Goal: Task Accomplishment & Management: Use online tool/utility

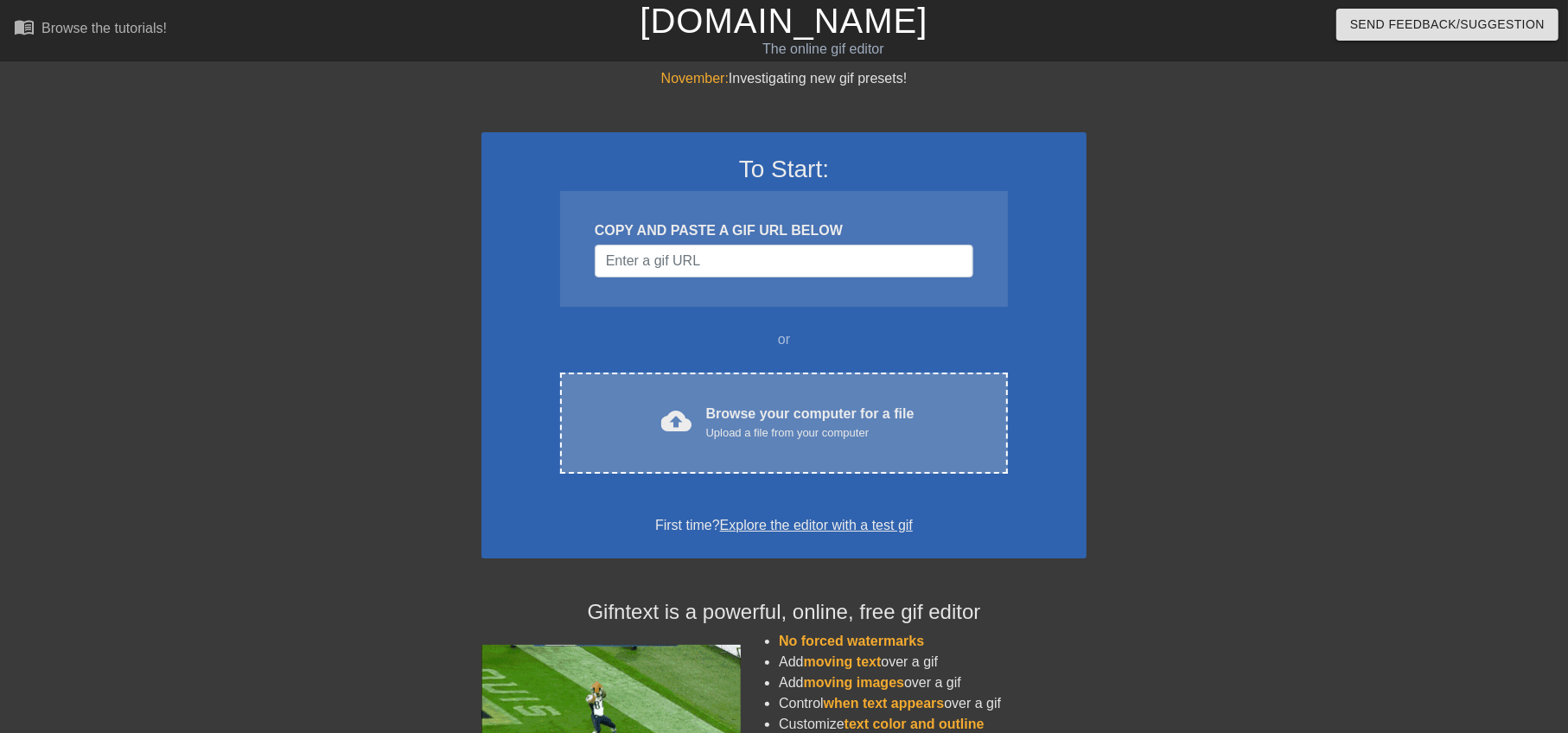
click at [661, 411] on span "cloud_upload" at bounding box center [677, 421] width 31 height 31
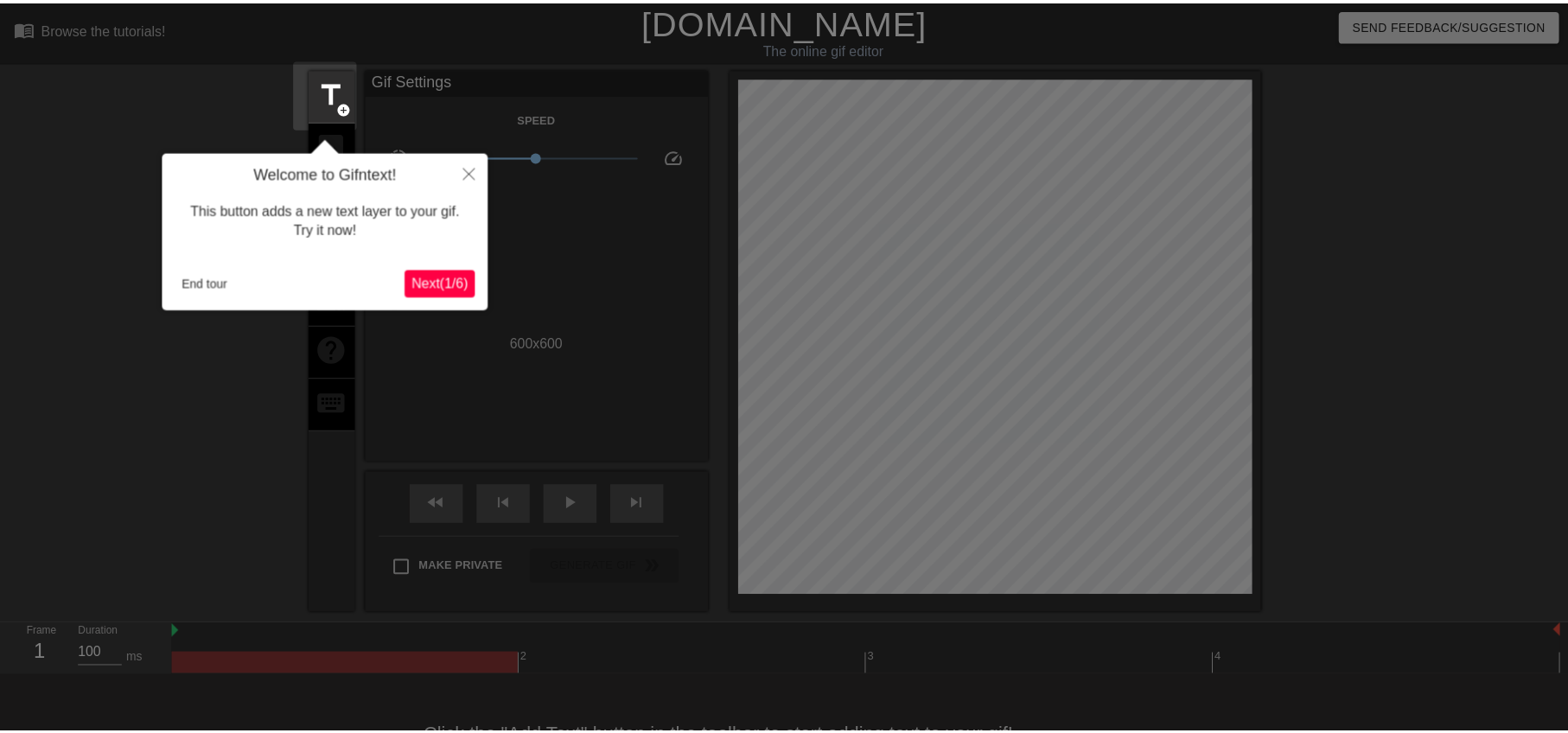
scroll to position [41, 0]
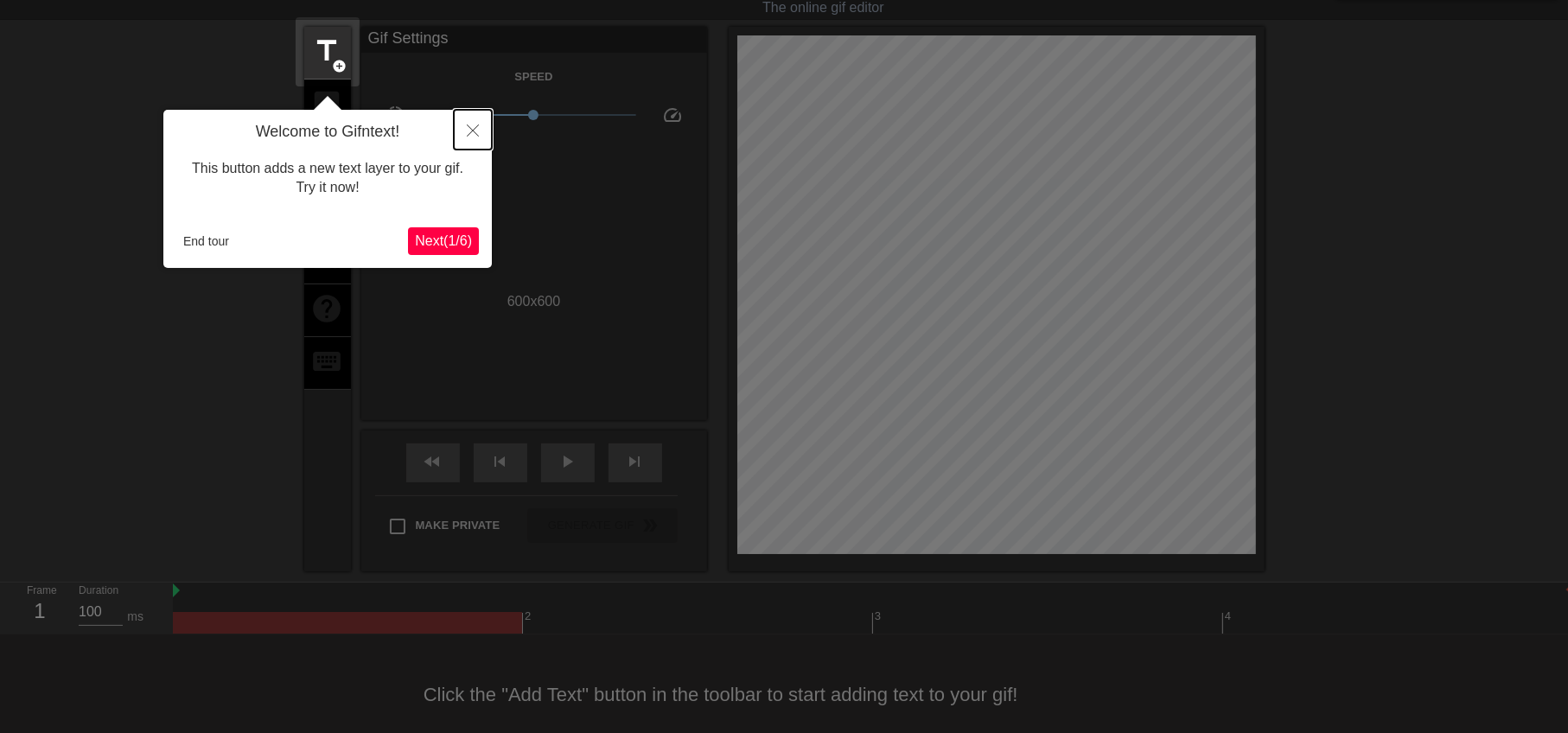
click at [469, 128] on icon "Close" at bounding box center [472, 130] width 12 height 12
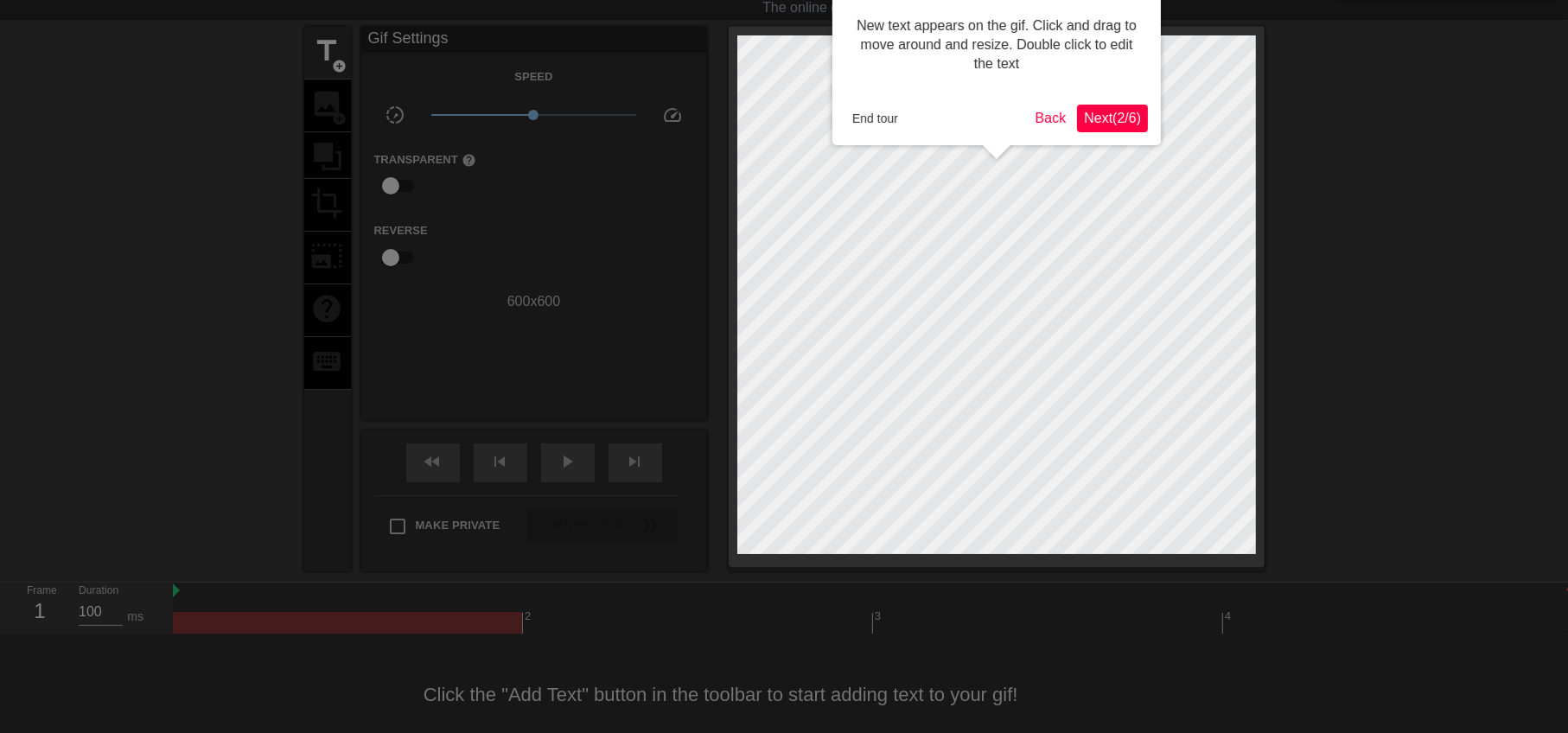
scroll to position [0, 0]
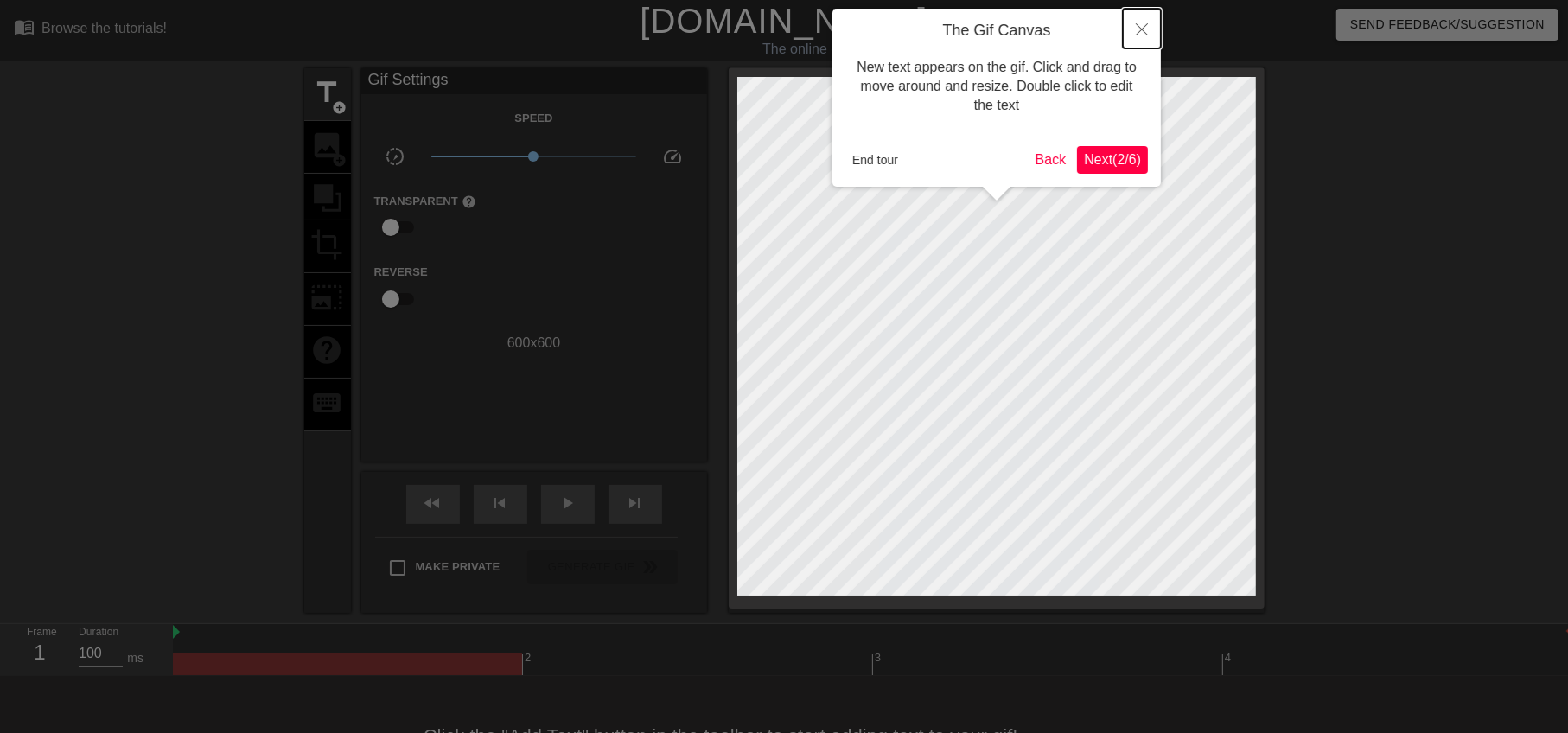
click at [1144, 43] on button "Close" at bounding box center [1141, 28] width 38 height 39
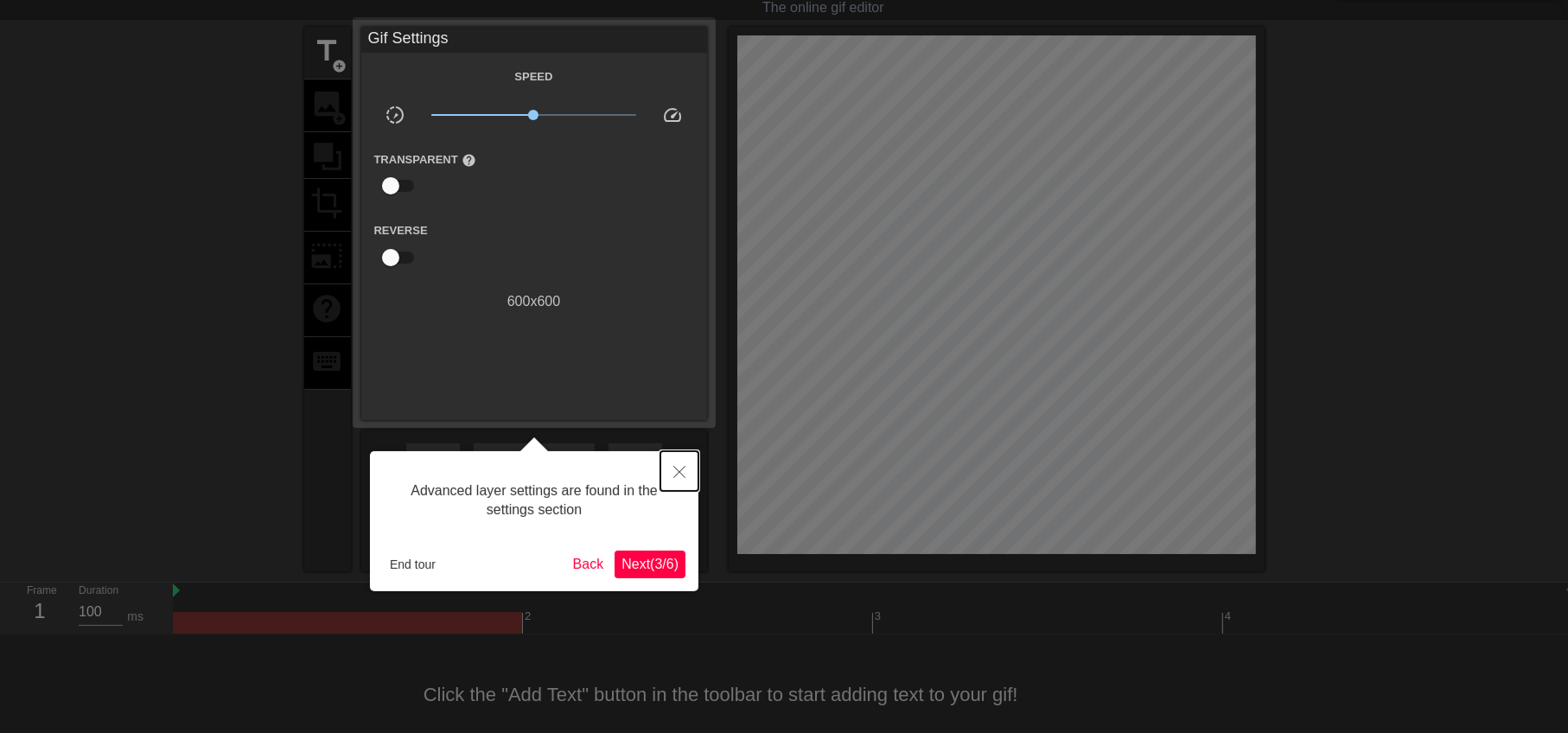
click at [674, 468] on icon "Close" at bounding box center [679, 472] width 12 height 12
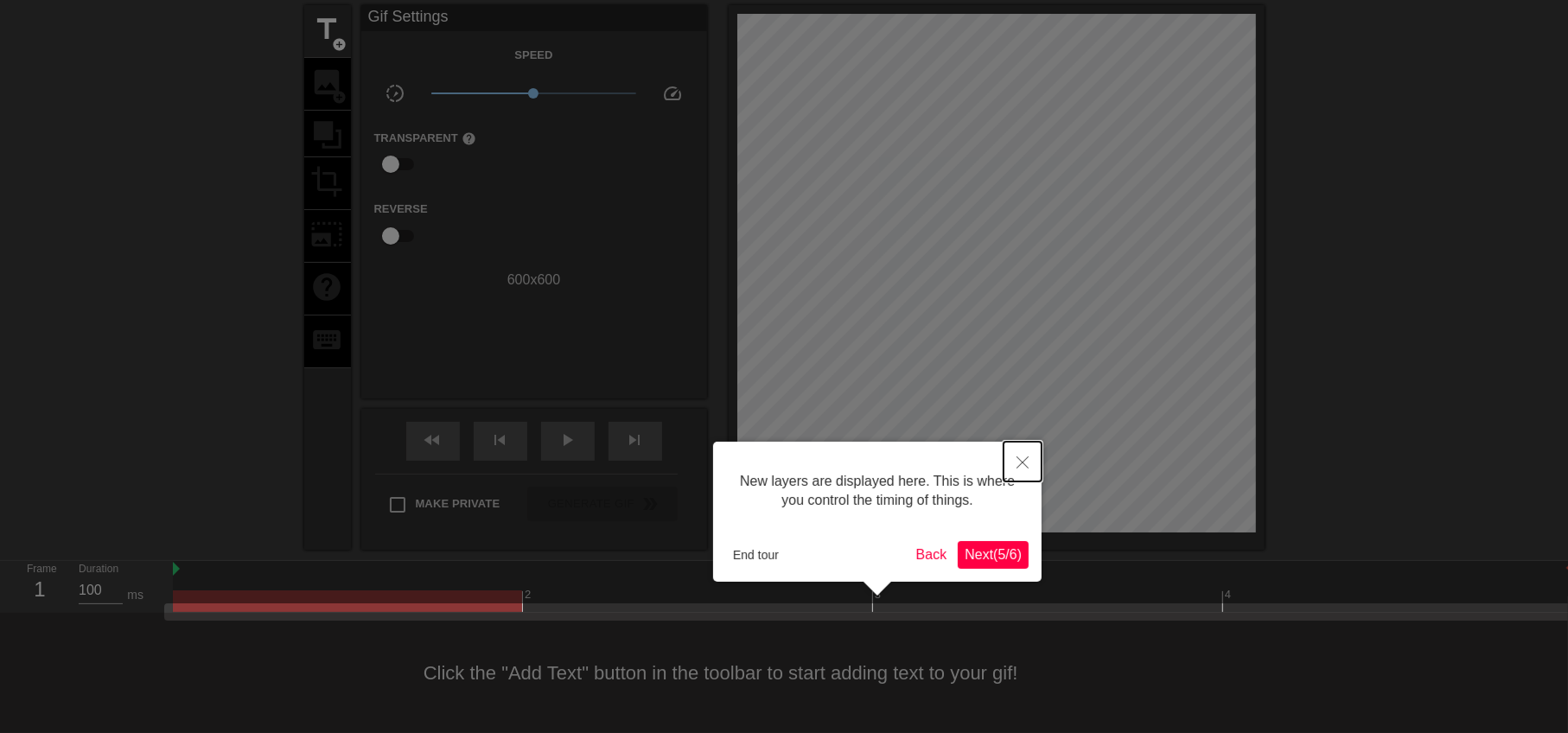
click at [1023, 468] on icon "Close" at bounding box center [1022, 462] width 12 height 12
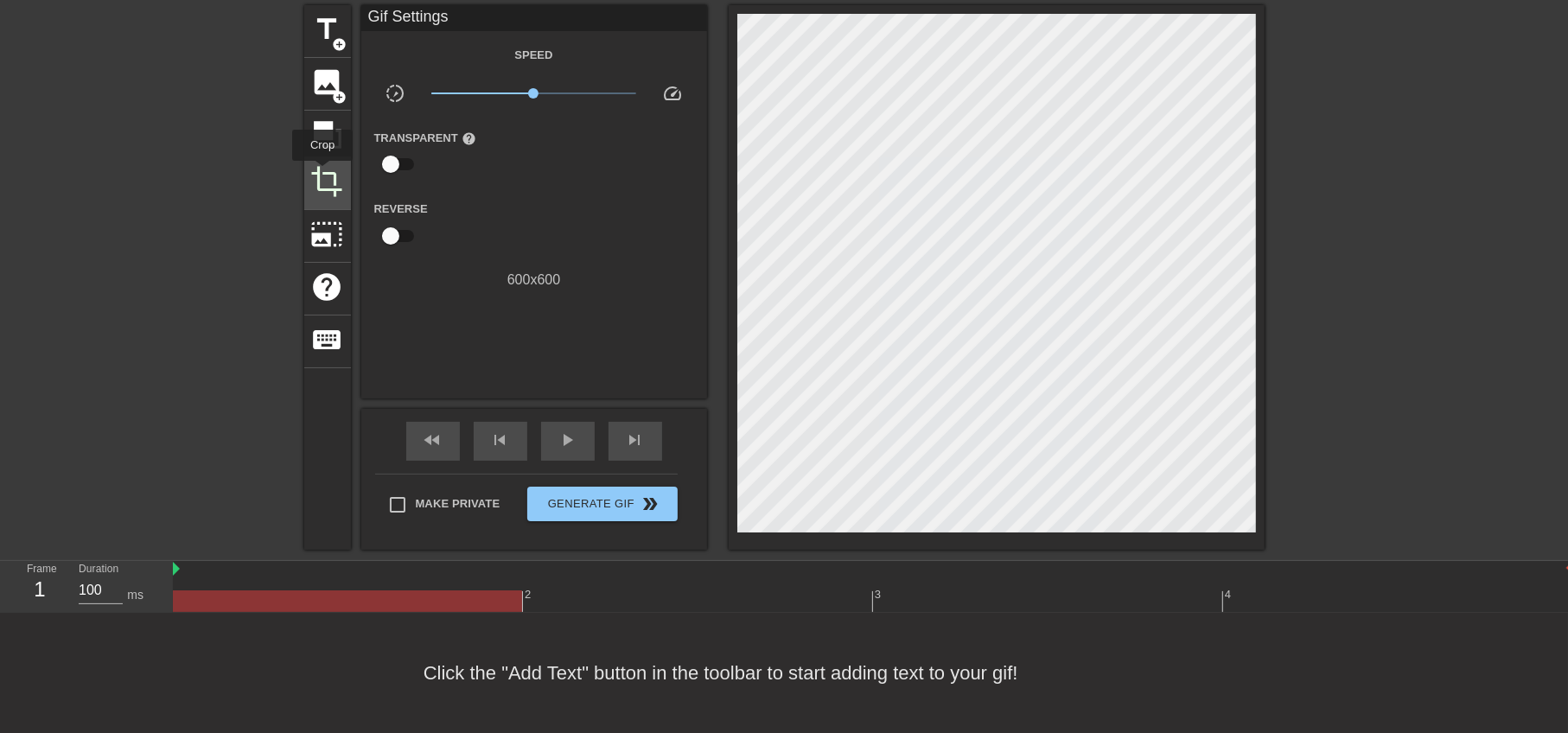
click at [323, 173] on span "crop" at bounding box center [327, 182] width 33 height 33
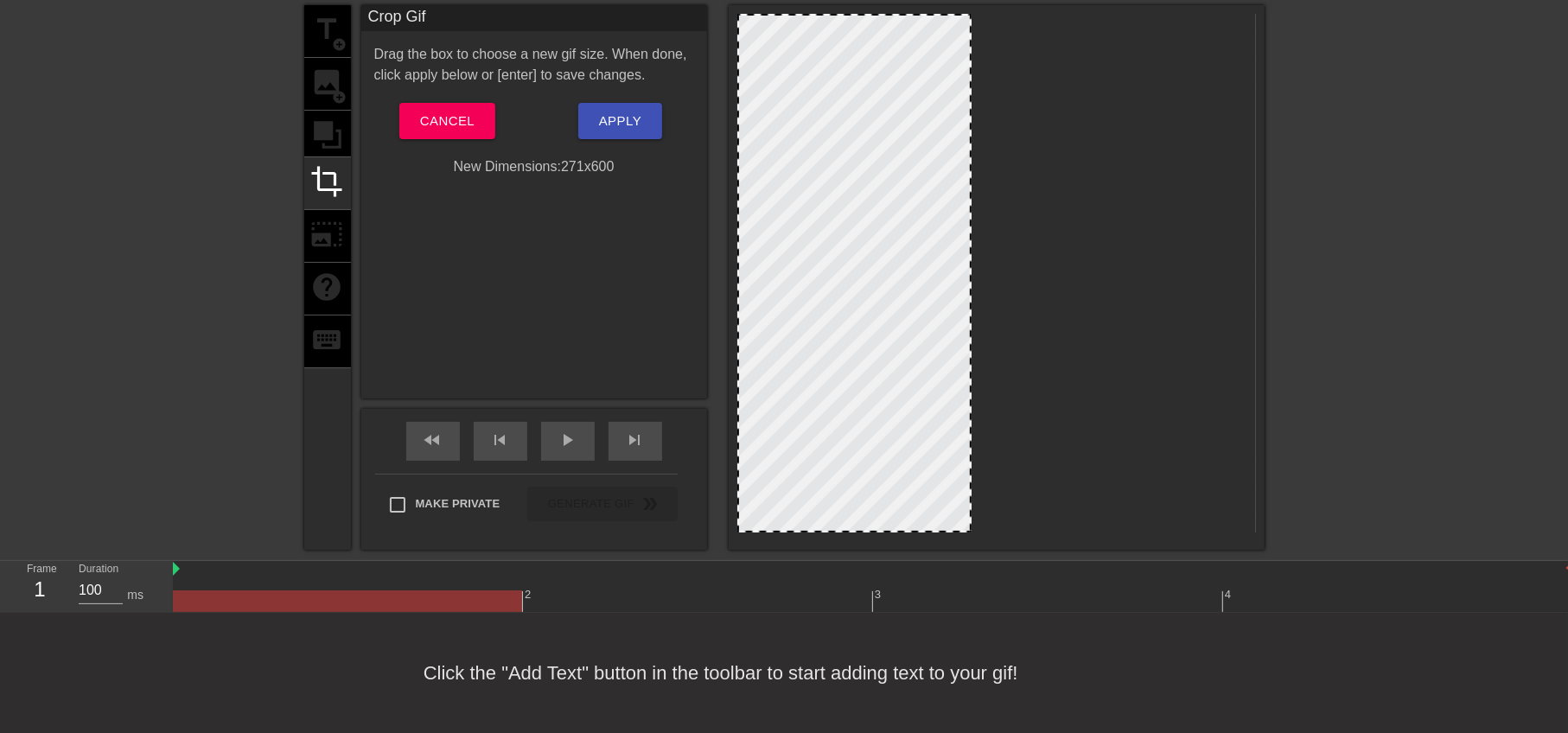
drag, startPoint x: 1253, startPoint y: 526, endPoint x: 969, endPoint y: 522, distance: 284.0
click at [969, 522] on div at bounding box center [969, 273] width 8 height 516
click at [619, 116] on span "Apply" at bounding box center [620, 121] width 42 height 23
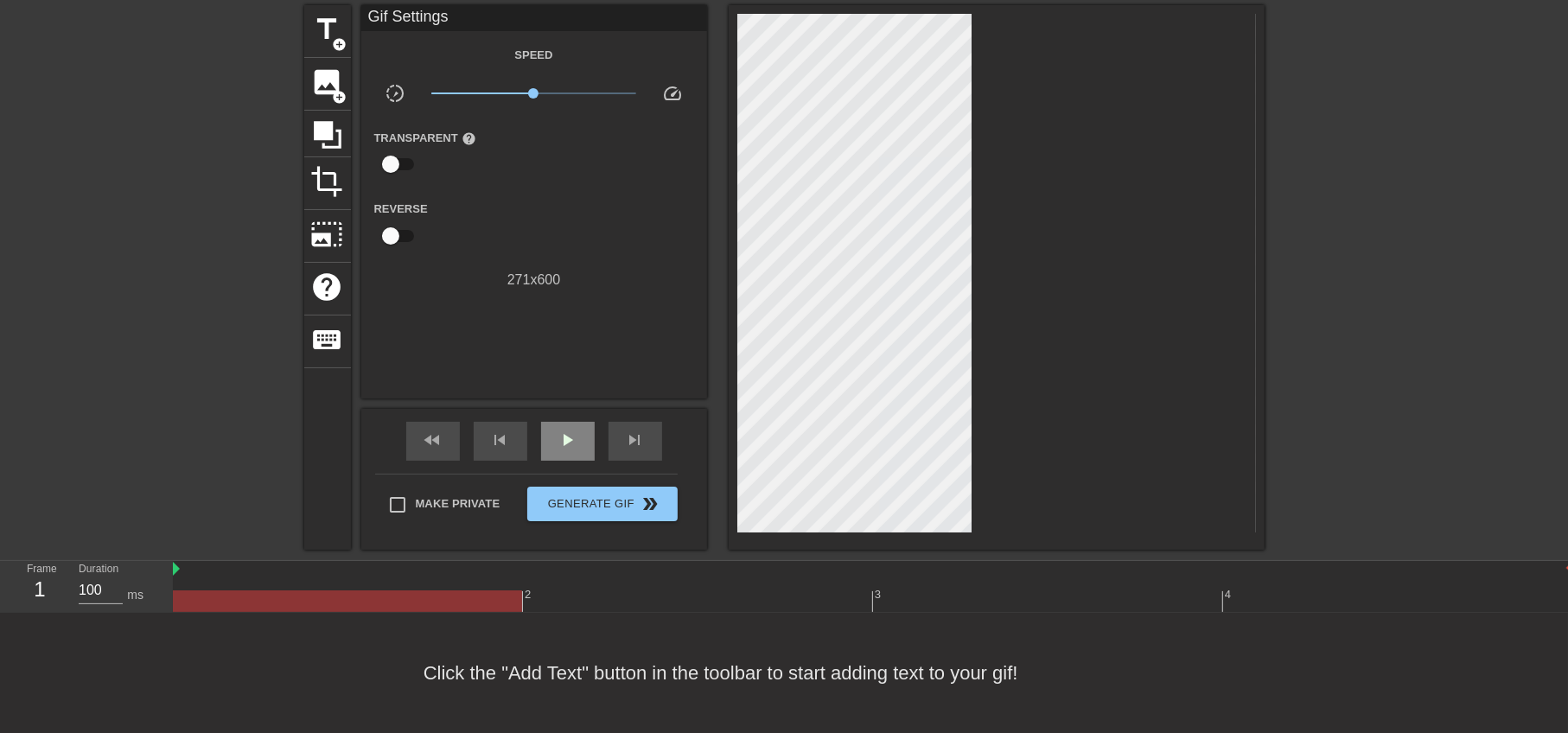
click at [557, 457] on div "play_arrow" at bounding box center [568, 441] width 53 height 39
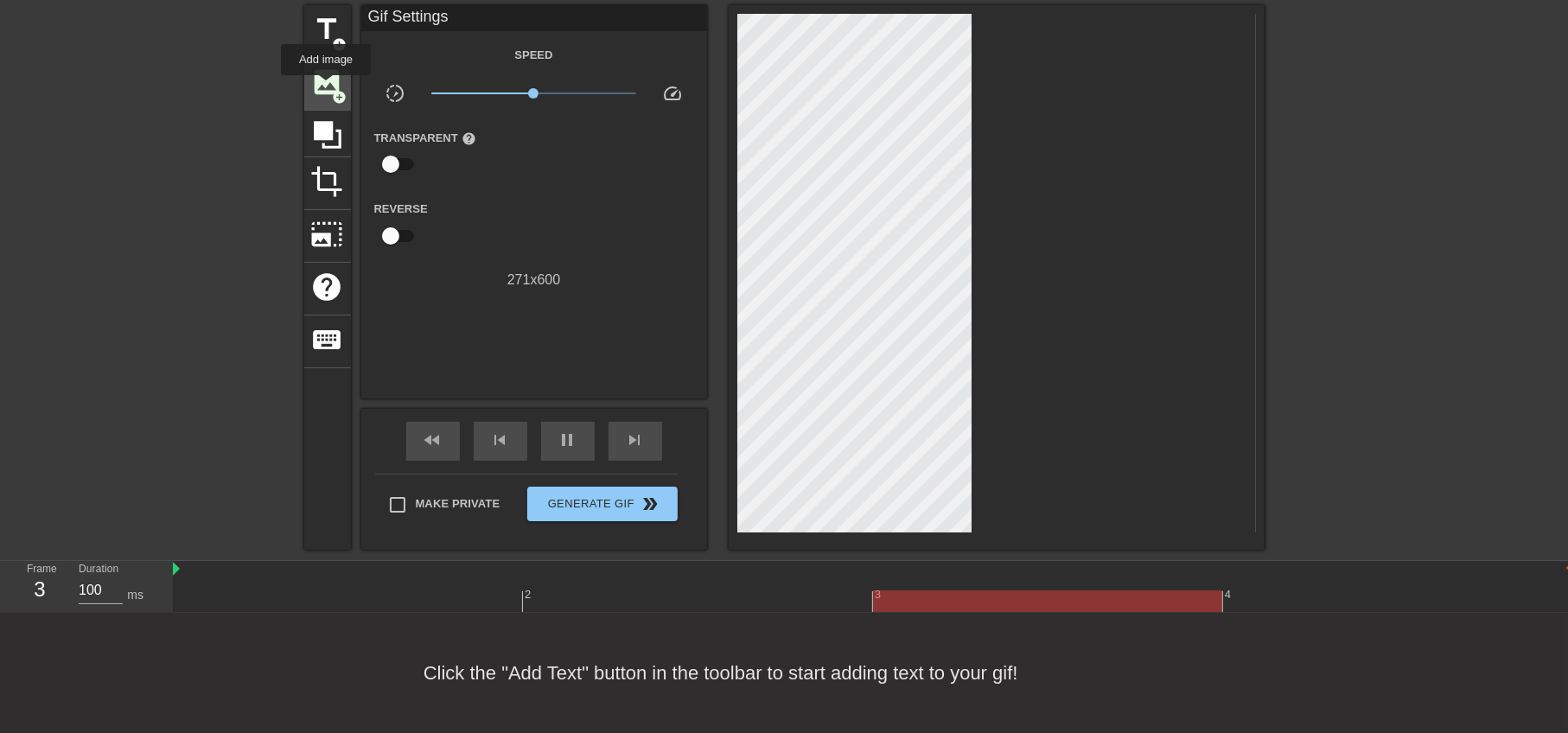
click at [326, 87] on span "image" at bounding box center [327, 83] width 33 height 33
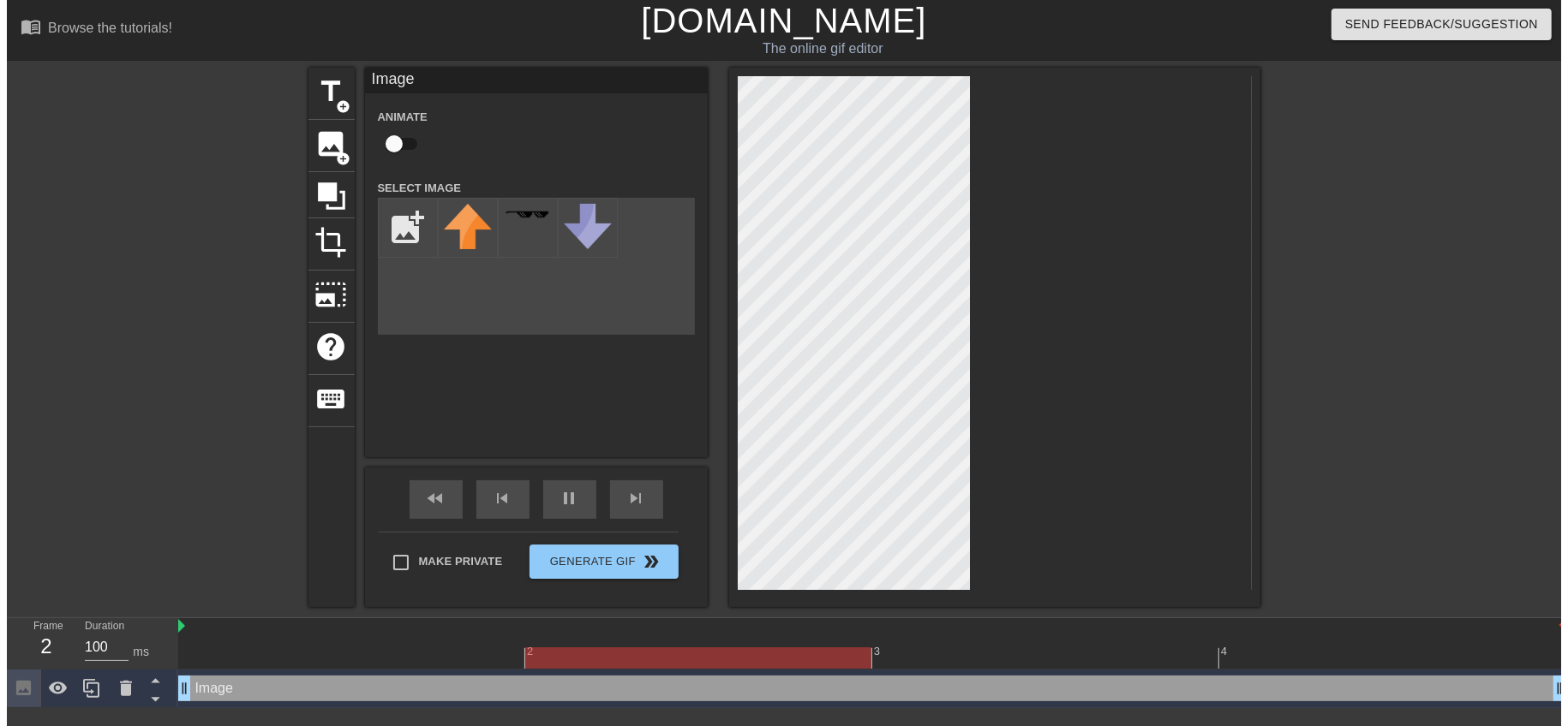
scroll to position [0, 0]
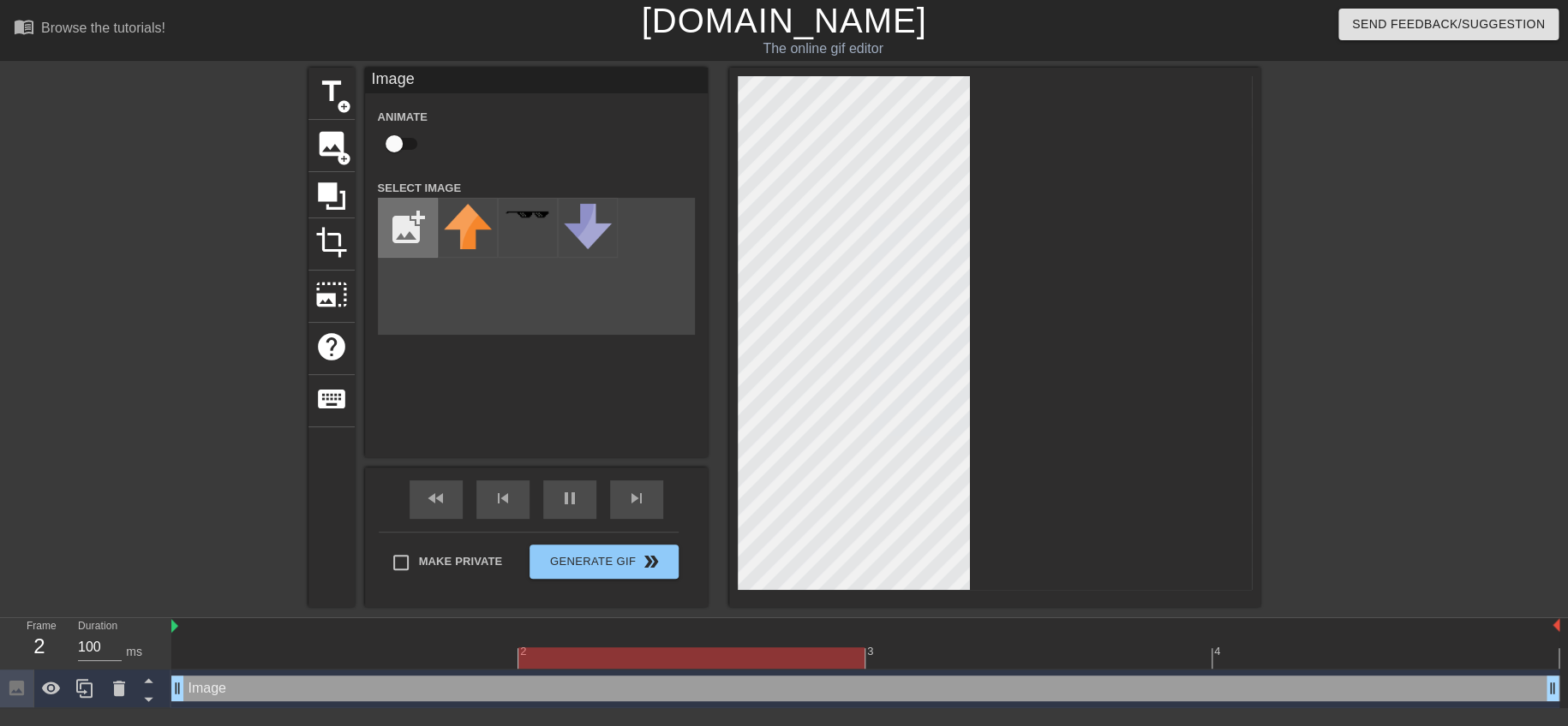
click at [395, 227] on input "file" at bounding box center [408, 228] width 58 height 58
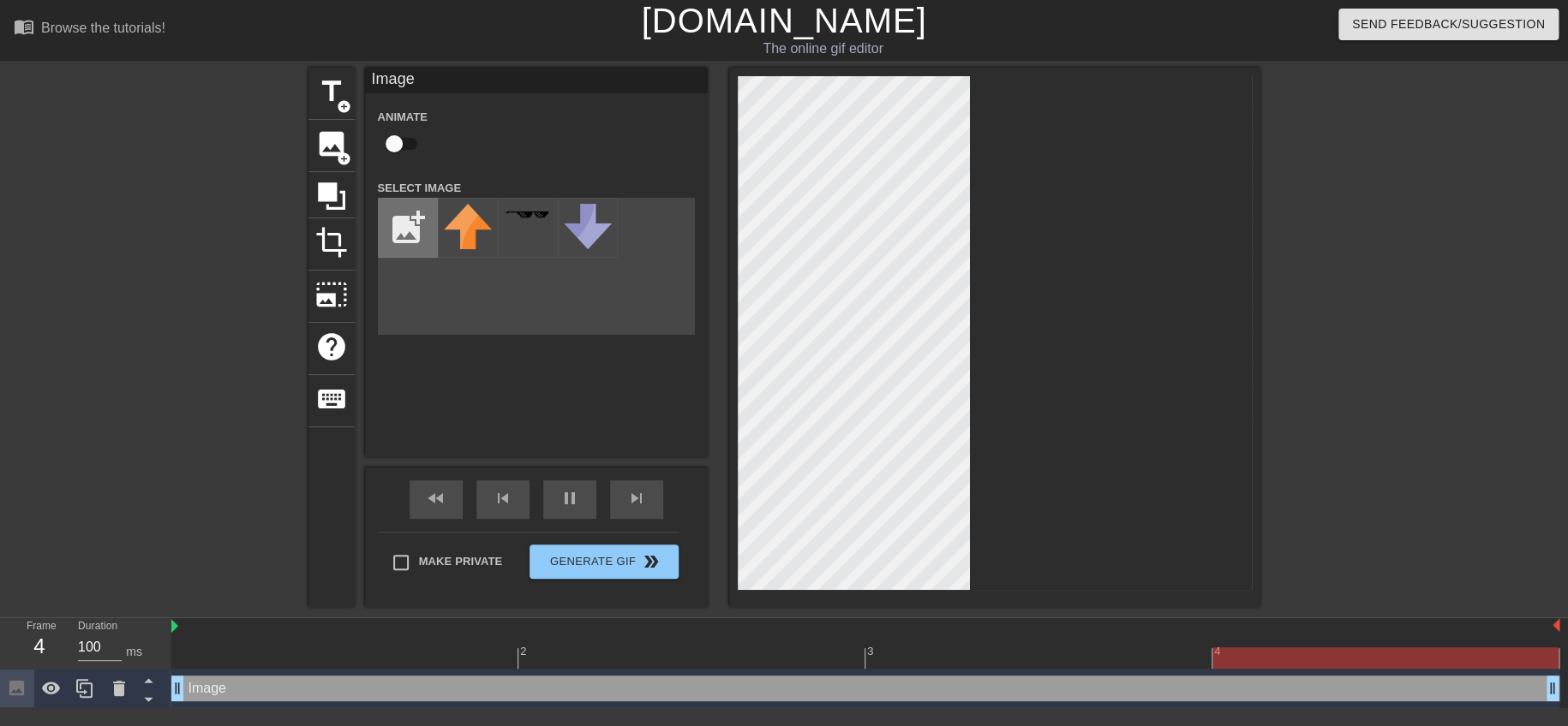
type input "C:\fakepath\空軍勝利了.gif"
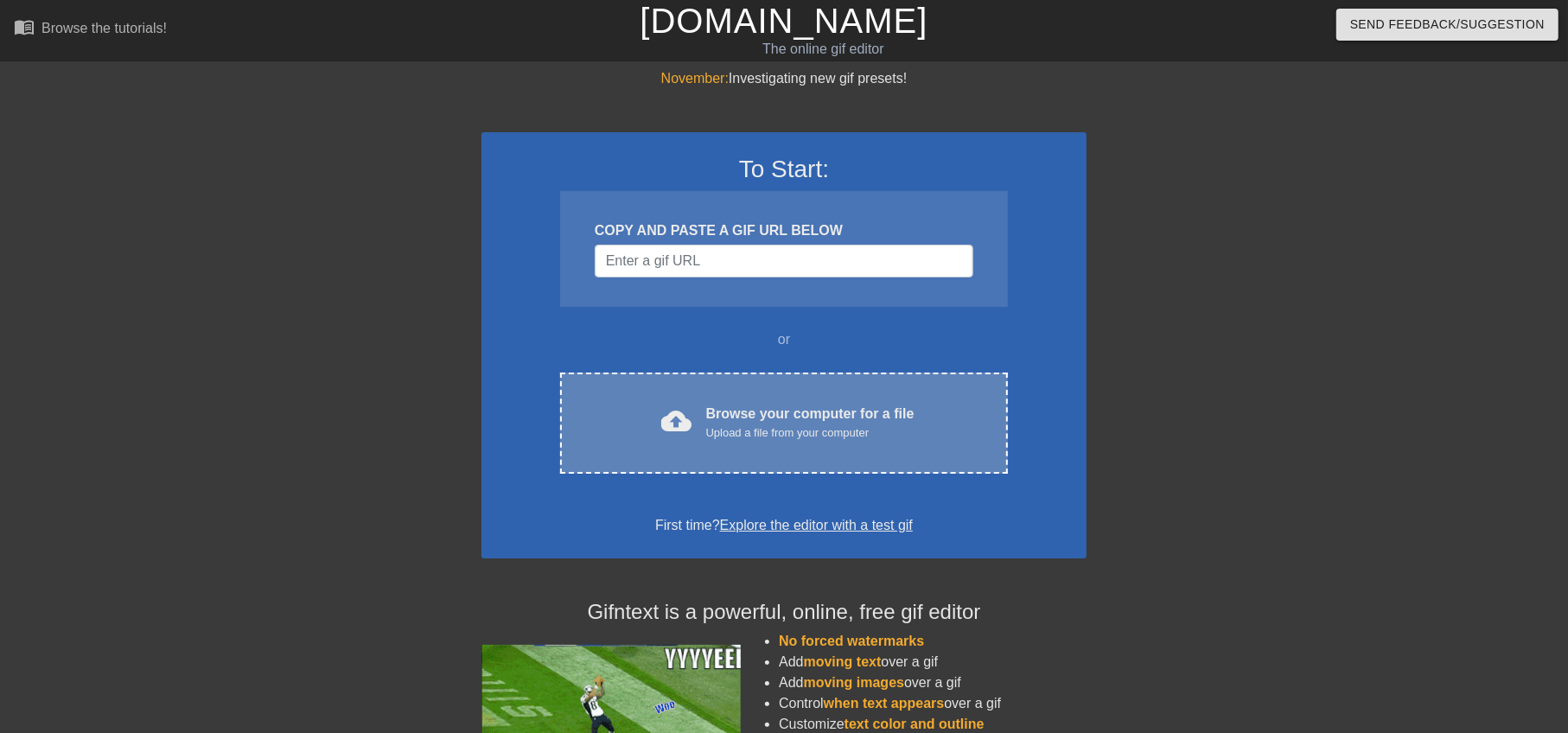
click at [829, 408] on div "Browse your computer for a file Upload a file from your computer" at bounding box center [810, 422] width 208 height 38
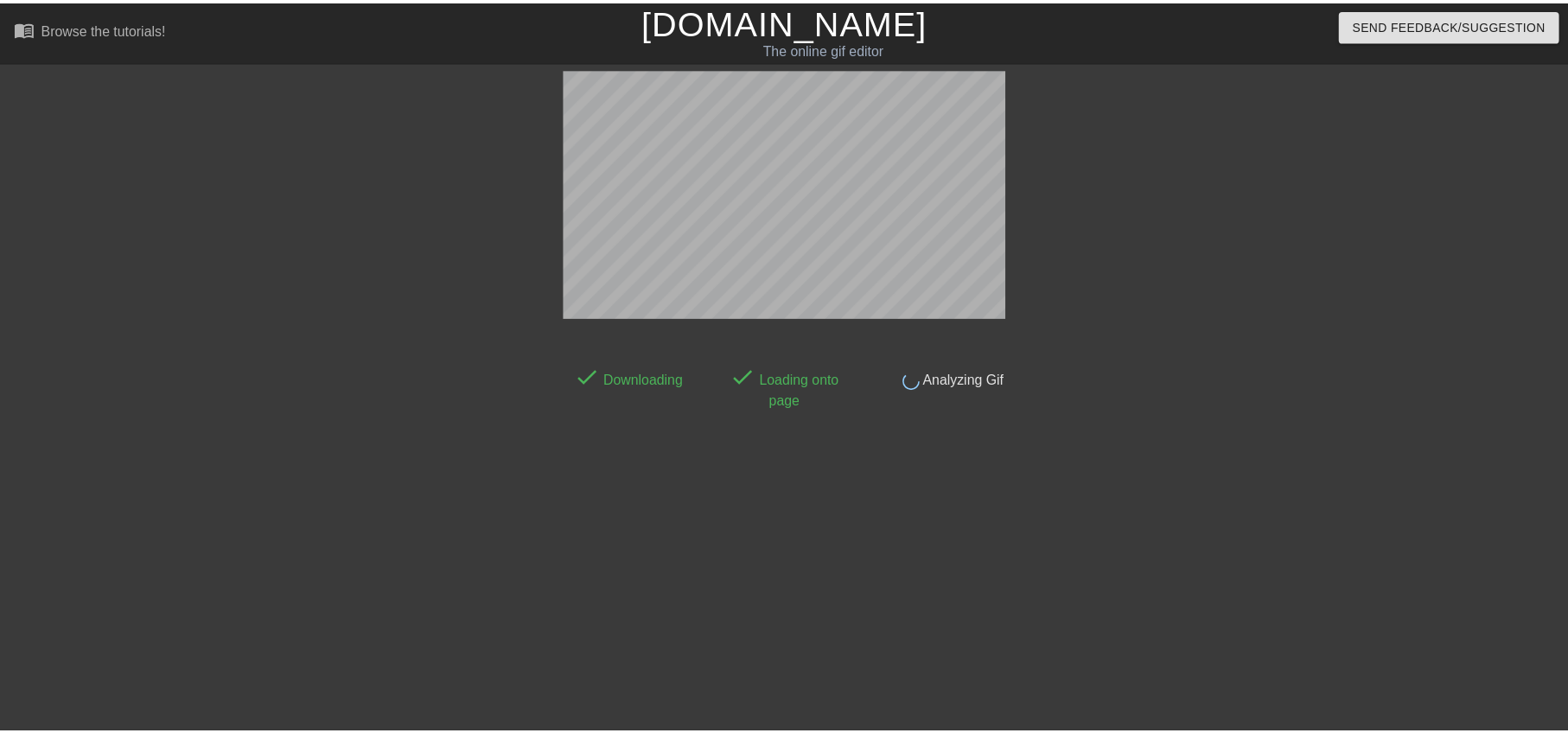
scroll to position [38, 0]
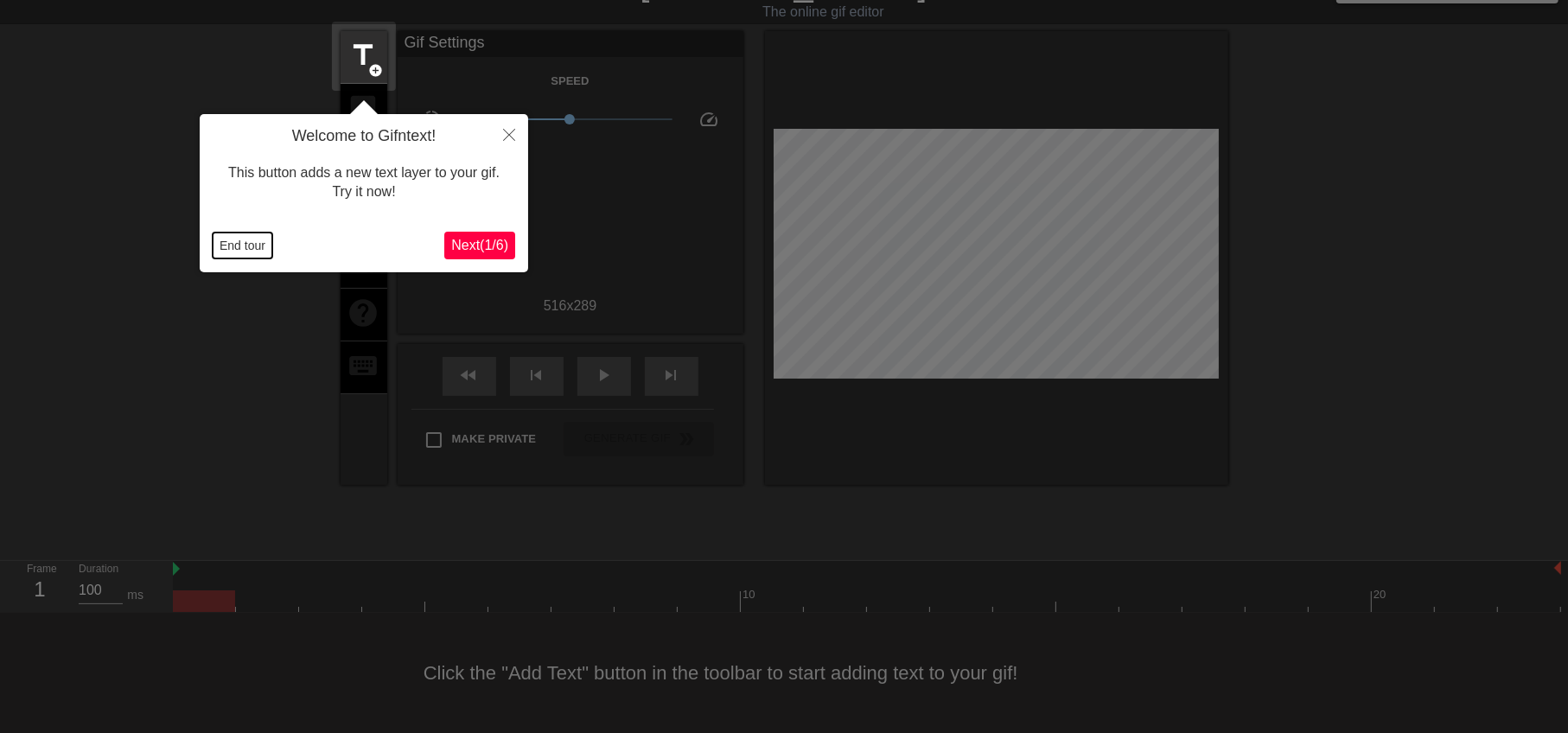
click at [243, 249] on button "End tour" at bounding box center [242, 246] width 60 height 26
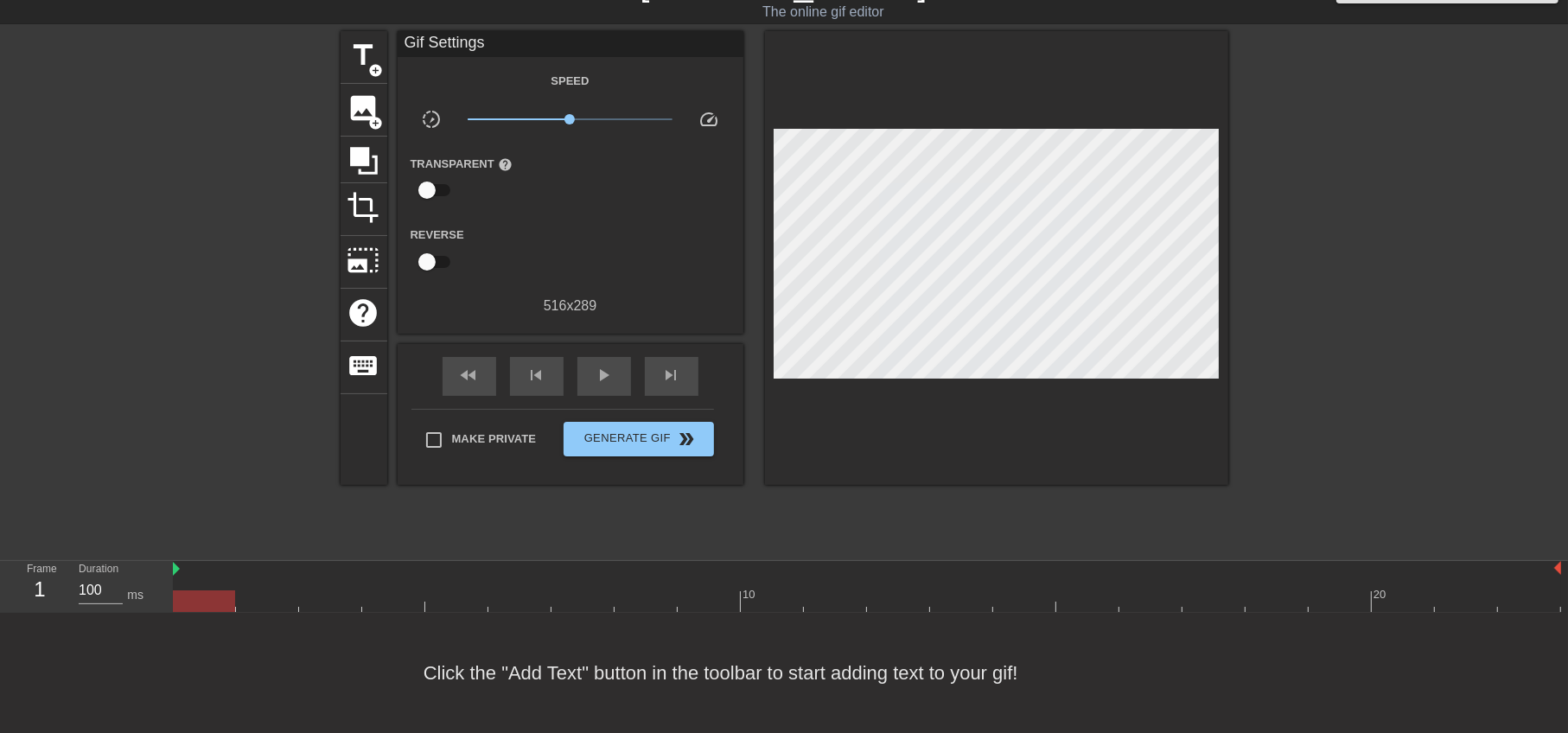
scroll to position [37, 0]
click at [599, 374] on span "play_arrow" at bounding box center [604, 376] width 21 height 21
click at [599, 374] on span "pause" at bounding box center [604, 376] width 21 height 21
click at [371, 195] on span "crop" at bounding box center [364, 208] width 33 height 33
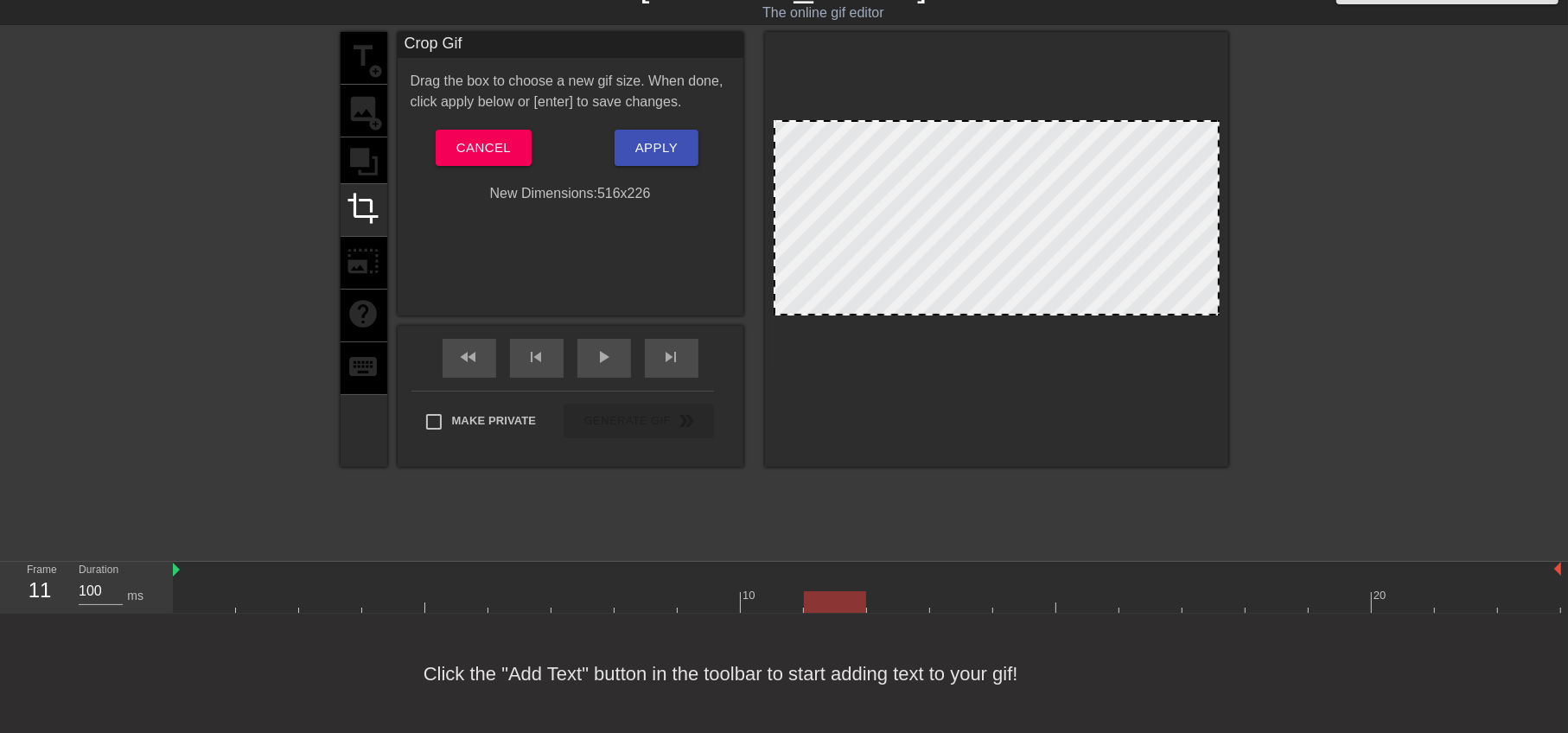
drag, startPoint x: 1029, startPoint y: 365, endPoint x: 1028, endPoint y: 310, distance: 55.0
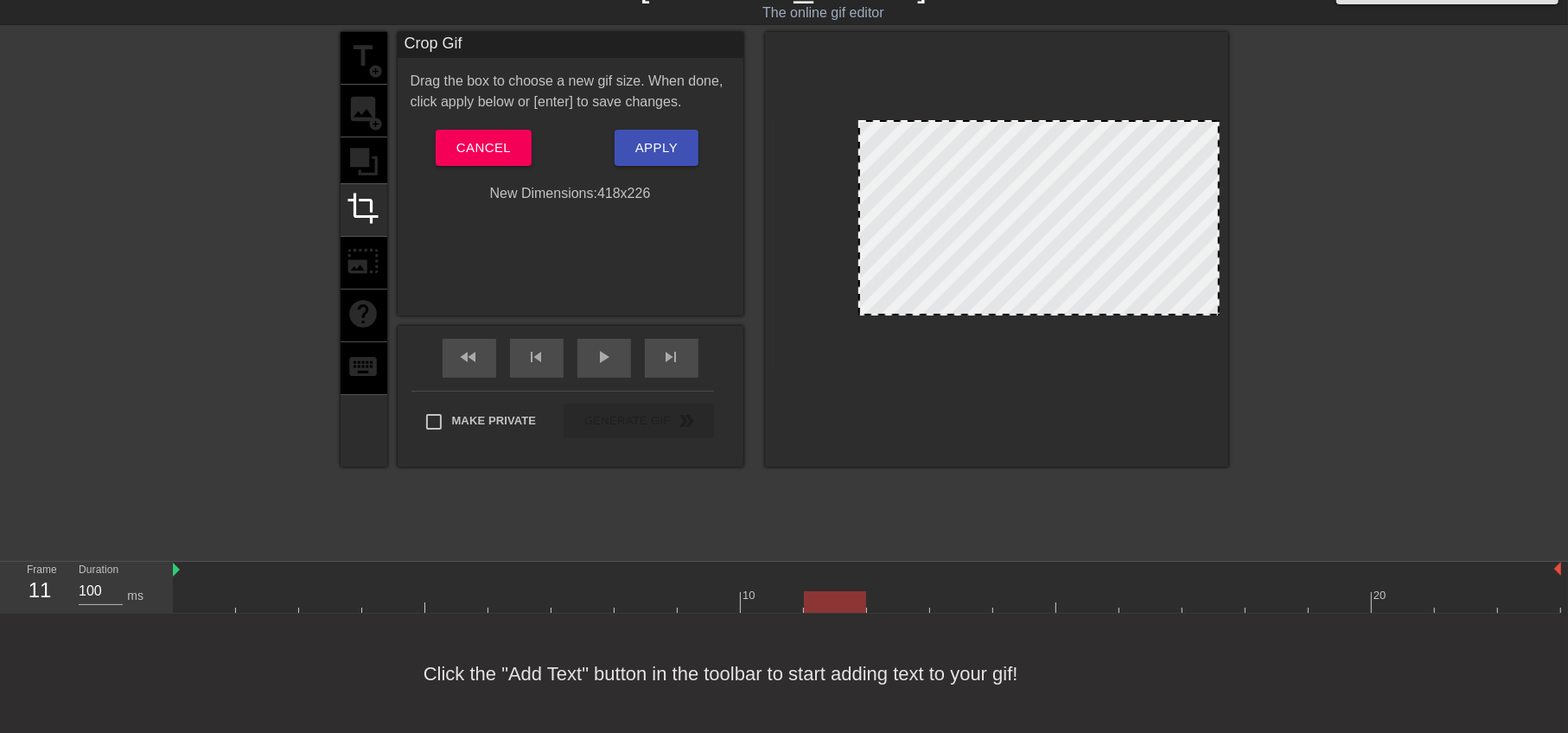
drag, startPoint x: 775, startPoint y: 232, endPoint x: 859, endPoint y: 246, distance: 85.2
click at [677, 145] on button "Apply" at bounding box center [656, 148] width 83 height 37
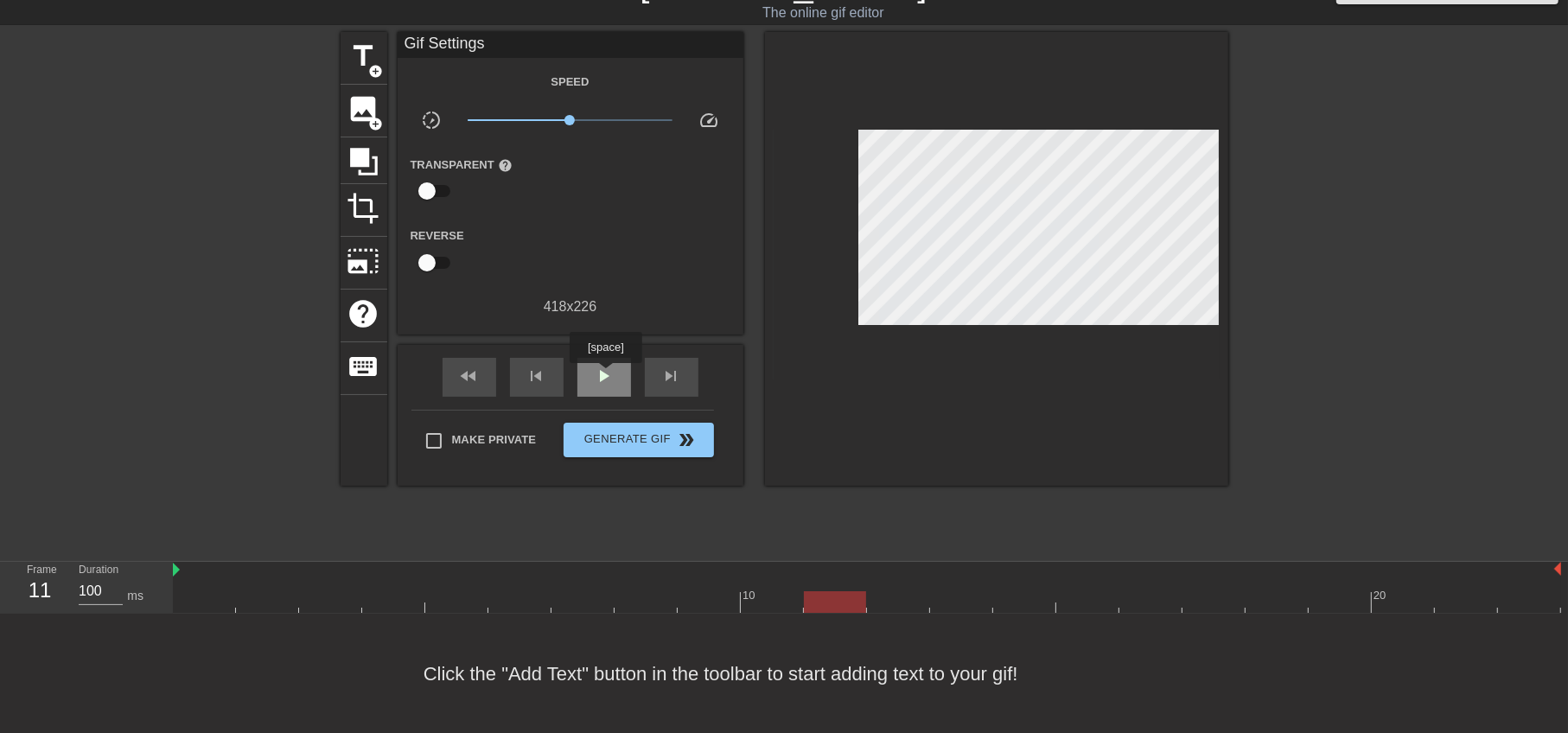
click at [605, 372] on span "play_arrow" at bounding box center [604, 376] width 21 height 21
click at [625, 387] on div "pause" at bounding box center [604, 377] width 53 height 39
click at [363, 205] on span "crop" at bounding box center [364, 208] width 33 height 33
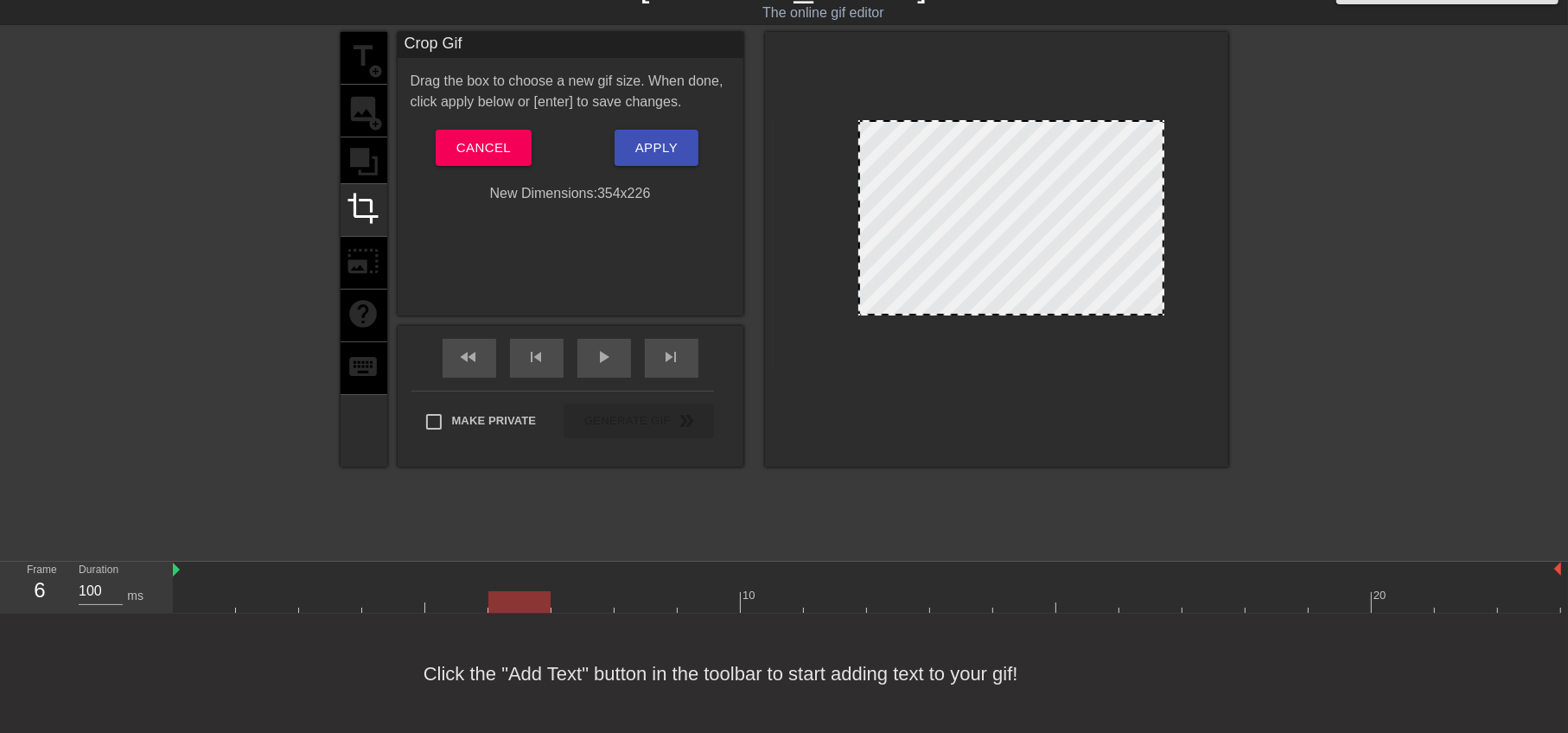
drag, startPoint x: 1216, startPoint y: 232, endPoint x: 1161, endPoint y: 230, distance: 55.0
click at [663, 147] on span "Apply" at bounding box center [657, 148] width 42 height 23
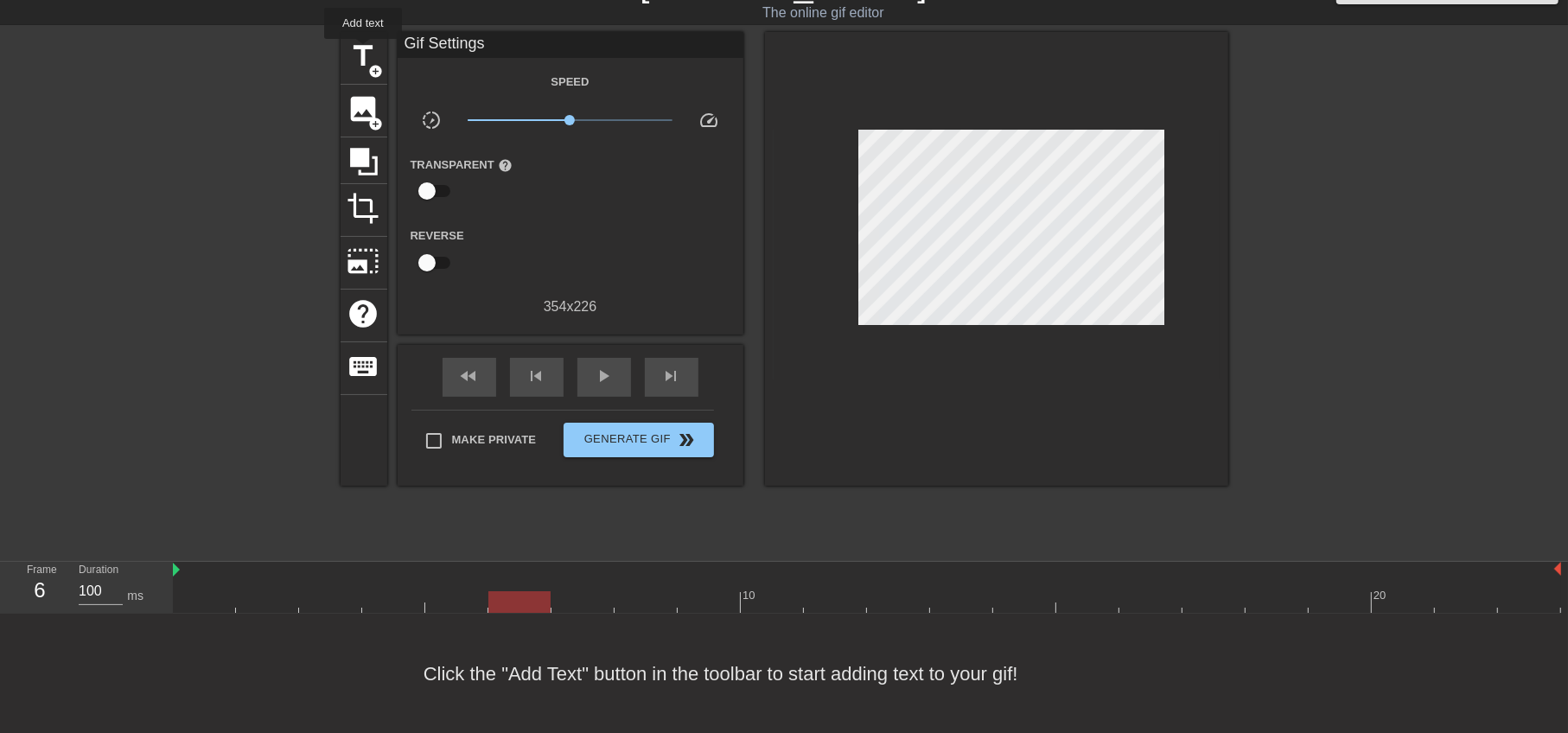
drag, startPoint x: 363, startPoint y: 51, endPoint x: 378, endPoint y: 51, distance: 15.0
click at [363, 51] on span "title" at bounding box center [364, 56] width 33 height 33
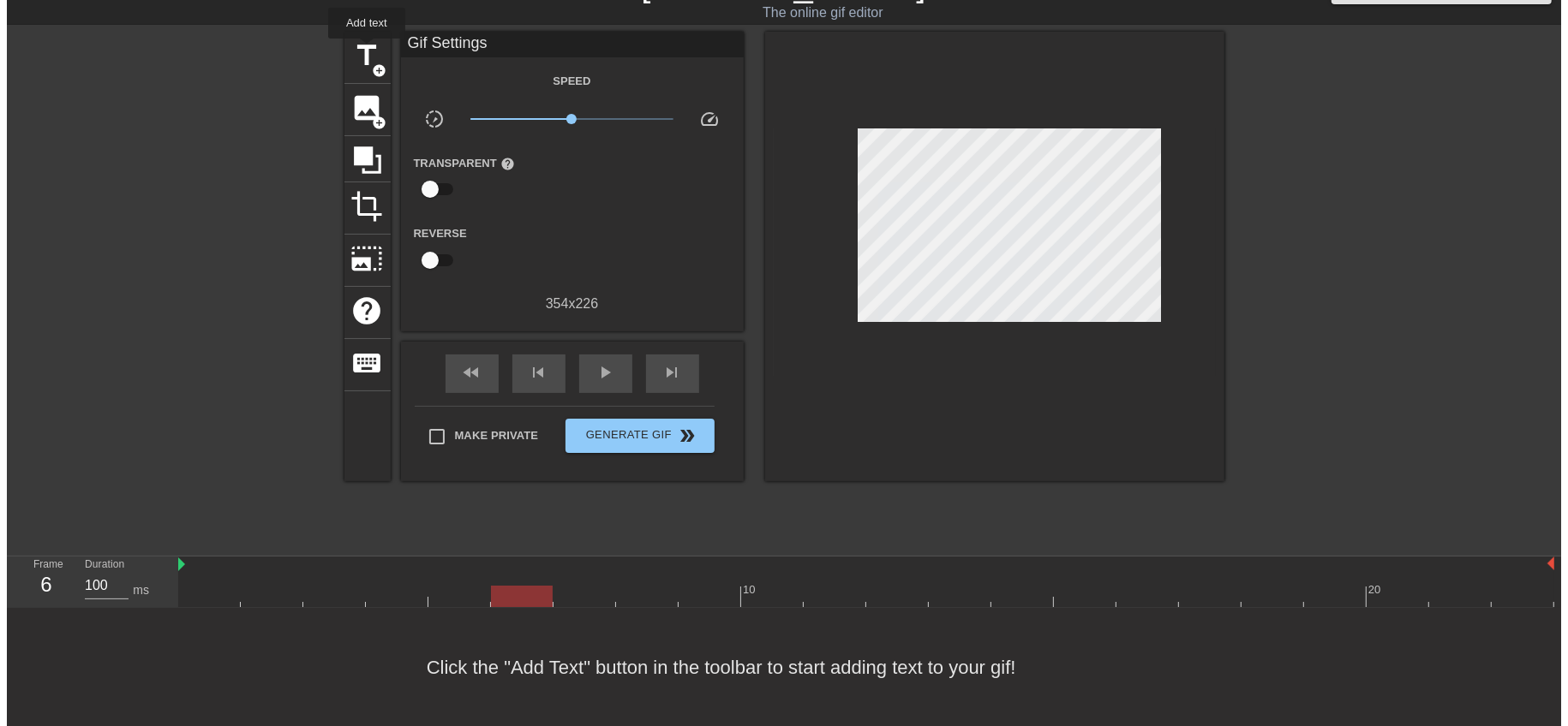
scroll to position [0, 0]
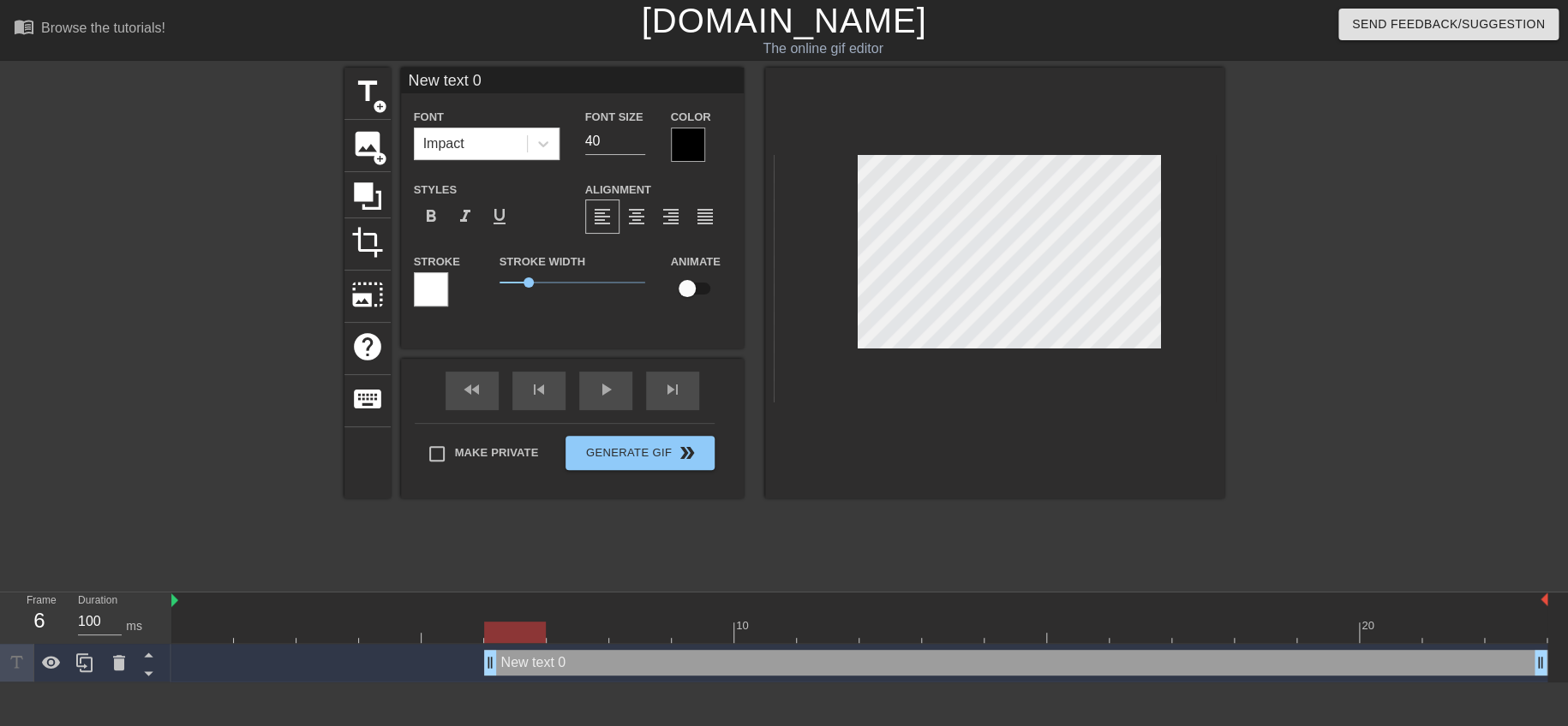
type input "感動空軍勝利了 text 0"
type textarea "感動空軍勝利了 text 0"
type input "感動空軍勝利了text 0"
type textarea "感動空軍勝利了text 0"
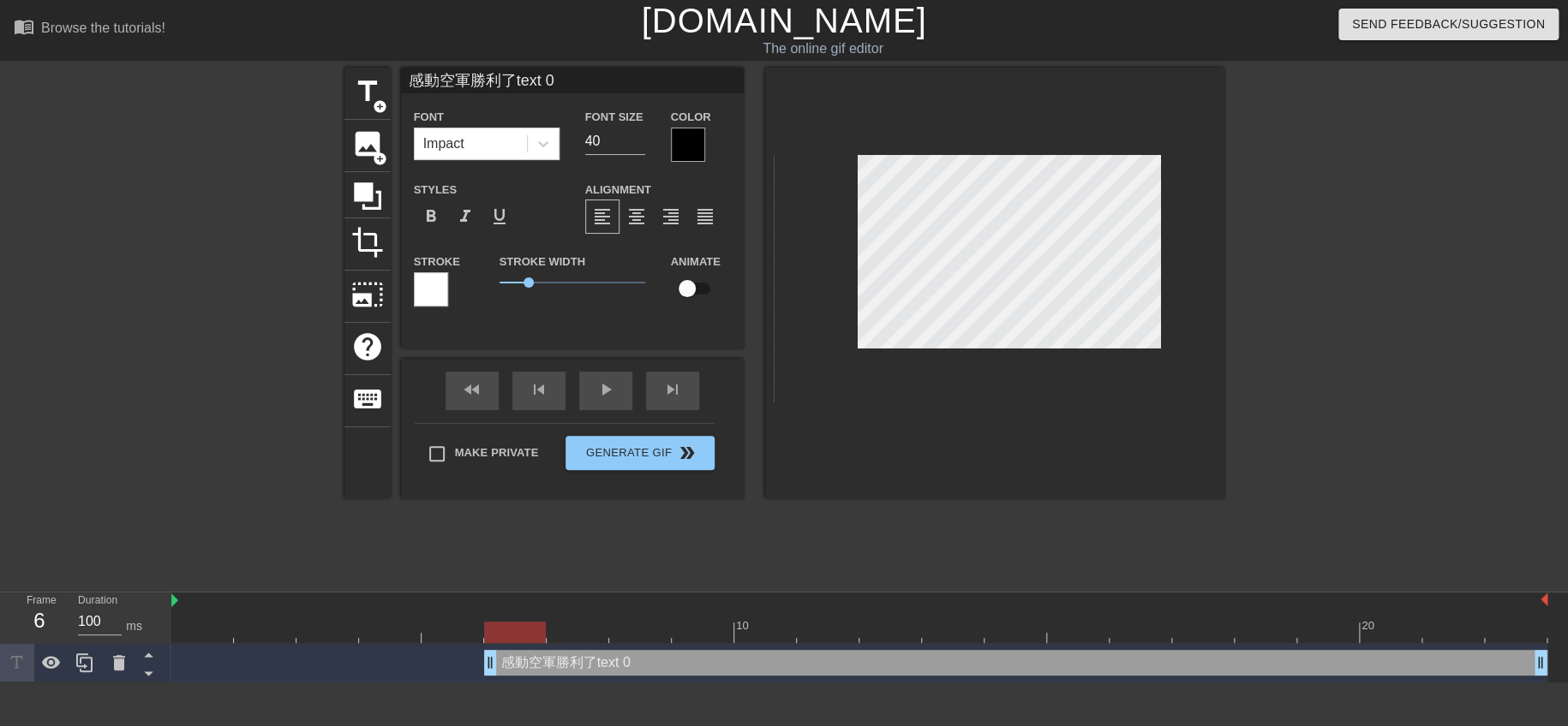
type input "感動空軍勝利了ext 0"
type textarea "感動空軍勝利了ext 0"
type input "感動空軍勝利了xt 0"
type textarea "感動空軍勝利了xt 0"
type input "感動空軍勝利了t 0"
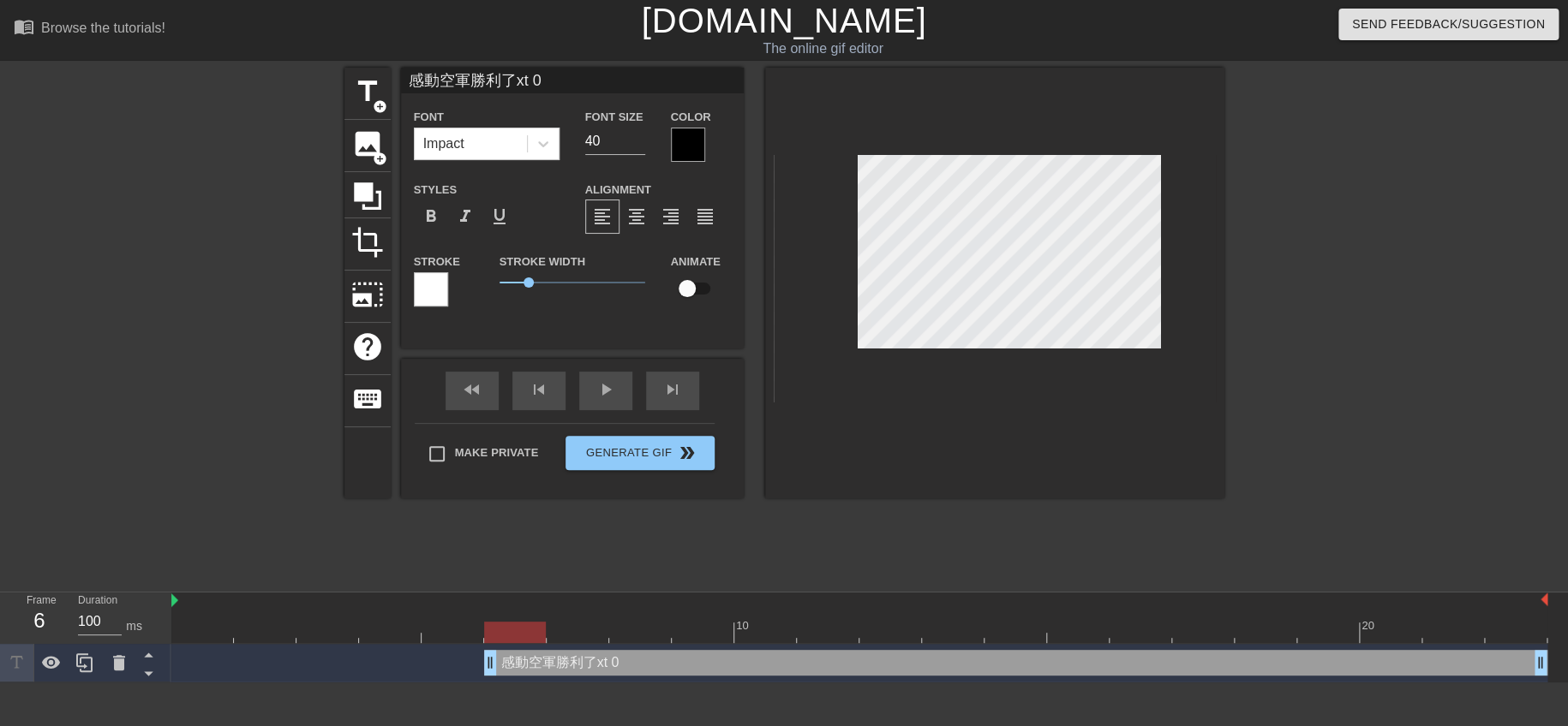
type textarea "感動空軍勝利了t 0"
type input "感動空軍勝利了 0"
type textarea "感動空軍勝利了 0"
type input "感動空軍勝利了0"
type textarea "感動空軍勝利了0"
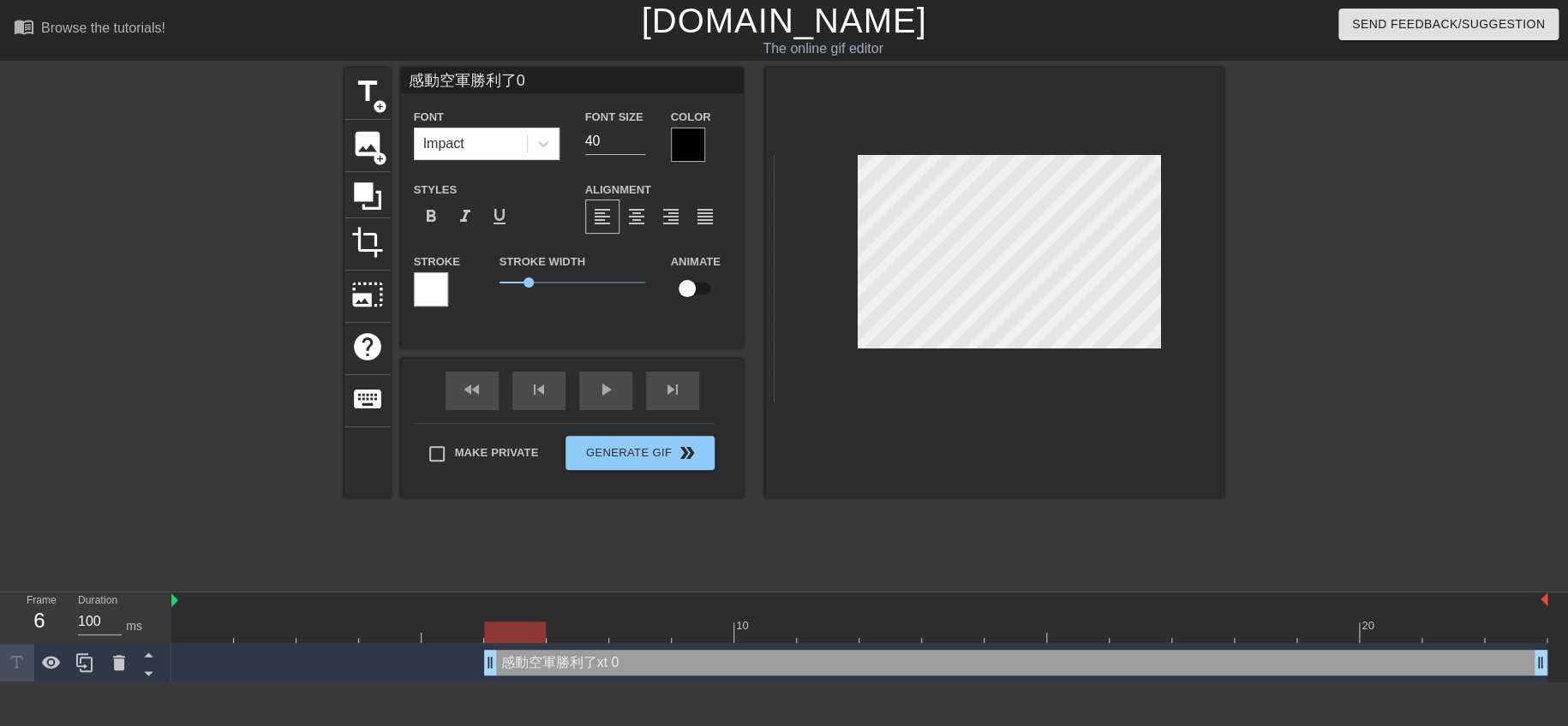
type input "感動空軍勝利了"
type textarea "感動空軍勝利了"
click at [1241, 264] on div "title add_circle image add_circle crop photo_size_select_large help keyboard 感動…" at bounding box center [784, 324] width 1568 height 514
type input "感動"
type textarea "感動"
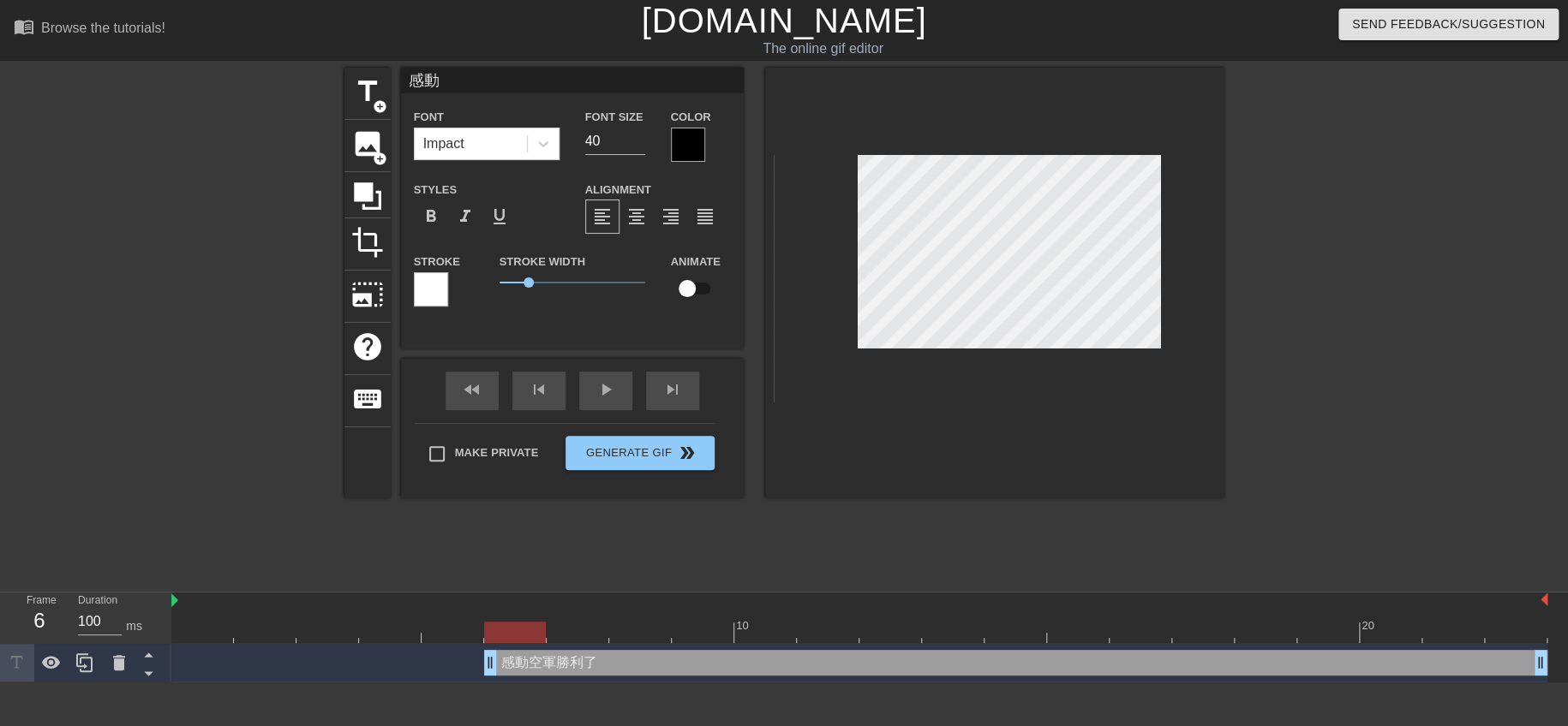
scroll to position [2, 3]
type input "ㄏ感動"
type textarea "ㄏ感動"
type input "ㄏㄠ感動"
type textarea "ㄏㄠ感動"
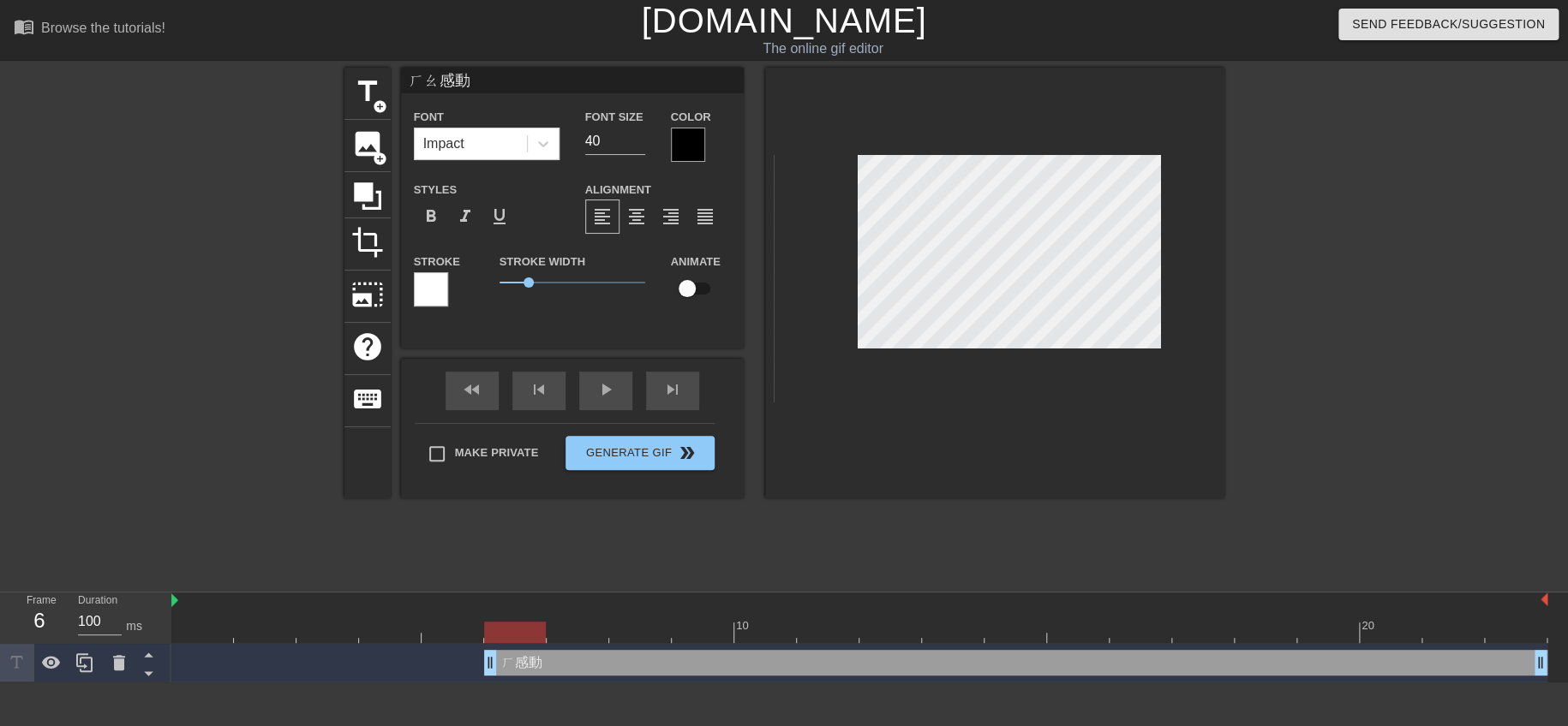
type input "好感動"
type textarea "好感動"
click at [674, 142] on div at bounding box center [688, 144] width 35 height 35
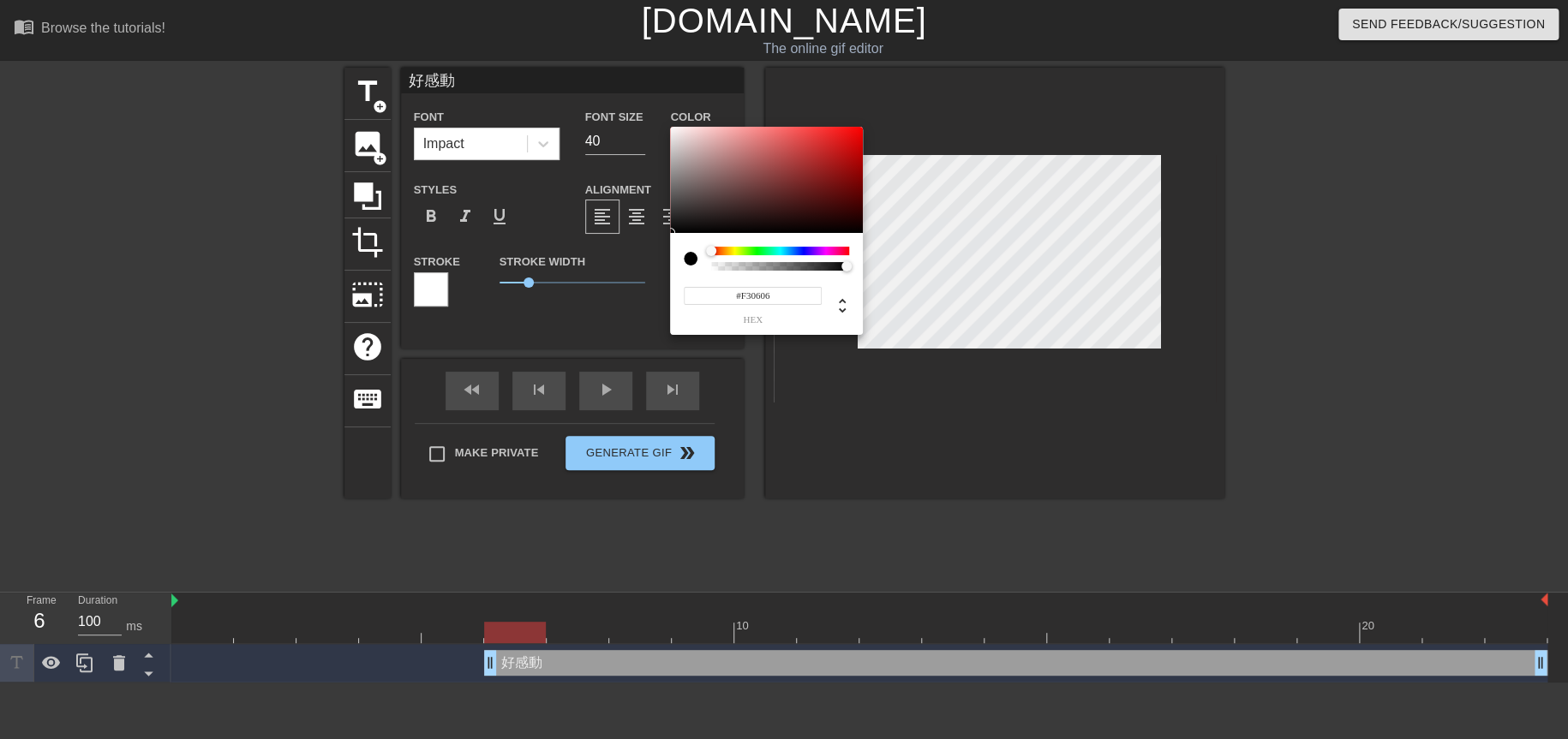
type input "#F50606"
click at [858, 131] on div at bounding box center [766, 180] width 193 height 106
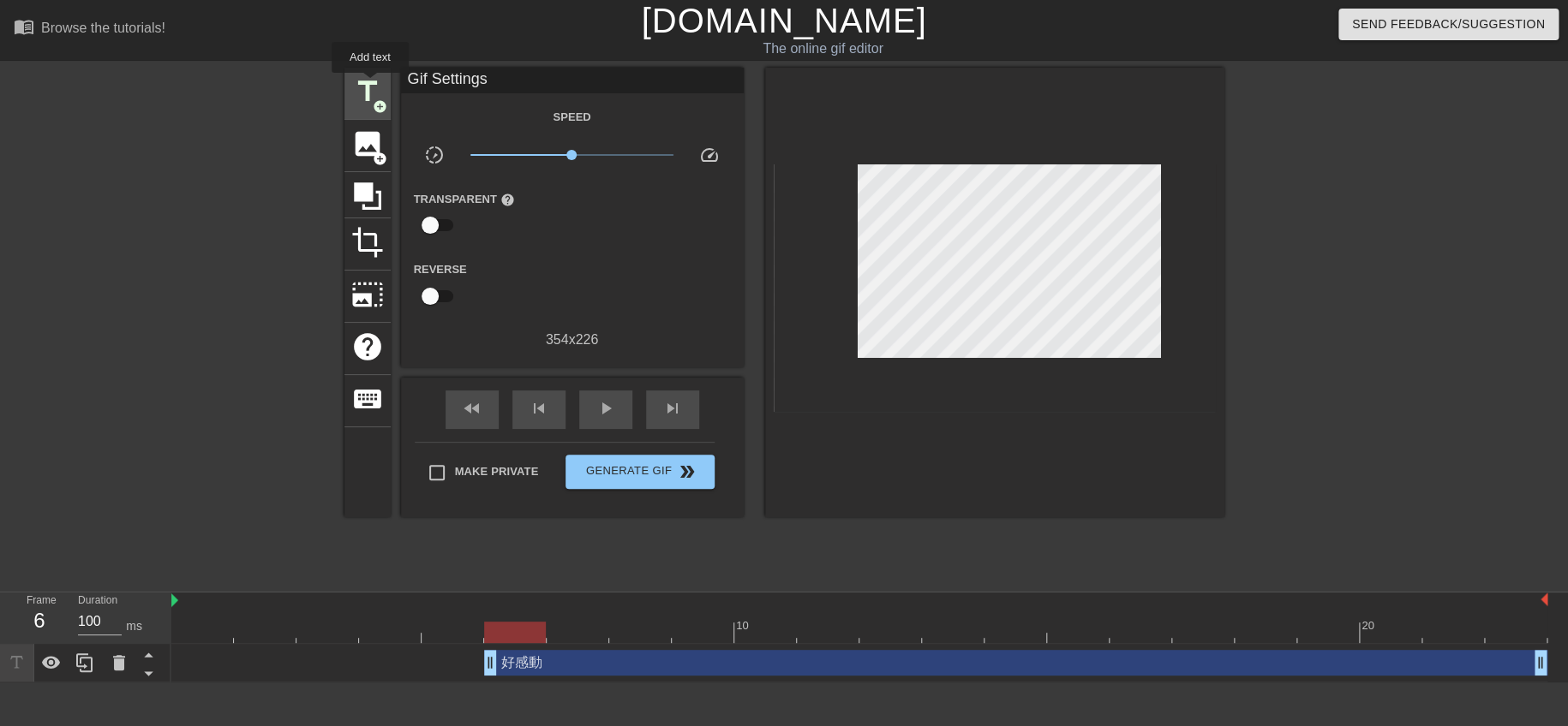
click at [368, 82] on span "title" at bounding box center [367, 92] width 33 height 33
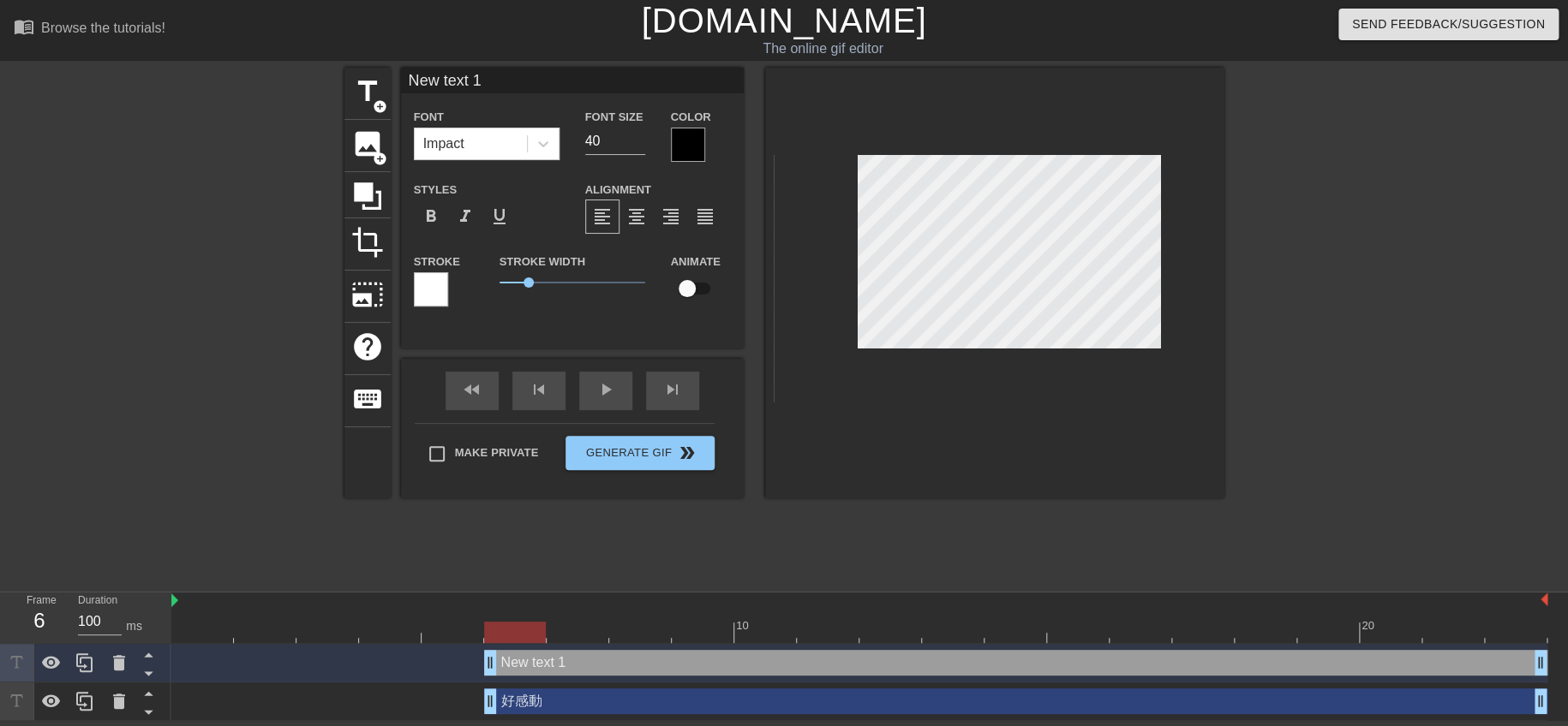
scroll to position [2, 1]
paste textarea "空軍勝利了"
type input "N空軍勝利了"
type textarea "N空軍勝利了"
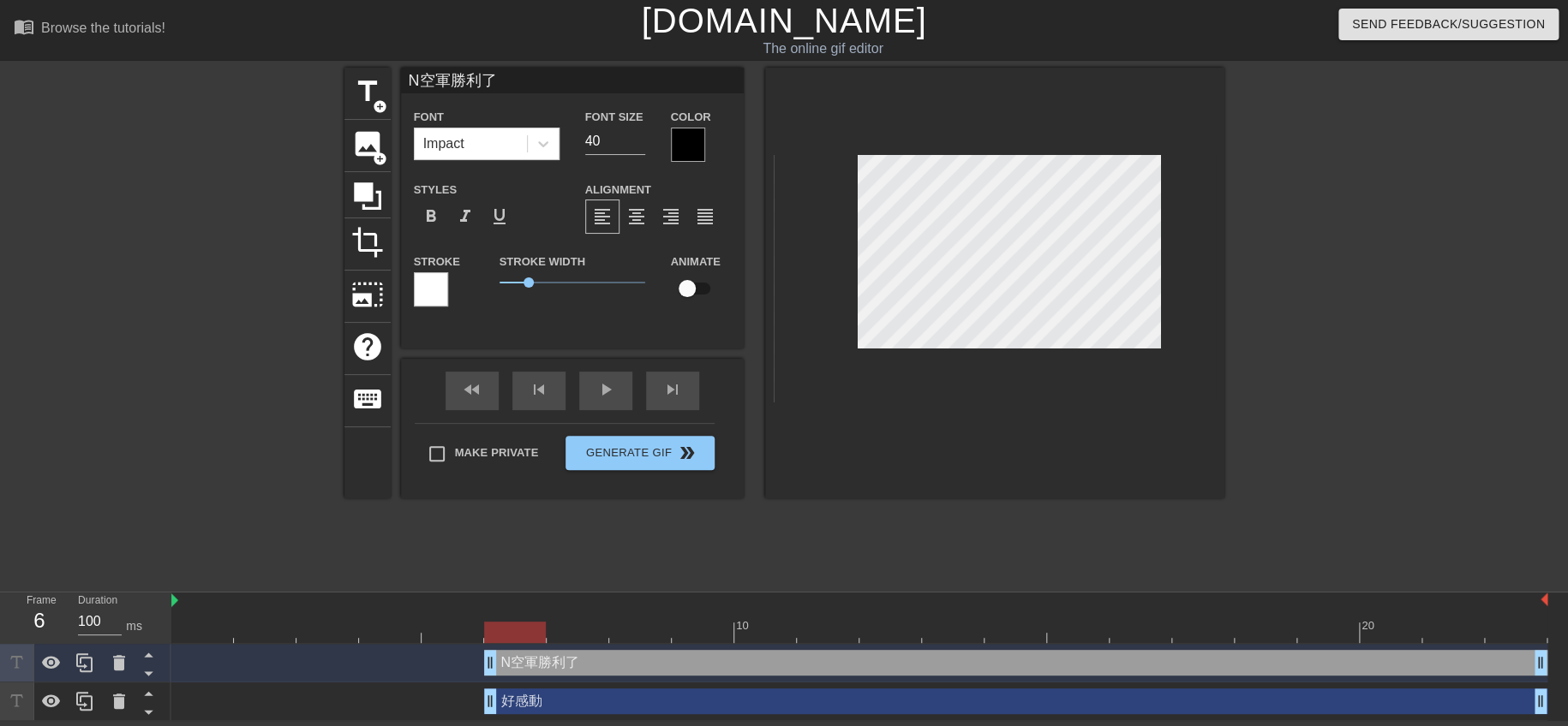
type input "空軍勝利了"
type textarea "空軍勝利了"
click at [691, 130] on div at bounding box center [688, 144] width 35 height 35
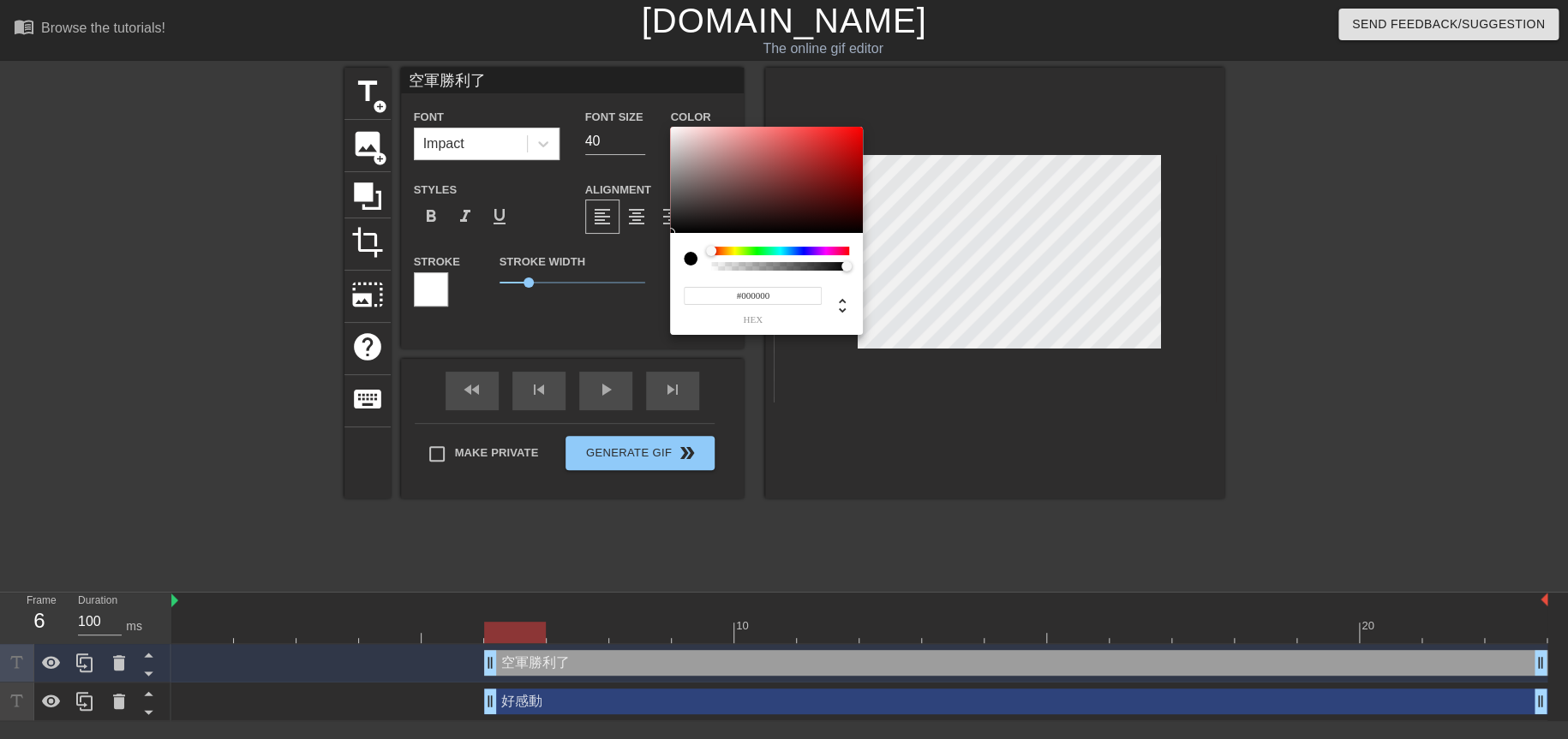
type input "#ED0E0E"
click at [852, 135] on div at bounding box center [766, 180] width 193 height 106
click at [852, 135] on div at bounding box center [851, 134] width 10 height 10
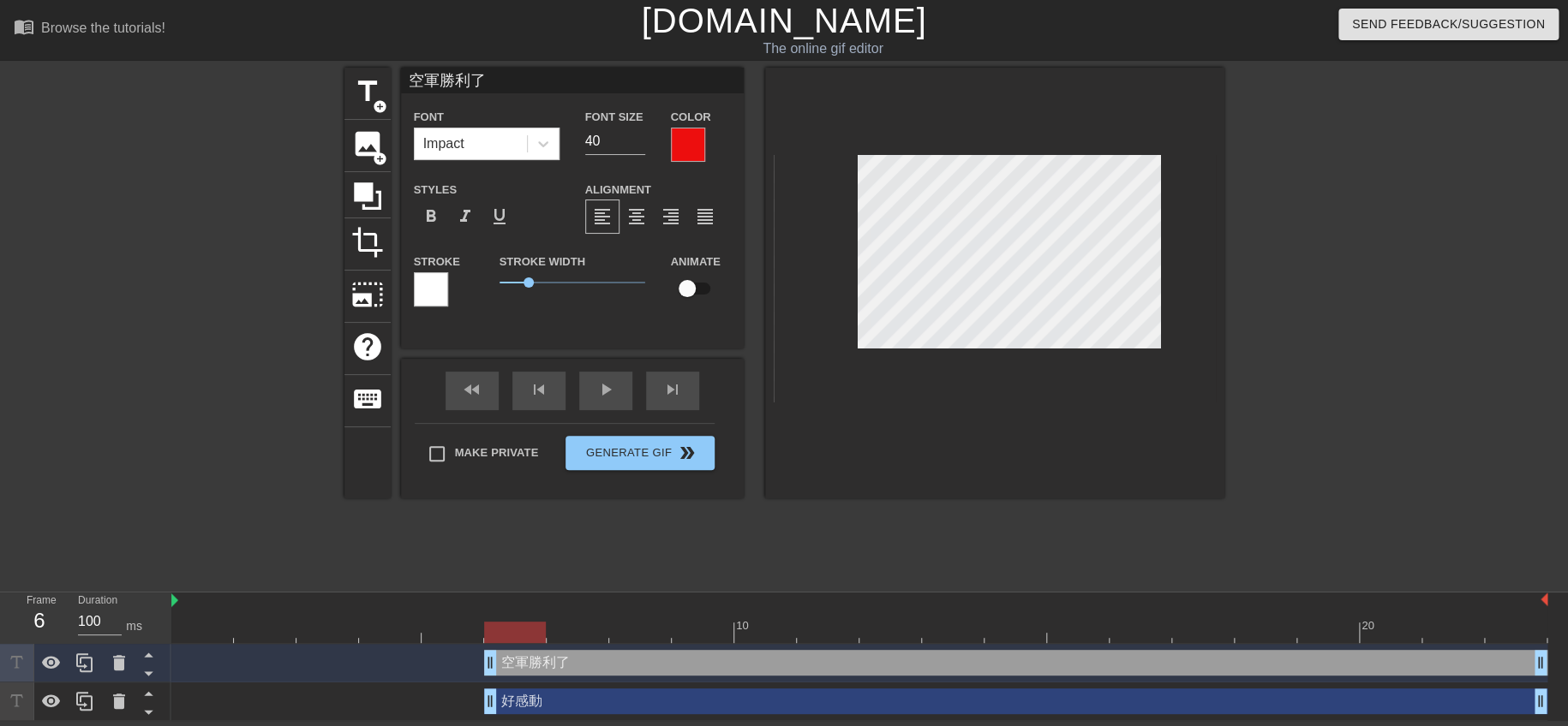
click at [685, 141] on div at bounding box center [688, 144] width 35 height 35
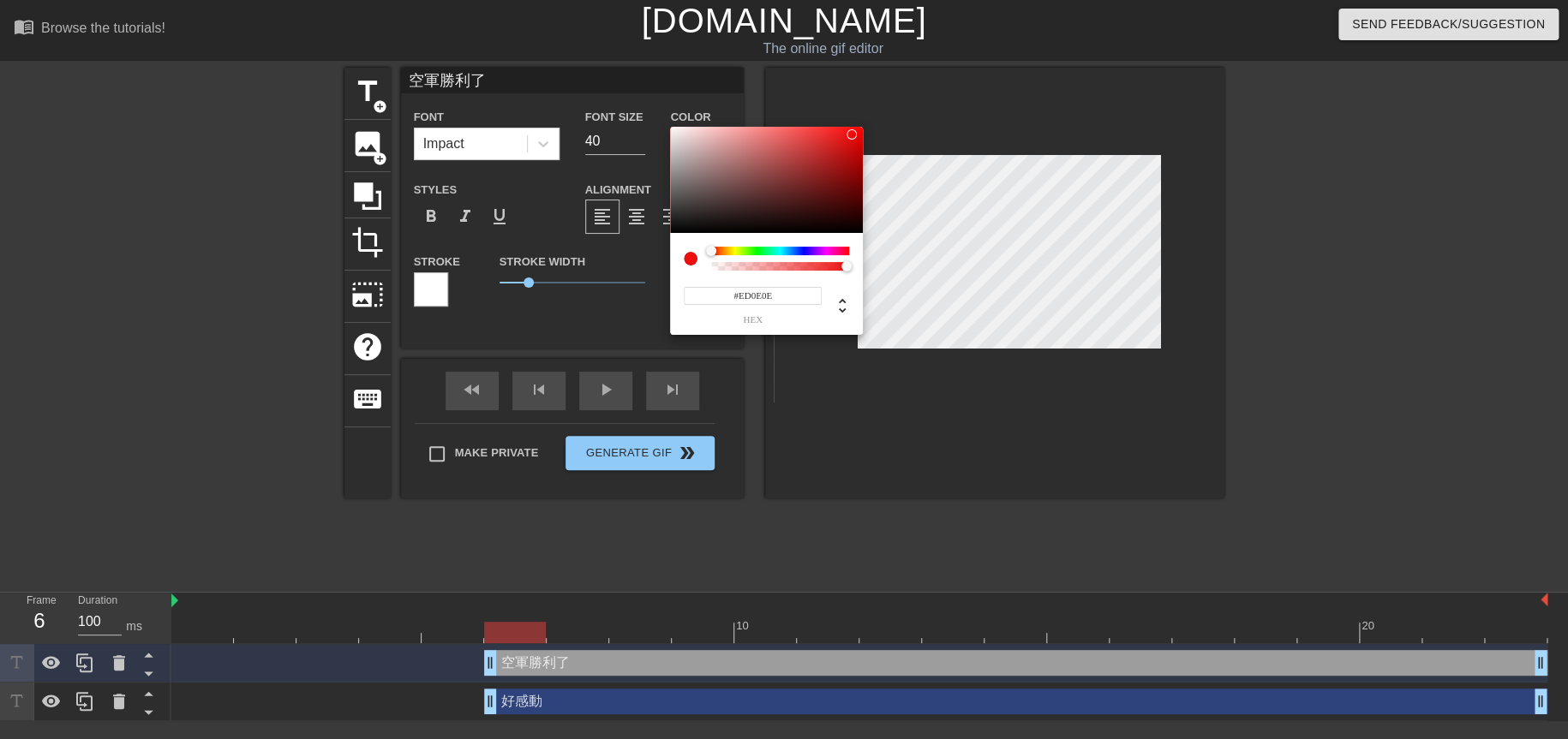
type input "#F50A0A"
click at [855, 131] on div at bounding box center [851, 134] width 10 height 10
drag, startPoint x: 855, startPoint y: 131, endPoint x: 833, endPoint y: 146, distance: 26.6
click at [855, 131] on div at bounding box center [854, 131] width 10 height 10
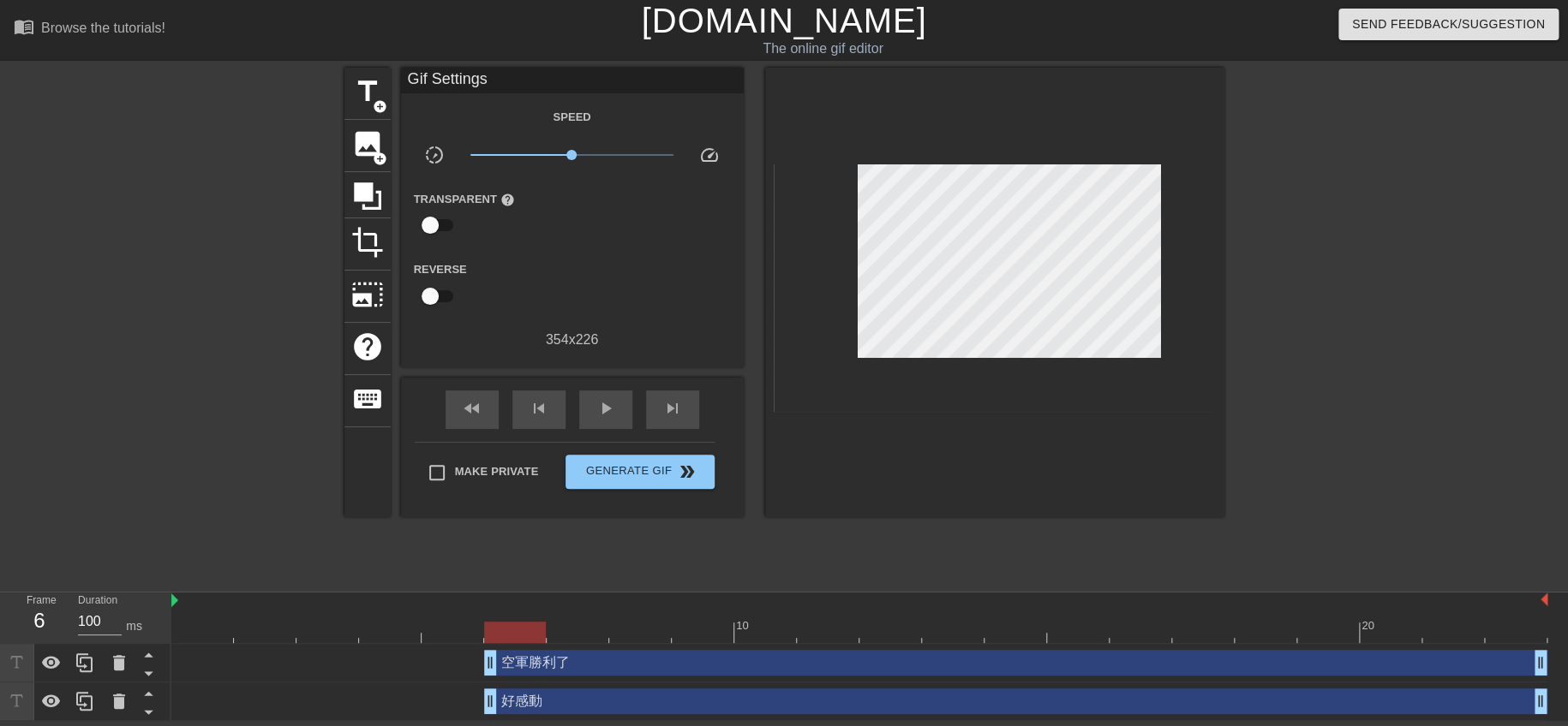
click at [1015, 492] on div at bounding box center [994, 292] width 459 height 450
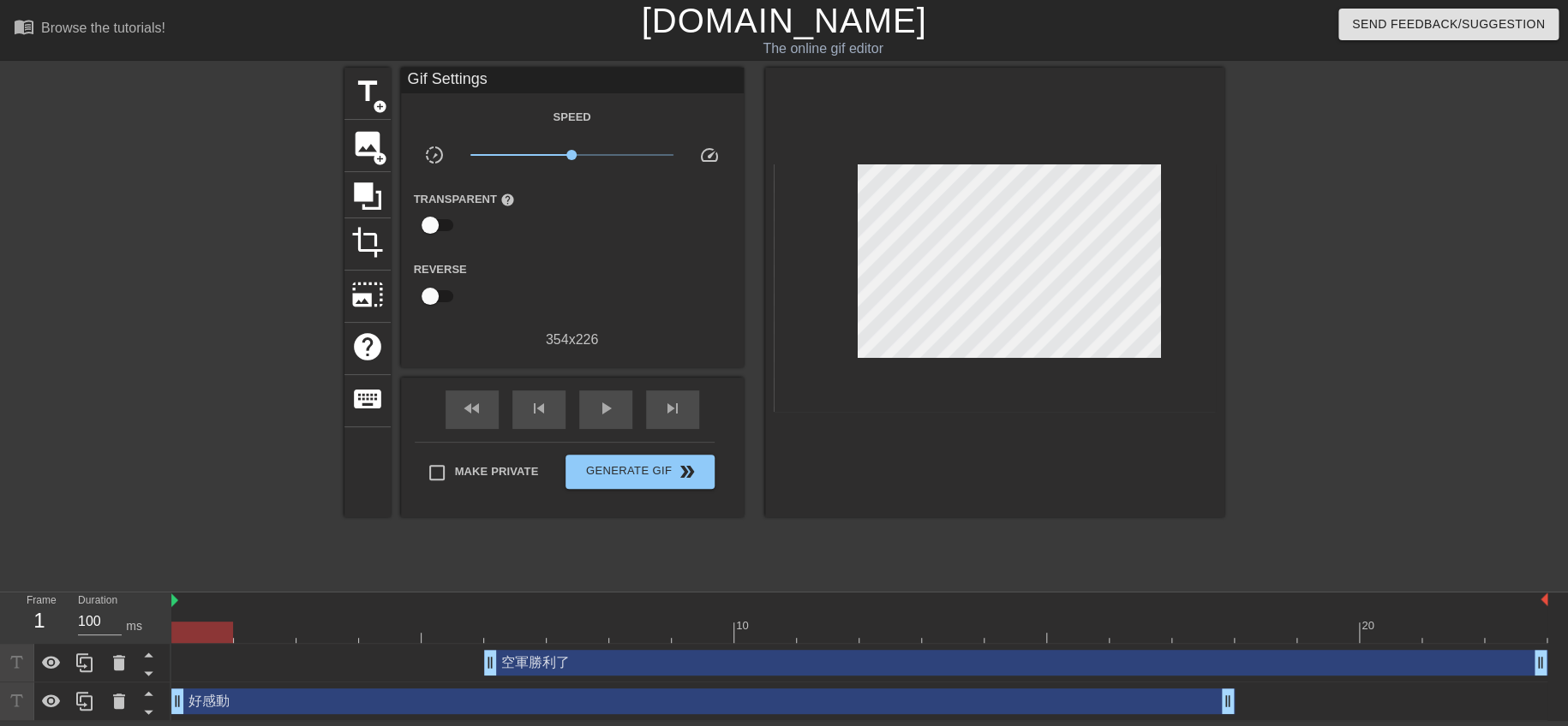
drag, startPoint x: 854, startPoint y: 691, endPoint x: 523, endPoint y: 700, distance: 331.1
click at [523, 697] on div "好感動 drag_handle drag_handle" at bounding box center [704, 701] width 1064 height 25
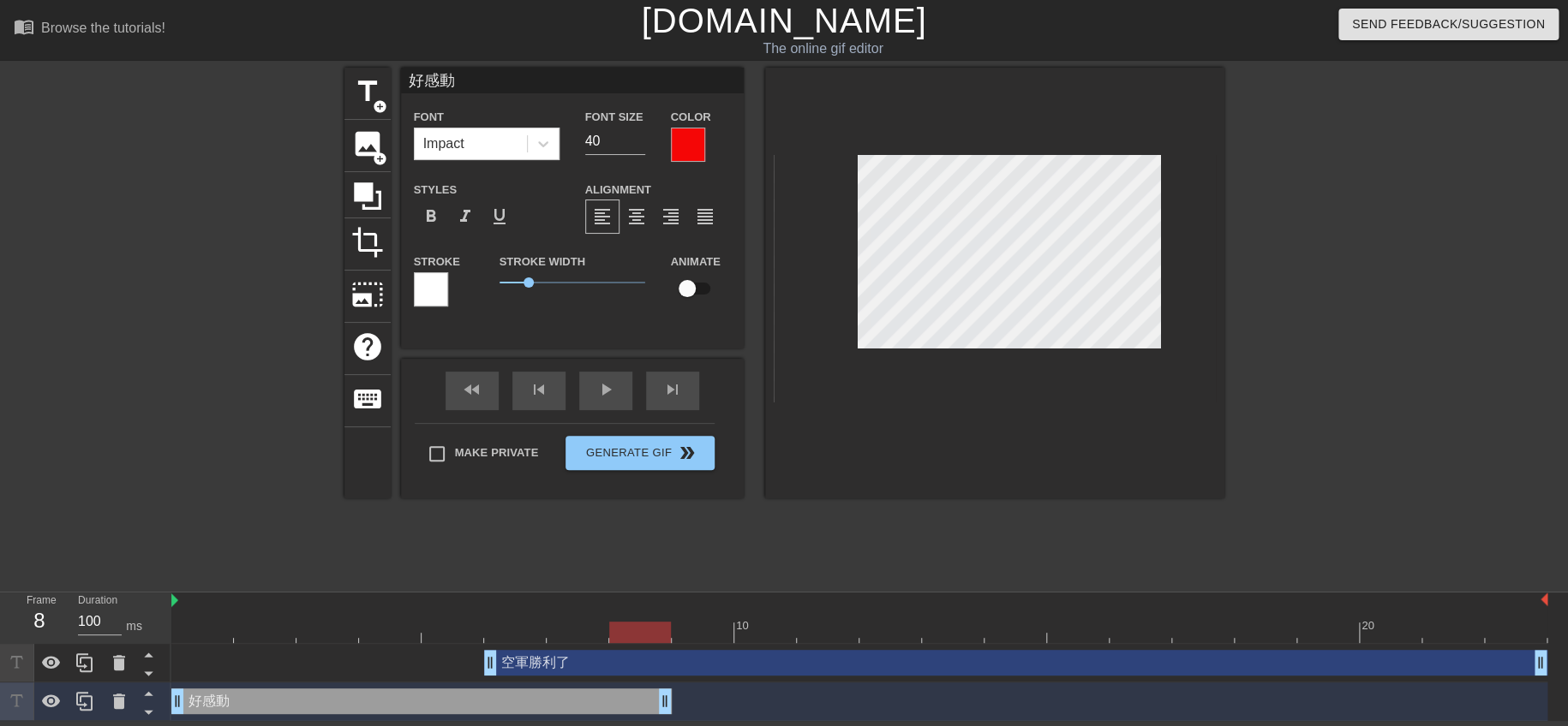
drag, startPoint x: 1231, startPoint y: 695, endPoint x: 644, endPoint y: 701, distance: 587.0
click at [688, 707] on div "好感動 drag_handle drag_handle" at bounding box center [860, 701] width 1376 height 25
drag, startPoint x: 493, startPoint y: 667, endPoint x: 687, endPoint y: 679, distance: 194.4
click at [685, 680] on div "空軍勝利了 drag_handle drag_handle" at bounding box center [860, 663] width 1376 height 38
type input "空軍勝利了"
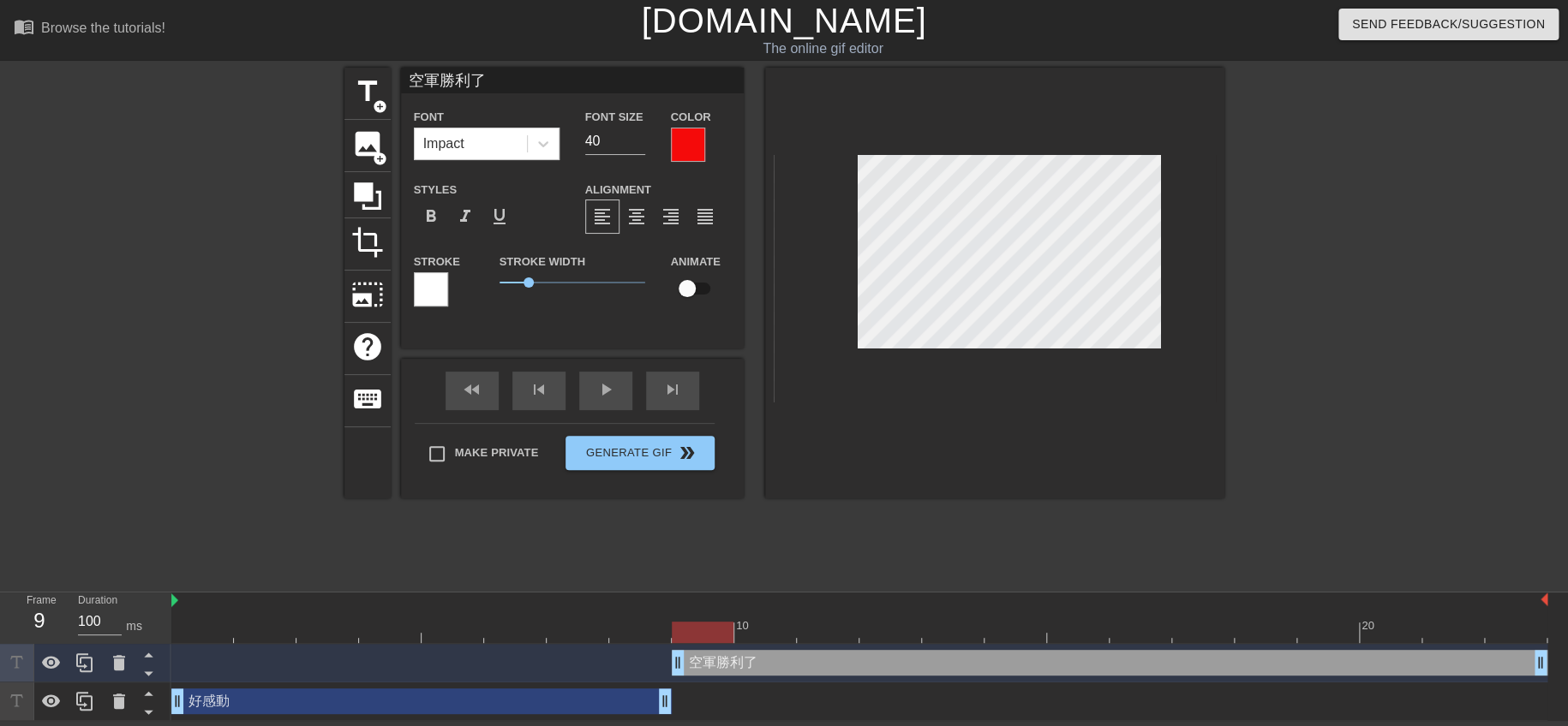
click at [671, 141] on div at bounding box center [688, 144] width 35 height 35
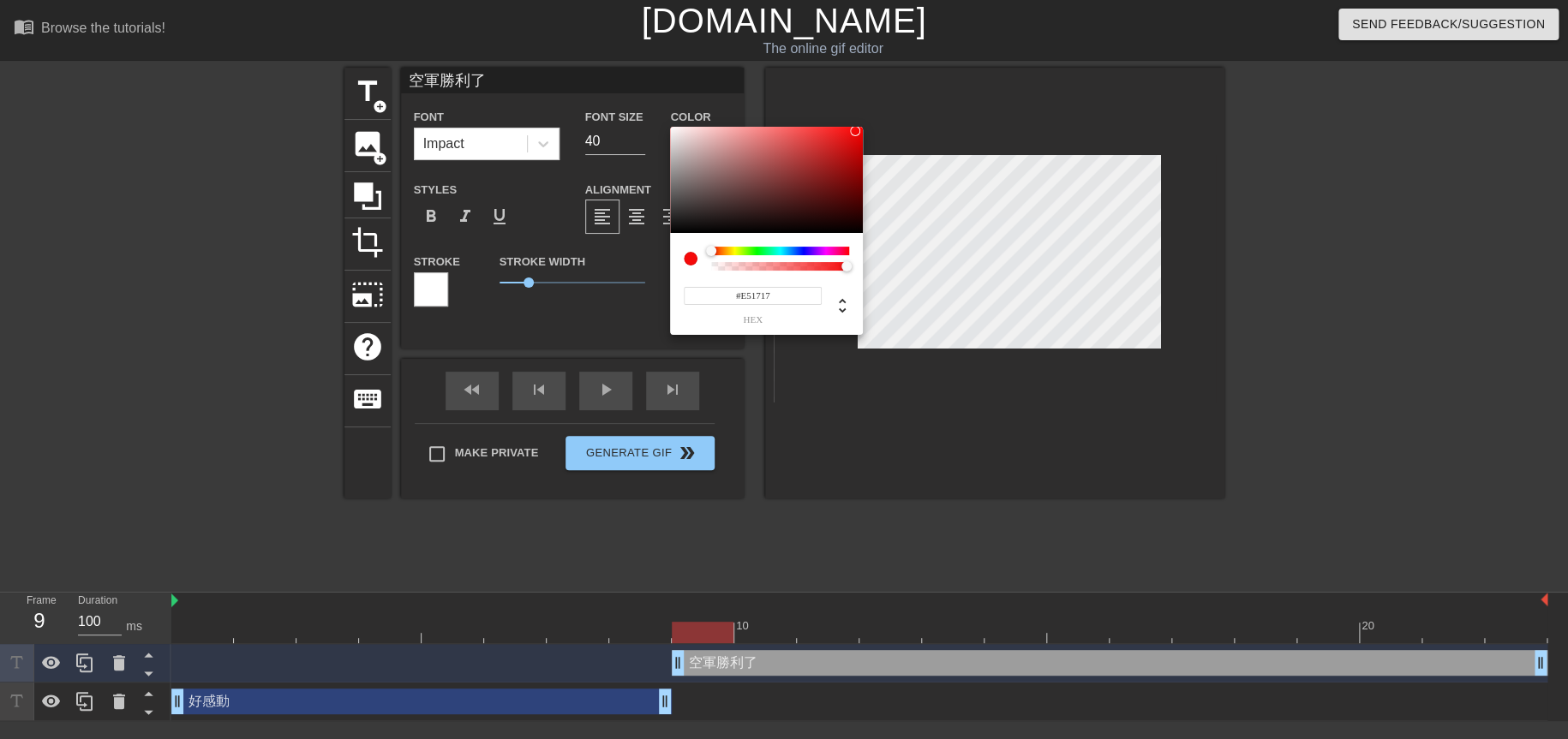
click at [844, 138] on div at bounding box center [766, 180] width 193 height 106
type input "#E71616"
click at [844, 137] on div at bounding box center [844, 137] width 10 height 10
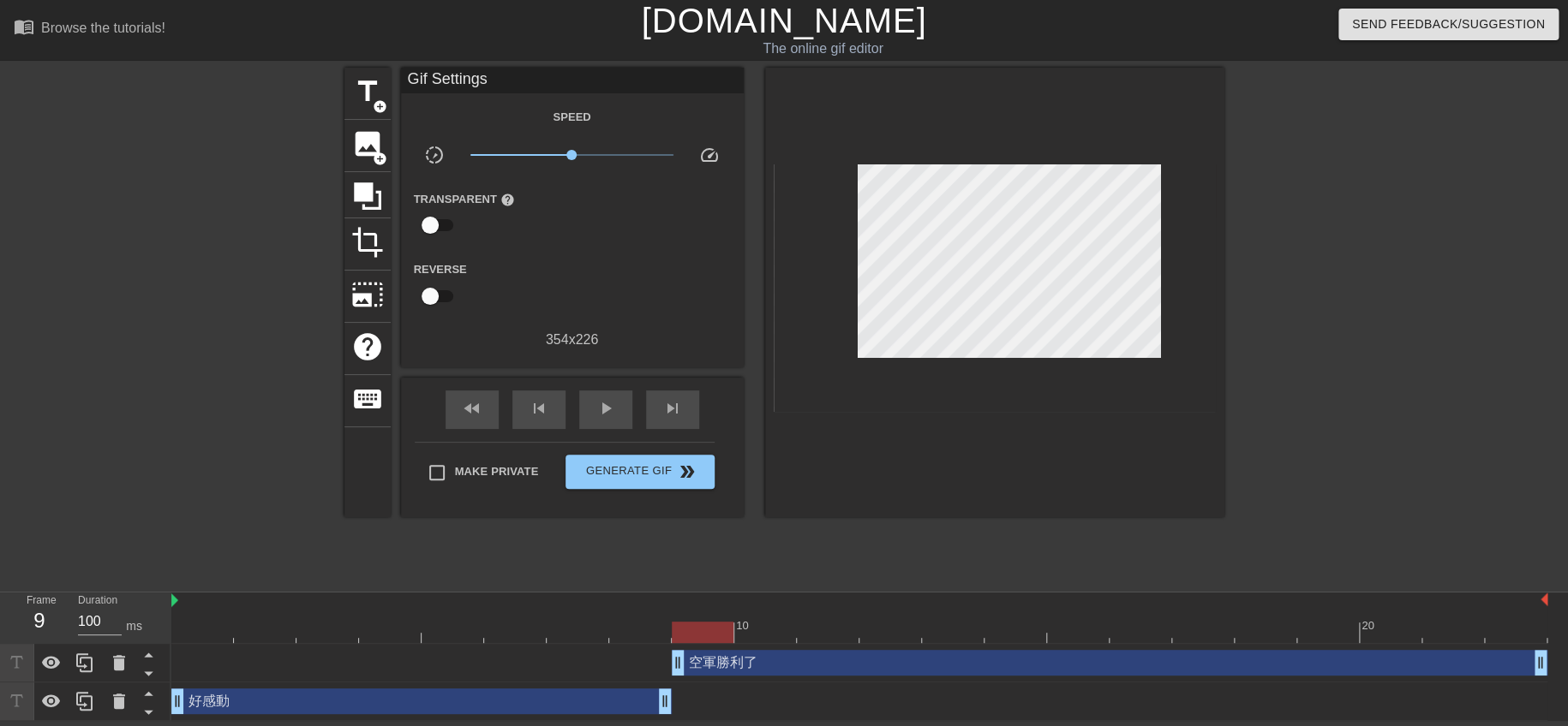
click at [425, 214] on input "checkbox" at bounding box center [429, 225] width 97 height 33
click at [416, 217] on input "checkbox" at bounding box center [445, 225] width 97 height 33
checkbox input "false"
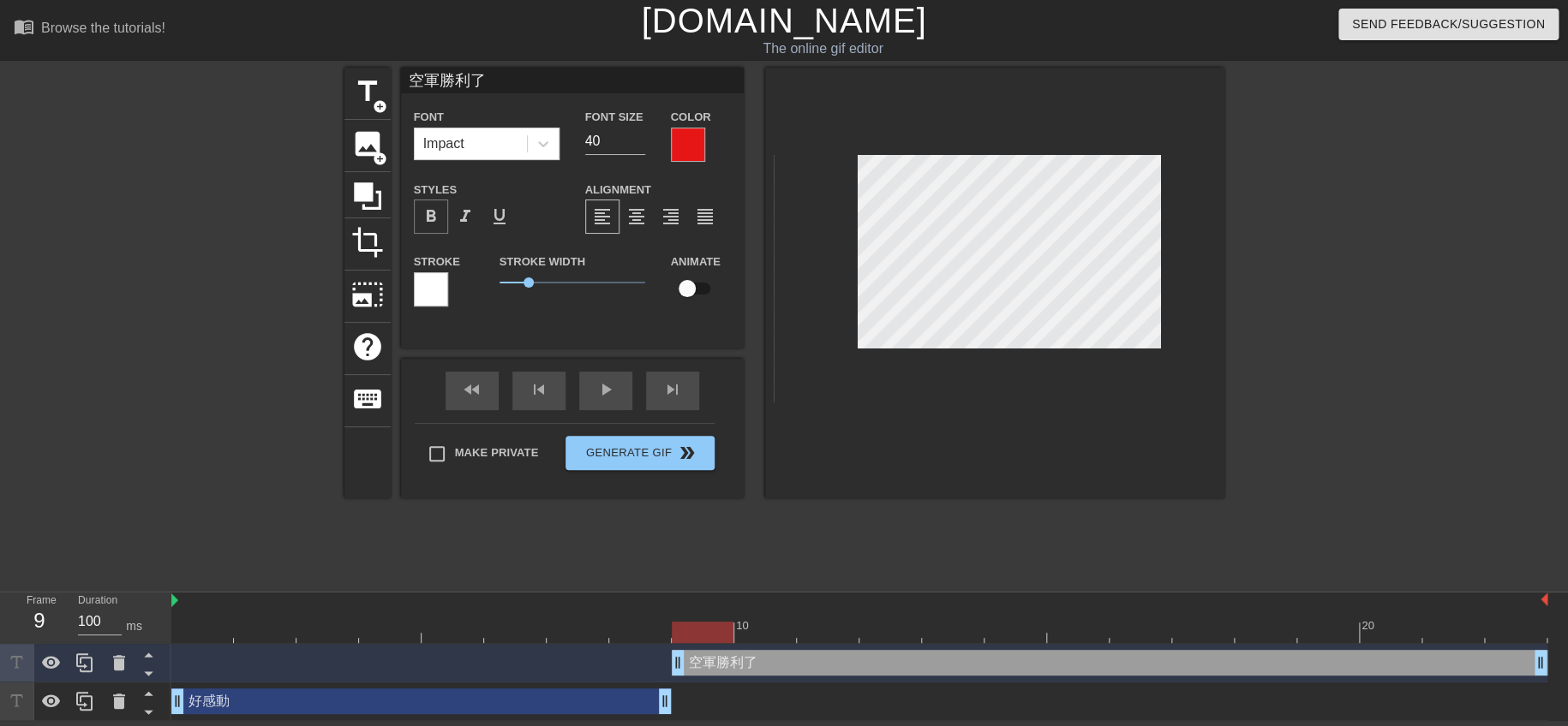
click at [425, 214] on span "format_bold" at bounding box center [431, 216] width 21 height 21
click at [686, 134] on div at bounding box center [688, 144] width 35 height 35
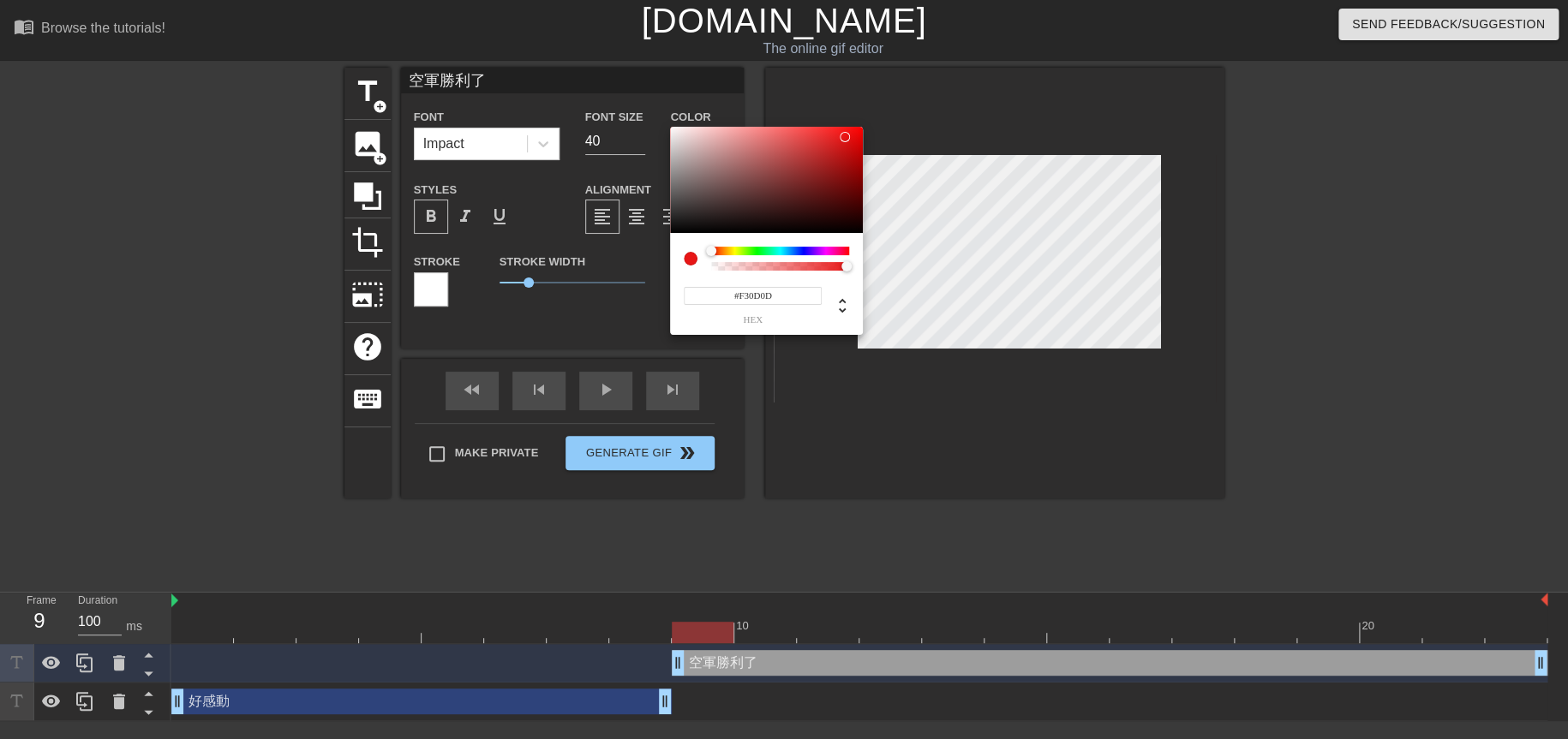
click at [853, 130] on div at bounding box center [766, 180] width 193 height 106
type input "#FF0000"
drag, startPoint x: 855, startPoint y: 128, endPoint x: 892, endPoint y: 126, distance: 37.1
click at [892, 126] on div "#FF0000 hex" at bounding box center [784, 369] width 1568 height 739
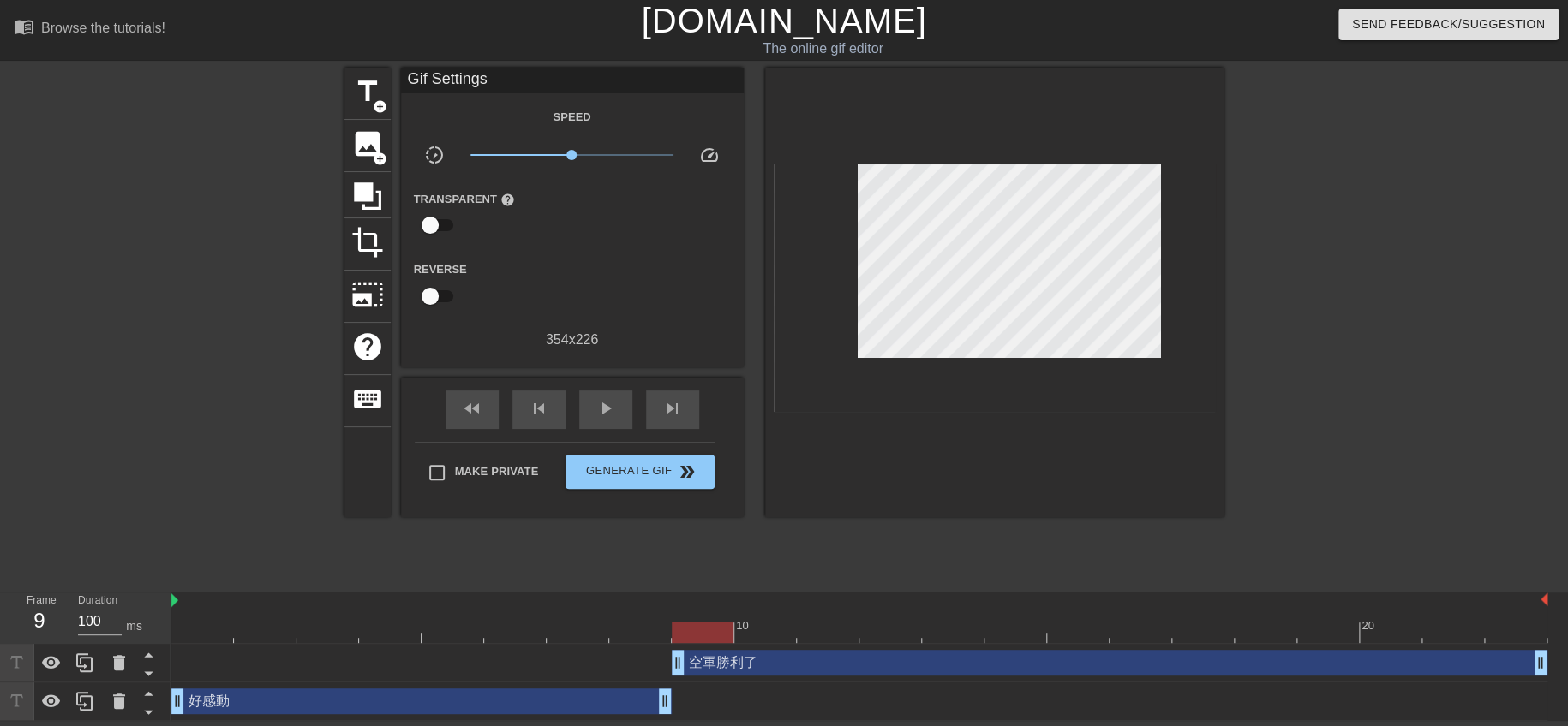
click at [1088, 476] on div at bounding box center [994, 292] width 459 height 450
click at [949, 700] on div "好感動 drag_handle drag_handle" at bounding box center [860, 701] width 1376 height 25
click at [454, 697] on div "好感動 drag_handle drag_handle" at bounding box center [422, 701] width 500 height 25
click at [435, 718] on div "好感動 drag_handle drag_handle" at bounding box center [860, 701] width 1376 height 38
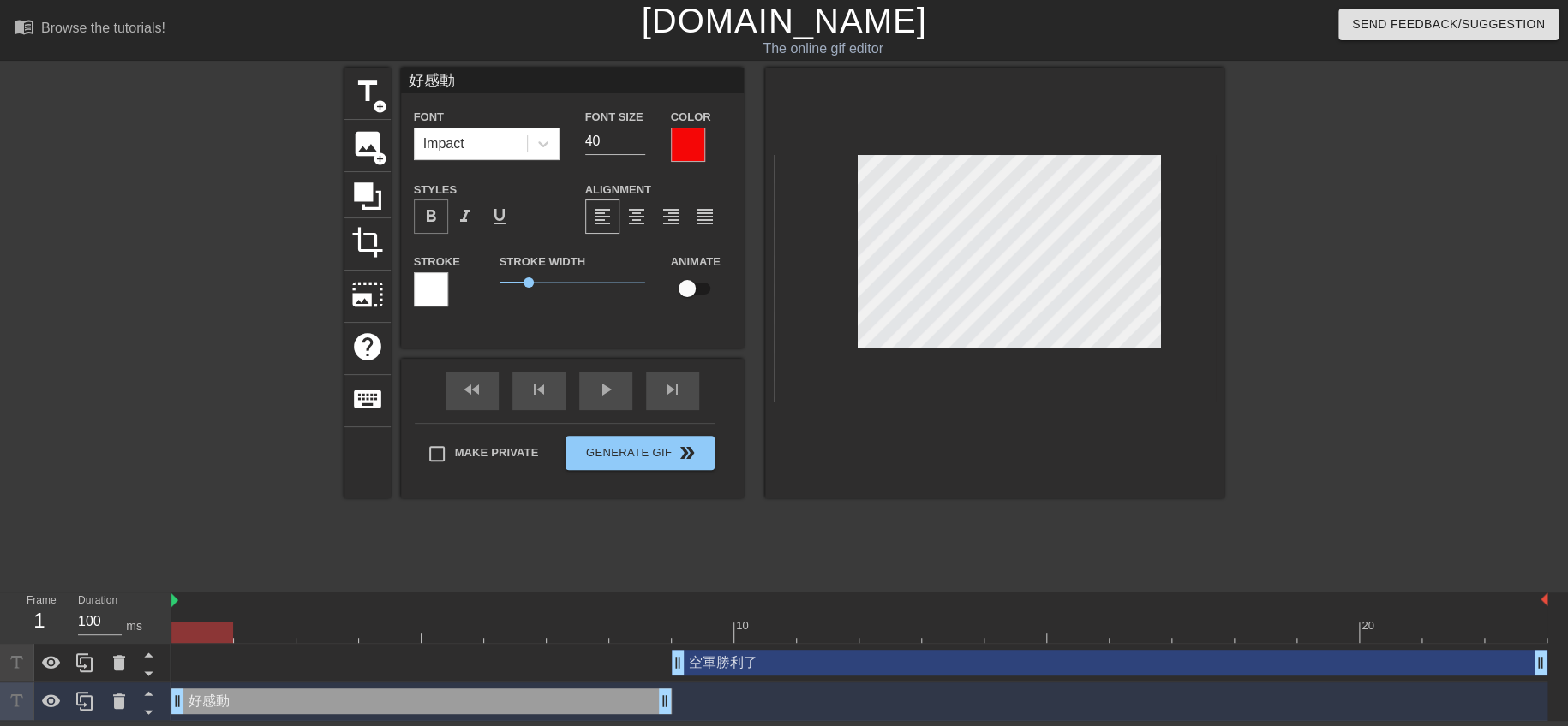
click at [433, 213] on span "format_bold" at bounding box center [431, 216] width 21 height 21
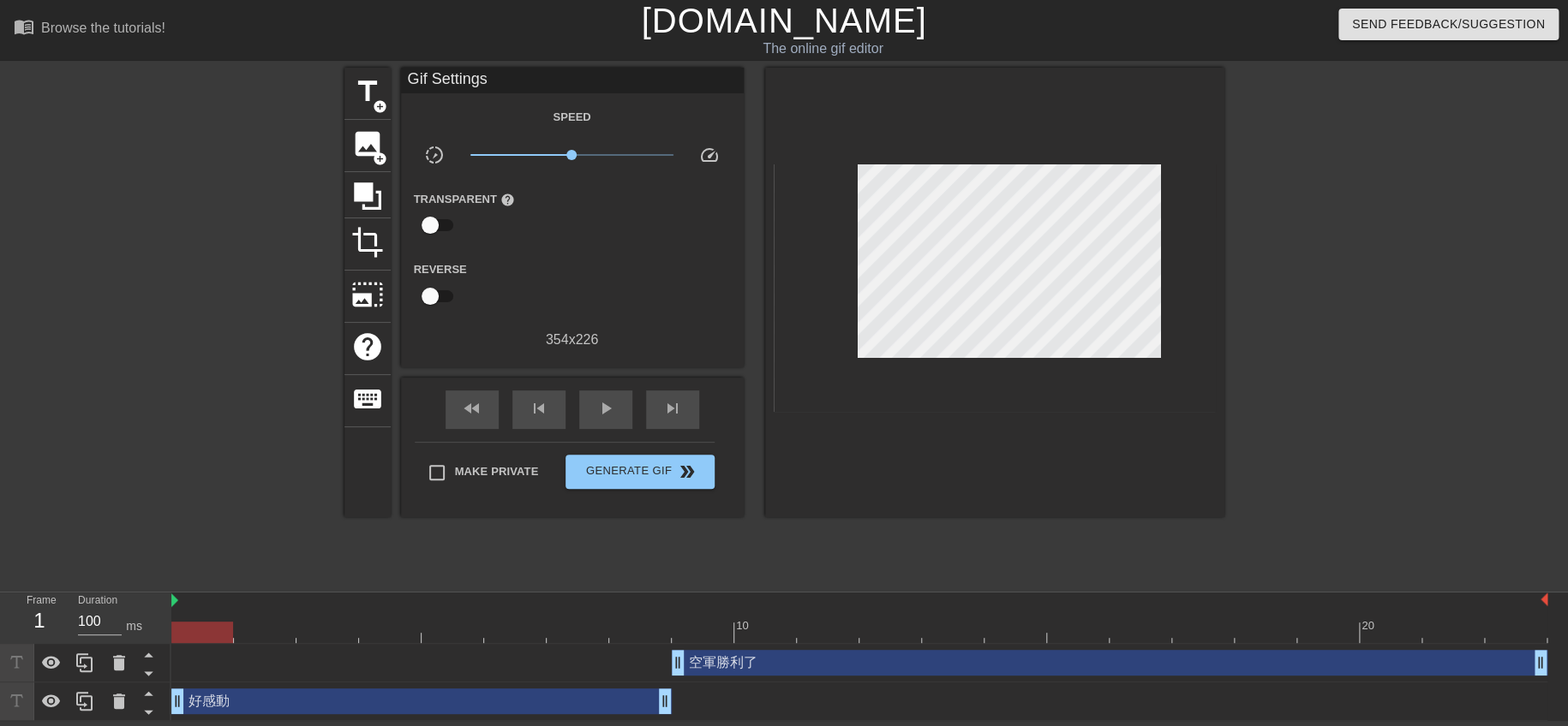
click at [986, 448] on div at bounding box center [994, 292] width 459 height 450
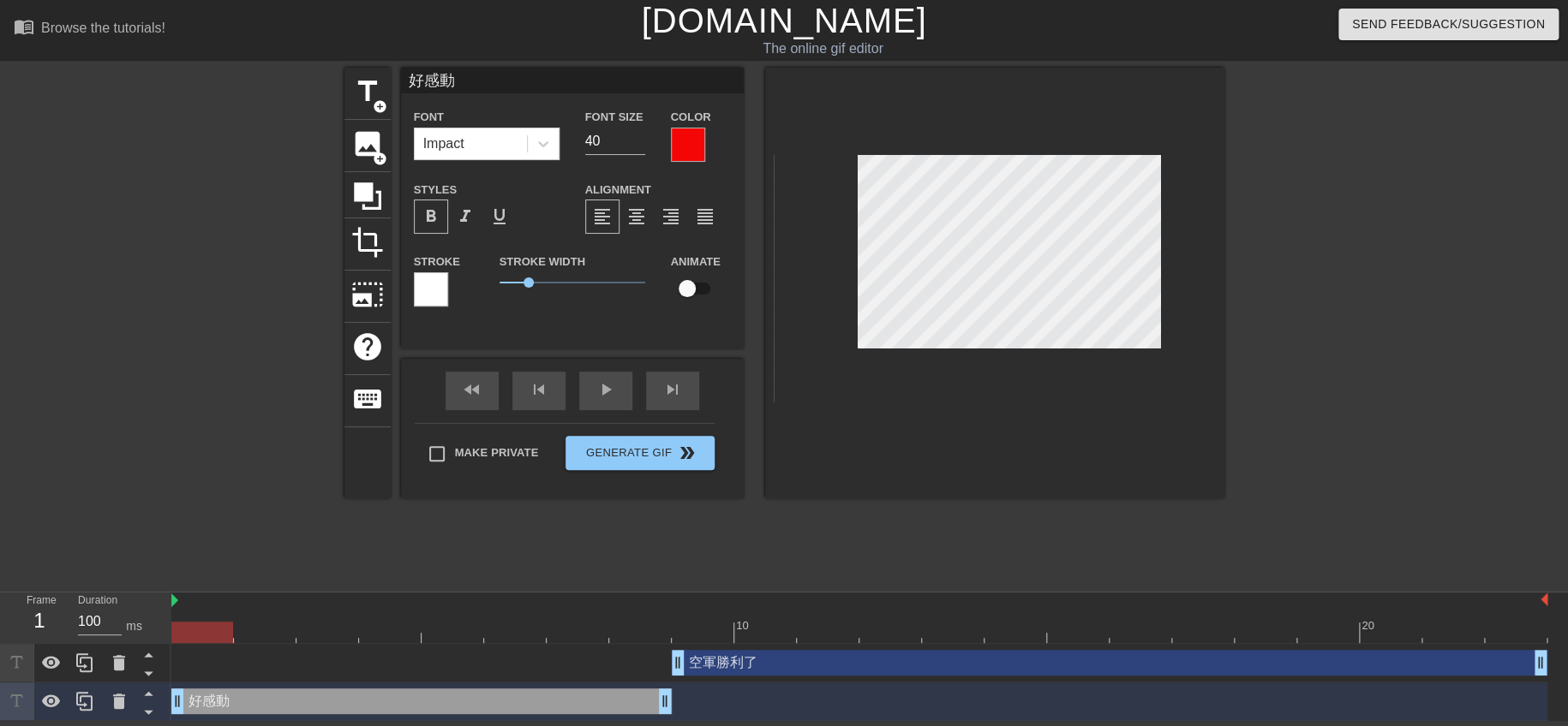
click at [760, 664] on div "空軍勝利了 drag_handle drag_handle" at bounding box center [1109, 662] width 875 height 25
type input "空軍勝利了"
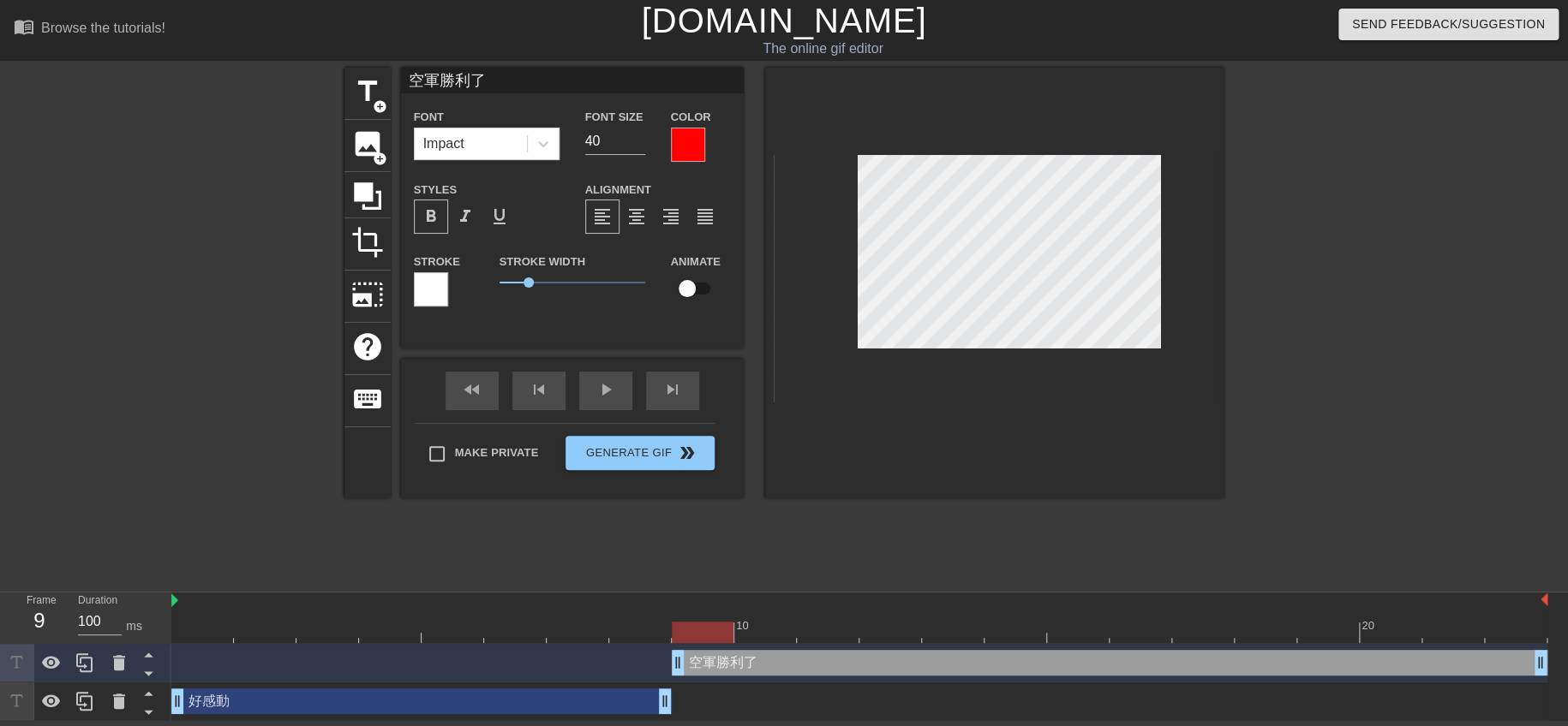
scroll to position [2, 5]
click at [639, 145] on input "39" at bounding box center [615, 141] width 60 height 27
type input "38"
click at [639, 145] on input "38" at bounding box center [615, 141] width 60 height 27
click at [682, 141] on div at bounding box center [688, 144] width 35 height 35
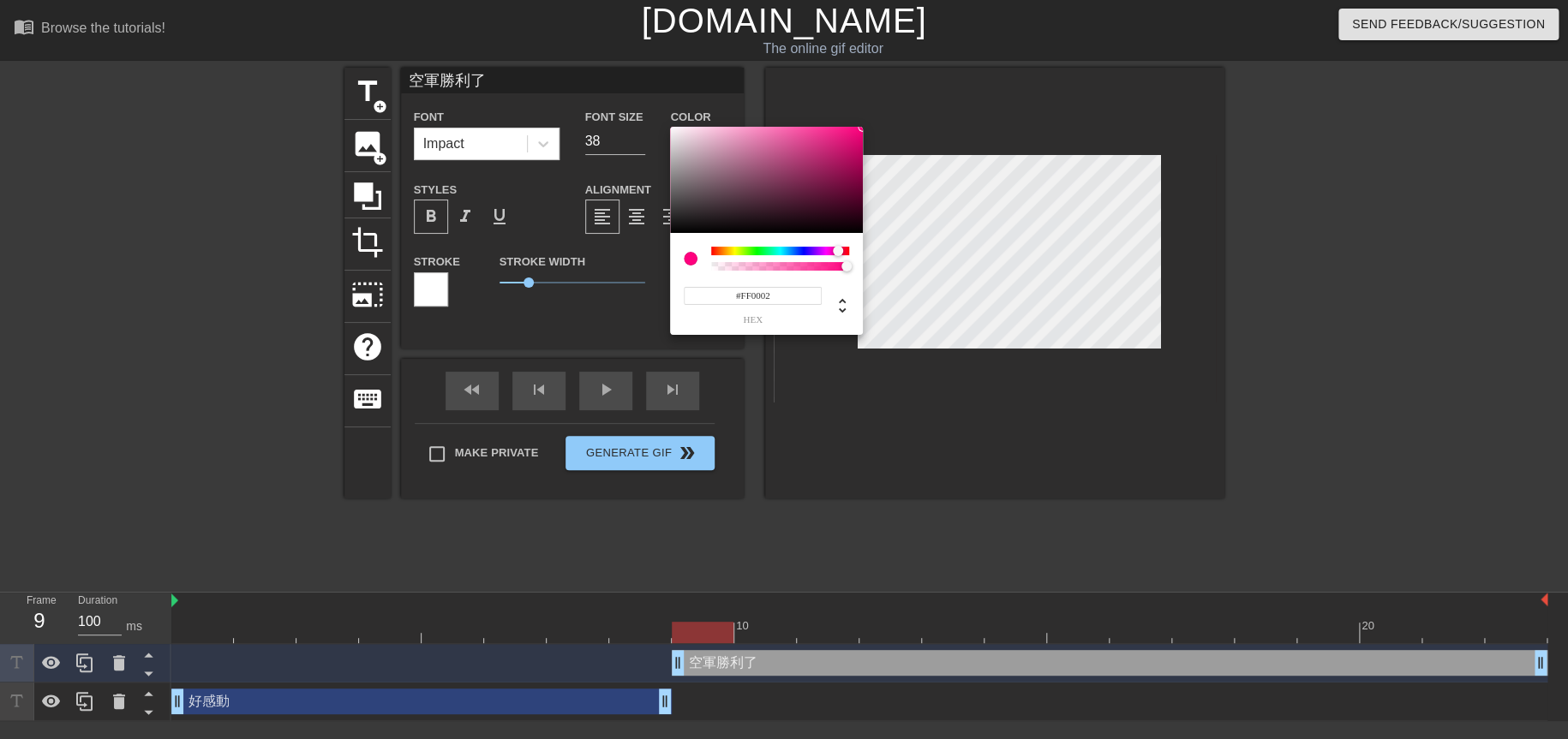
type input "#FF0004"
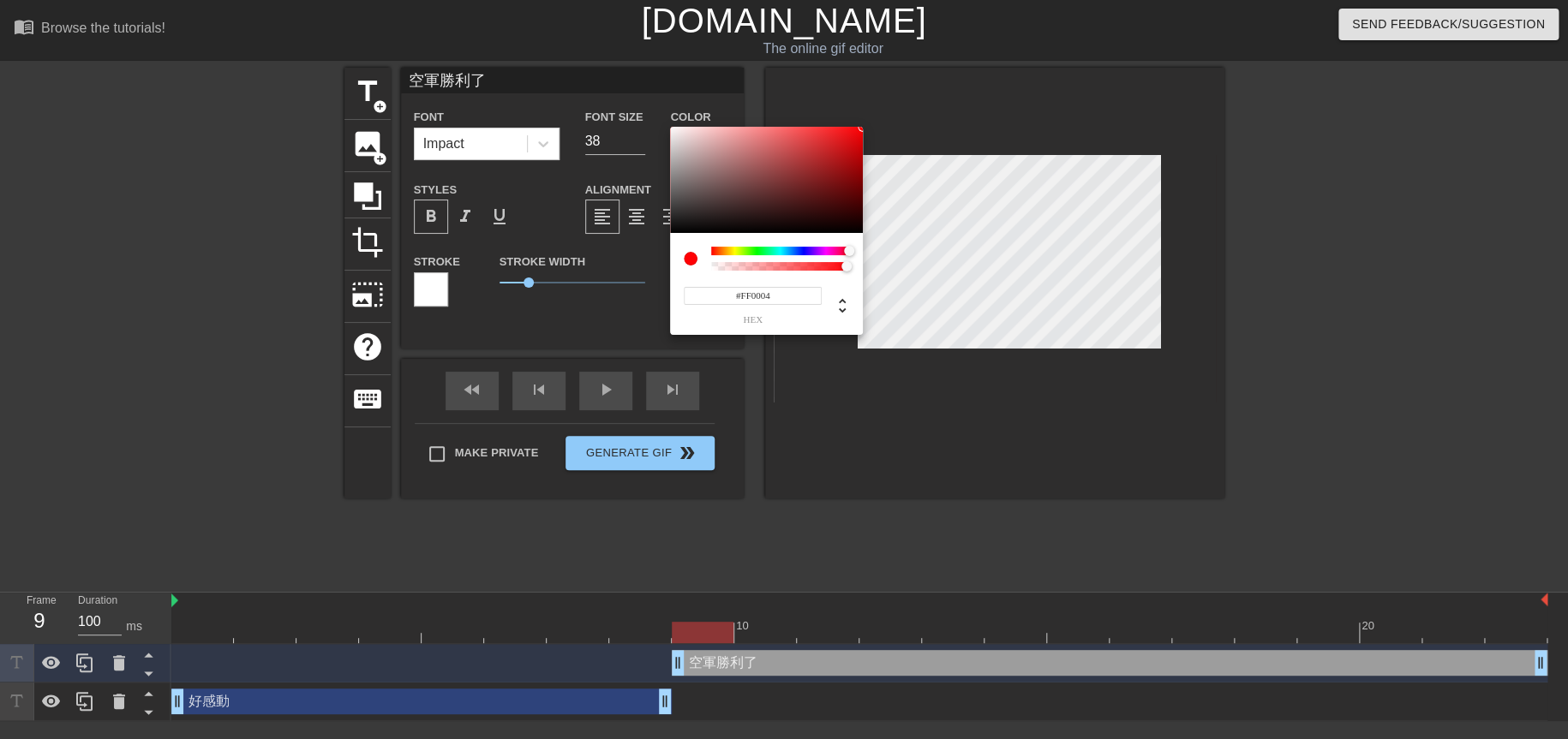
drag, startPoint x: 838, startPoint y: 253, endPoint x: 867, endPoint y: 250, distance: 29.2
click at [867, 250] on div "#FF0004 hex" at bounding box center [784, 369] width 1568 height 739
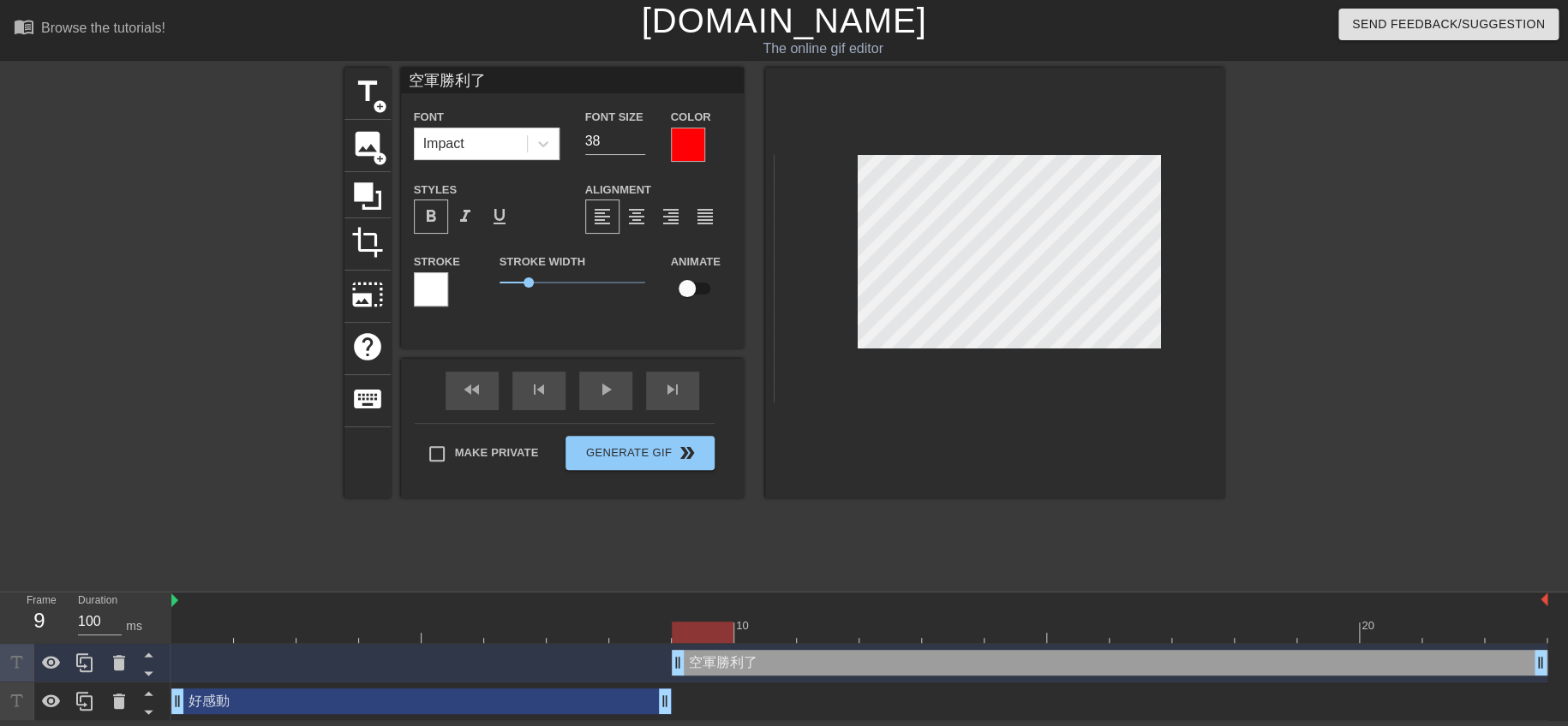
click at [538, 693] on div "好感動 drag_handle drag_handle" at bounding box center [422, 701] width 500 height 25
type input "好感動"
type input "40"
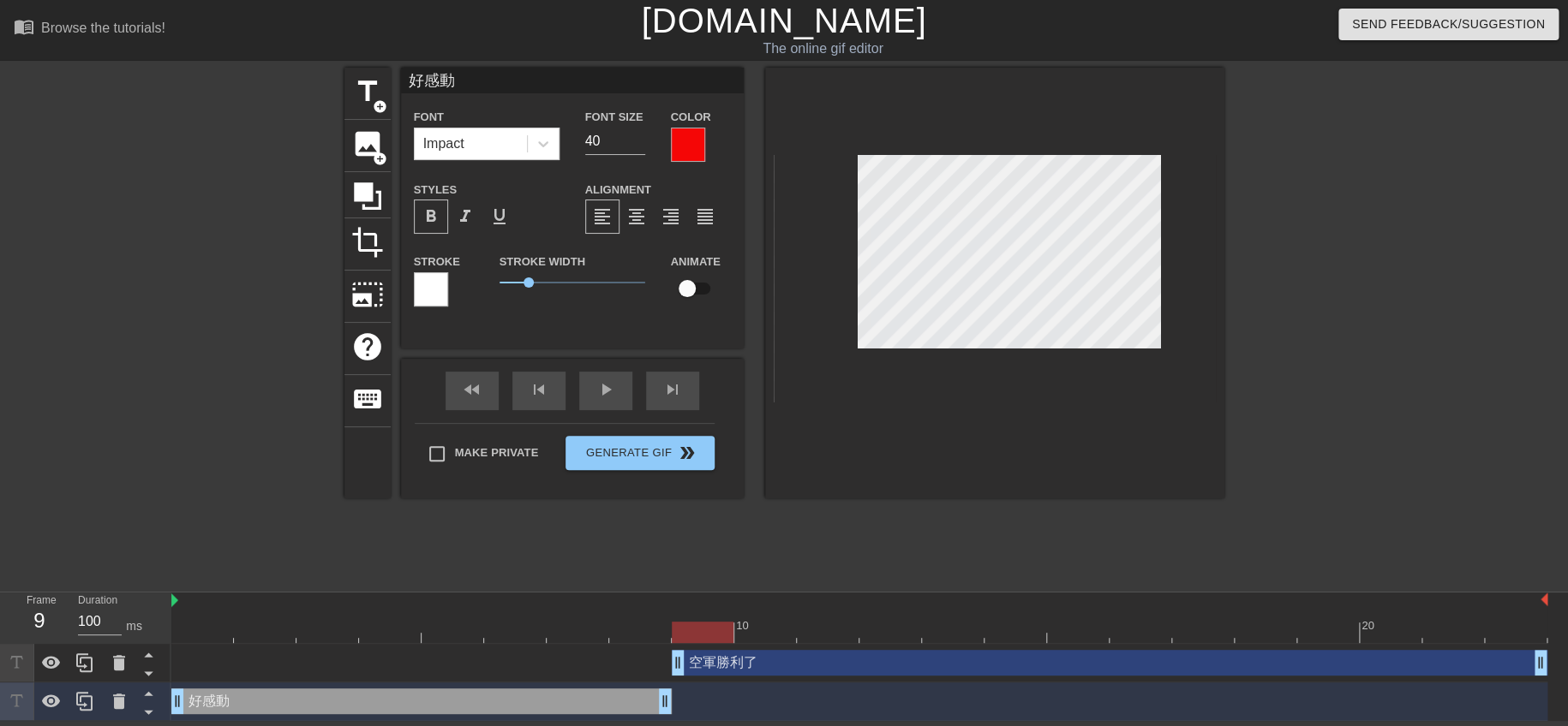
click at [525, 625] on div at bounding box center [860, 632] width 1376 height 22
click at [768, 666] on div "空軍勝利了 drag_handle drag_handle" at bounding box center [1109, 662] width 875 height 25
type input "空軍勝利了"
type input "38"
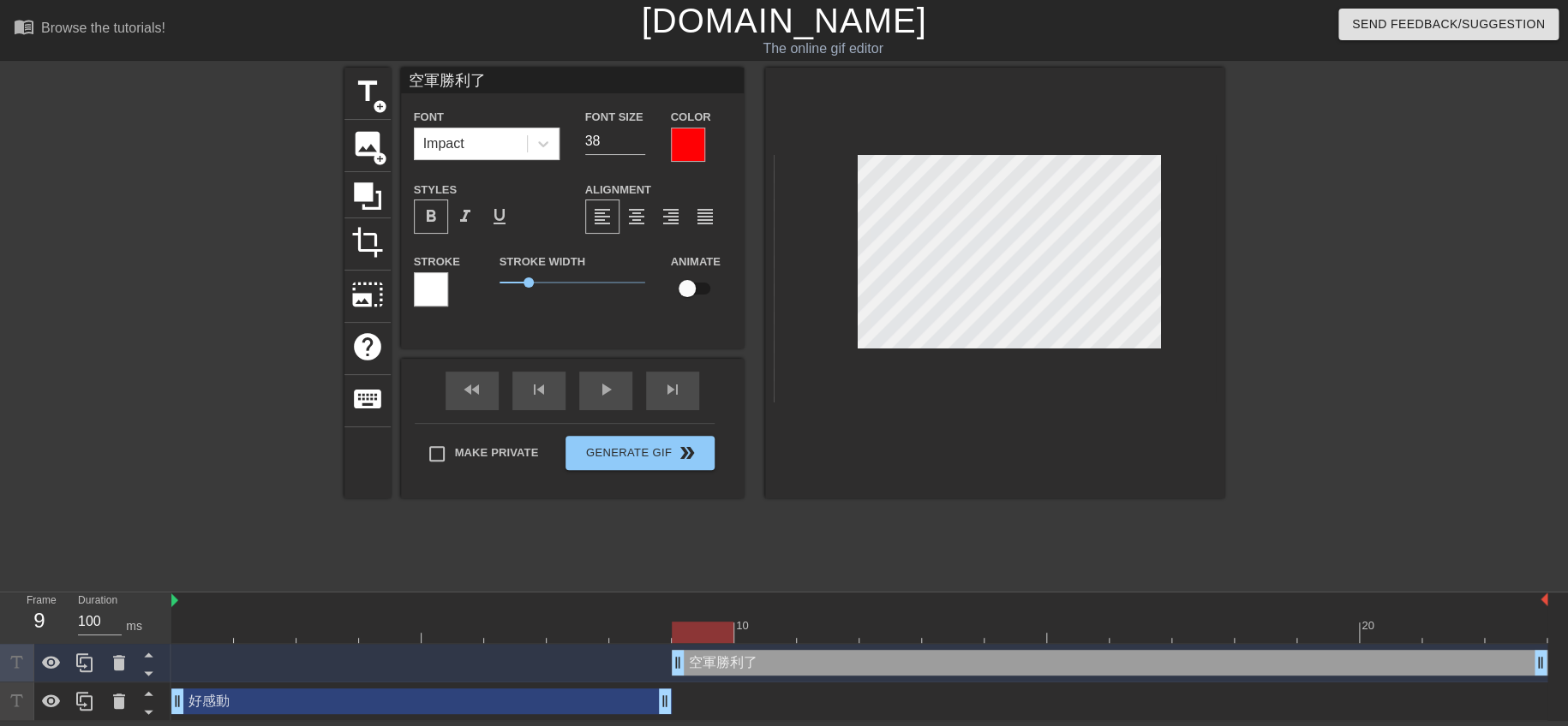
paste textarea "N"
type input "N"
type textarea "N"
type input "空軍勝利了"
type textarea "空軍勝利了"
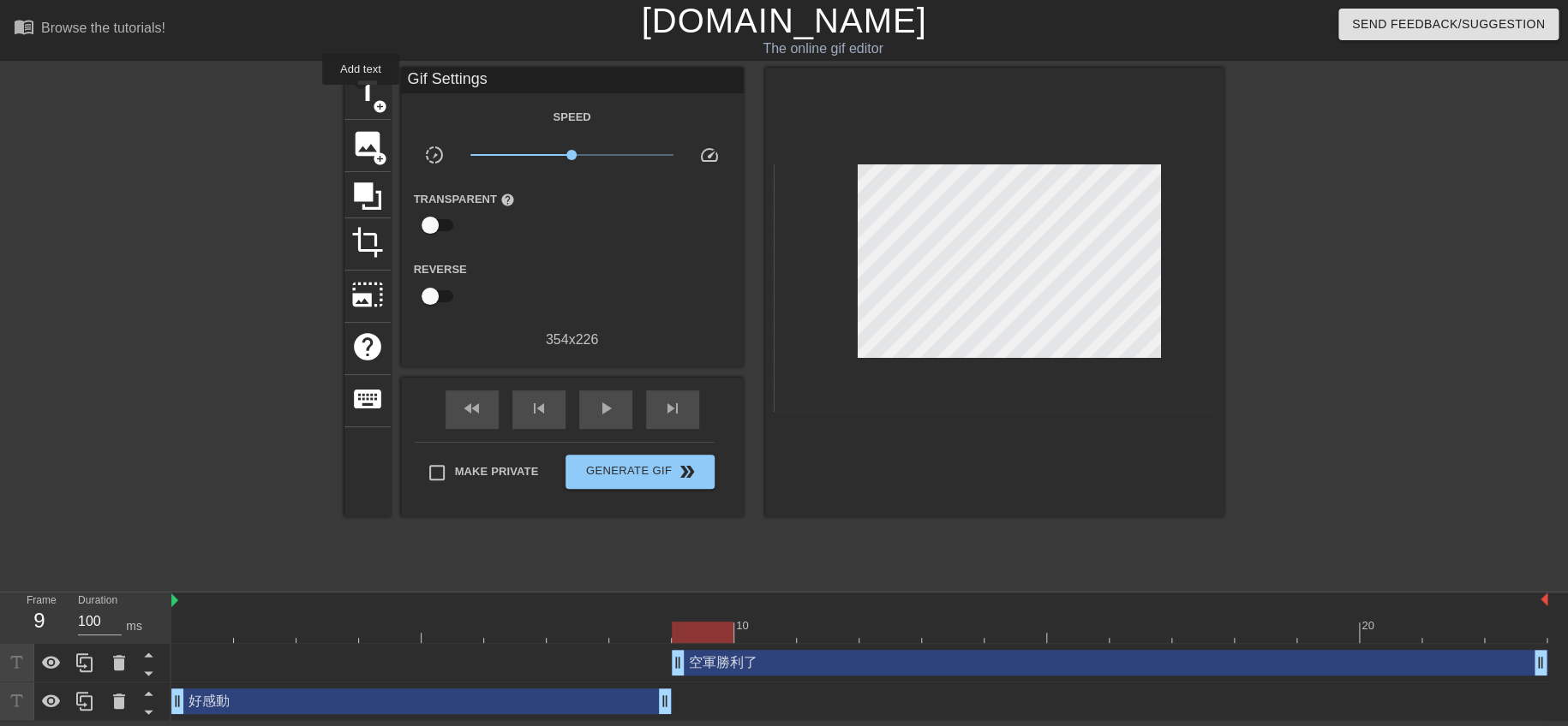
drag, startPoint x: 361, startPoint y: 97, endPoint x: 385, endPoint y: 102, distance: 24.5
click at [361, 97] on span "title" at bounding box center [367, 92] width 33 height 33
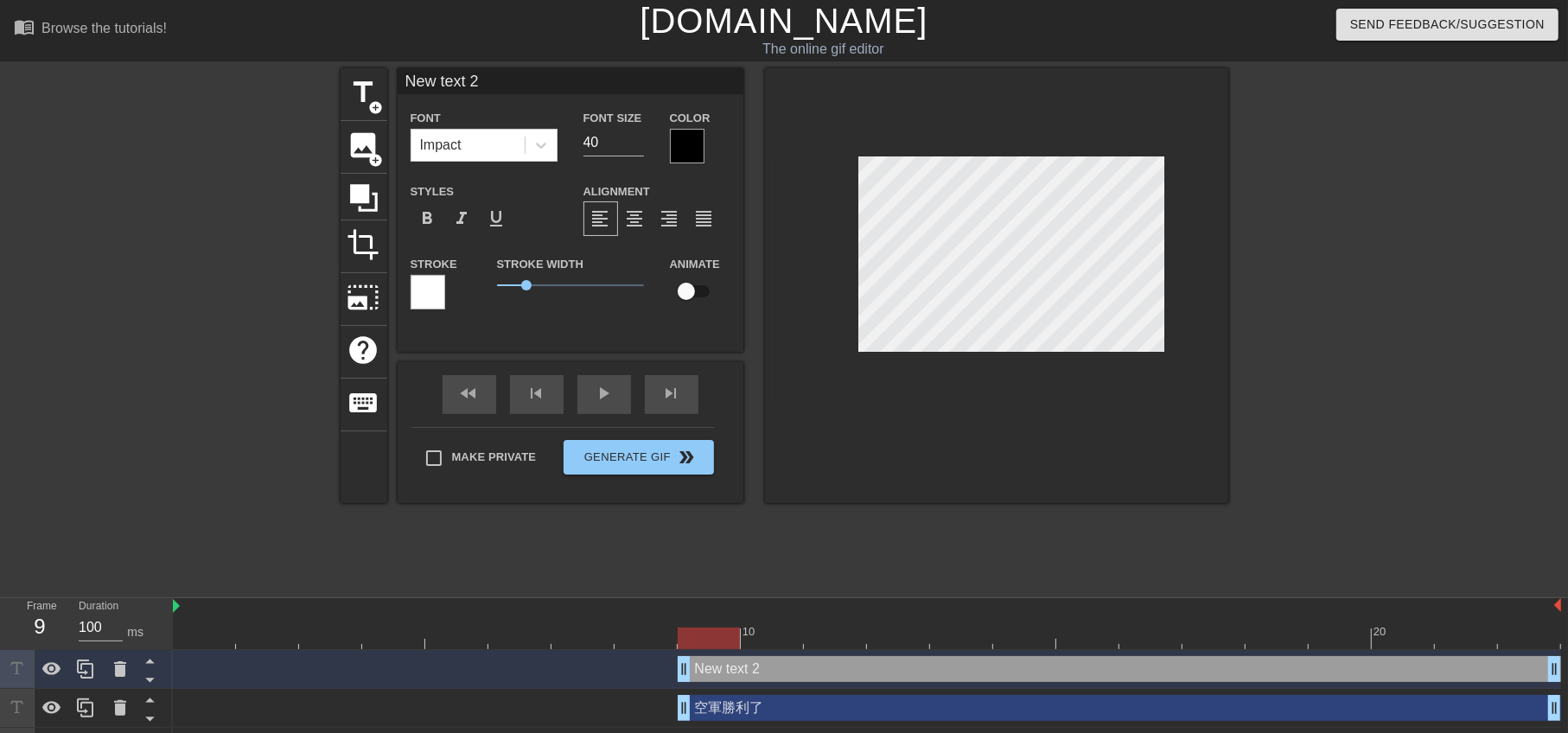
scroll to position [2, 3]
paste textarea
type input "N text 2"
type textarea "N text 2"
type input "N"
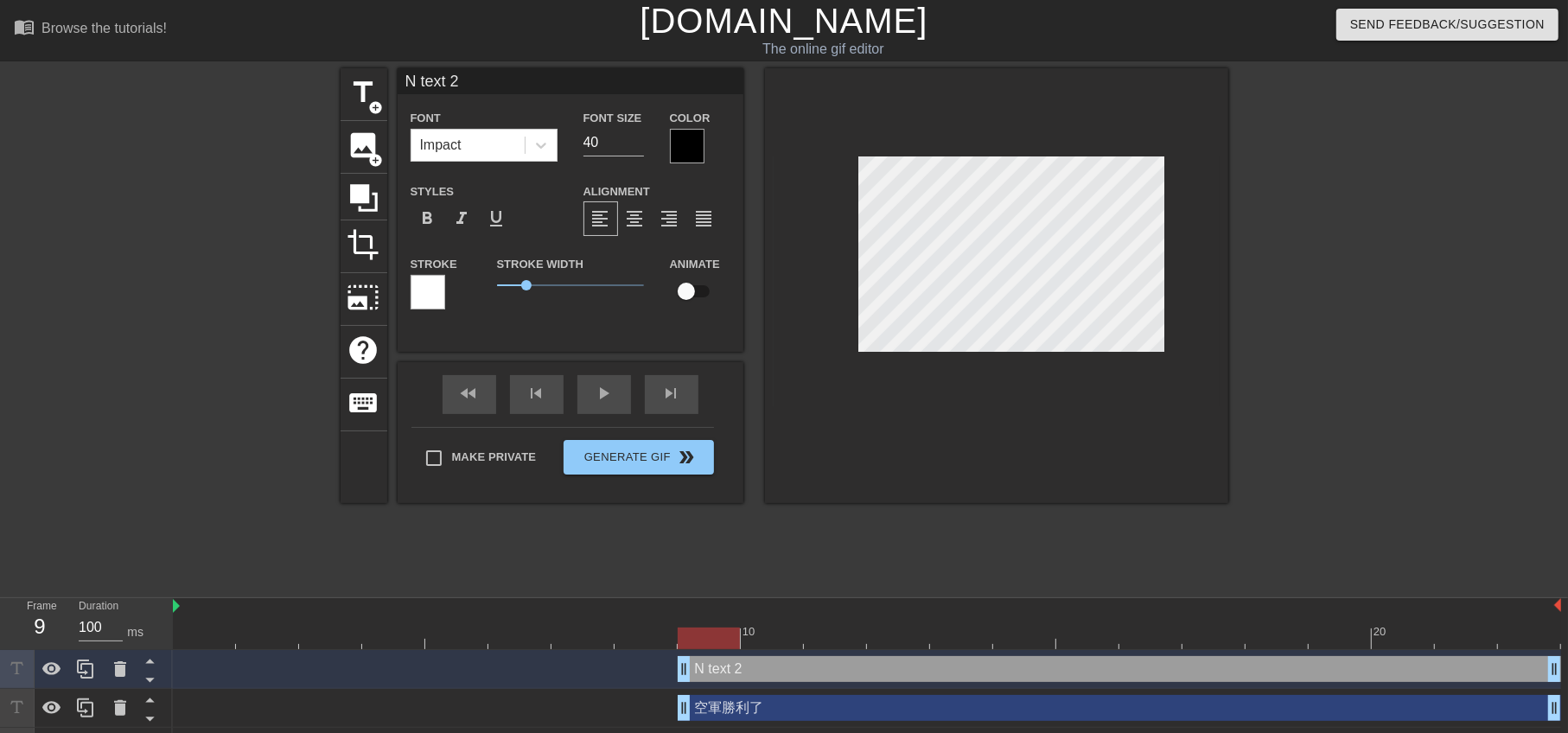
type textarea "N"
type input "N"
type textarea "N"
type input "ㄎ"
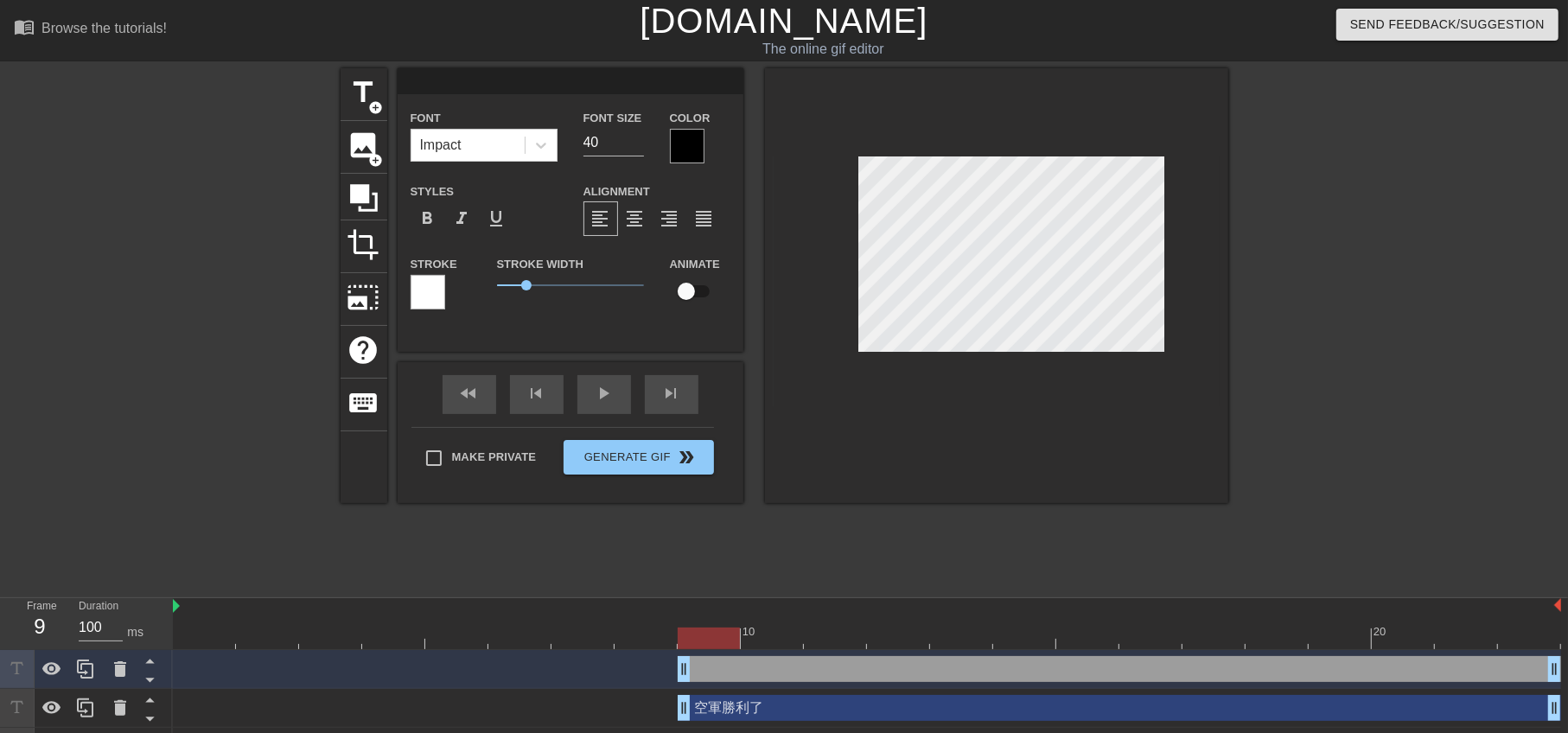
type textarea "ㄎ"
type input "ㄎㄨ"
type textarea "ㄎㄨ"
type input "ㄎㄨㄥ"
type textarea "ㄎㄨㄥ"
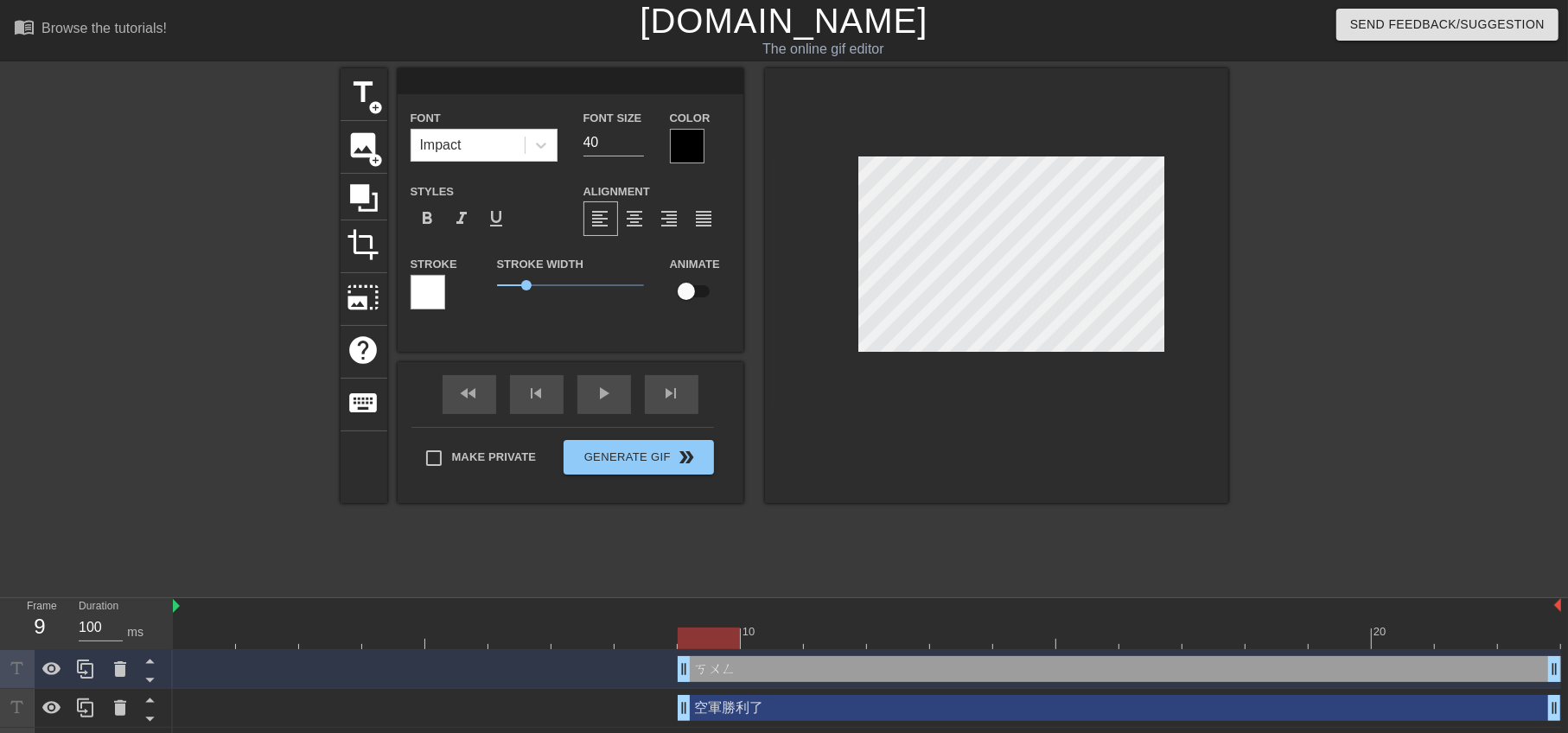
scroll to position [1, 1]
click at [686, 139] on div at bounding box center [688, 146] width 35 height 35
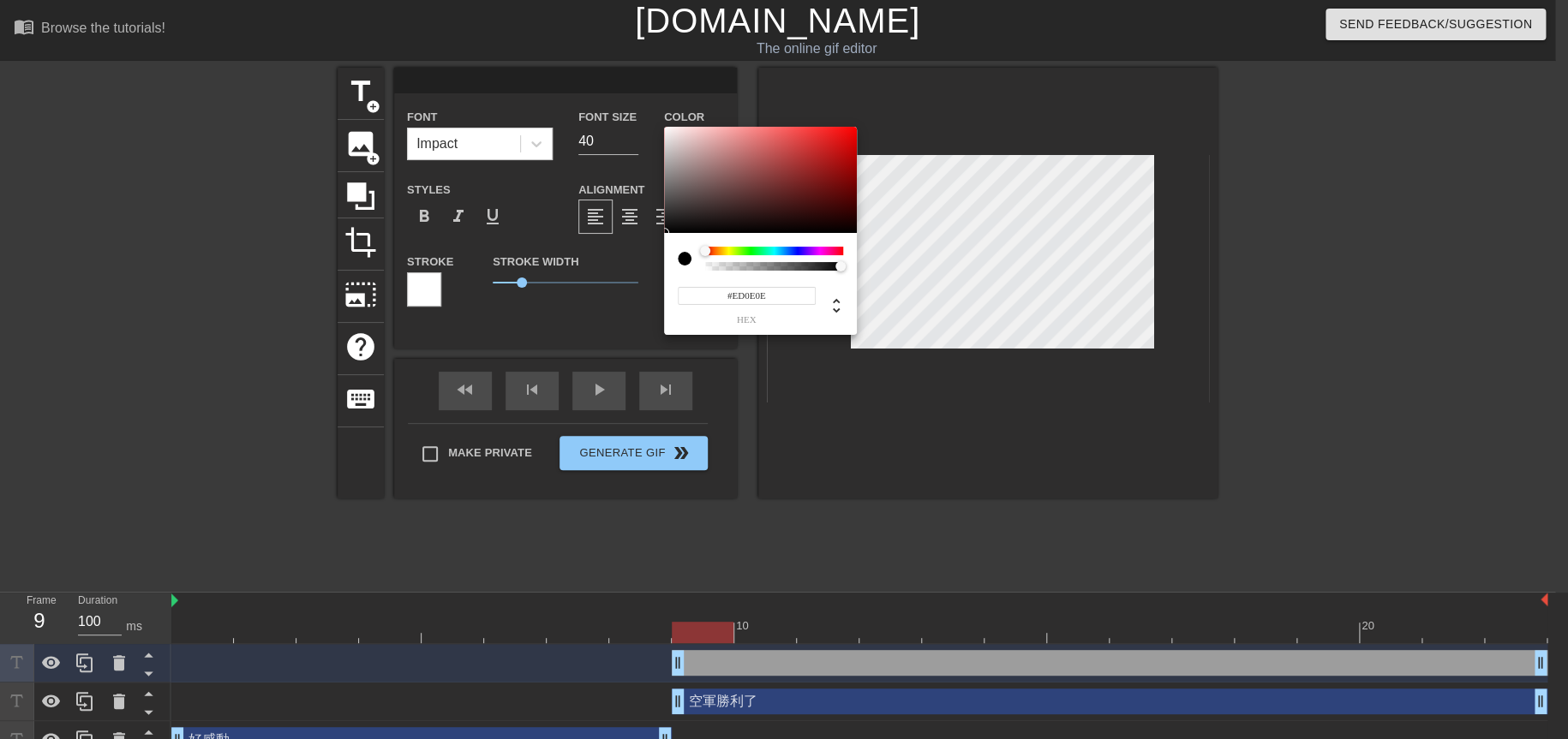
type input "#EF0E0E"
click at [845, 134] on div at bounding box center [761, 180] width 193 height 106
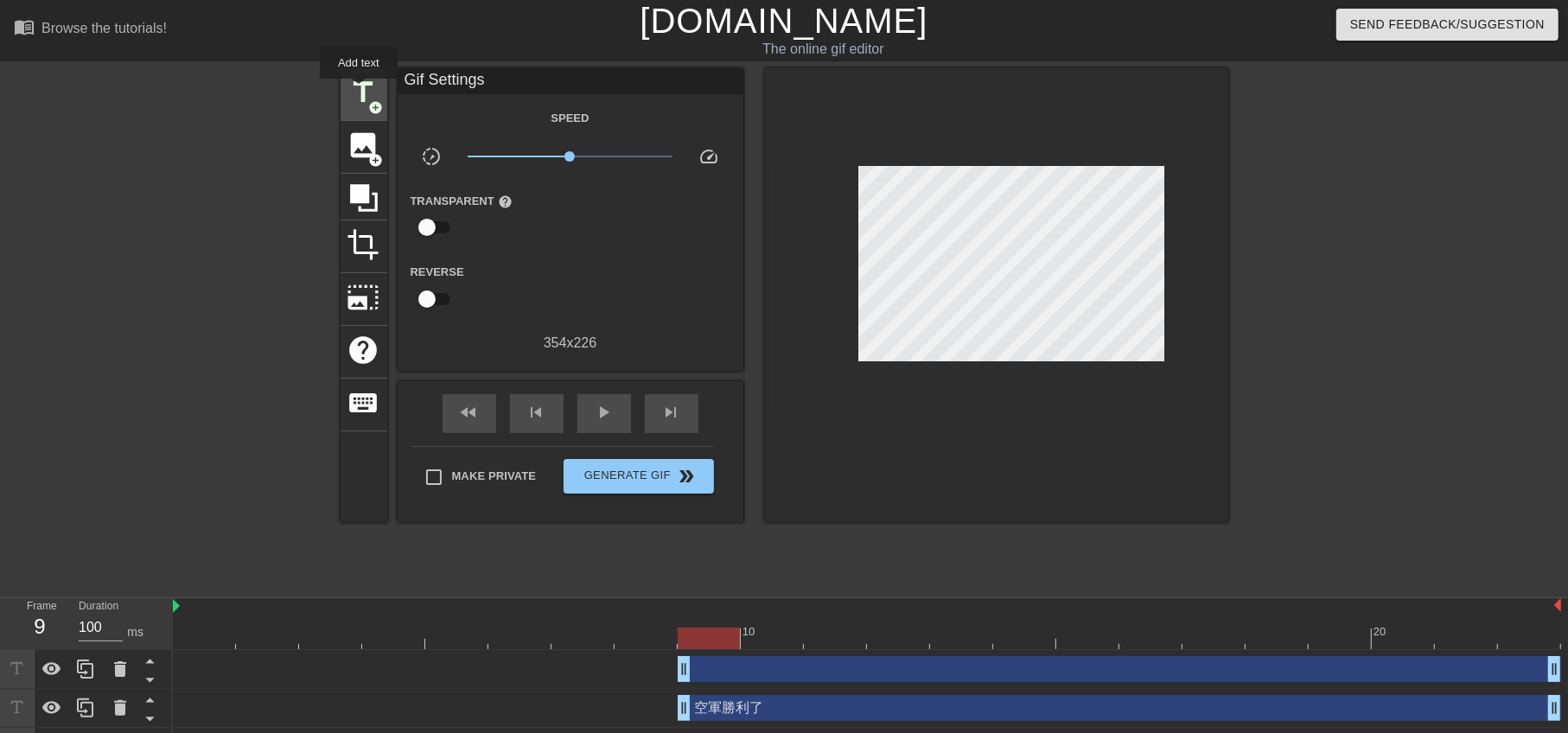
click at [359, 91] on span "title" at bounding box center [364, 93] width 33 height 33
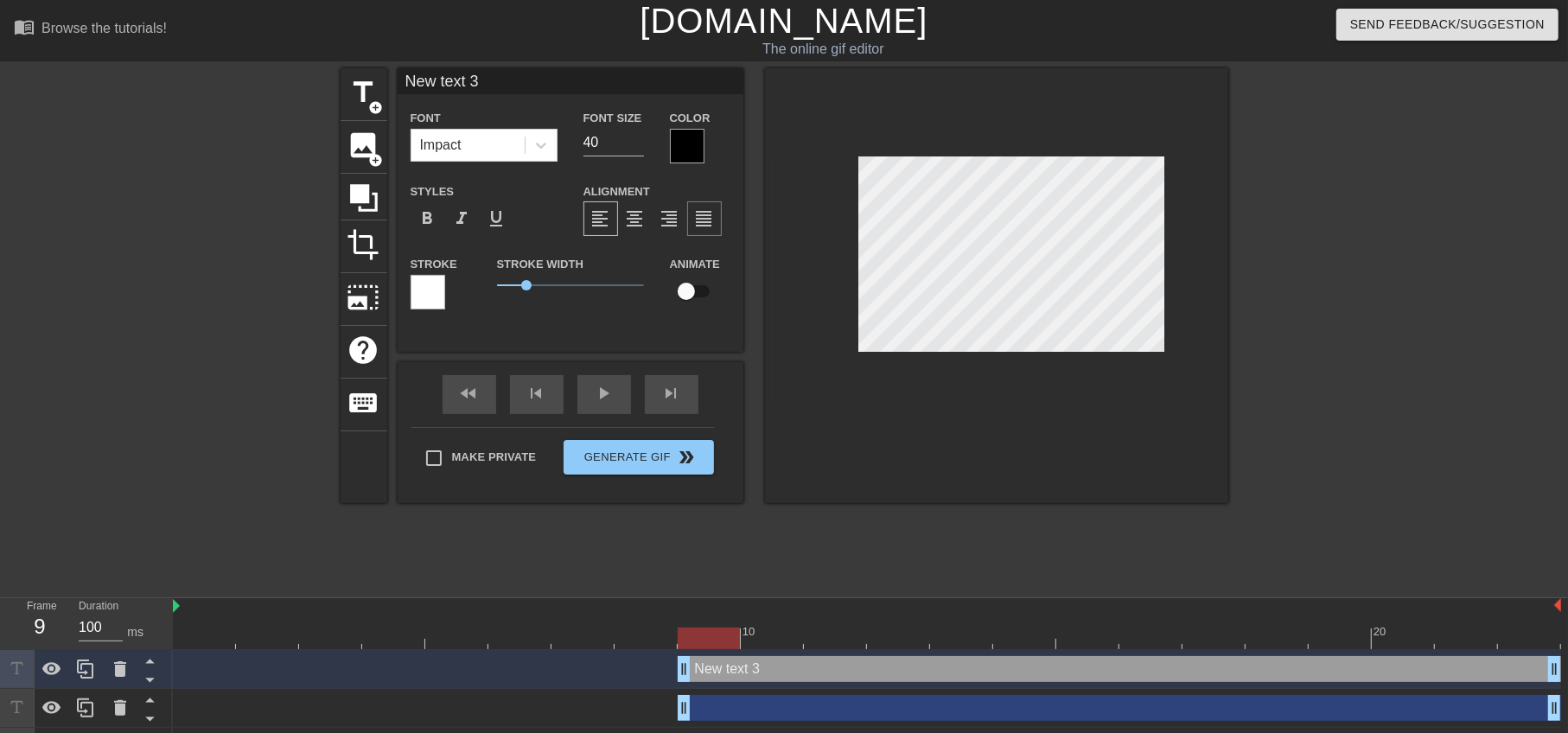
scroll to position [1, 2]
type input "N"
type textarea "N"
paste textarea "空軍勝利了"
type input "空軍勝利了"
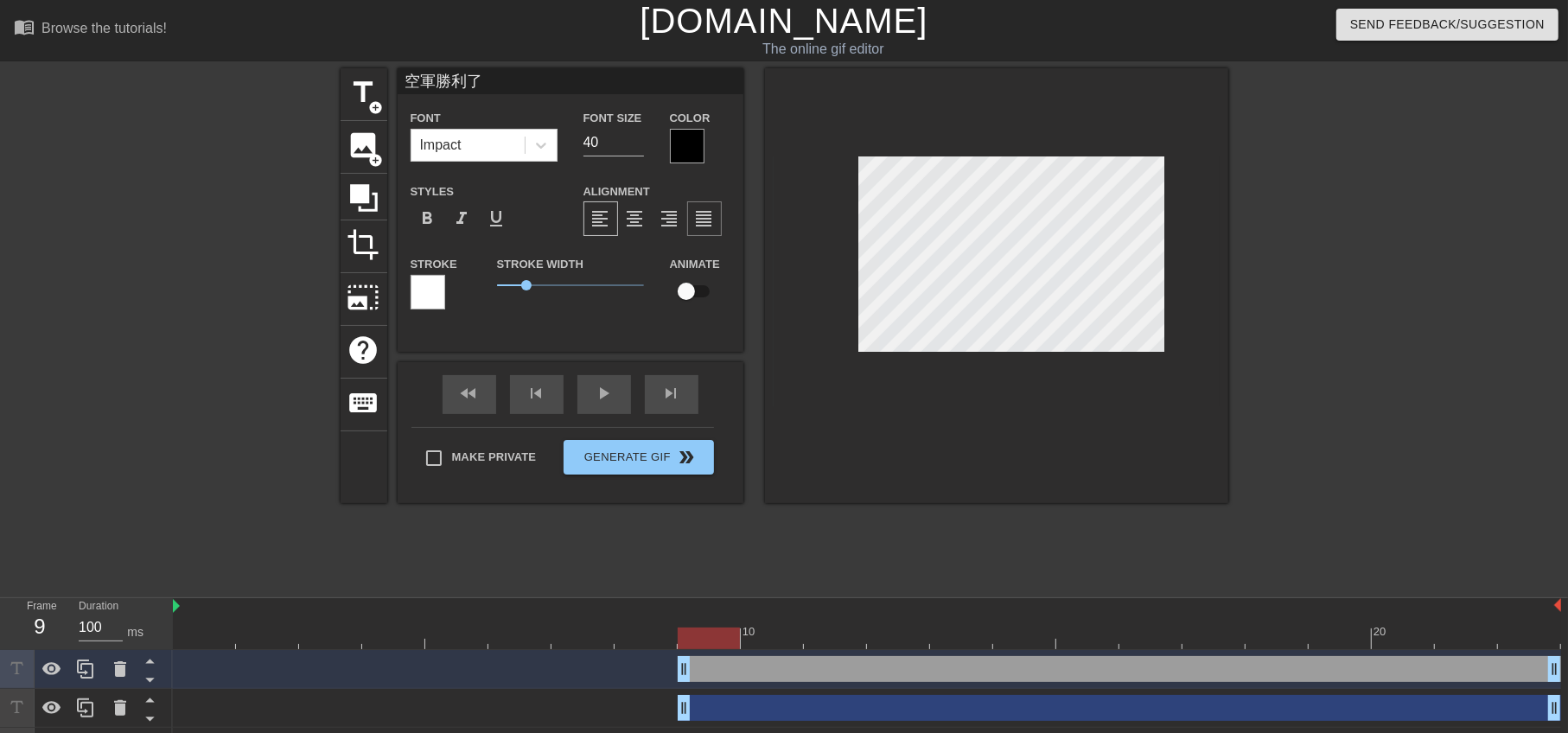
scroll to position [1, 5]
type textarea "空軍勝利了"
click at [694, 144] on div at bounding box center [688, 146] width 35 height 35
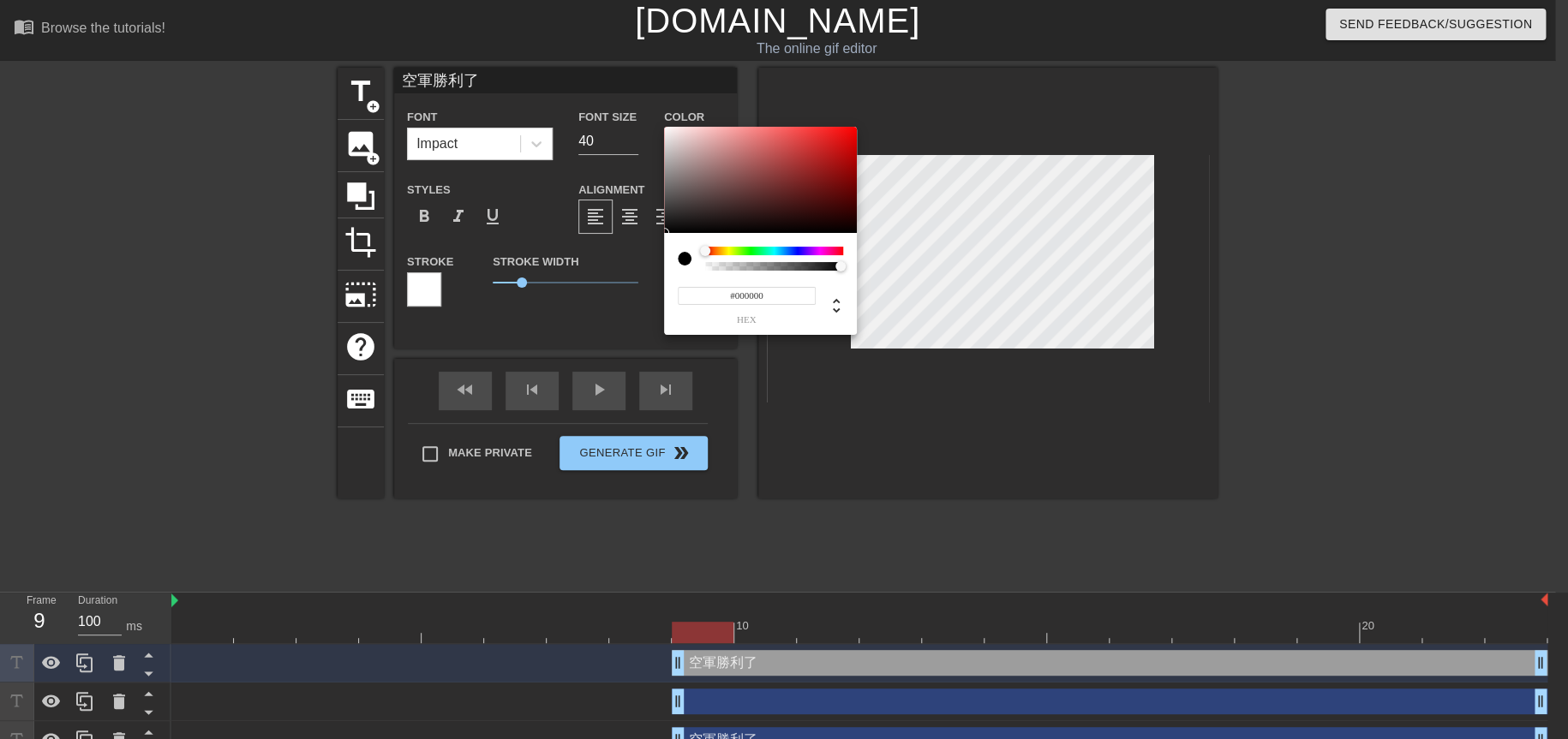
type input "#F31212"
click at [843, 132] on div at bounding box center [761, 180] width 193 height 106
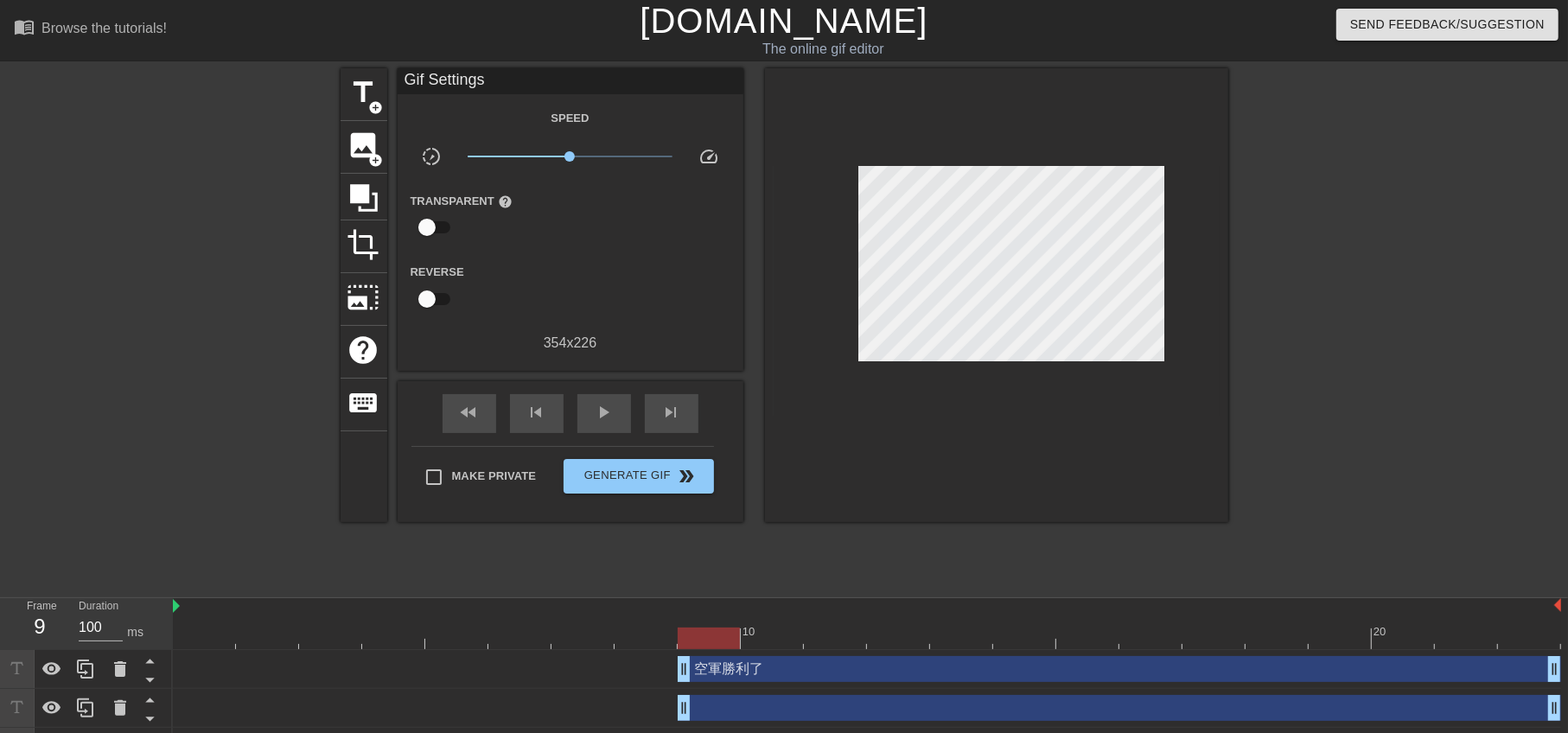
click at [422, 223] on input "checkbox" at bounding box center [426, 228] width 98 height 33
checkbox input "true"
click at [743, 395] on div "fast_rewind skip_previous play_arrow skip_next Make Private Generate Gif double…" at bounding box center [570, 454] width 346 height 141
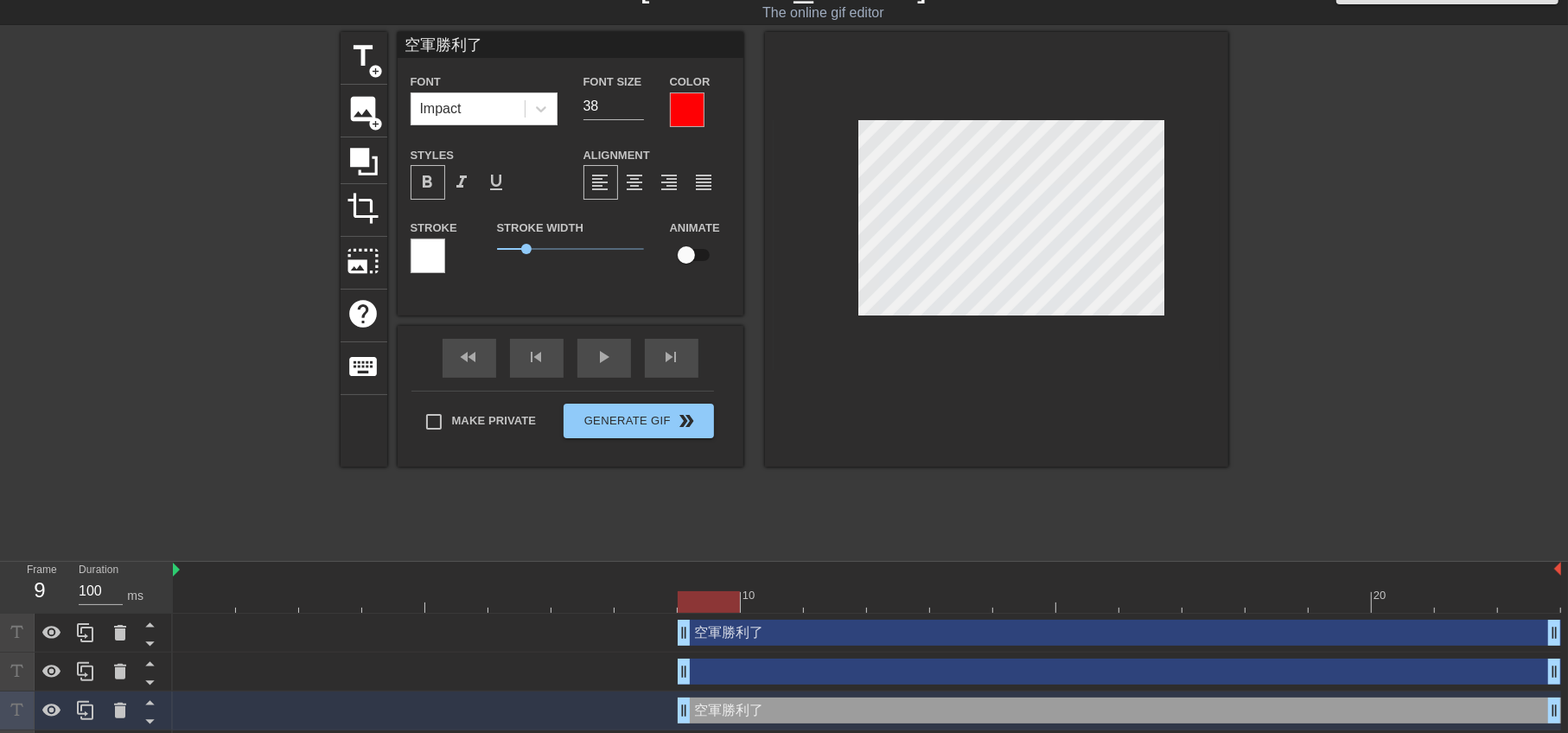
scroll to position [75, 0]
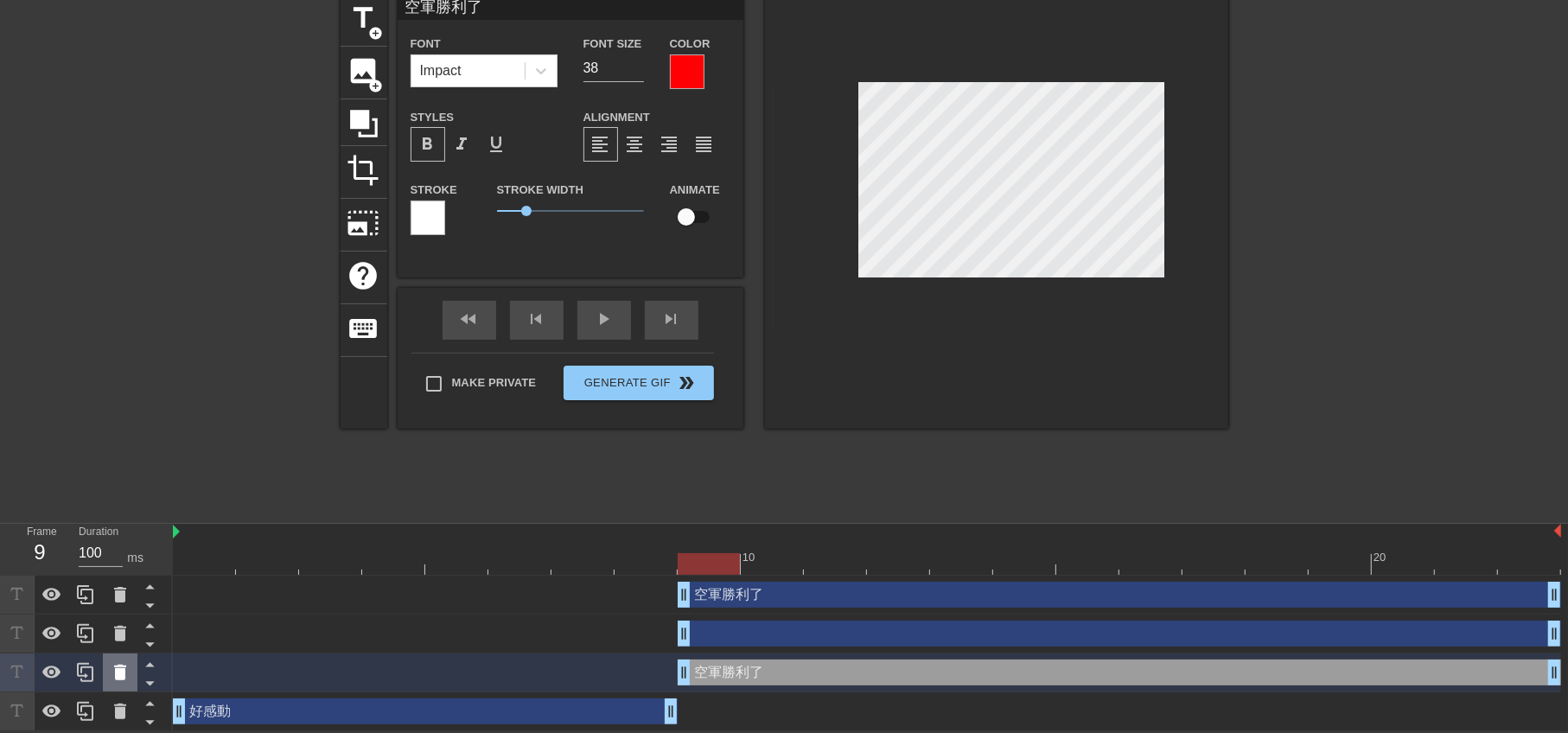
click at [116, 675] on icon at bounding box center [119, 672] width 12 height 16
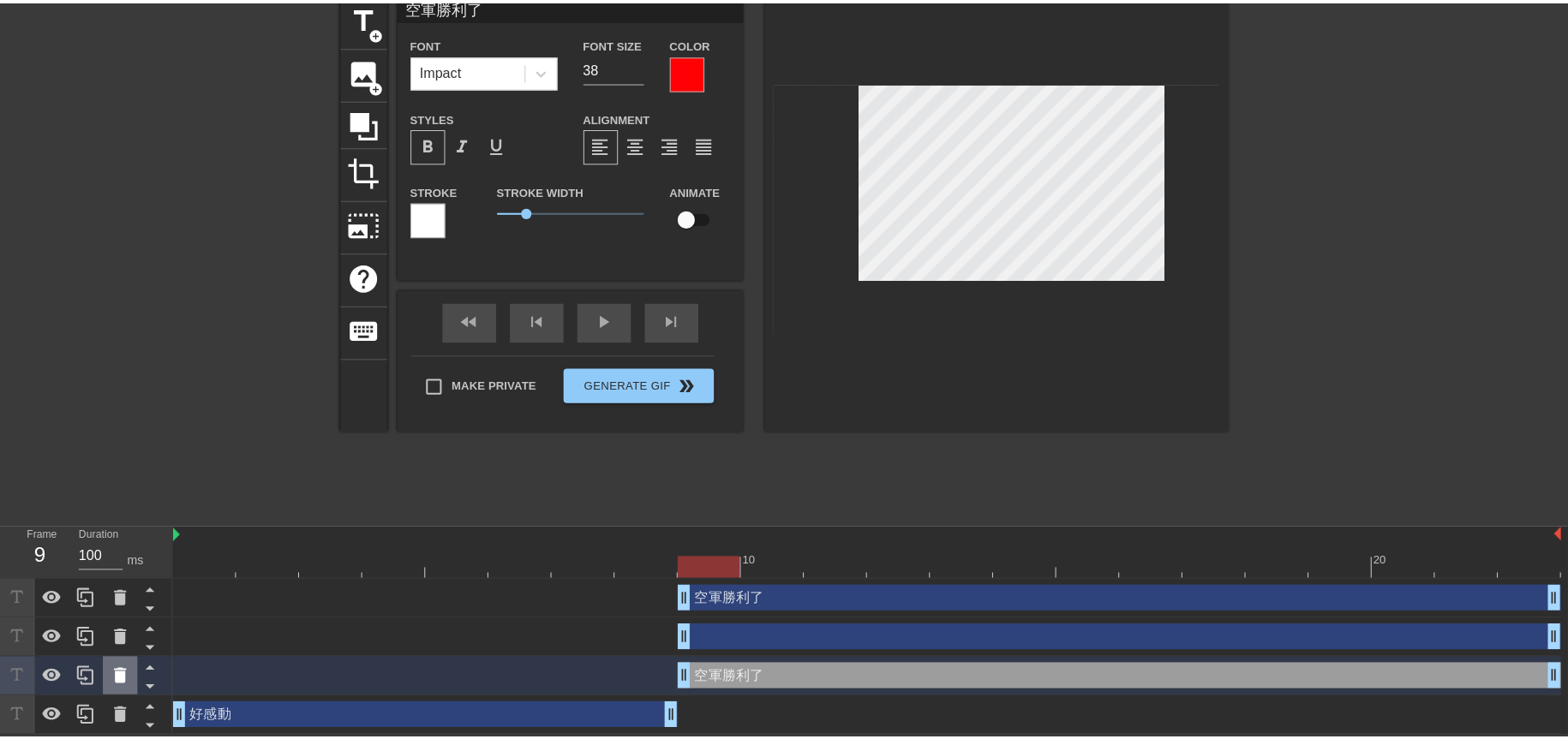
scroll to position [62, 0]
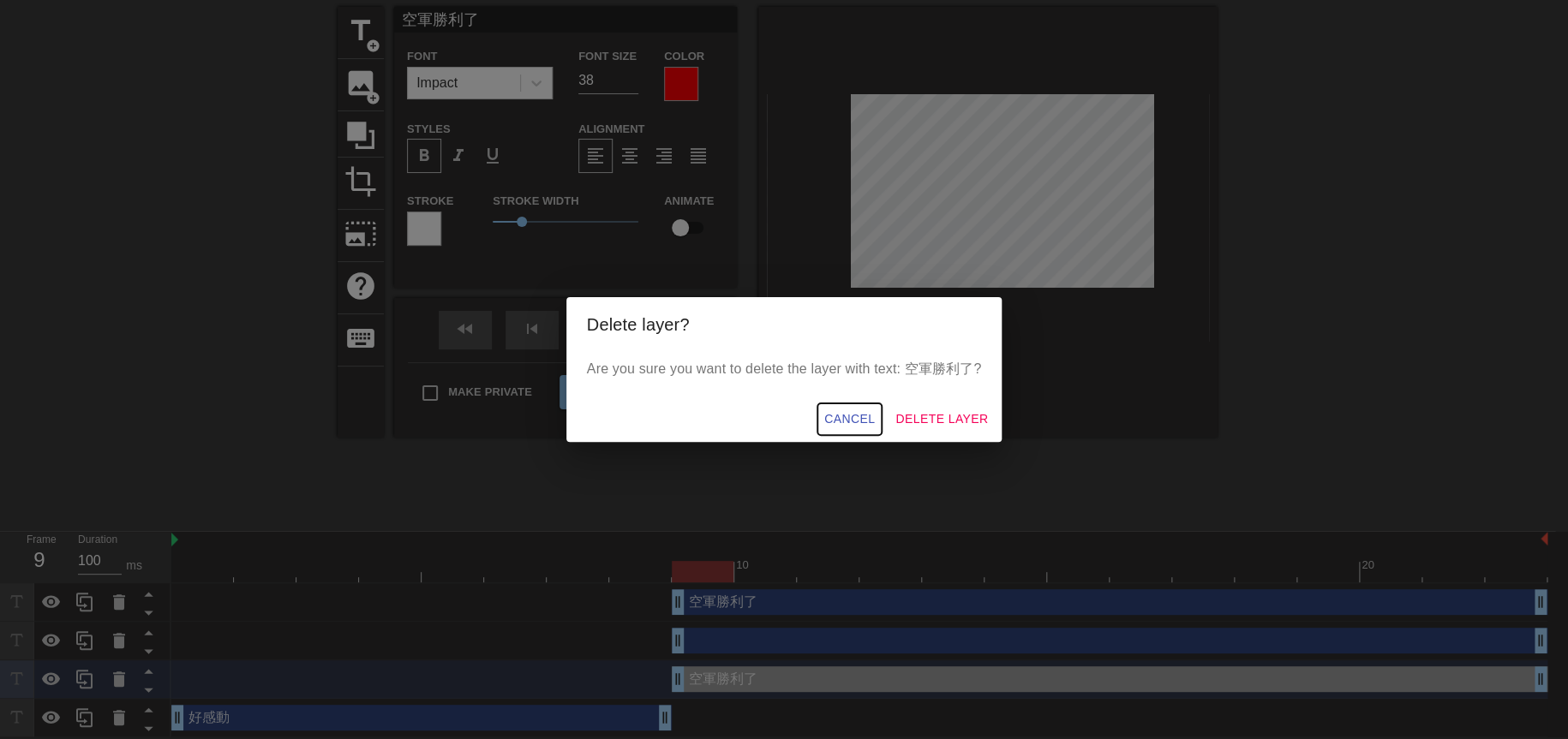
click at [850, 423] on span "Cancel" at bounding box center [850, 420] width 51 height 22
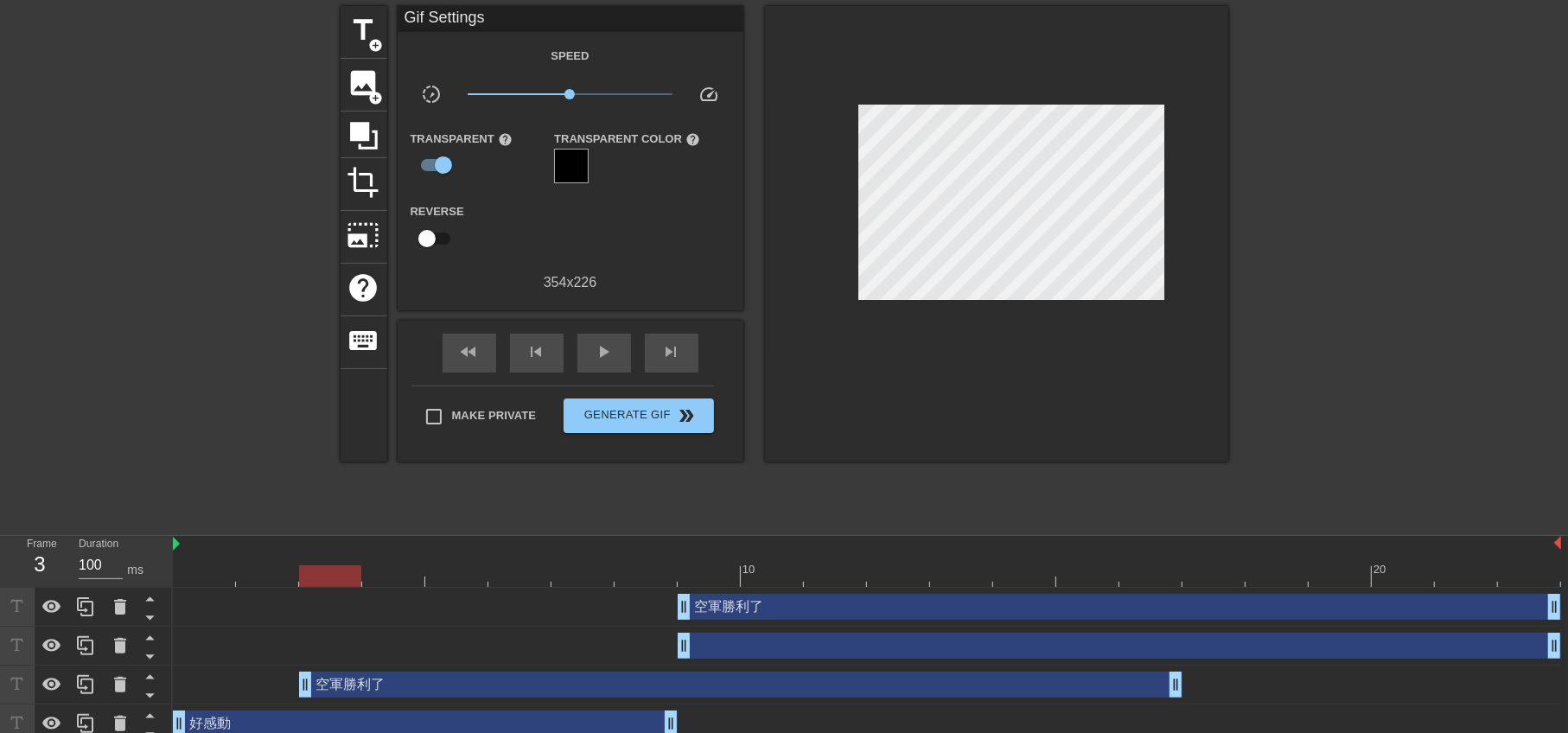
drag, startPoint x: 903, startPoint y: 683, endPoint x: 547, endPoint y: 685, distance: 356.0
click at [547, 685] on div "空軍勝利了 drag_handle drag_handle" at bounding box center [740, 684] width 883 height 26
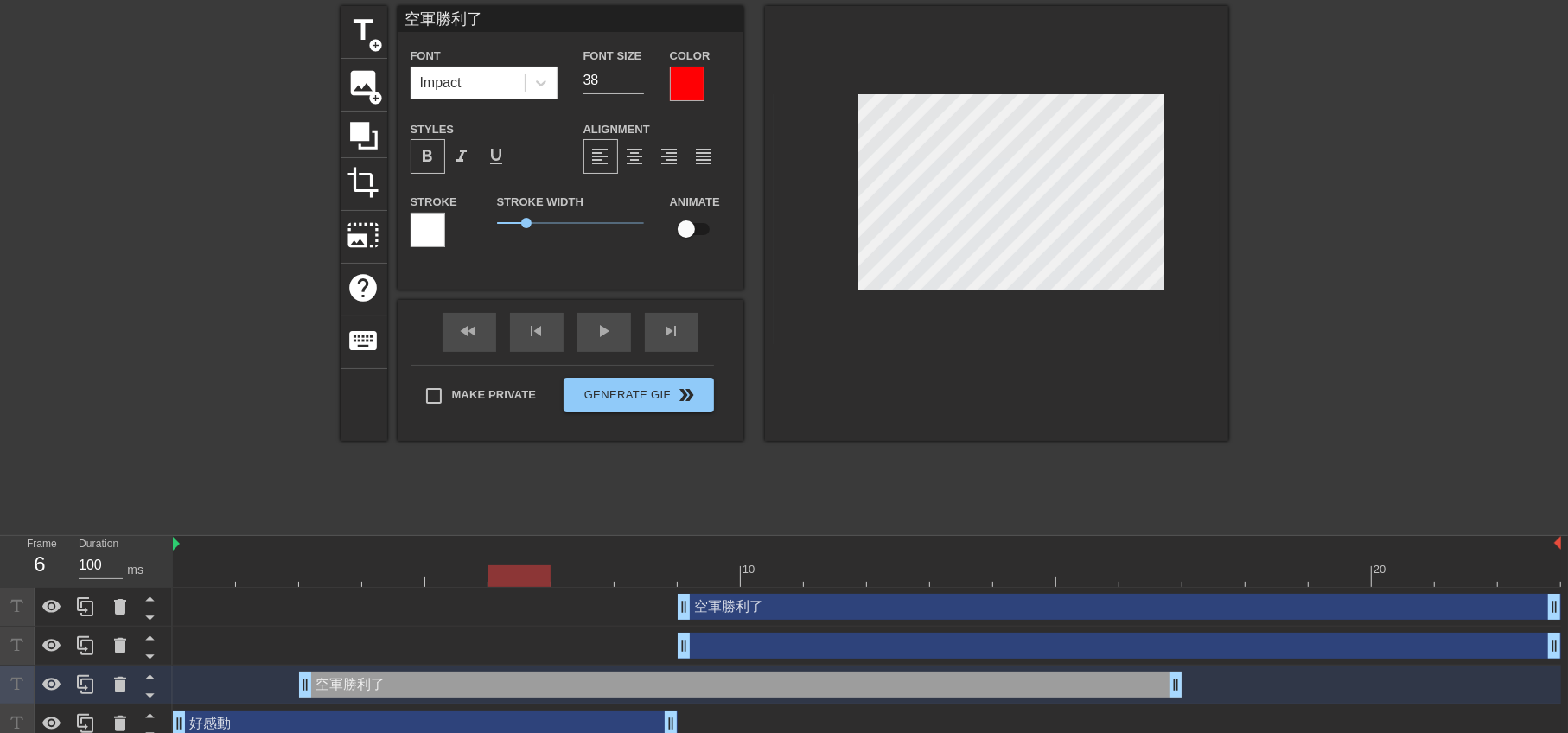
drag, startPoint x: 328, startPoint y: 572, endPoint x: 513, endPoint y: 587, distance: 185.6
click at [513, 587] on div "10 20 空軍勝利了 drag_handle drag_handle drag_handle drag_handle 空軍勝利了 drag_handle d…" at bounding box center [870, 639] width 1395 height 207
click at [120, 677] on icon at bounding box center [119, 684] width 12 height 16
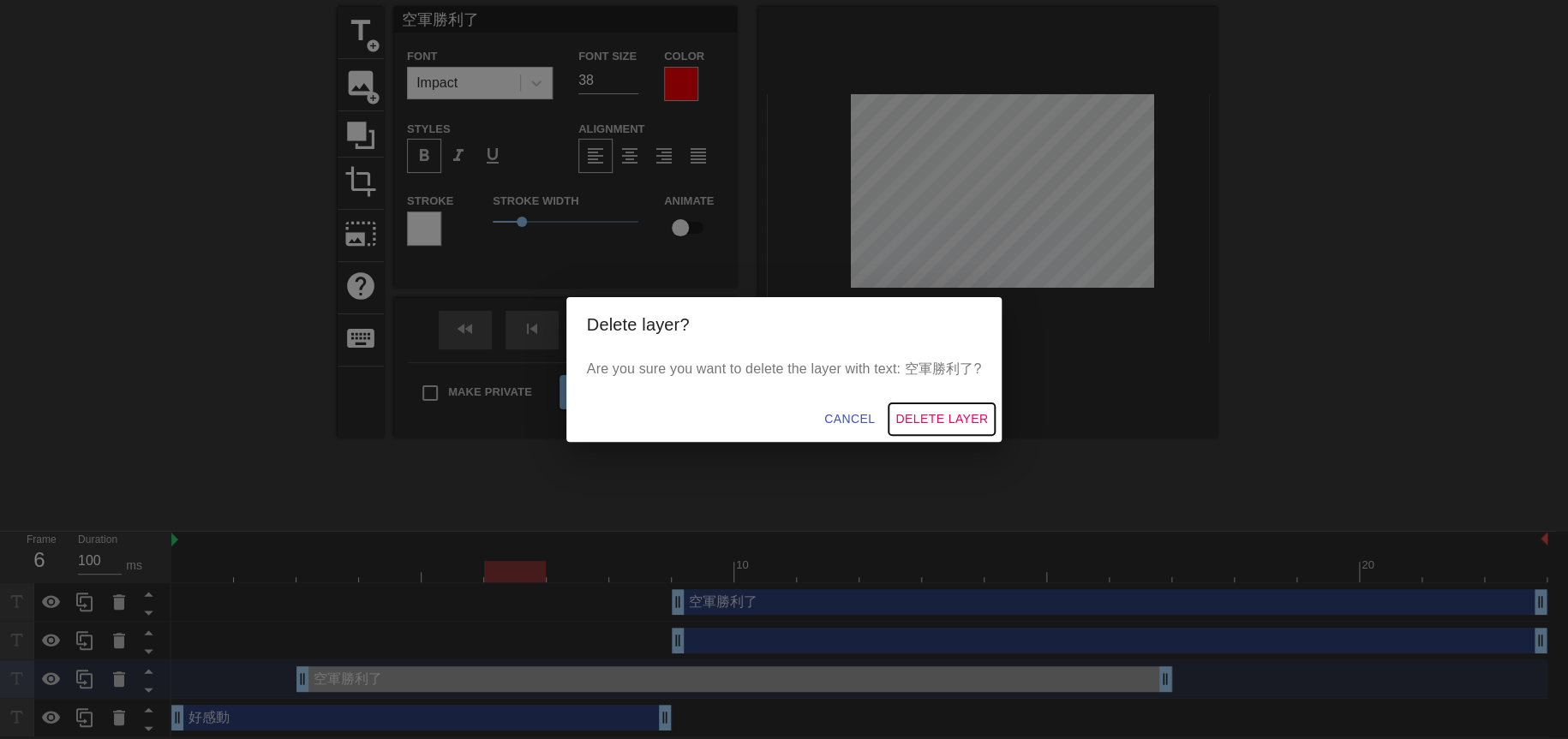
click at [913, 411] on span "Delete Layer" at bounding box center [942, 420] width 93 height 22
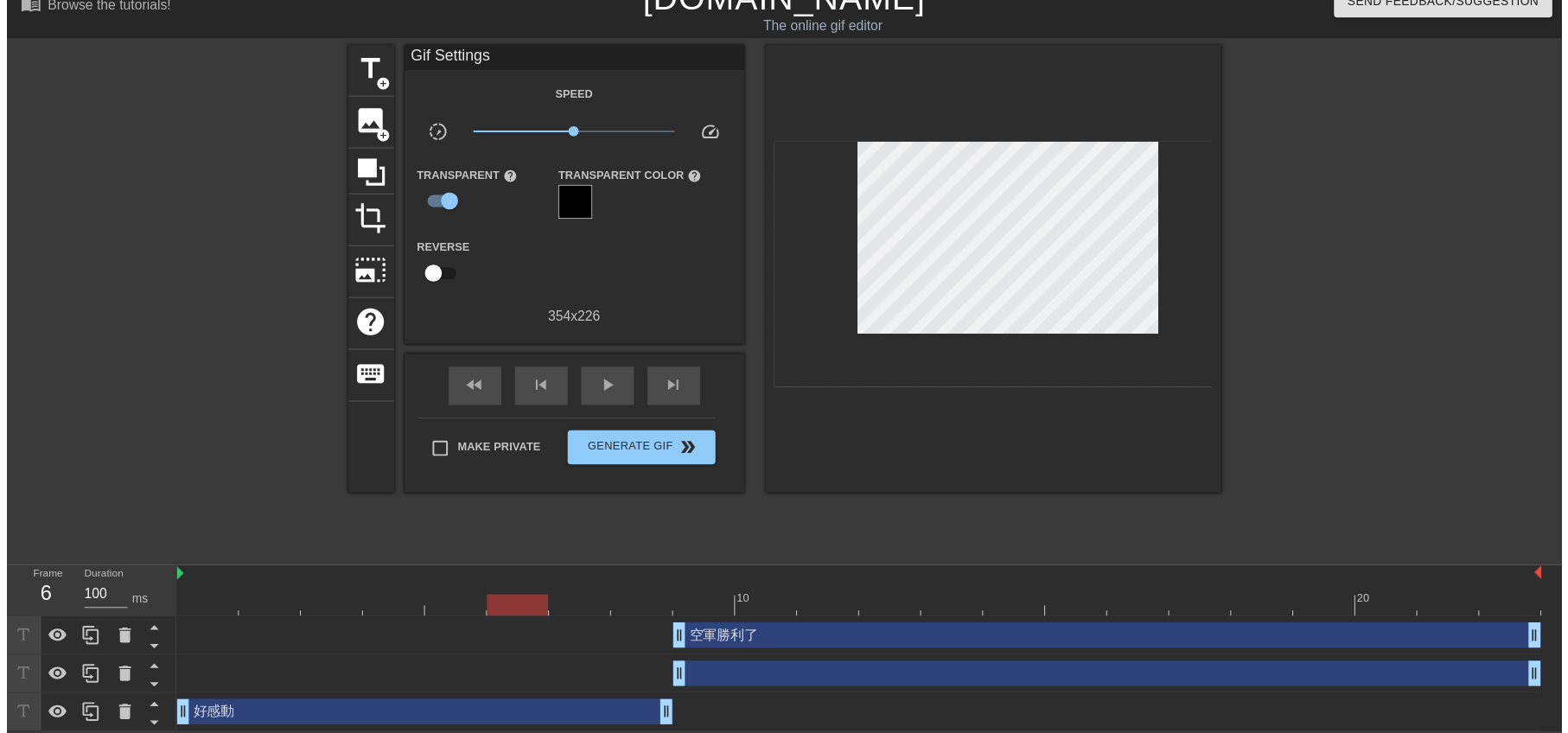
scroll to position [37, 0]
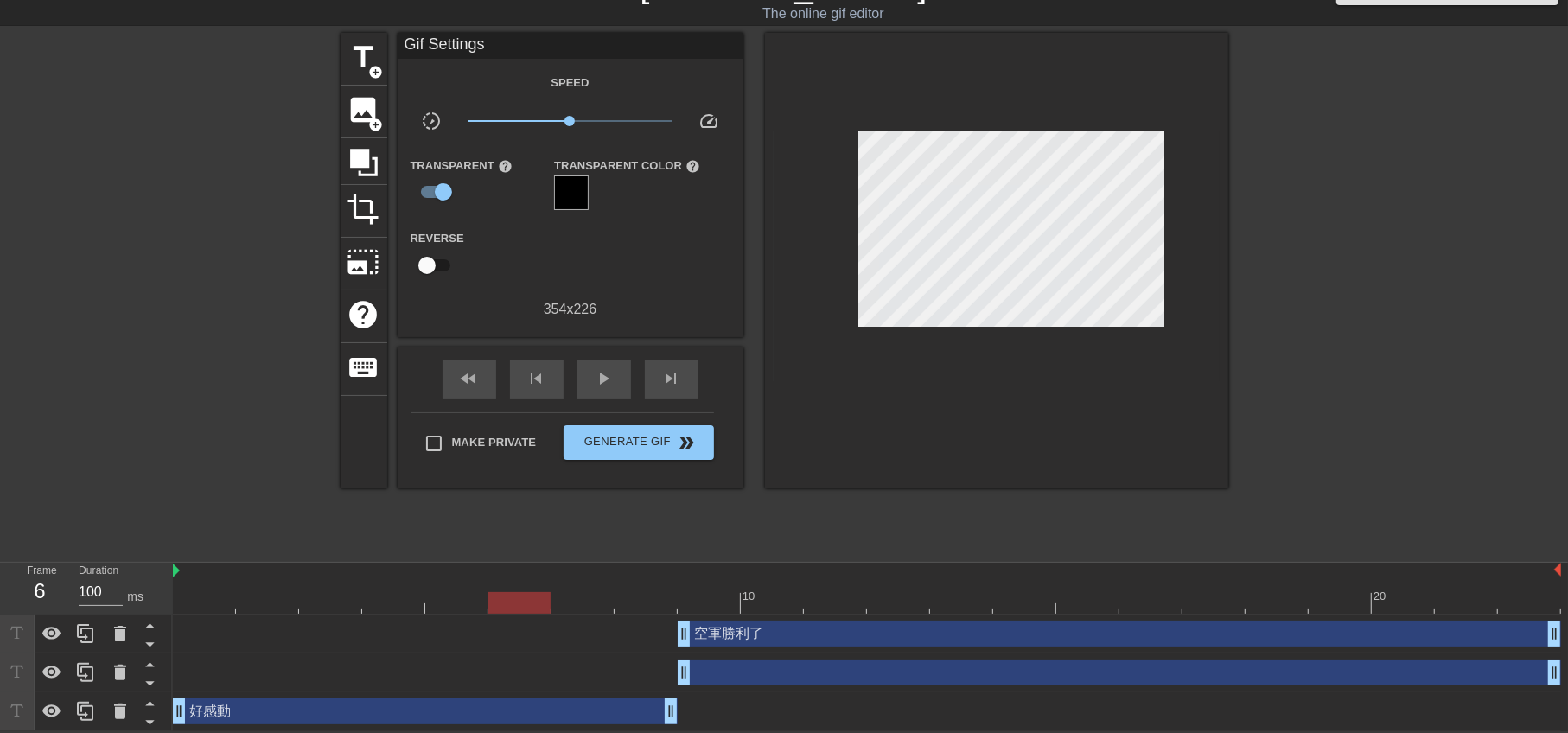
click at [837, 671] on div "drag_handle drag_handle" at bounding box center [1119, 672] width 883 height 26
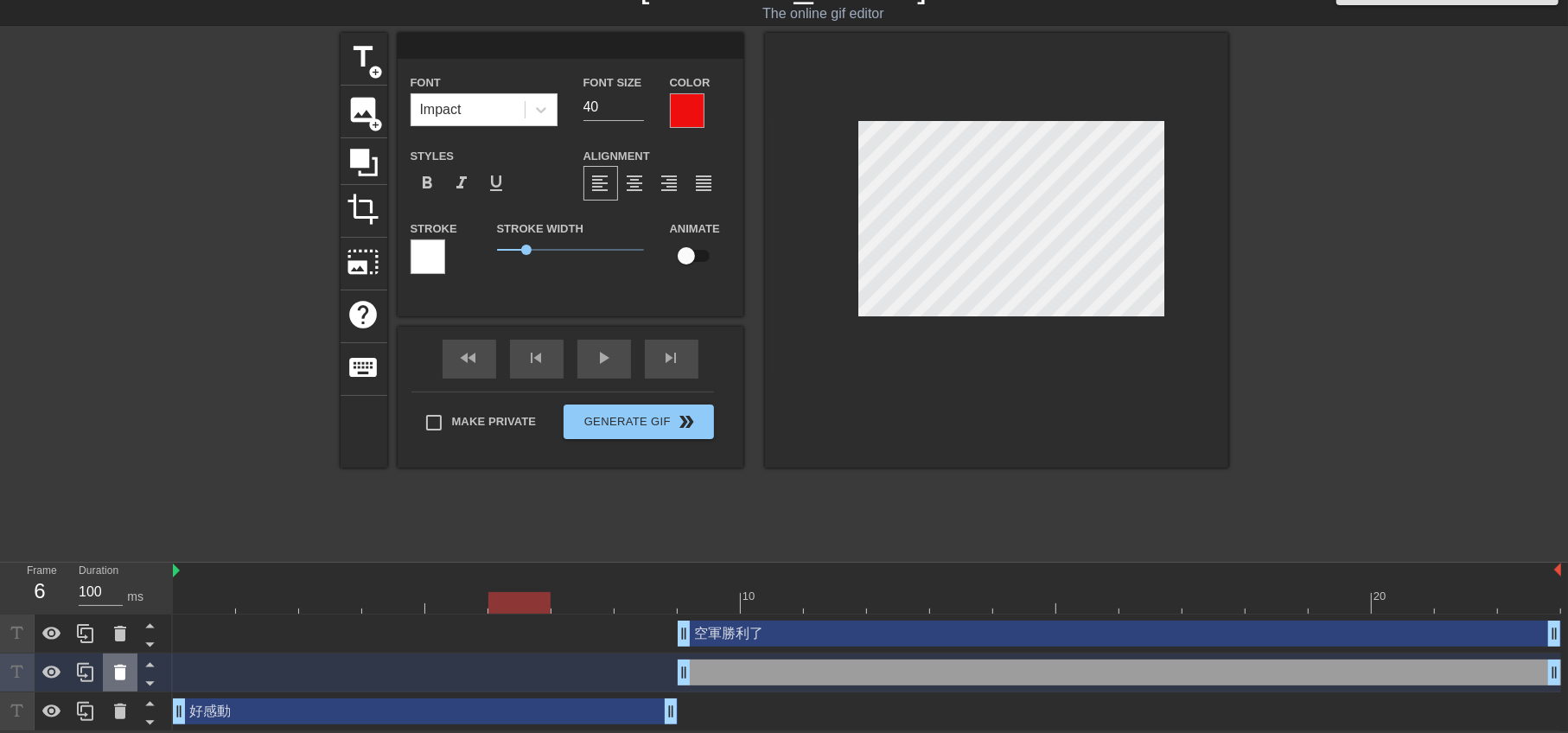
click at [116, 671] on icon at bounding box center [119, 672] width 12 height 16
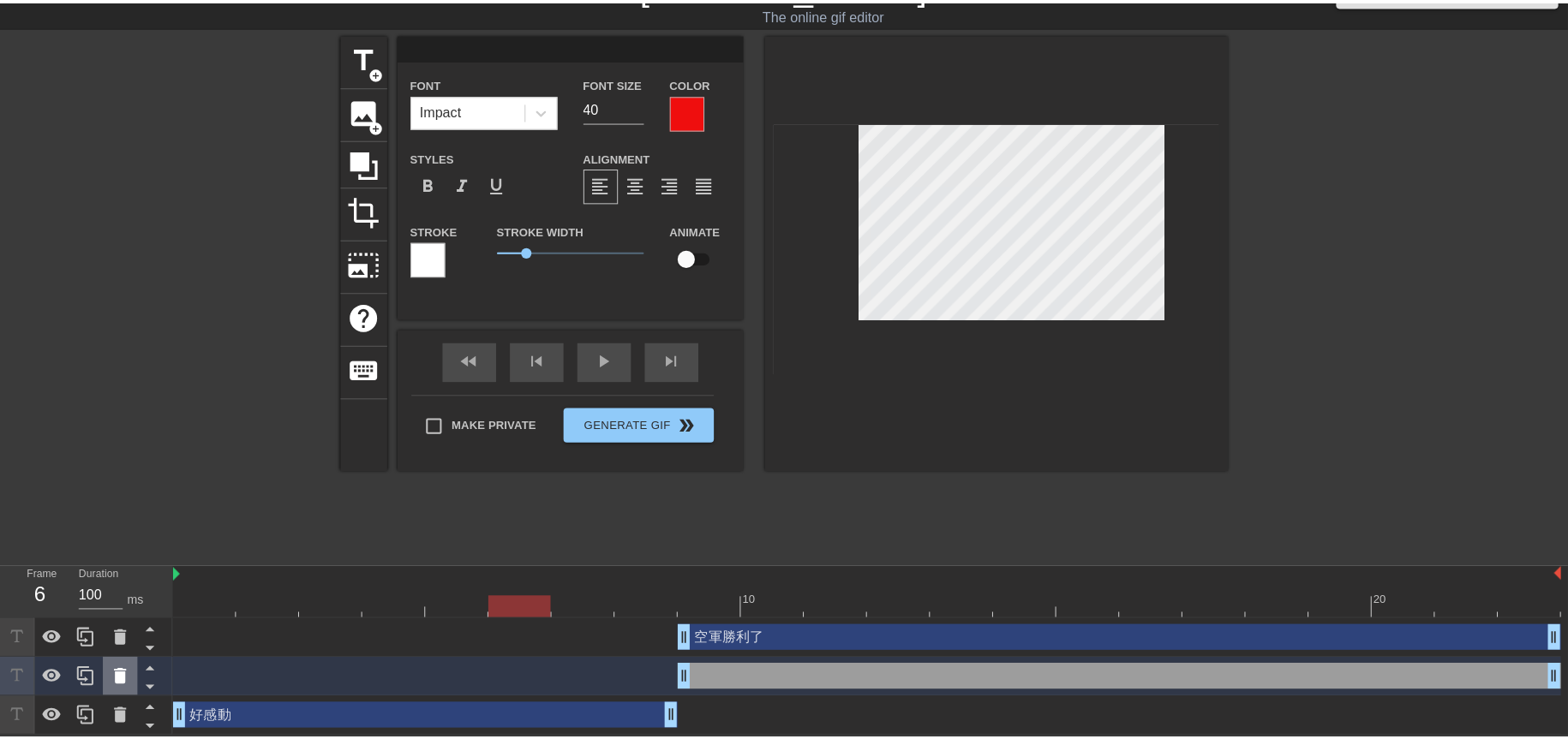
scroll to position [23, 0]
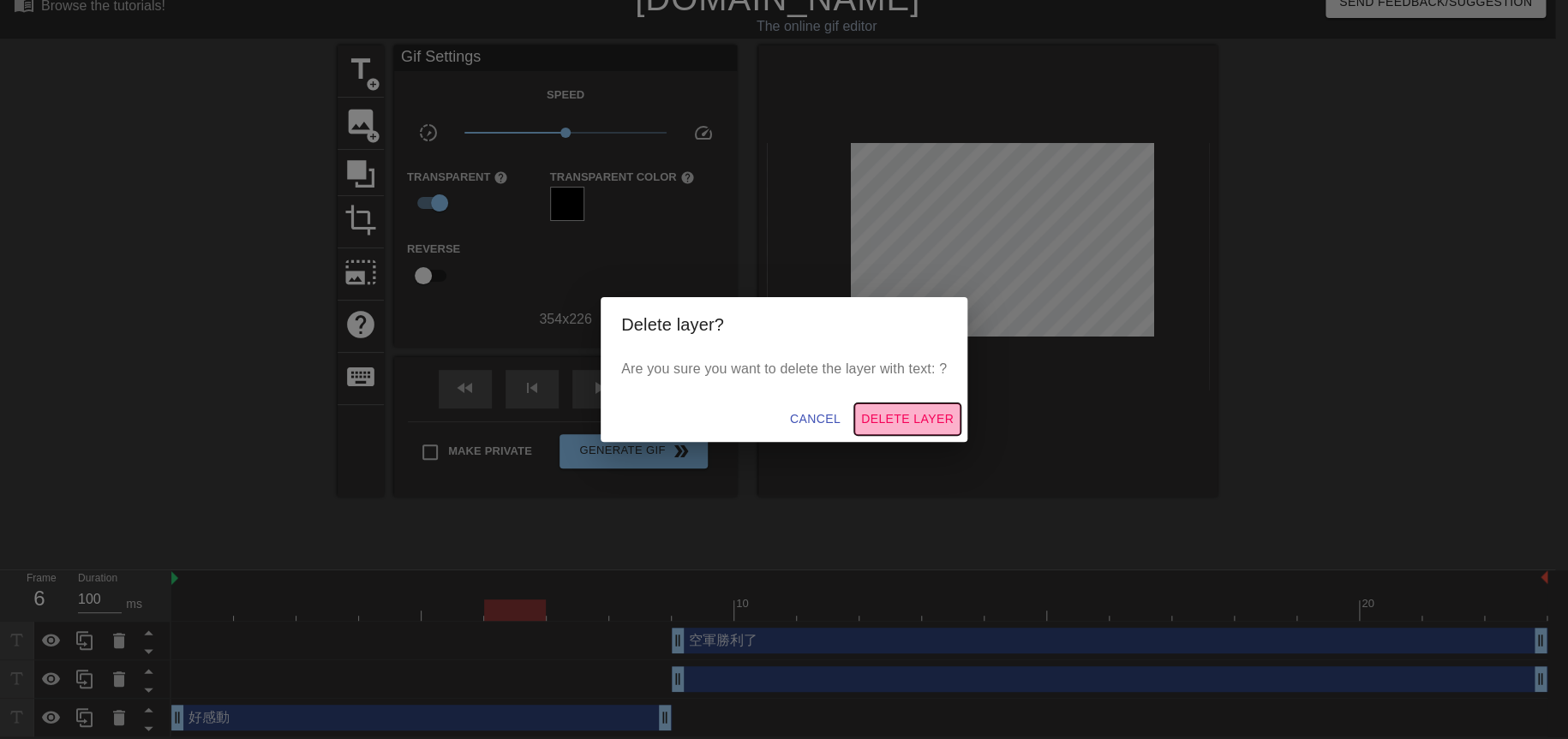
click at [918, 410] on span "Delete Layer" at bounding box center [907, 420] width 93 height 22
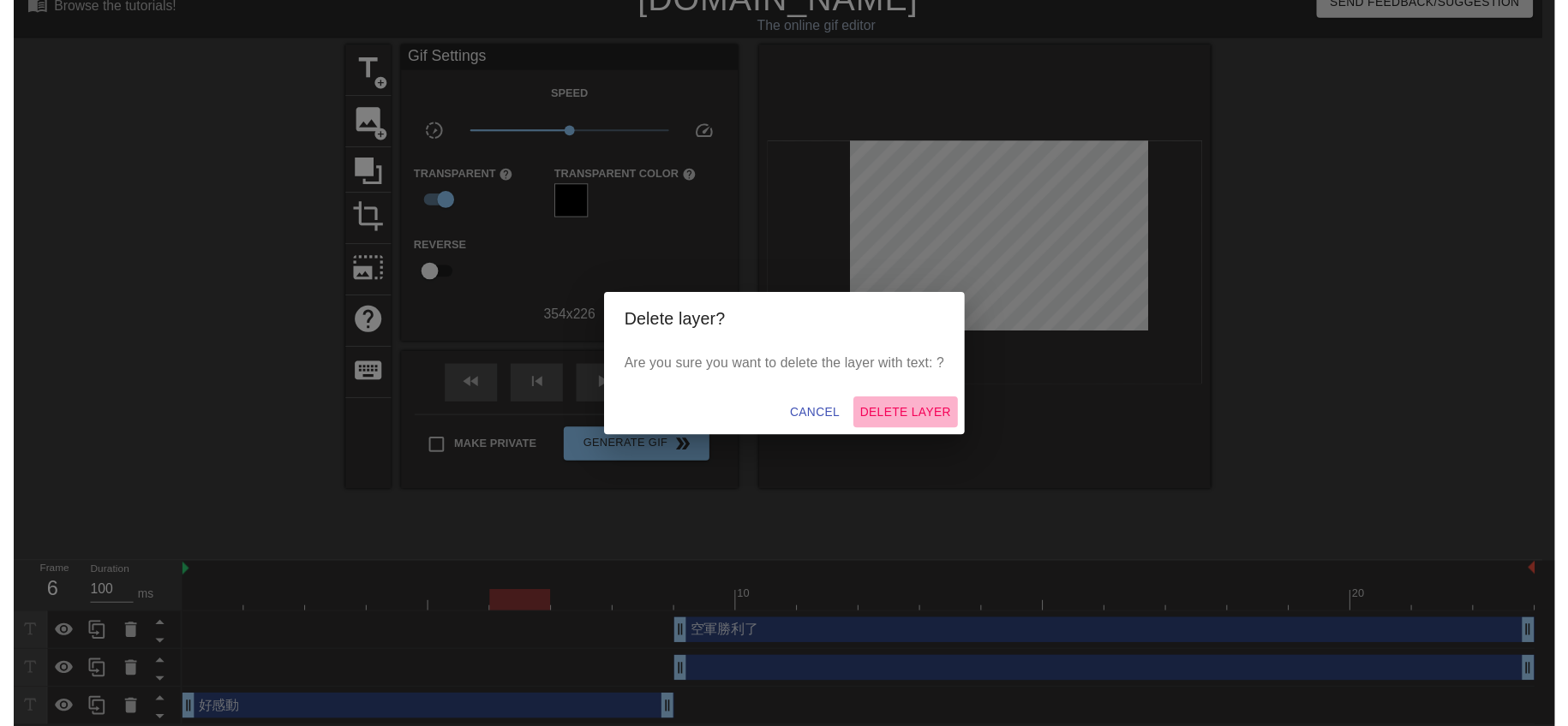
scroll to position [0, 0]
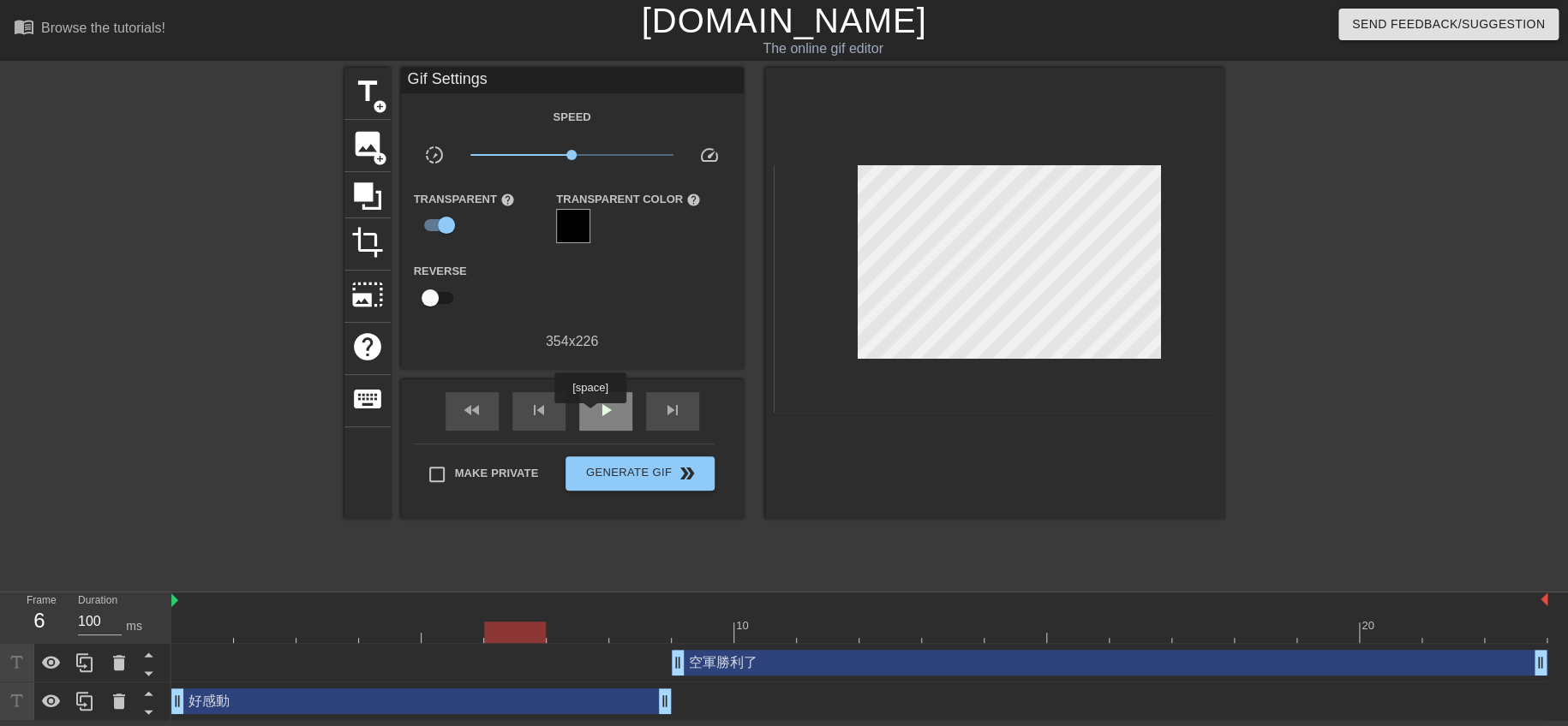
click at [593, 412] on div "play_arrow" at bounding box center [605, 412] width 53 height 38
click at [593, 412] on div "pause" at bounding box center [605, 412] width 53 height 38
click at [870, 669] on div "空軍勝利了 drag_handle drag_handle" at bounding box center [1109, 662] width 875 height 25
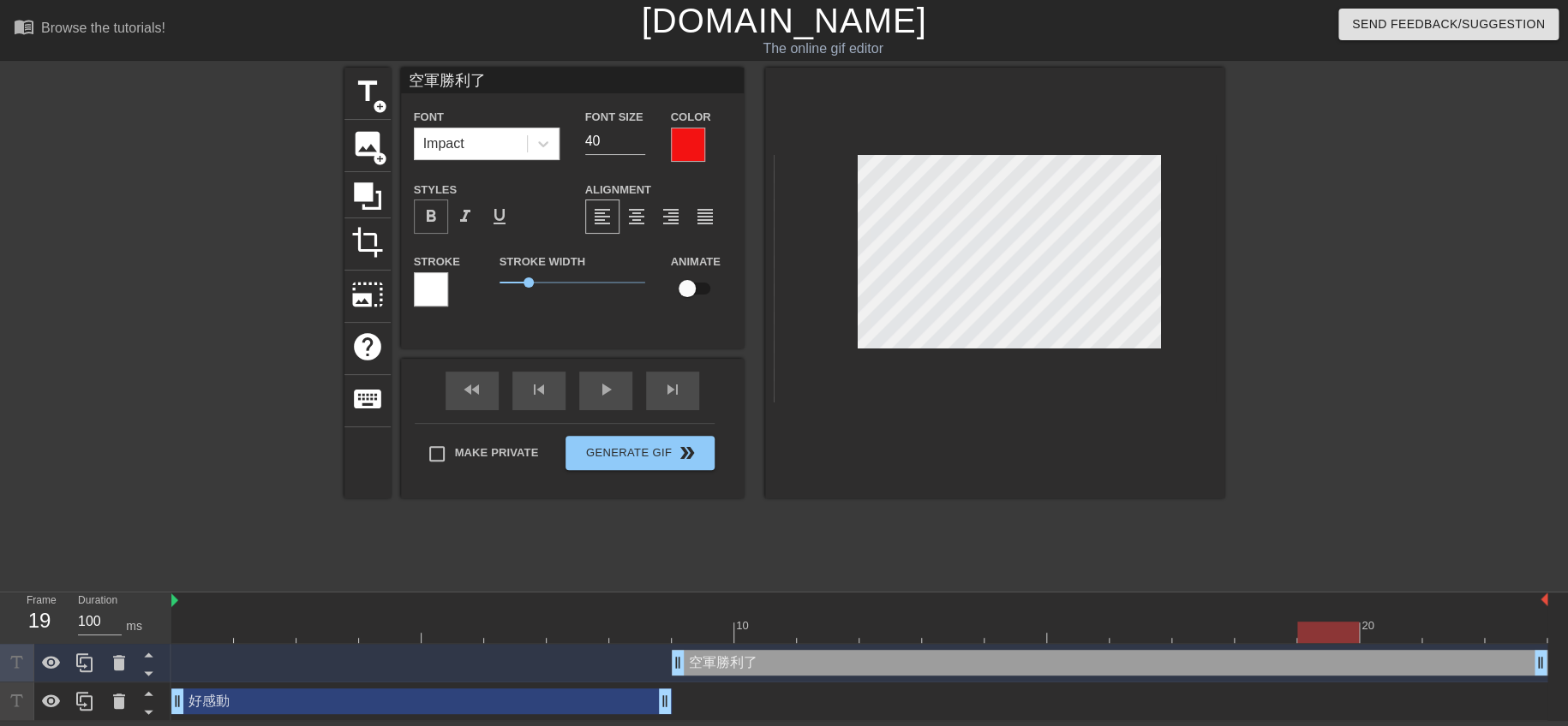
click at [437, 213] on span "format_bold" at bounding box center [431, 216] width 21 height 21
click at [939, 482] on div at bounding box center [994, 283] width 459 height 431
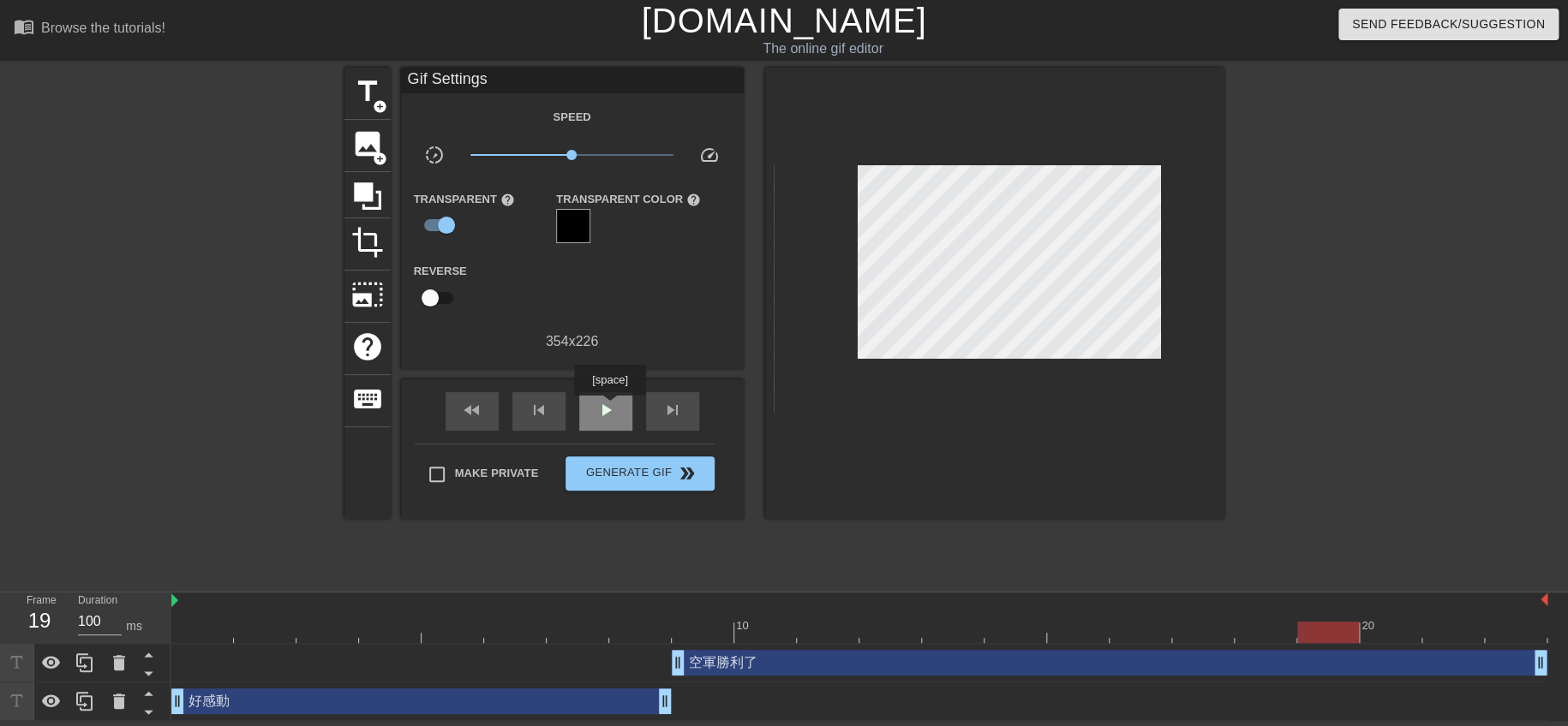
click at [609, 408] on span "play_arrow" at bounding box center [605, 410] width 21 height 21
click at [589, 401] on div "pause" at bounding box center [605, 412] width 53 height 38
click at [532, 618] on div at bounding box center [515, 621] width 63 height 22
click at [611, 410] on span "play_arrow" at bounding box center [605, 410] width 21 height 21
click at [437, 472] on input "Make Private" at bounding box center [437, 474] width 36 height 36
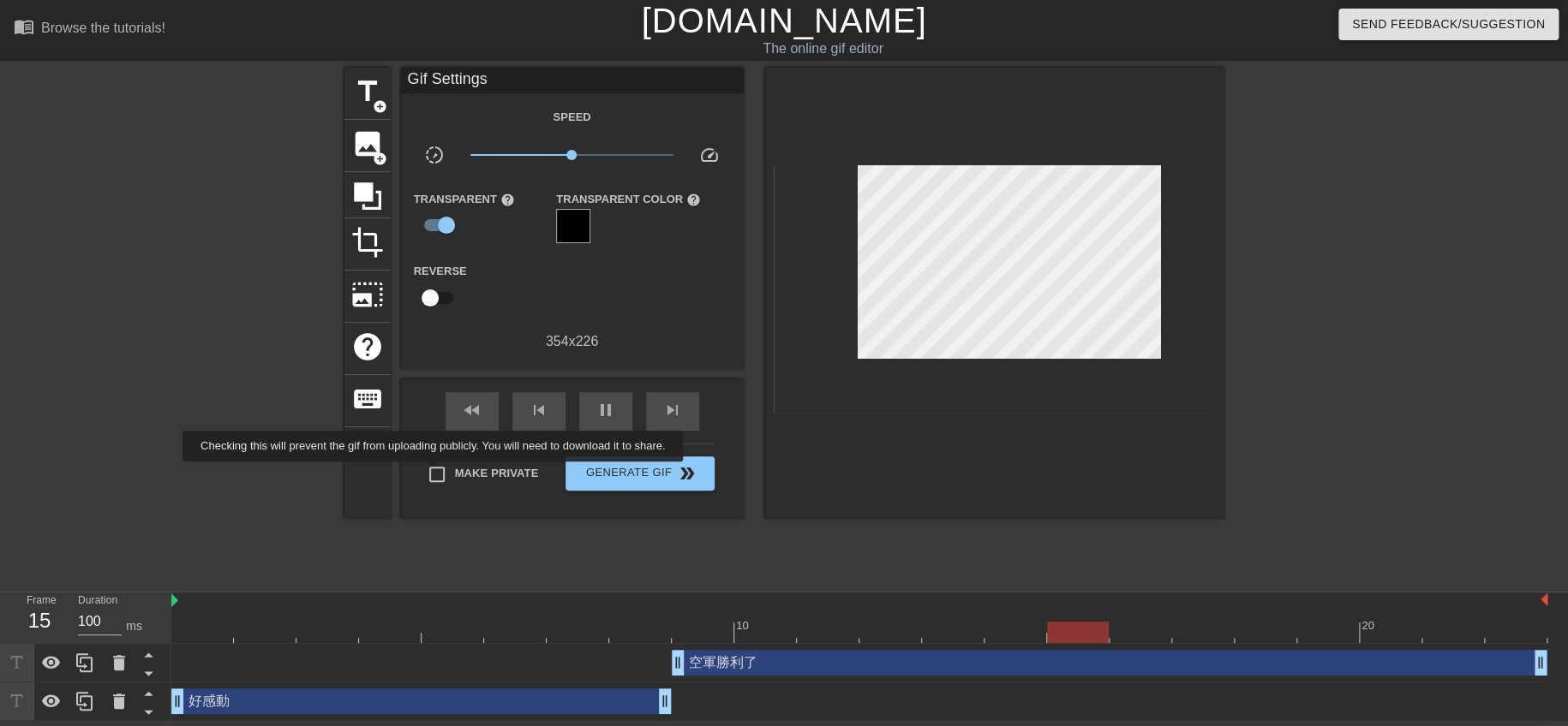
checkbox input "true"
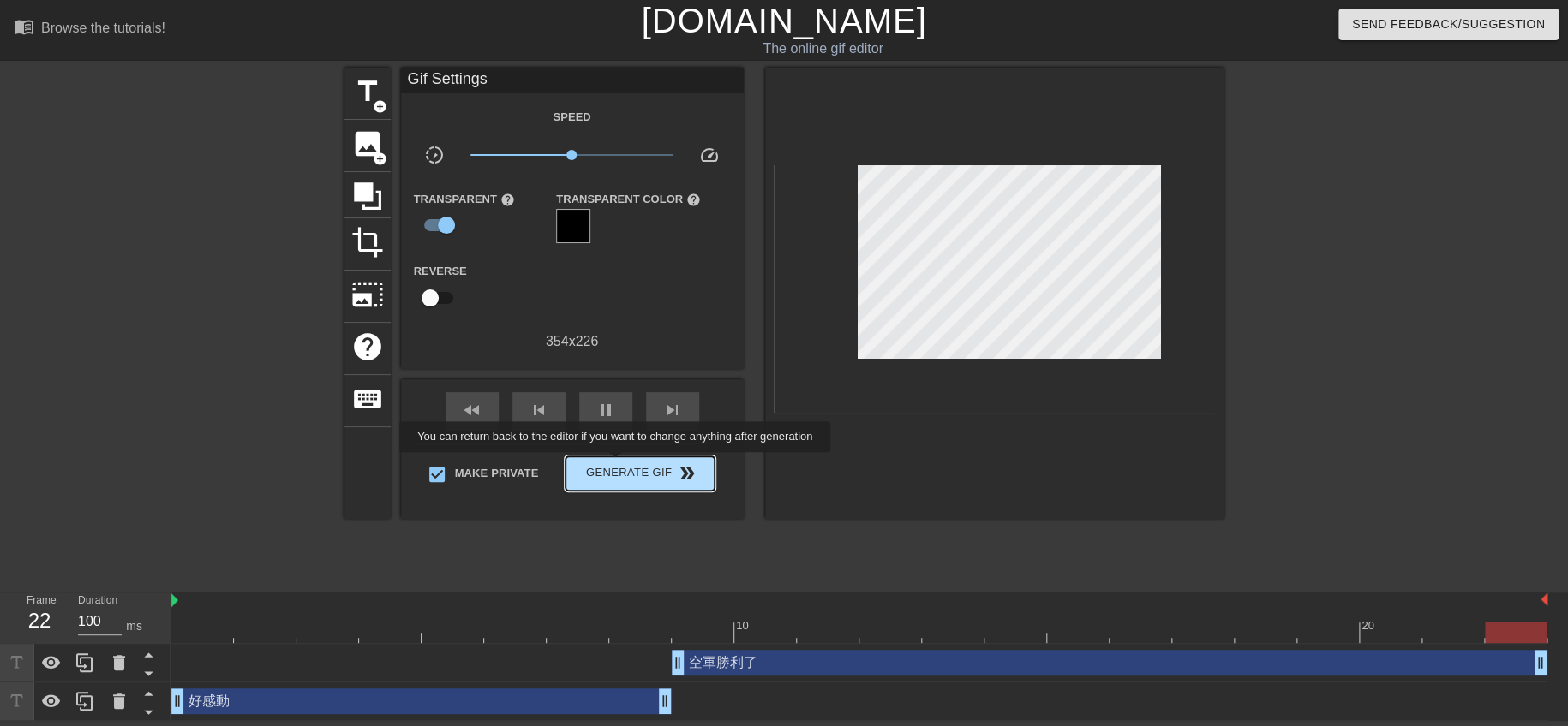
click at [617, 463] on span "Generate Gif double_arrow" at bounding box center [640, 473] width 135 height 21
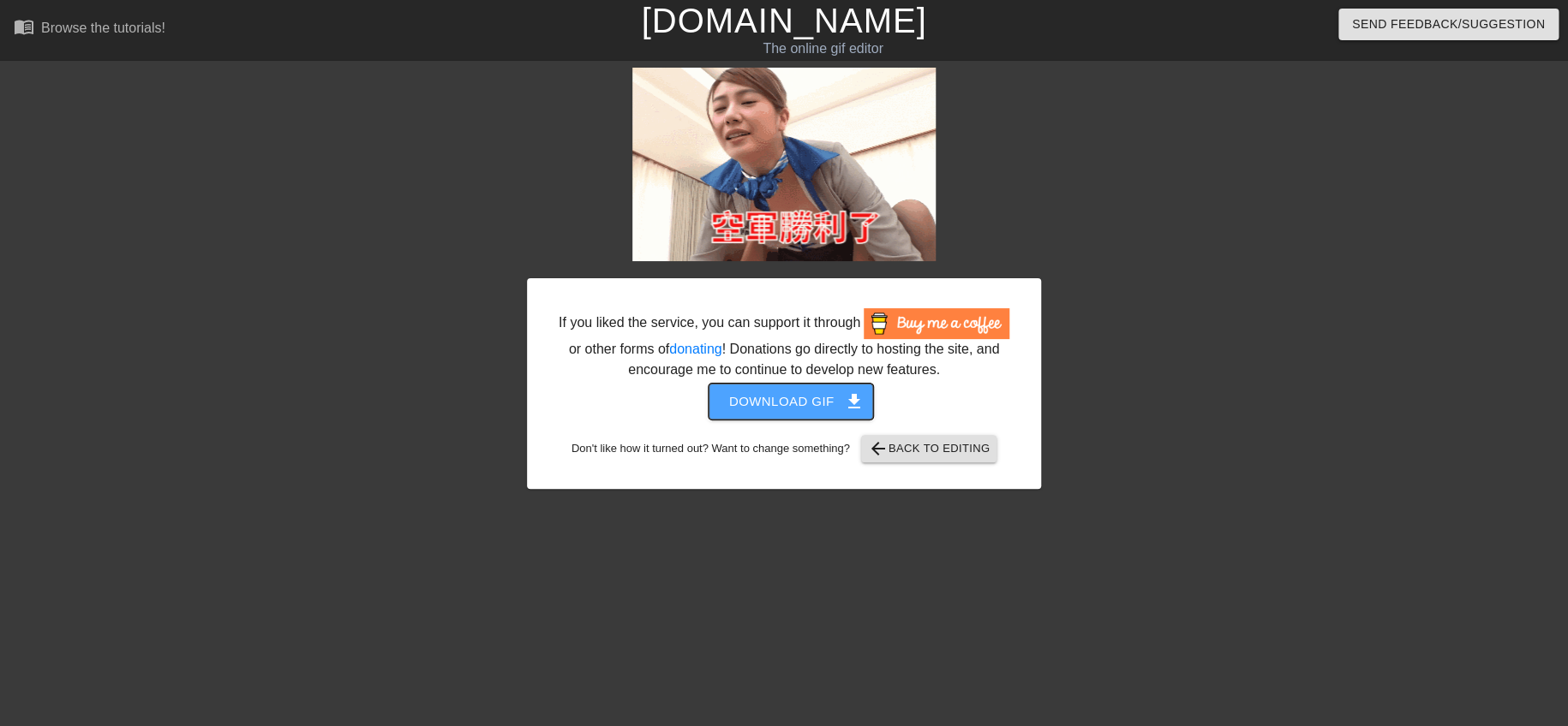
click at [760, 403] on span "Download gif get_app" at bounding box center [791, 402] width 125 height 23
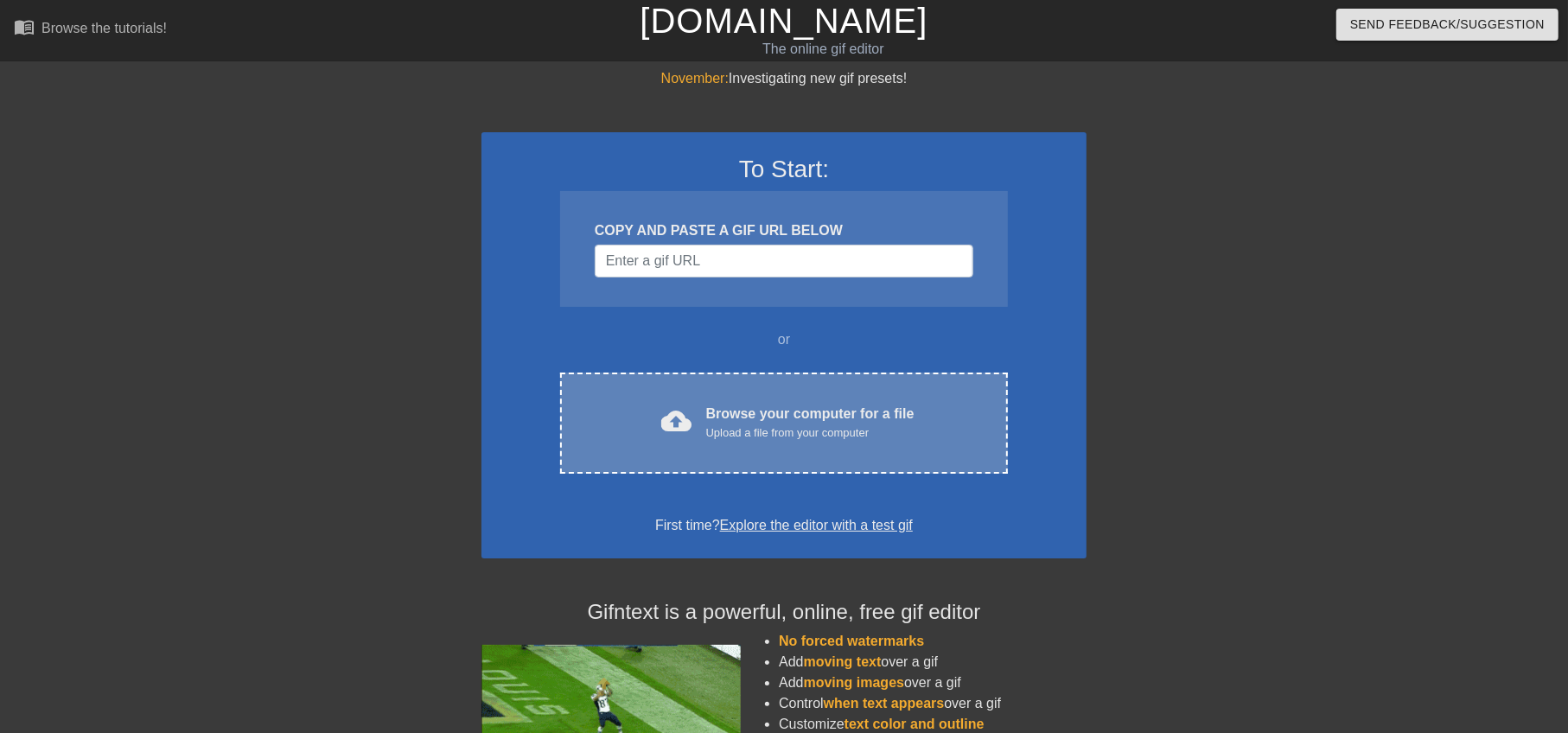
click at [679, 404] on div "cloud_upload Browse your computer for a file Upload a file from your computer" at bounding box center [783, 423] width 375 height 39
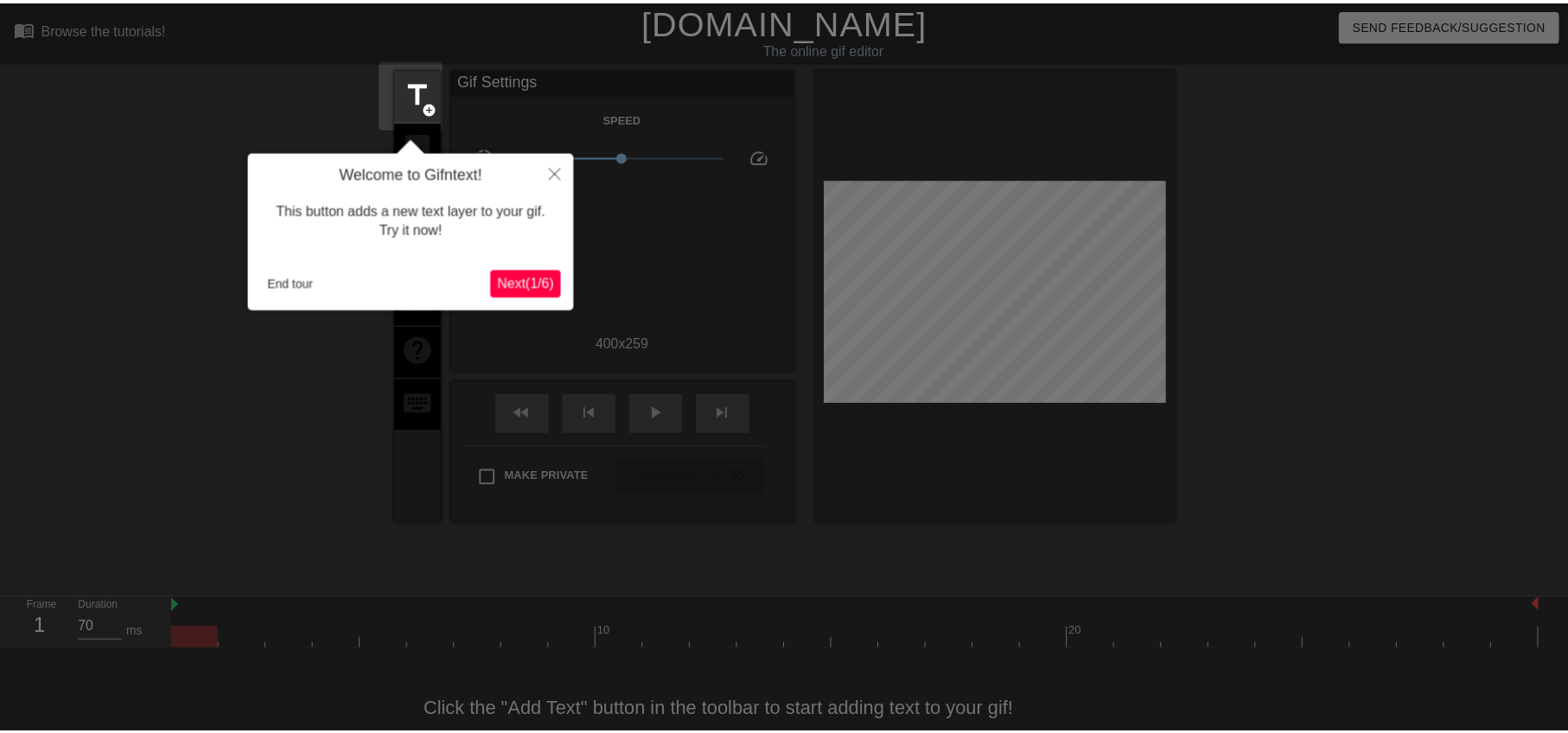
scroll to position [38, 0]
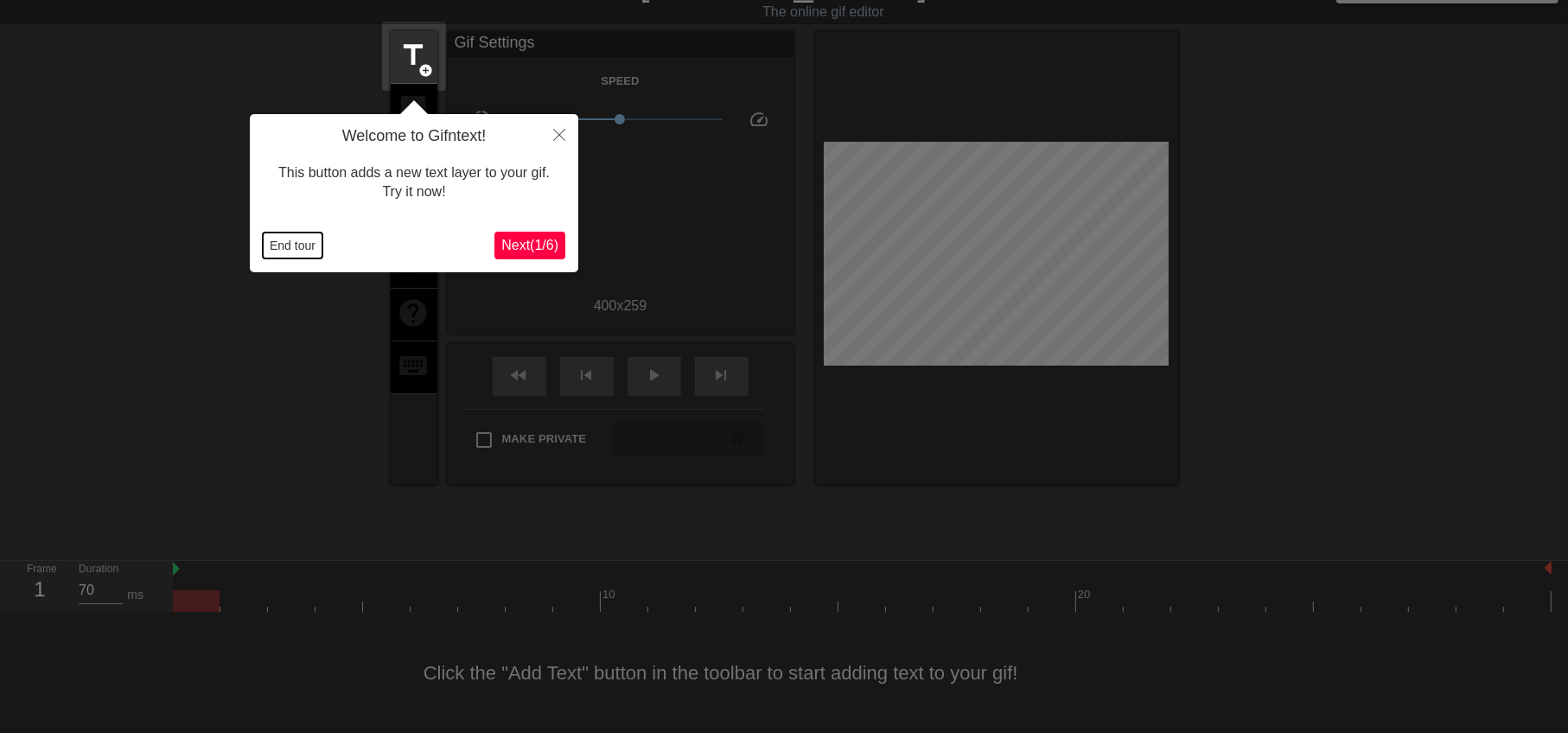
click at [270, 239] on button "End tour" at bounding box center [293, 246] width 60 height 26
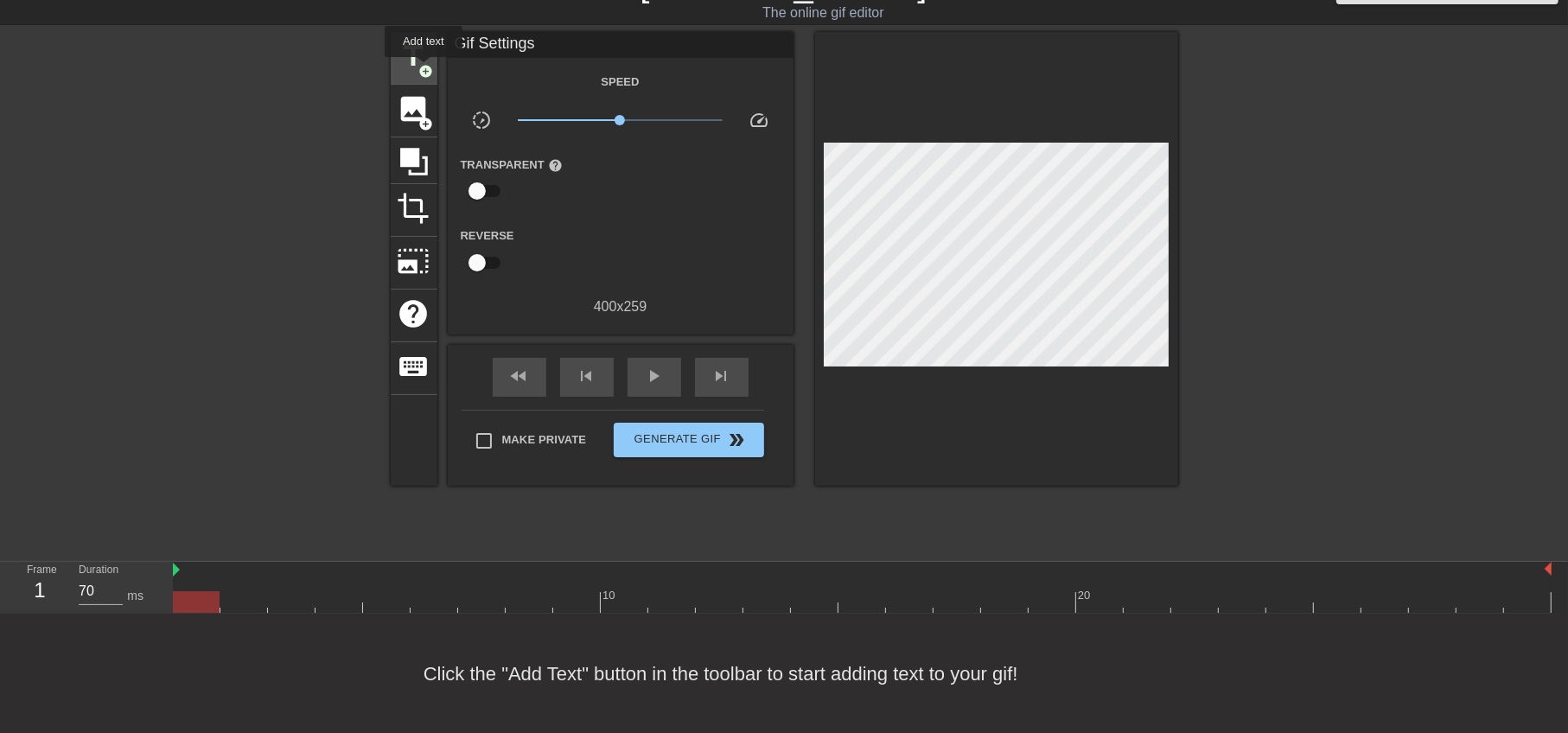
click at [424, 68] on span "add_circle" at bounding box center [426, 72] width 15 height 15
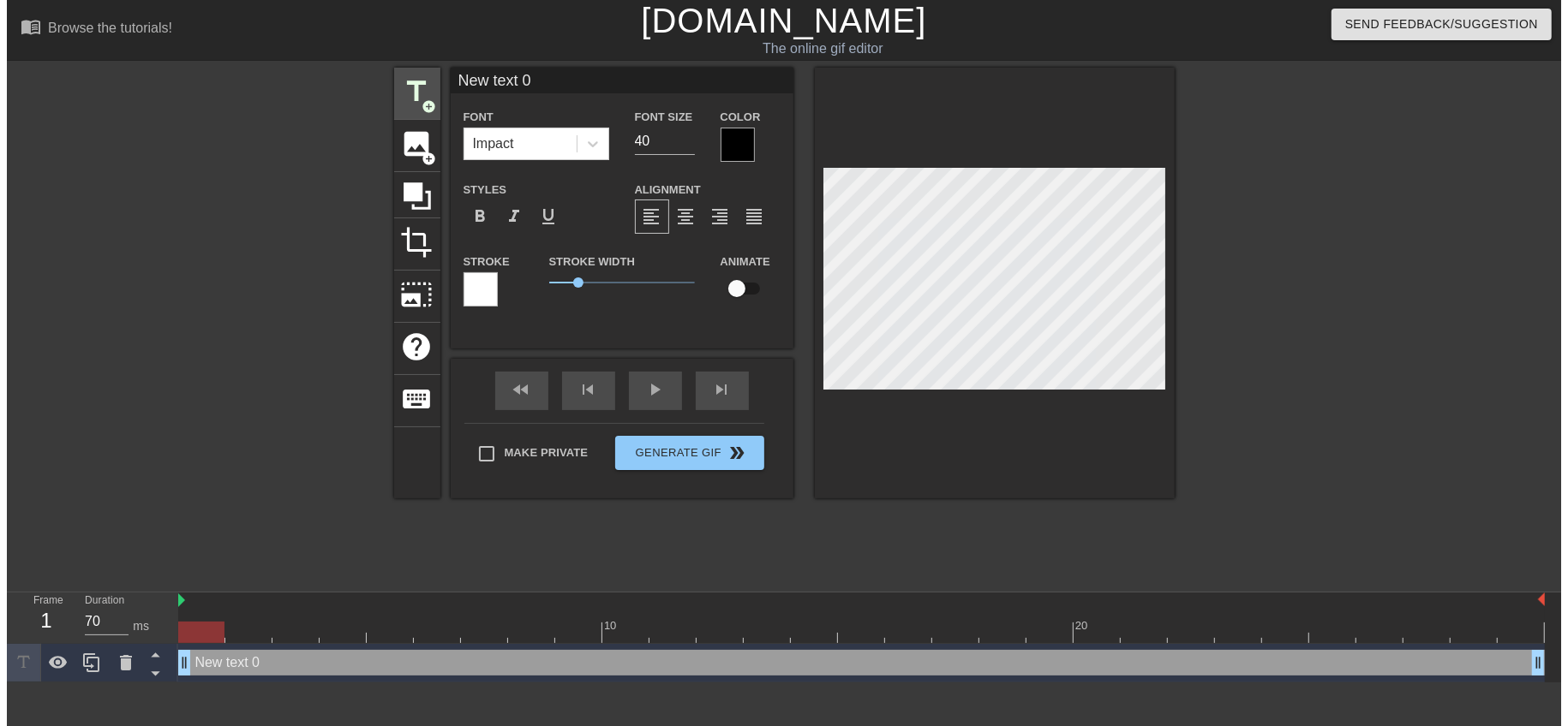
scroll to position [0, 0]
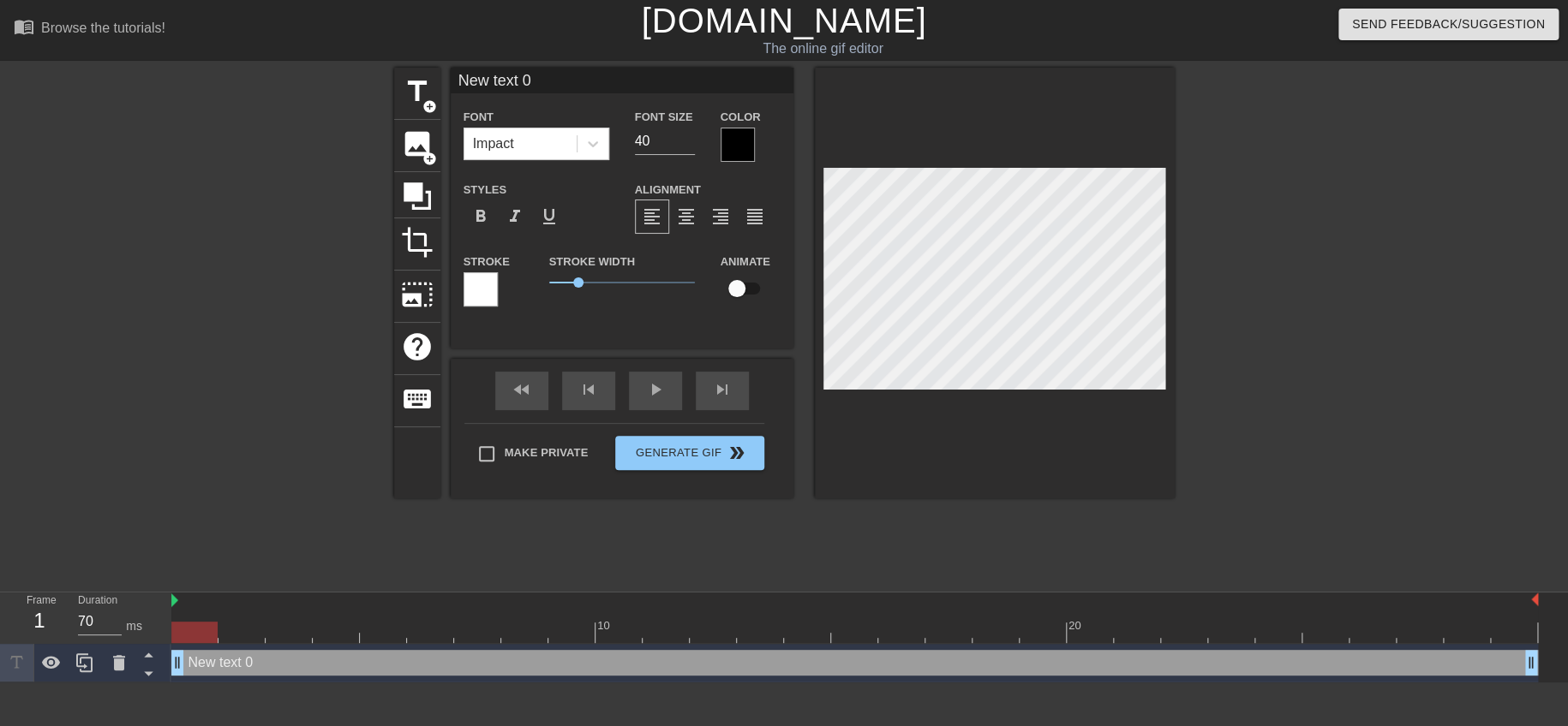
paste textarea "感動空軍勝利了"
type input "感動空軍勝利了 text 0"
type textarea "感動空軍勝利了 text 0"
type input "感動空軍勝利了text 0"
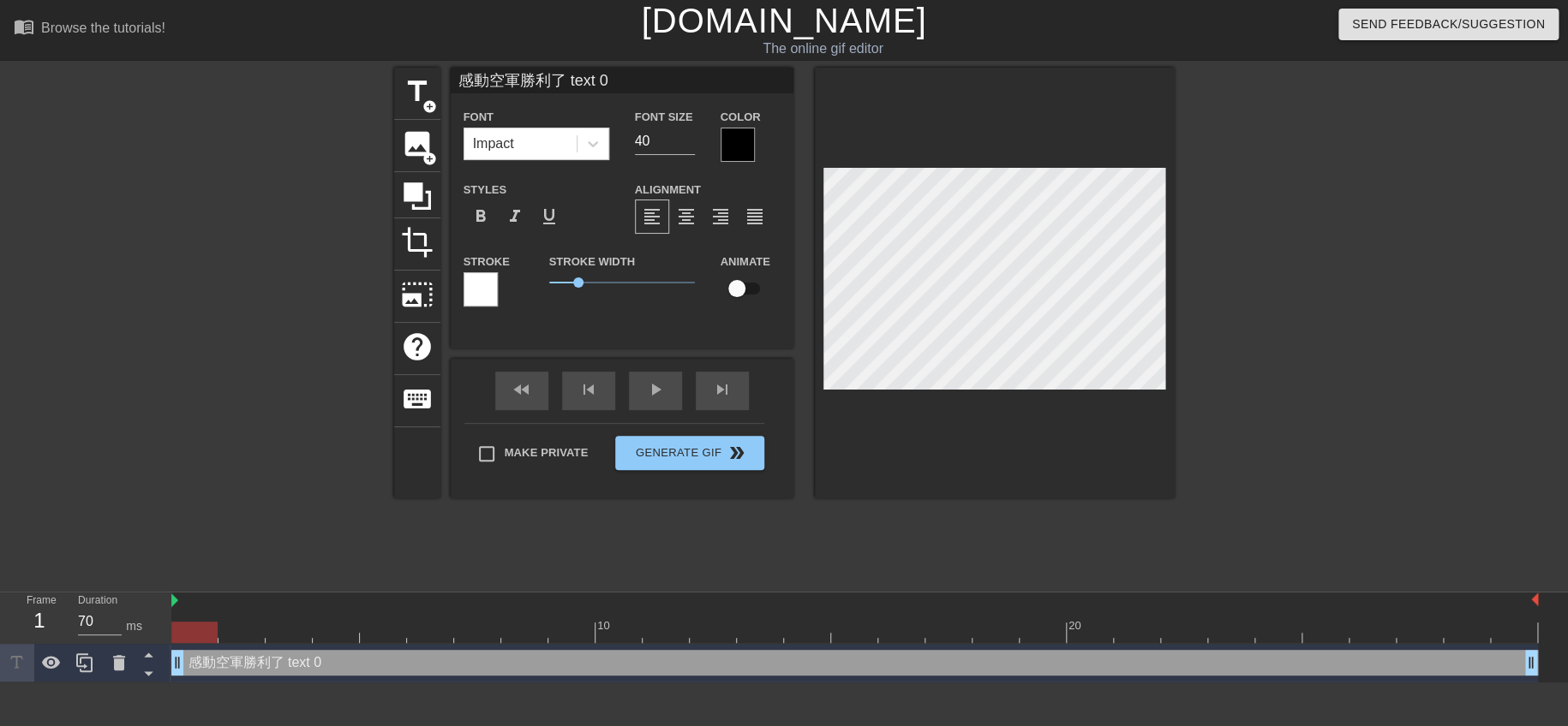
type textarea "感動空軍勝利了text 0"
type input "感動空軍勝利了ext 0"
type textarea "感動空軍勝利了ext 0"
type input "感動空軍勝利了xt 0"
type textarea "感動空軍勝利了xt 0"
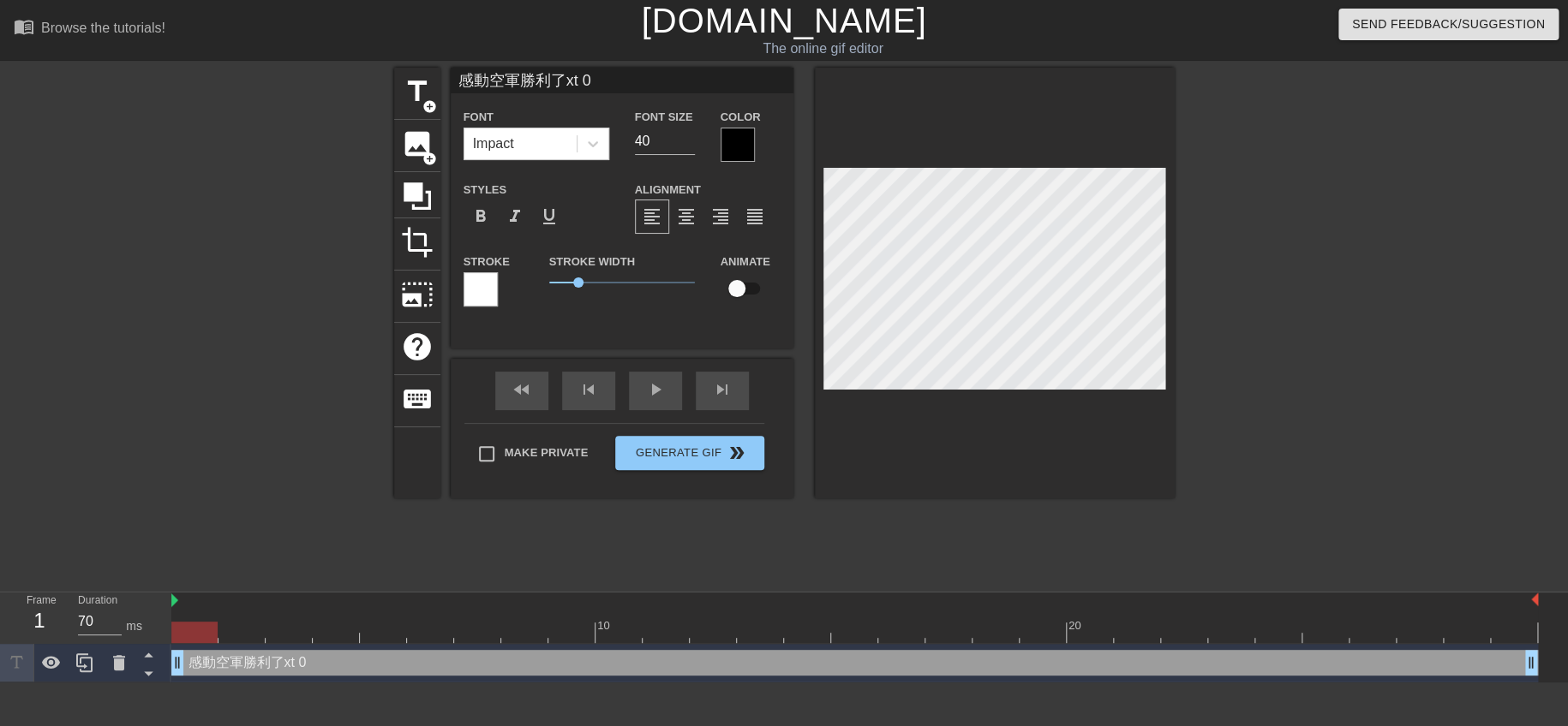
type input "感動空軍勝利了t 0"
type textarea "感動空軍勝利了t 0"
type input "感動空軍勝利了 0"
type textarea "感動空軍勝利了 0"
type input "感動空軍勝利了0"
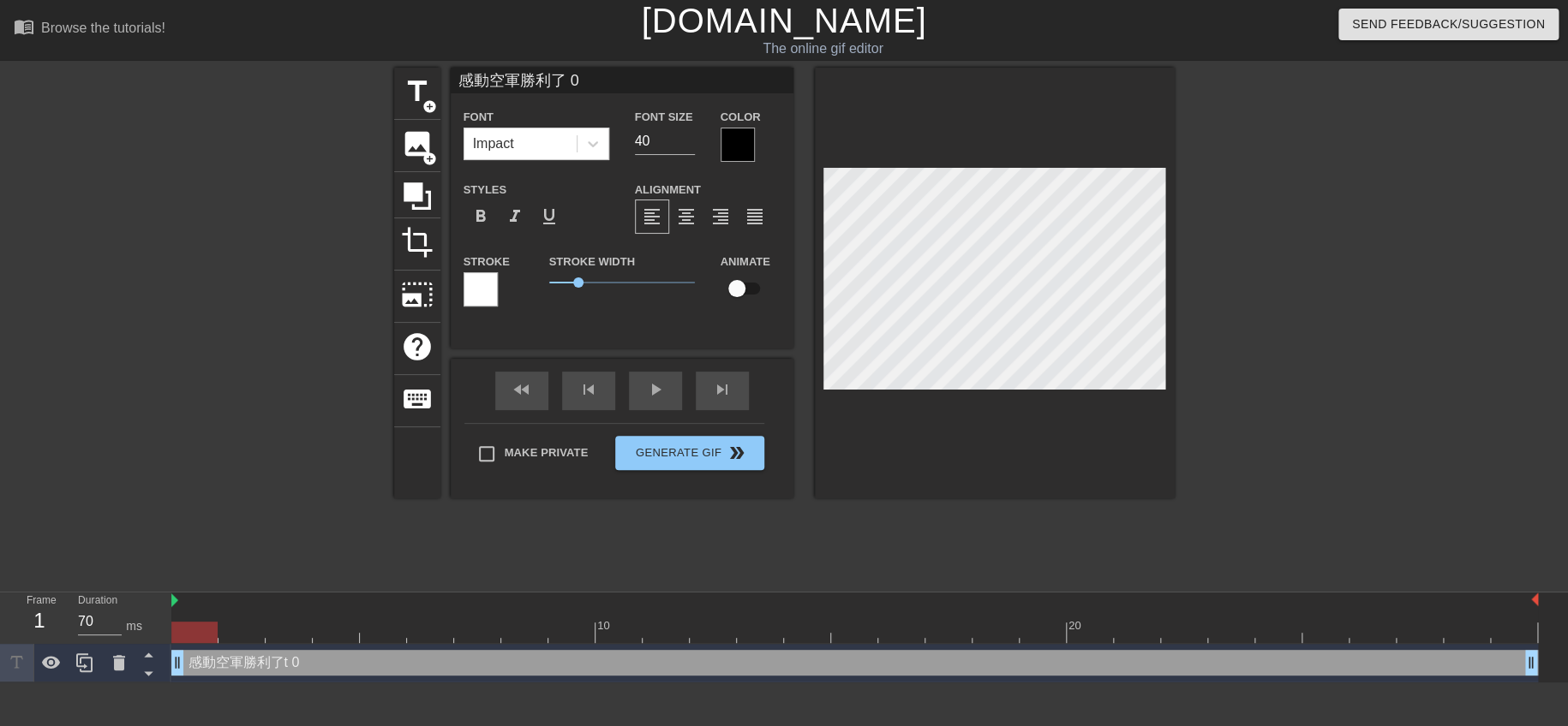
type textarea "感動空軍勝利了0"
type input "感動空軍勝利了"
type textarea "感動空軍勝利了"
click at [746, 141] on div at bounding box center [738, 144] width 35 height 35
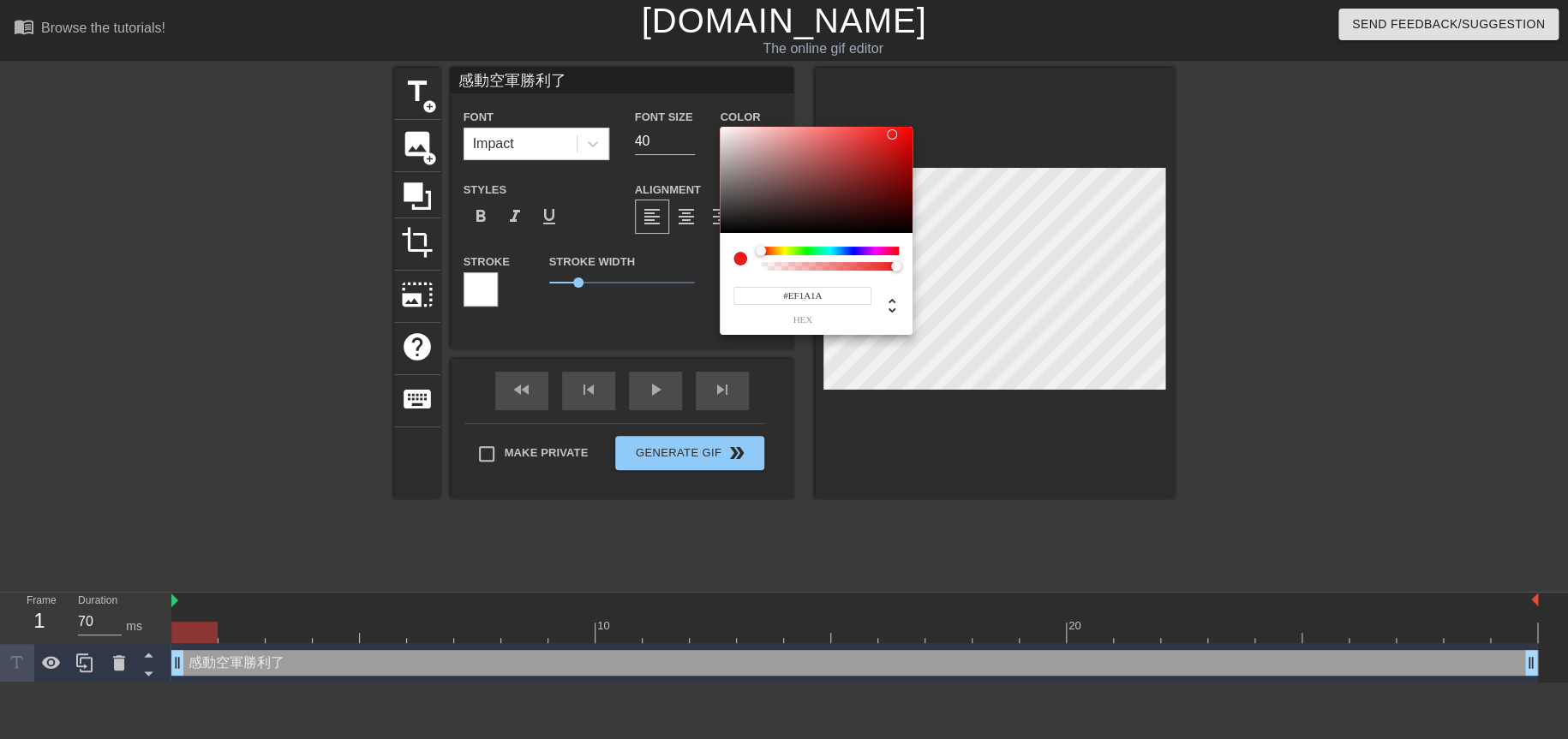
click at [892, 134] on div at bounding box center [816, 180] width 193 height 106
type input "#FF0505"
drag, startPoint x: 894, startPoint y: 134, endPoint x: 909, endPoint y: 126, distance: 17.0
click at [909, 126] on div at bounding box center [908, 126] width 10 height 10
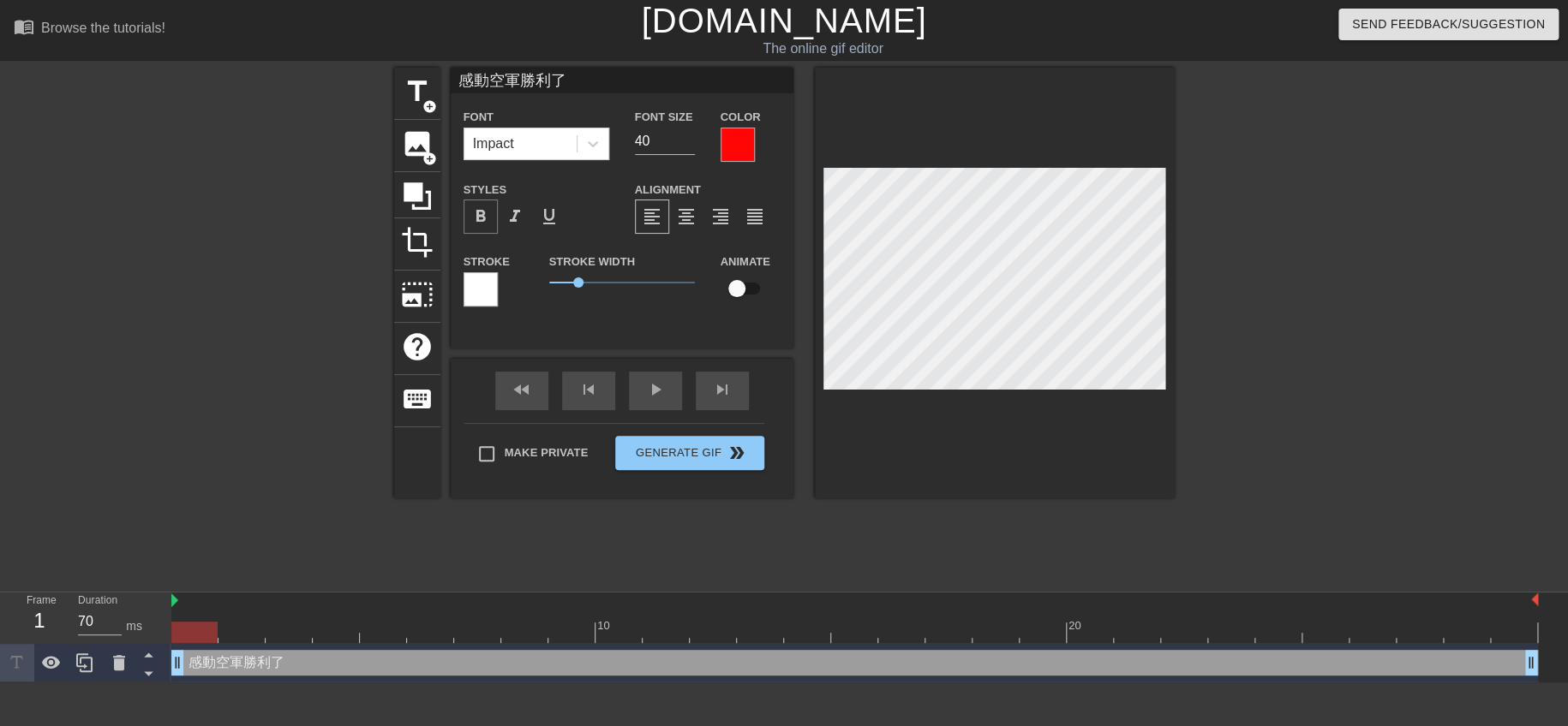
click at [485, 223] on span "format_bold" at bounding box center [480, 216] width 21 height 21
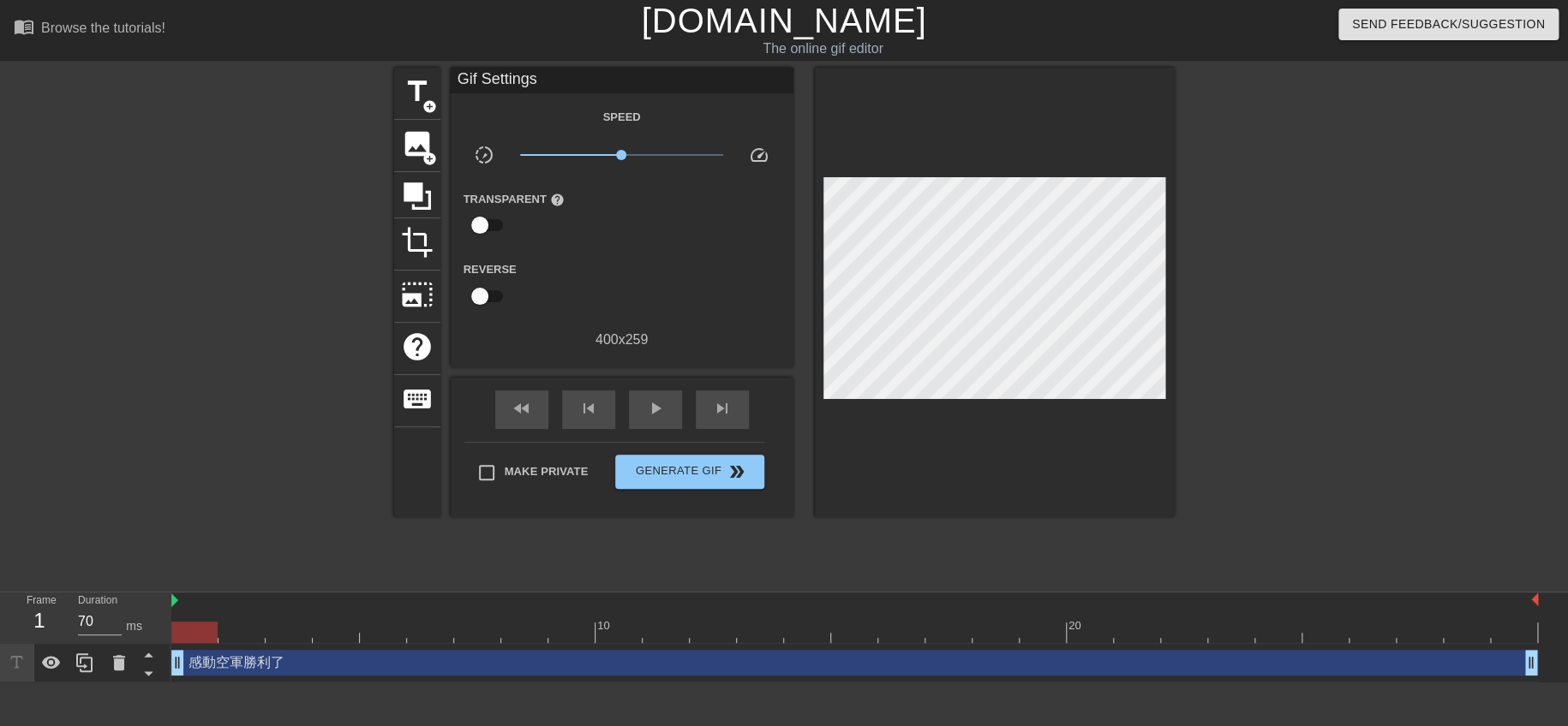
click at [1262, 405] on div at bounding box center [1323, 324] width 257 height 514
click at [425, 234] on span "crop" at bounding box center [417, 243] width 33 height 33
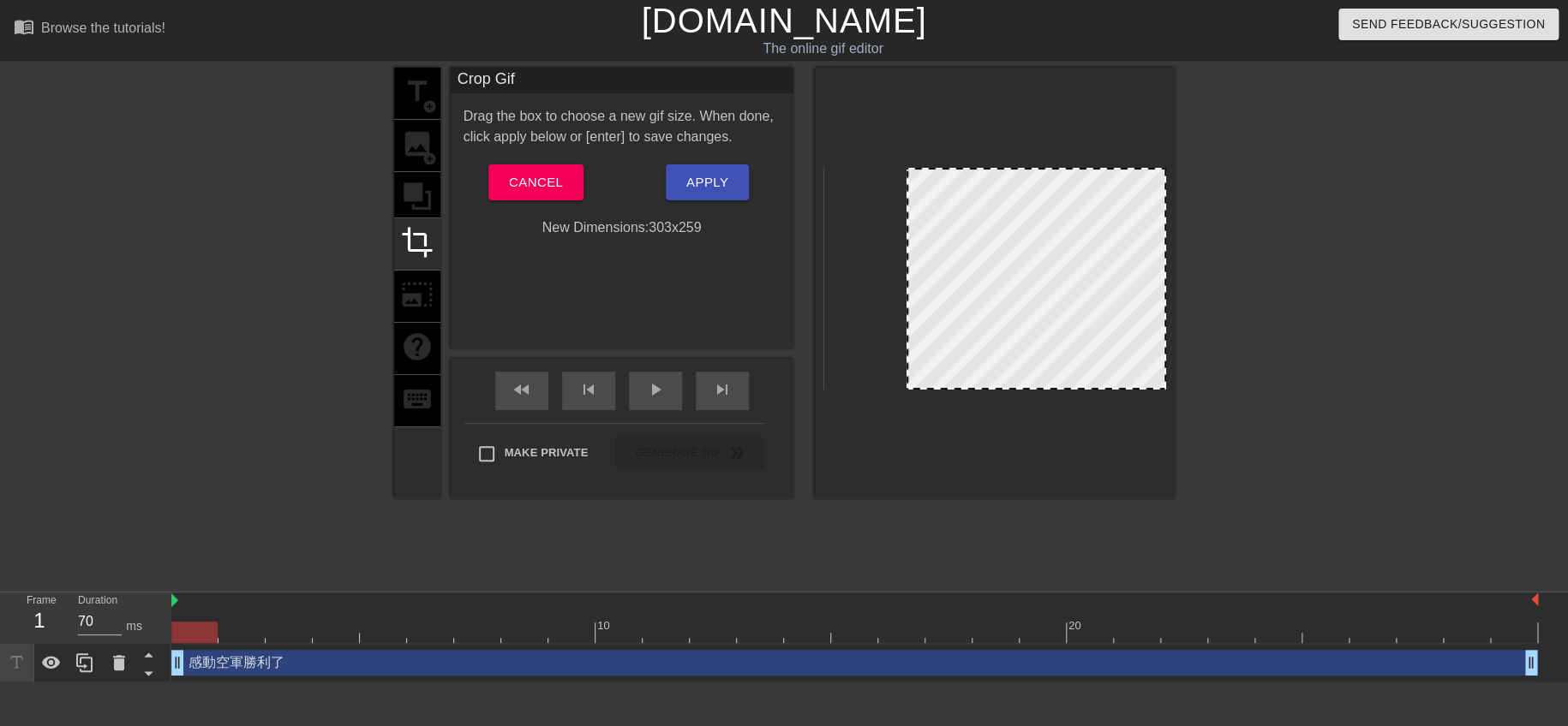
drag, startPoint x: 825, startPoint y: 389, endPoint x: 908, endPoint y: 394, distance: 83.2
click at [908, 394] on div at bounding box center [994, 283] width 360 height 431
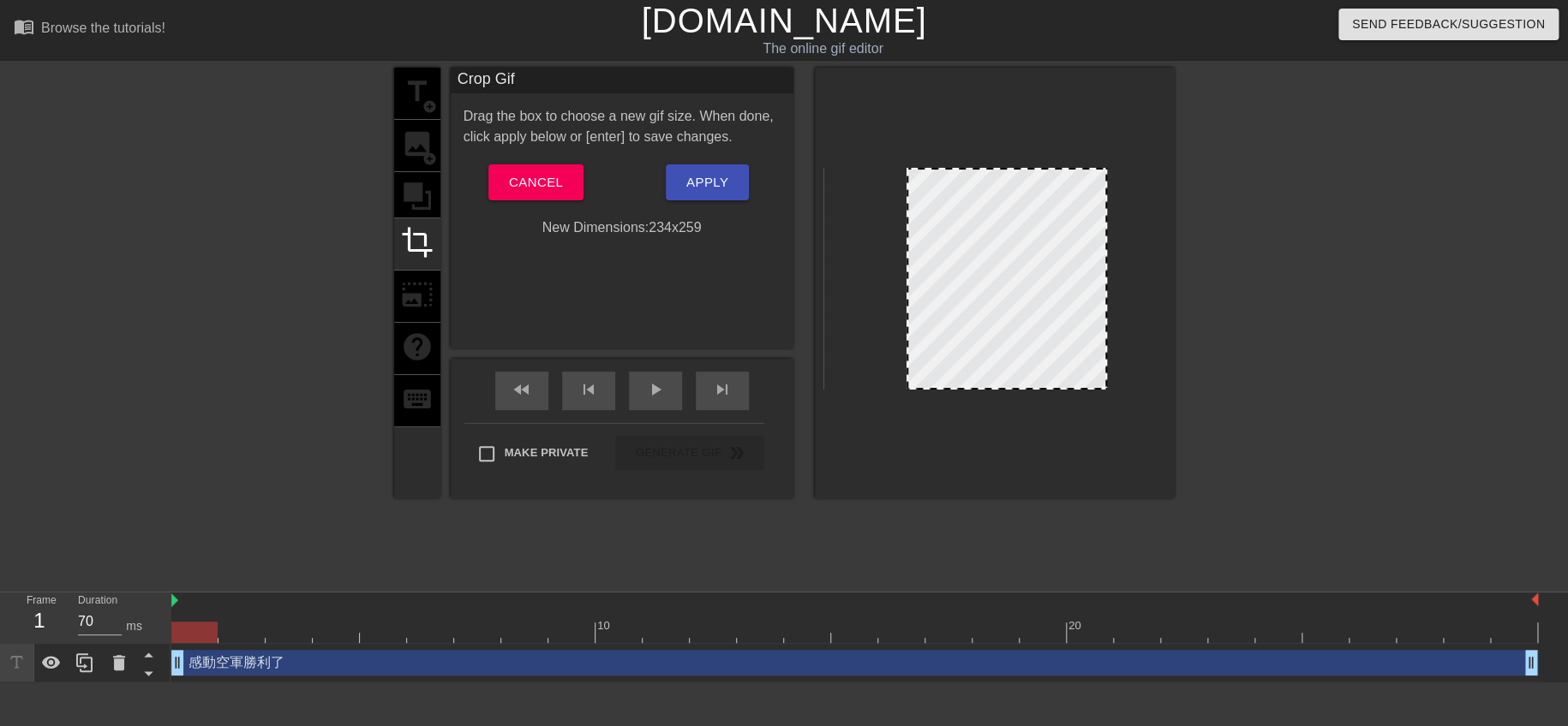
drag, startPoint x: 1161, startPoint y: 339, endPoint x: 1102, endPoint y: 336, distance: 59.1
drag, startPoint x: 1026, startPoint y: 271, endPoint x: 1030, endPoint y: 243, distance: 28.3
click at [1030, 243] on div at bounding box center [1010, 279] width 201 height 222
drag, startPoint x: 1004, startPoint y: 296, endPoint x: 1015, endPoint y: 274, distance: 24.6
click at [1015, 274] on div at bounding box center [1022, 279] width 201 height 222
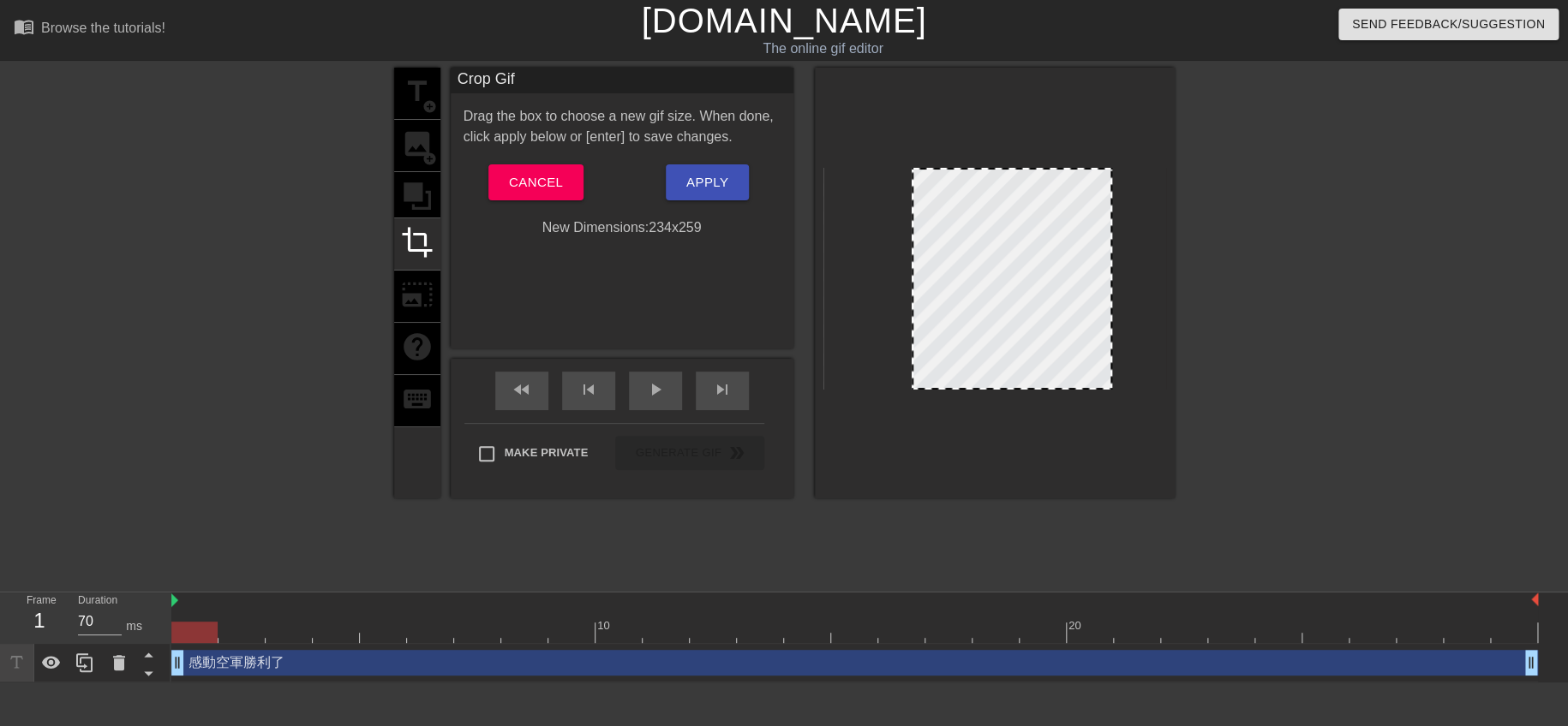
drag, startPoint x: 996, startPoint y: 293, endPoint x: 987, endPoint y: 291, distance: 9.2
click at [987, 291] on div at bounding box center [1012, 279] width 201 height 222
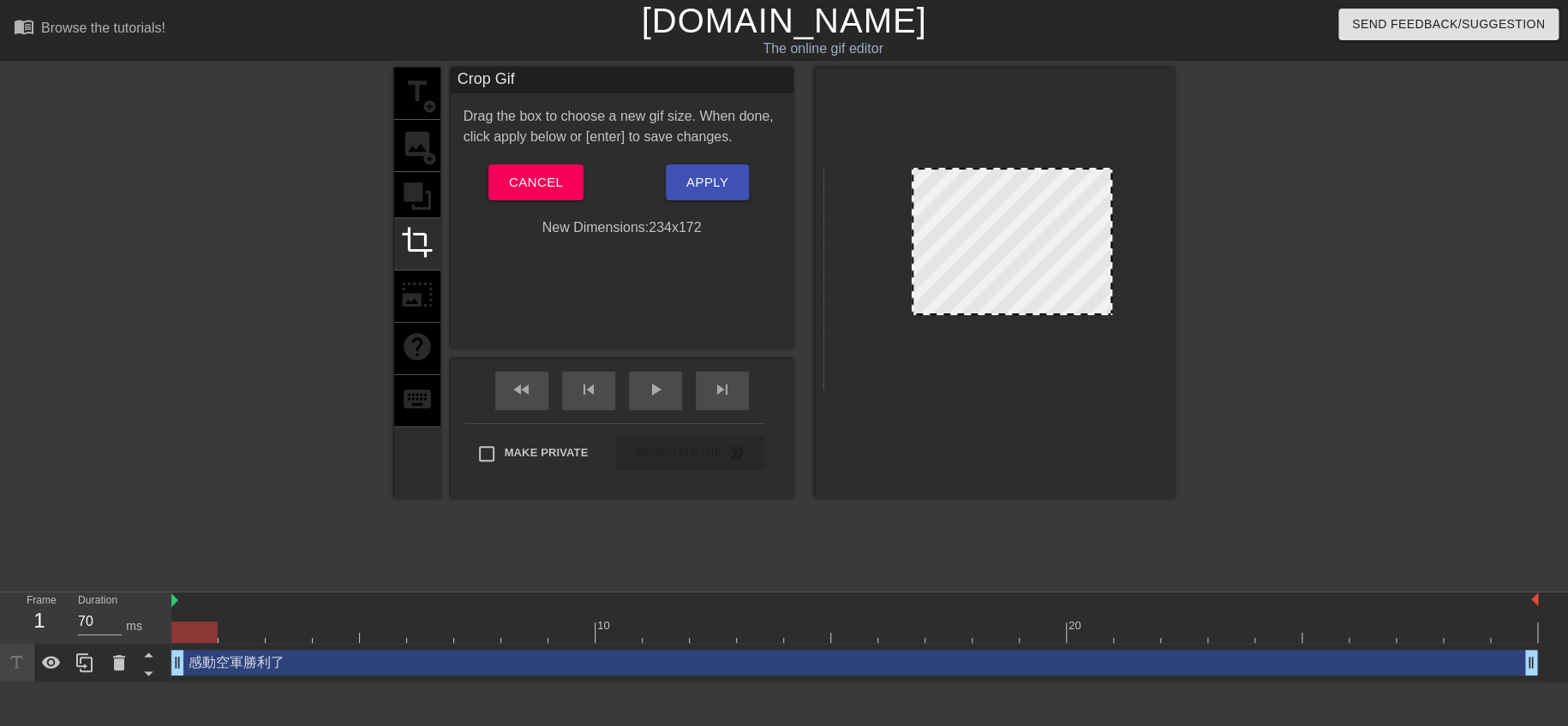
drag, startPoint x: 1007, startPoint y: 386, endPoint x: 1020, endPoint y: 312, distance: 75.1
click at [718, 178] on span "Apply" at bounding box center [707, 183] width 42 height 23
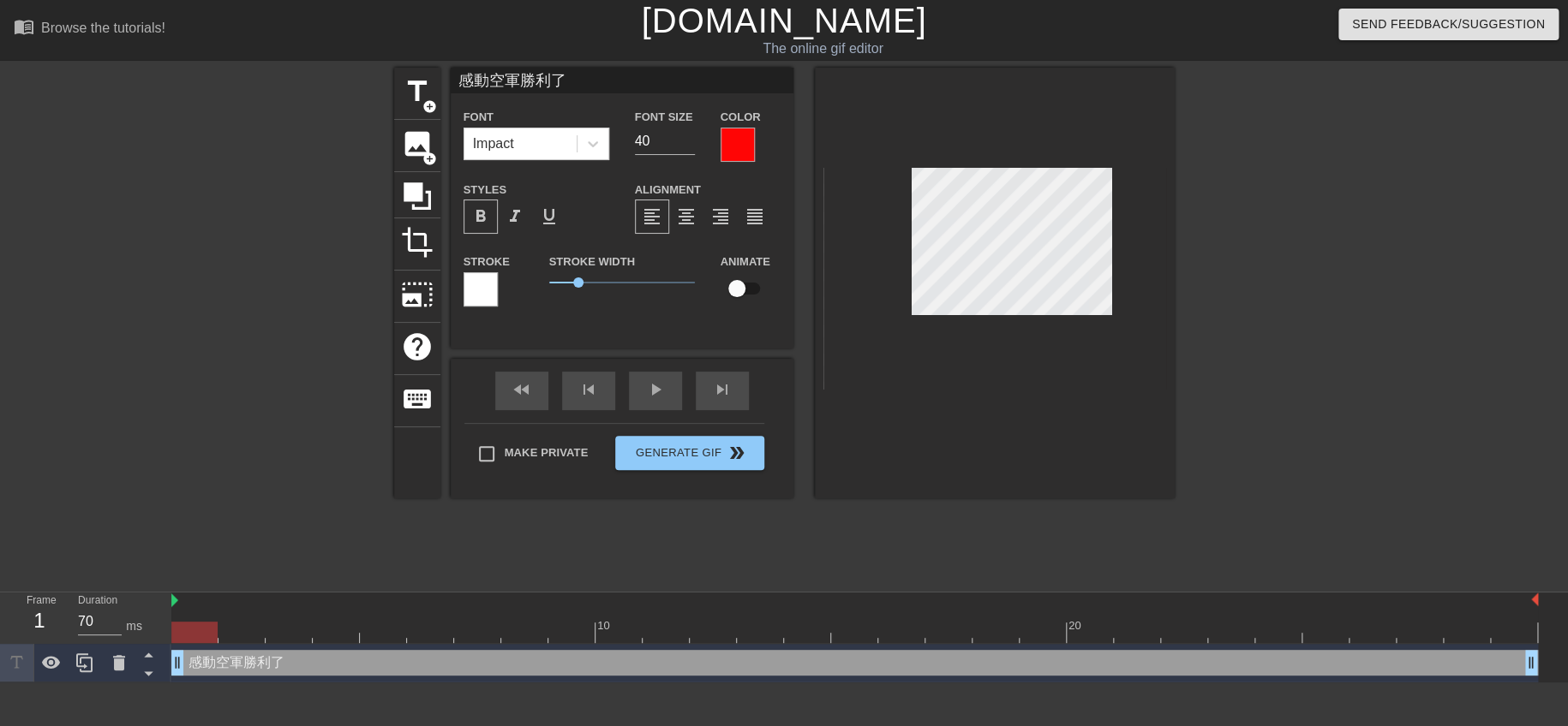
scroll to position [2, 5]
click at [664, 142] on input "40" at bounding box center [664, 141] width 60 height 27
click at [688, 145] on input "39" at bounding box center [664, 141] width 60 height 27
click at [688, 145] on input "38" at bounding box center [664, 141] width 60 height 27
click at [688, 145] on input "37" at bounding box center [664, 141] width 60 height 27
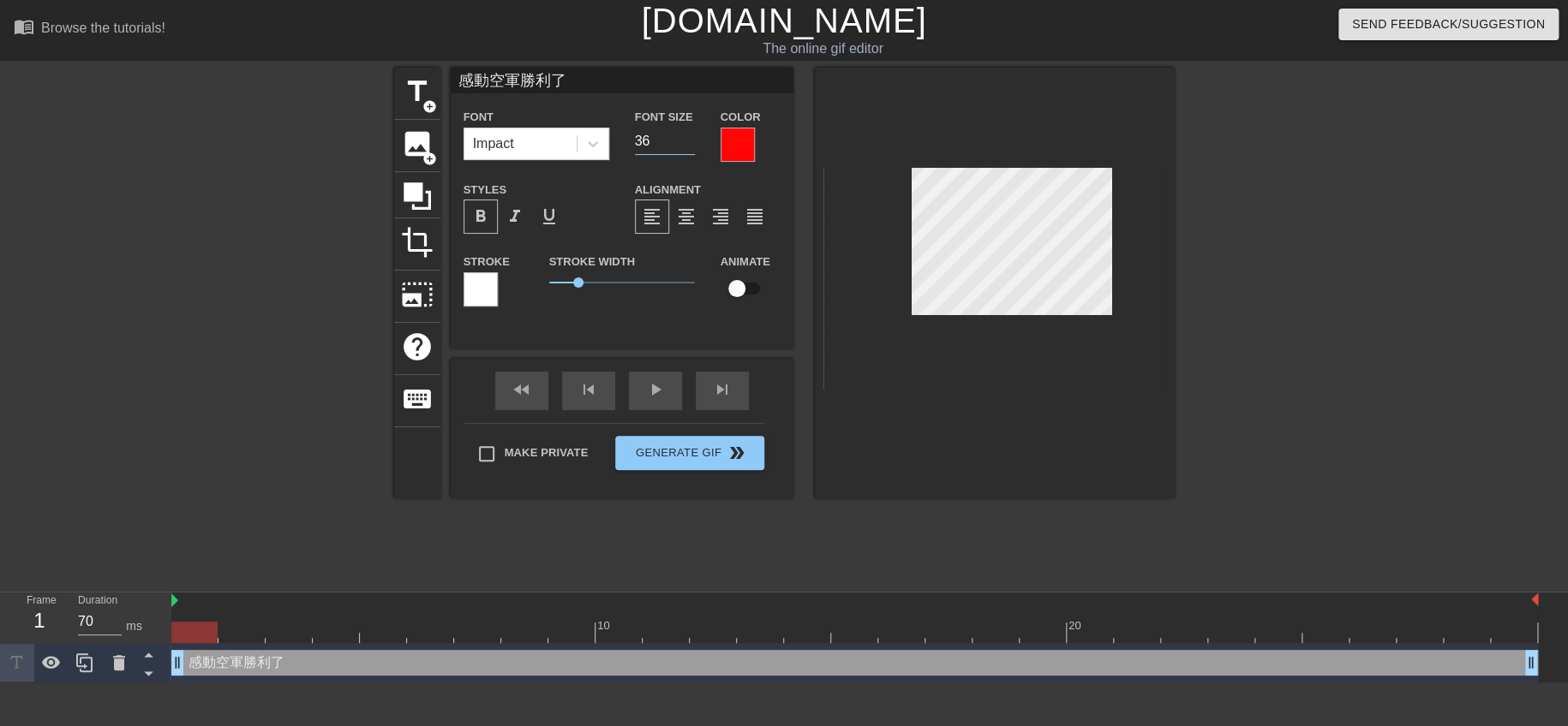
click at [688, 145] on input "36" at bounding box center [664, 141] width 60 height 27
type input "35"
click at [688, 145] on input "35" at bounding box center [664, 141] width 60 height 27
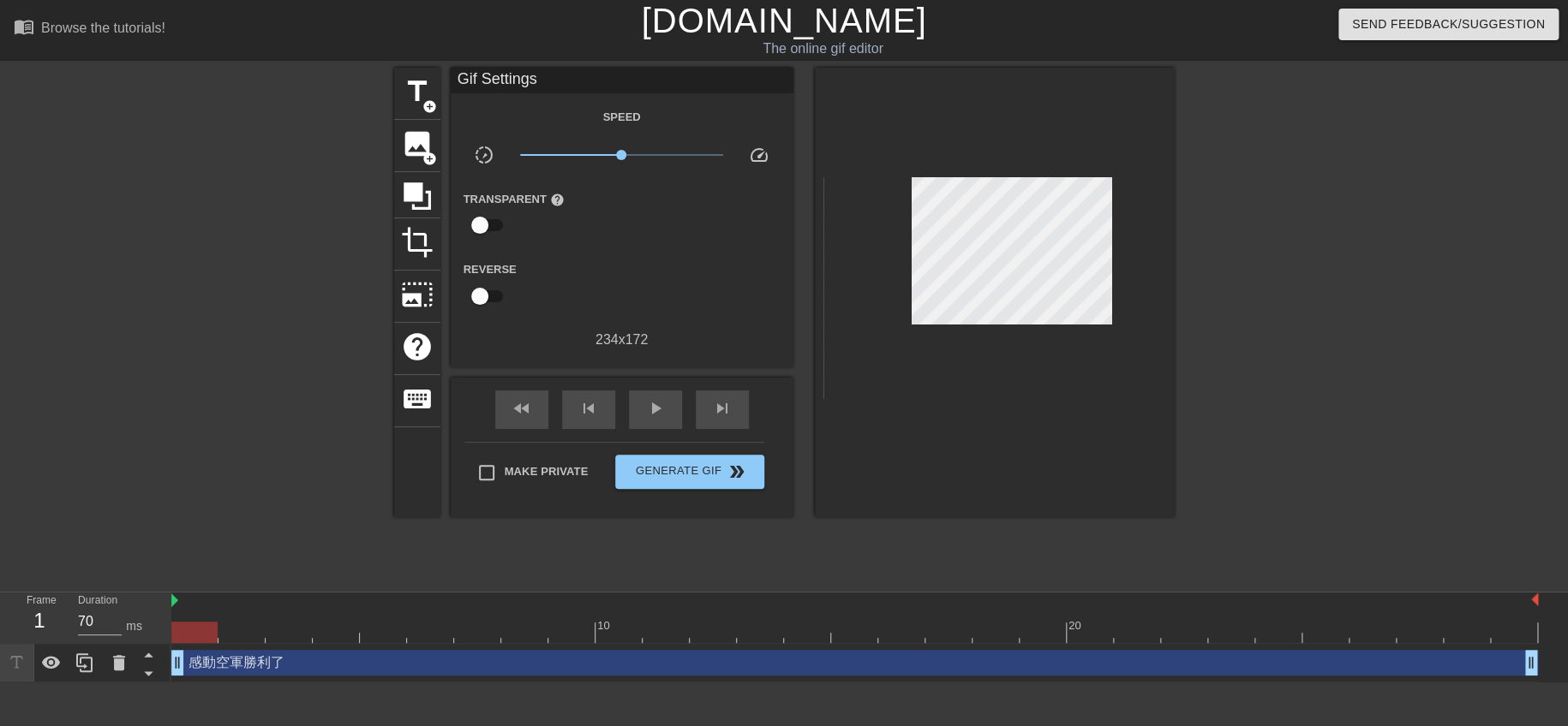
click at [1097, 433] on div at bounding box center [994, 292] width 360 height 450
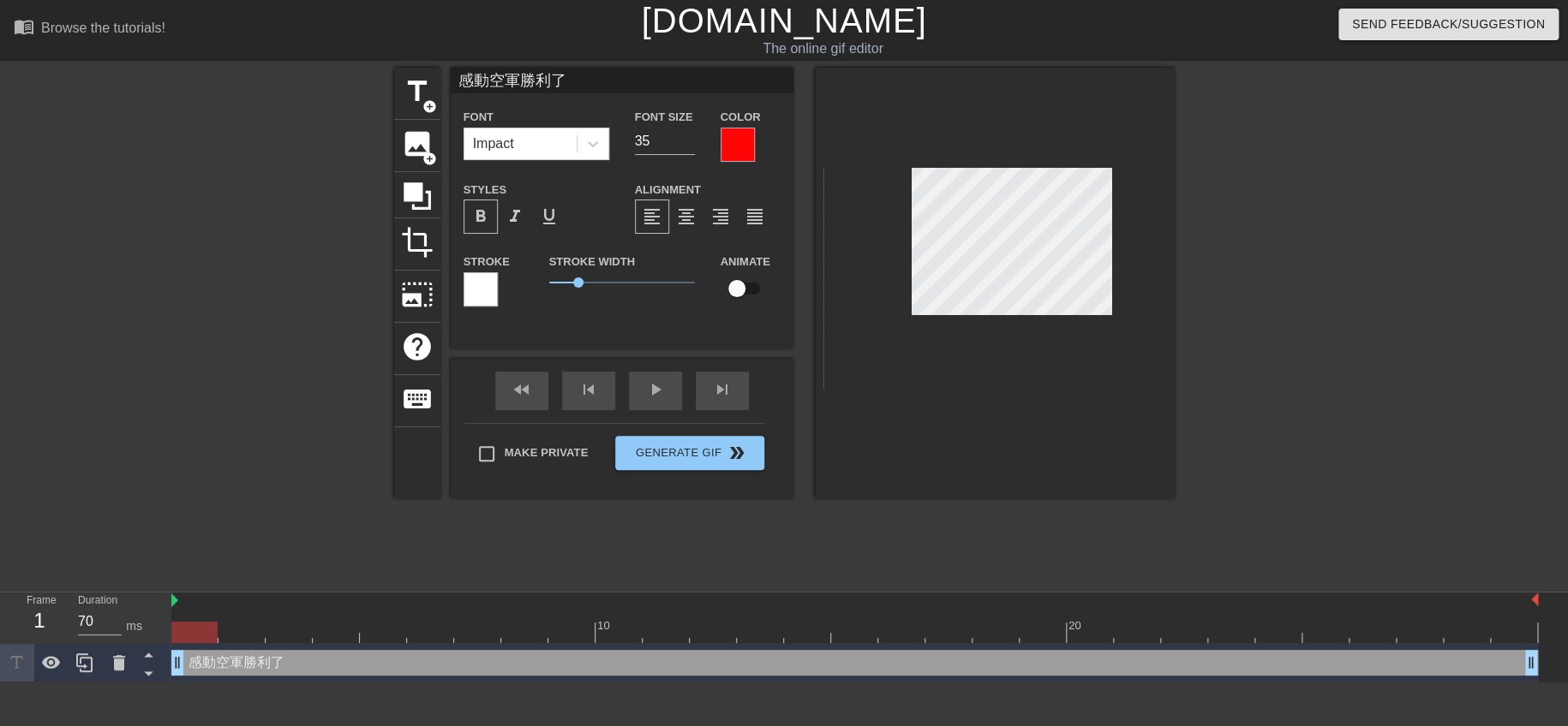
scroll to position [2, 4]
click at [1210, 272] on div "title add_circle image add_circle crop photo_size_select_large help keyboard 感動…" at bounding box center [784, 324] width 1568 height 514
type input "感動"
type textarea "感動"
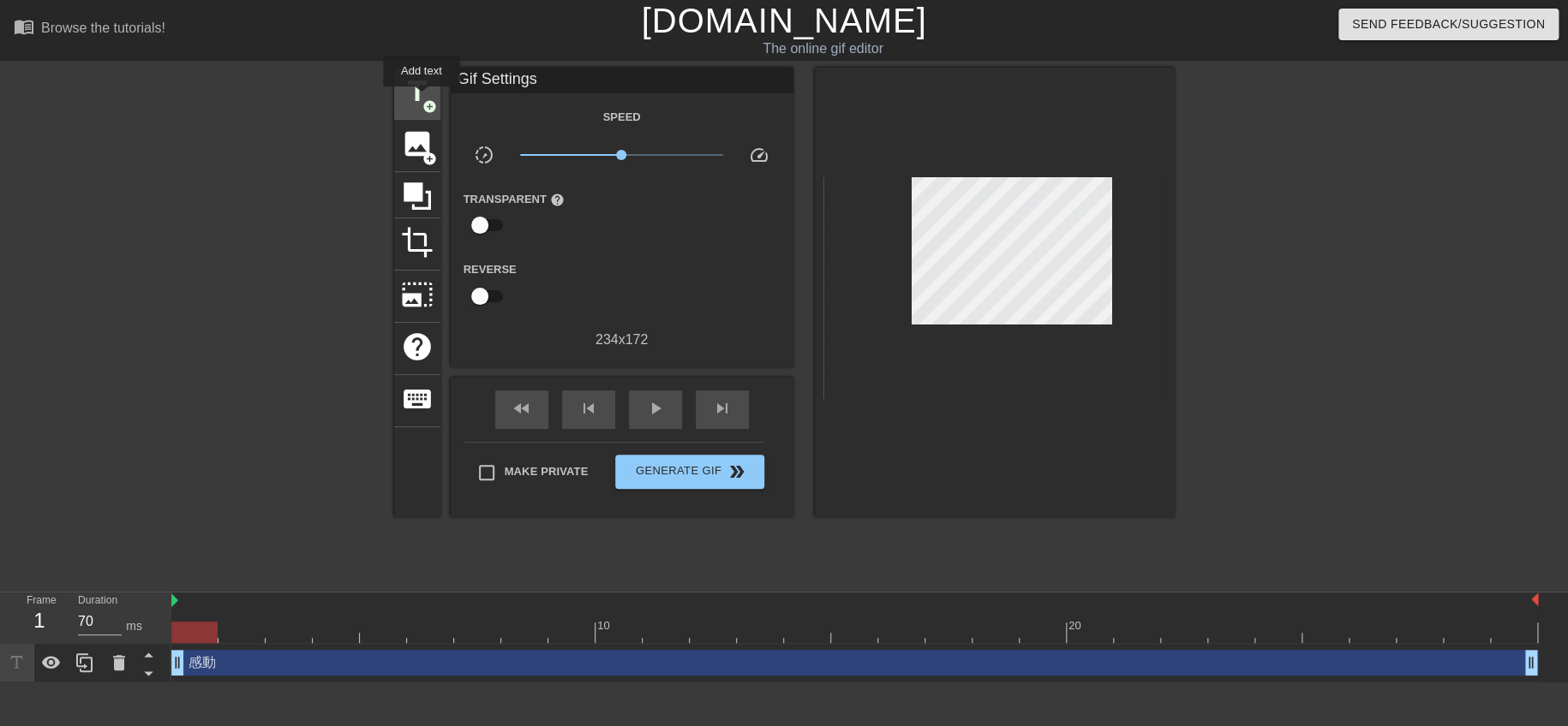
click at [423, 99] on span "add_circle" at bounding box center [430, 106] width 15 height 15
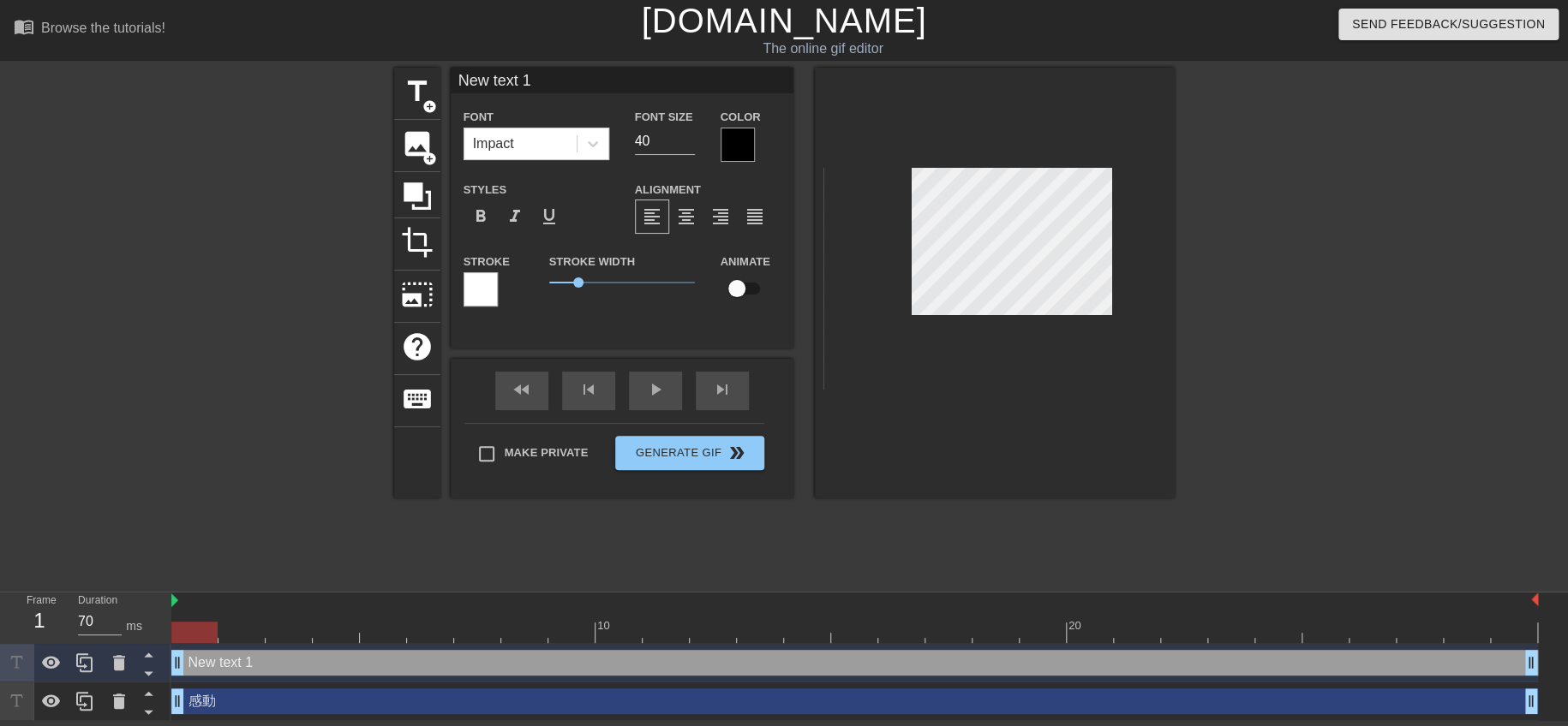
paste textarea "空軍勝利了"
type input "空軍勝利了 text 1"
type textarea "空軍勝利了 text 1"
click at [1262, 251] on div "title add_circle image add_circle crop photo_size_select_large help keyboard 空軍…" at bounding box center [784, 324] width 1568 height 514
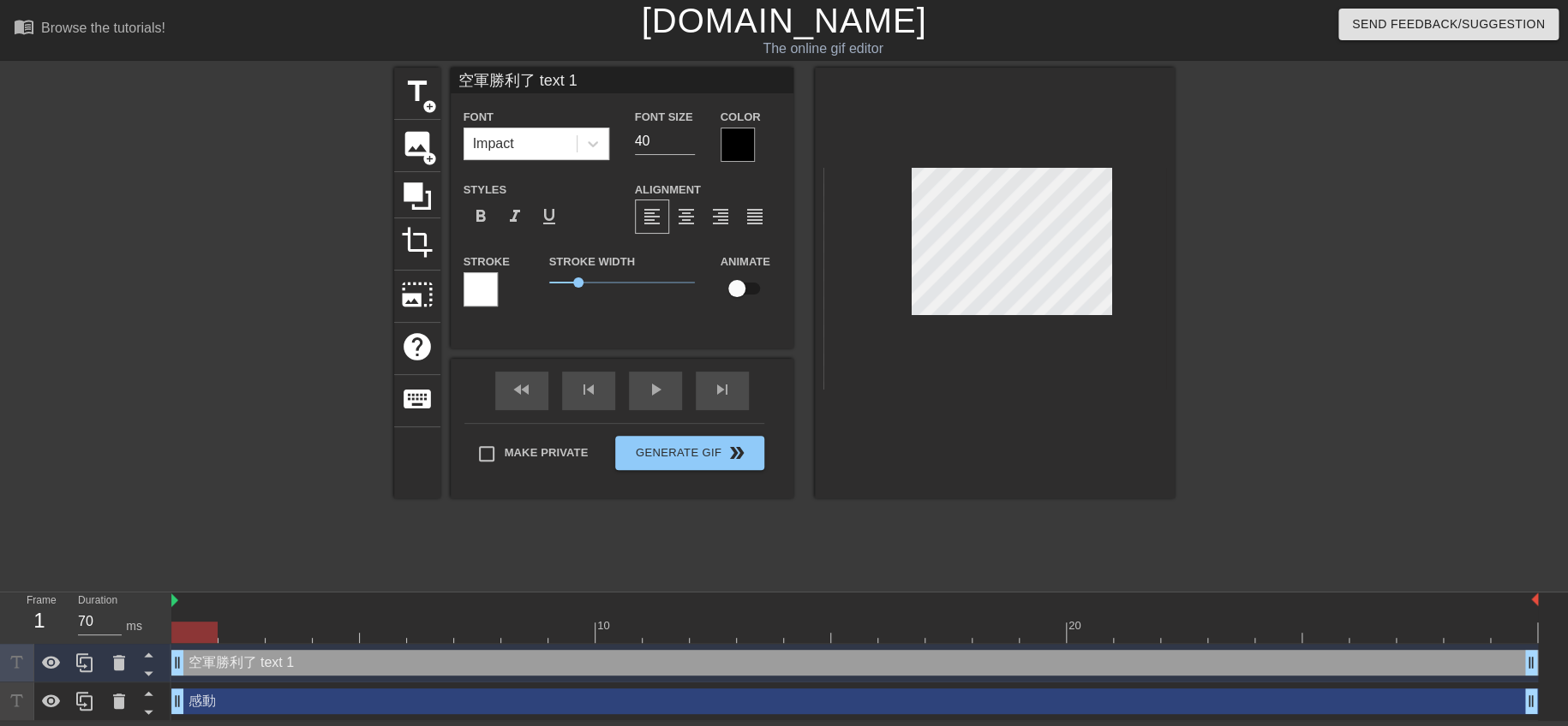
type input "空軍勝利了"
type textarea "空軍勝利了"
click at [1034, 433] on div at bounding box center [994, 283] width 360 height 431
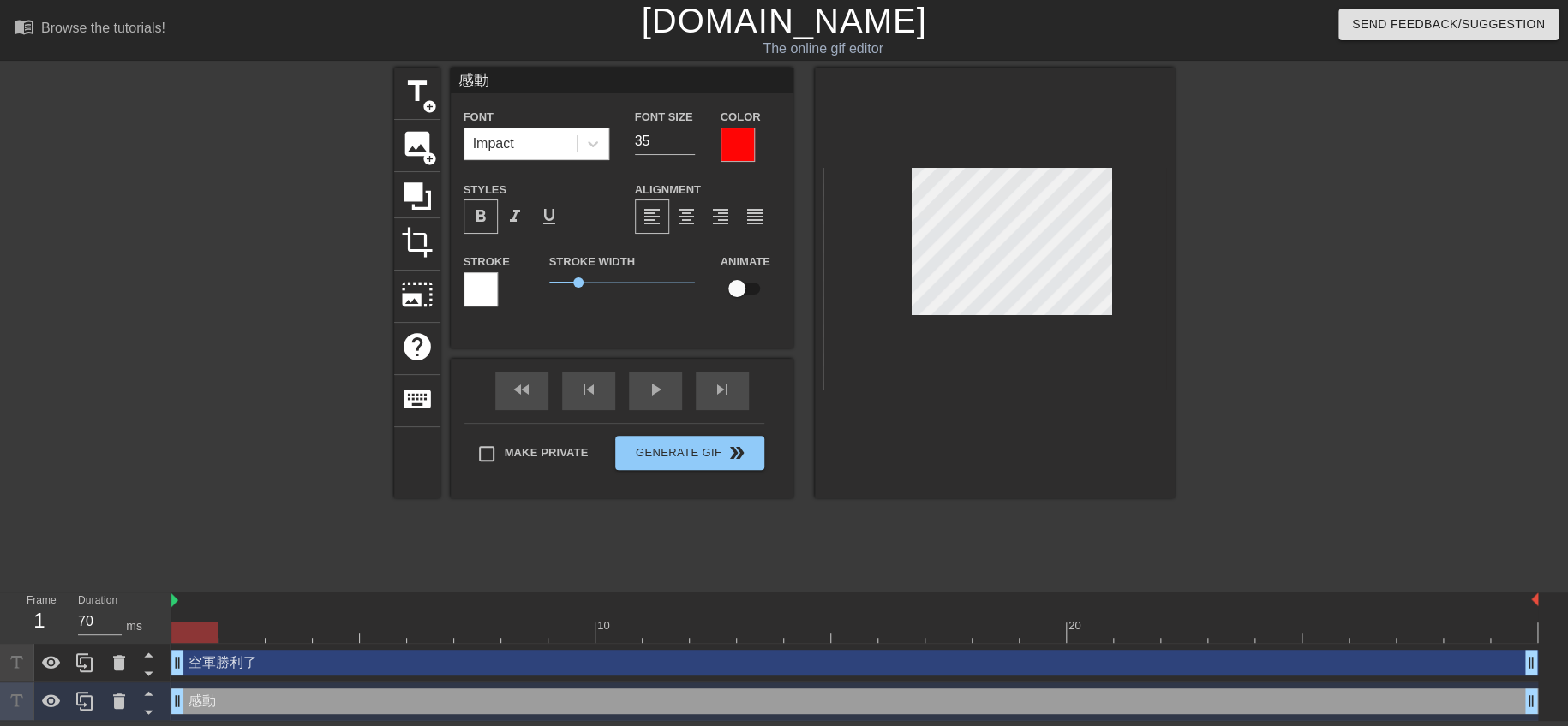
scroll to position [2, 2]
paste textarea
type input "感好動"
type textarea "感好動"
type input "感動"
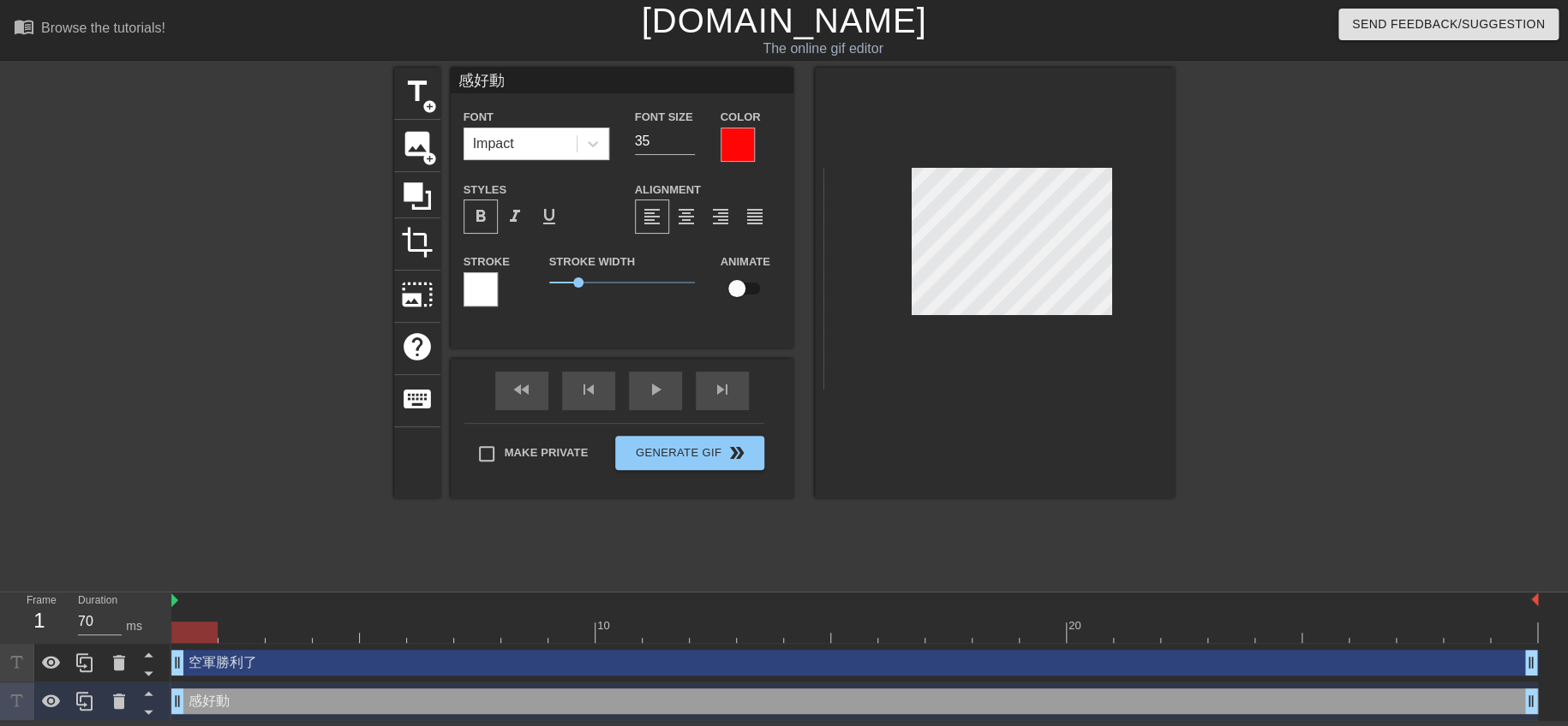
type textarea "感動"
paste textarea
type input "感好動"
type textarea "感好動"
type input "好動"
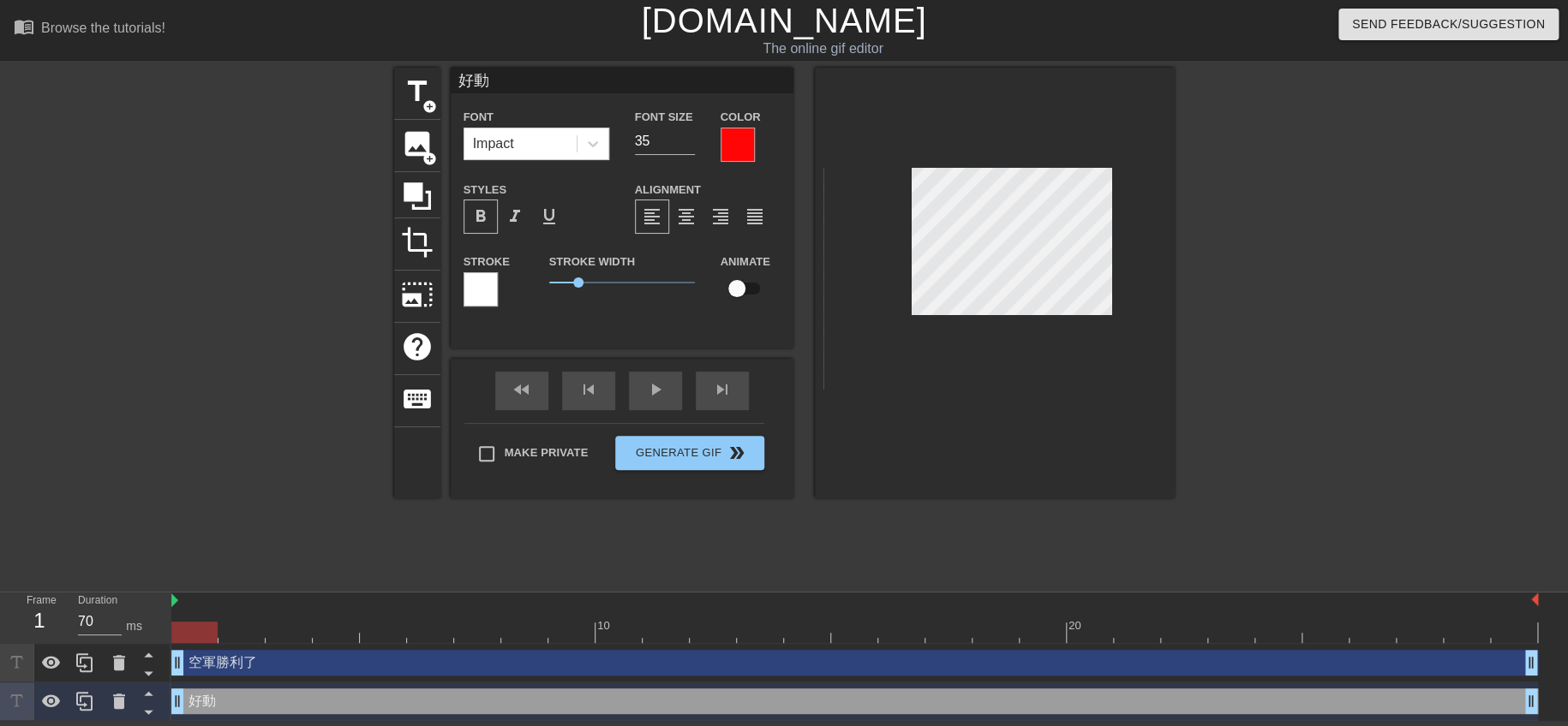
type textarea "好動"
paste textarea "感"
type input "好感動"
type textarea "好感動"
click at [1196, 307] on div at bounding box center [1323, 324] width 257 height 514
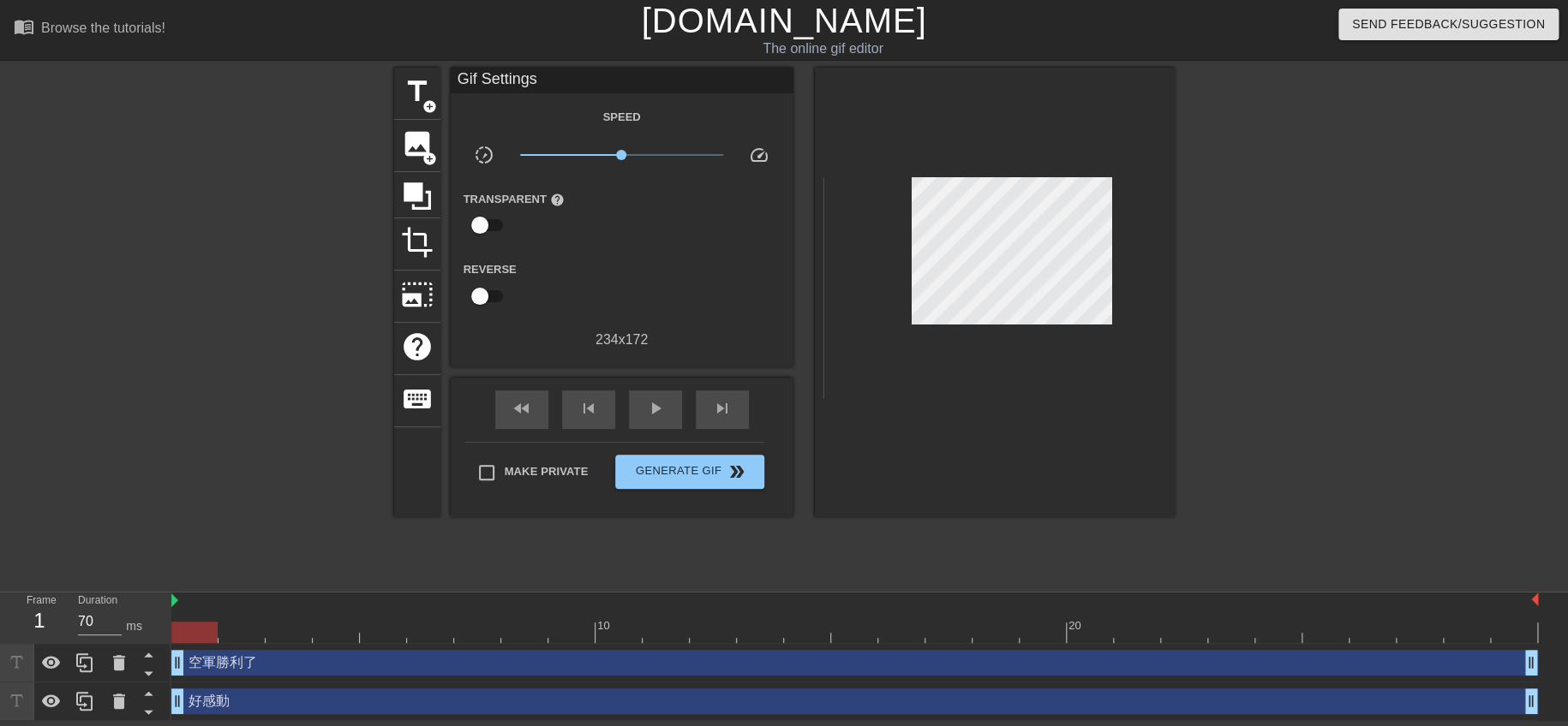
click at [1386, 697] on div "好感動 drag_handle drag_handle" at bounding box center [854, 701] width 1366 height 25
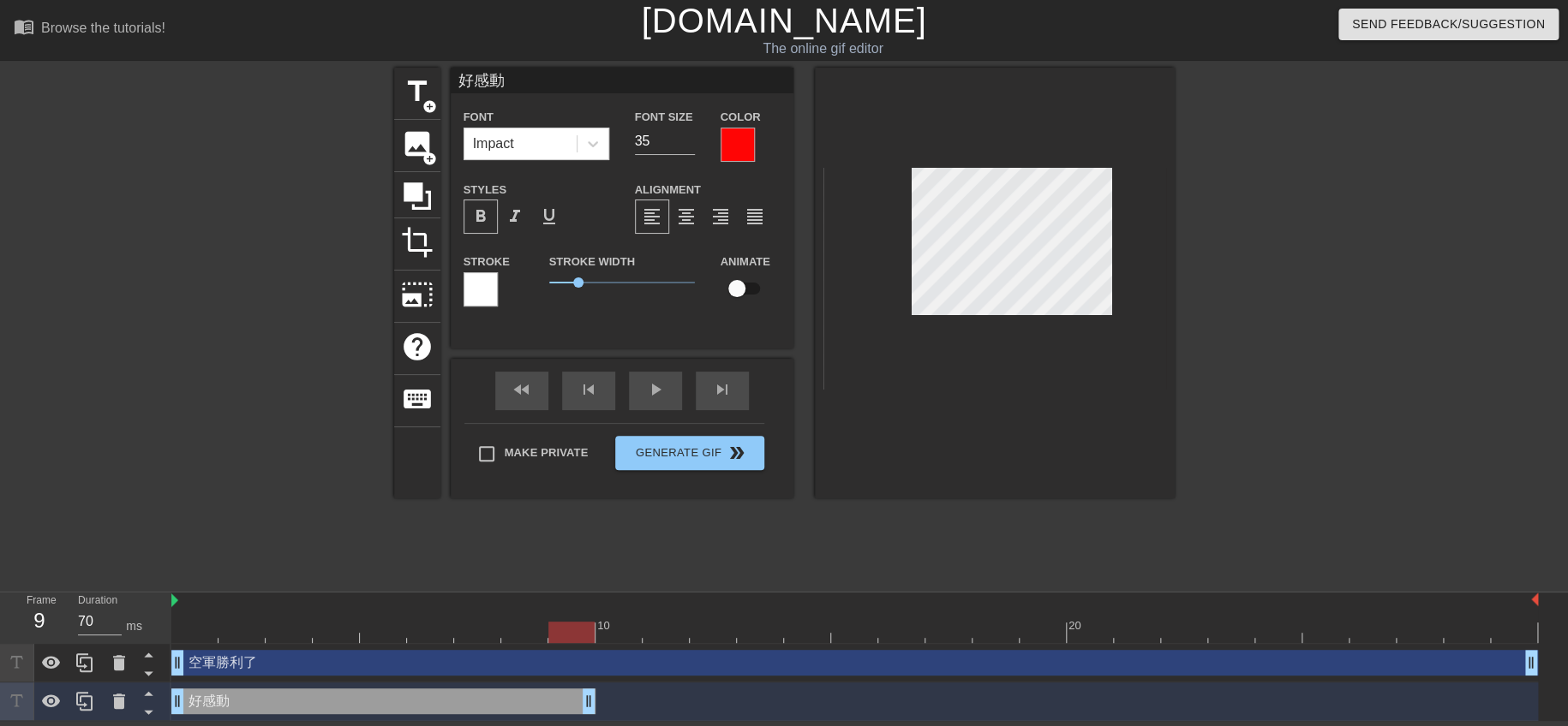
drag, startPoint x: 1530, startPoint y: 702, endPoint x: 600, endPoint y: 701, distance: 930.0
click at [600, 701] on div "好感動 drag_handle drag_handle" at bounding box center [854, 701] width 1366 height 25
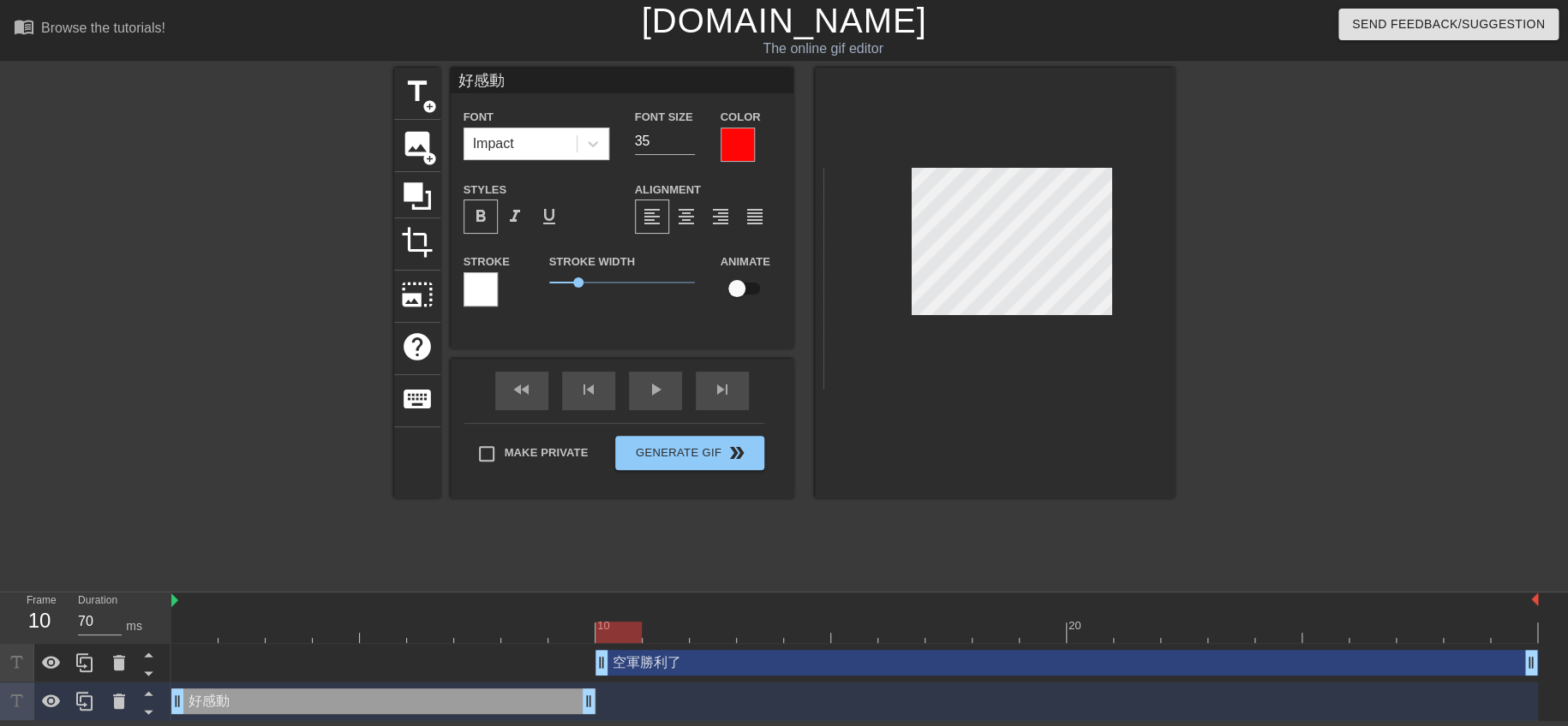
drag, startPoint x: 174, startPoint y: 668, endPoint x: 591, endPoint y: 671, distance: 417.0
click at [593, 671] on div "空軍勝利了 drag_handle drag_handle" at bounding box center [854, 662] width 1366 height 25
drag, startPoint x: 613, startPoint y: 635, endPoint x: 497, endPoint y: 627, distance: 116.3
click at [488, 632] on div at bounding box center [477, 632] width 46 height 22
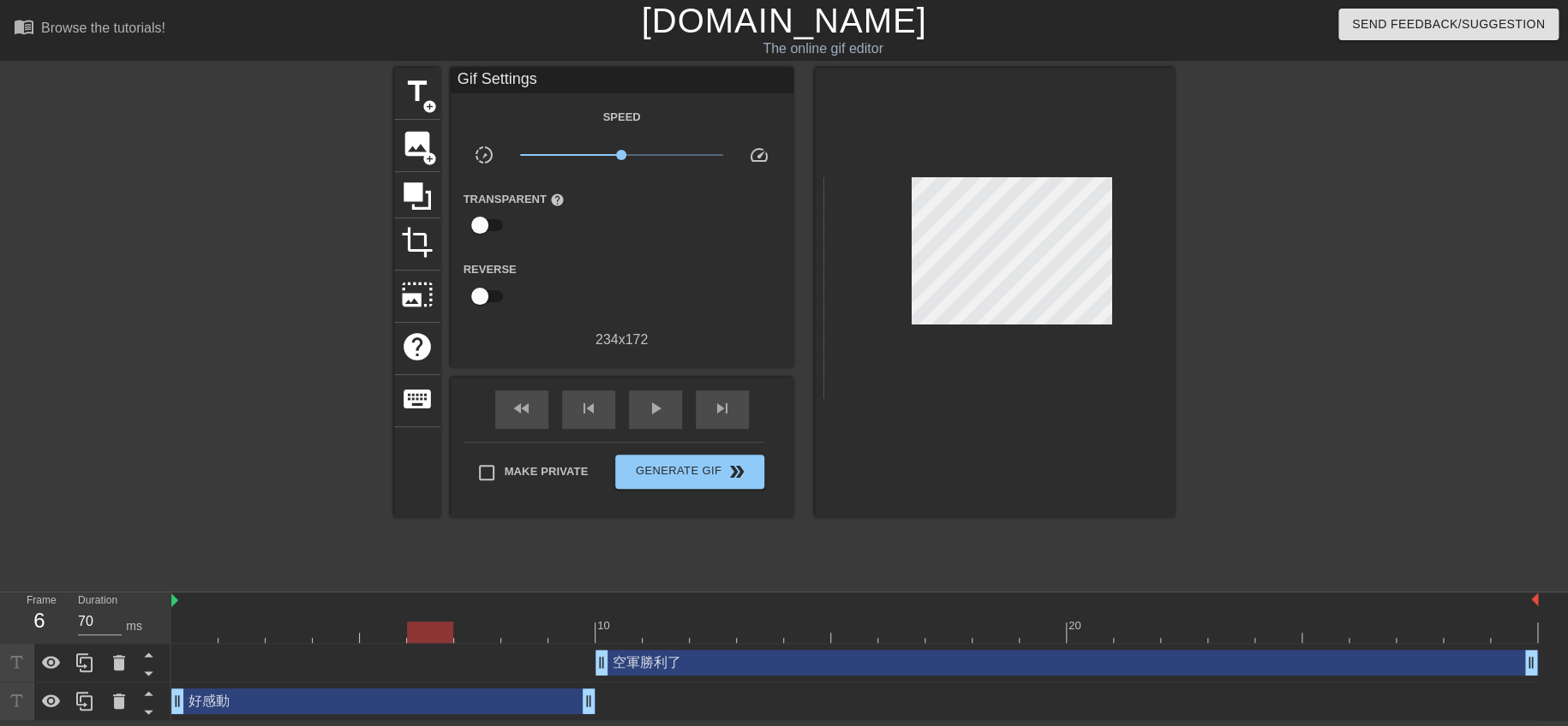
click at [1170, 381] on div at bounding box center [994, 292] width 360 height 450
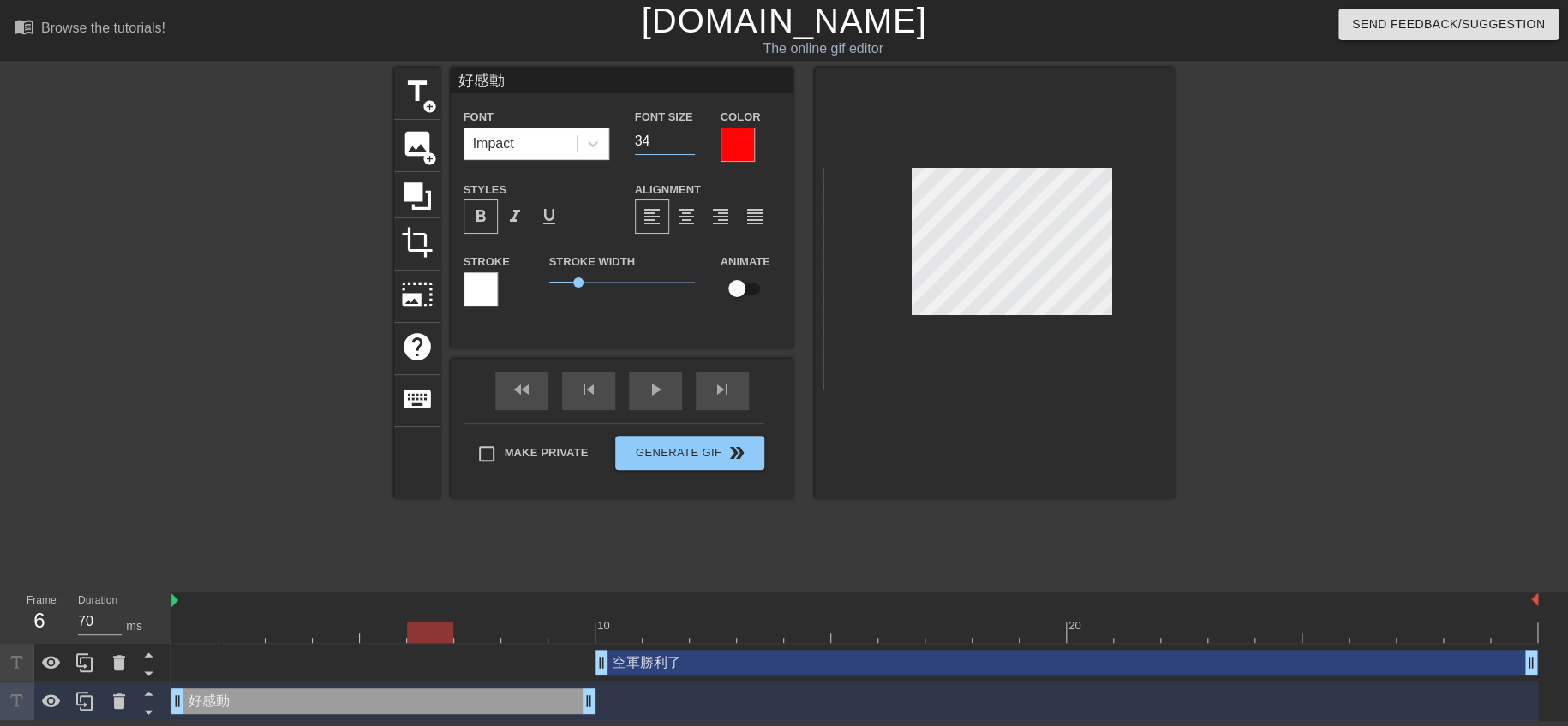
click at [682, 144] on input "34" at bounding box center [664, 141] width 60 height 27
click at [682, 144] on input "33" at bounding box center [664, 141] width 60 height 27
type input "32"
click at [682, 144] on input "32" at bounding box center [664, 141] width 60 height 27
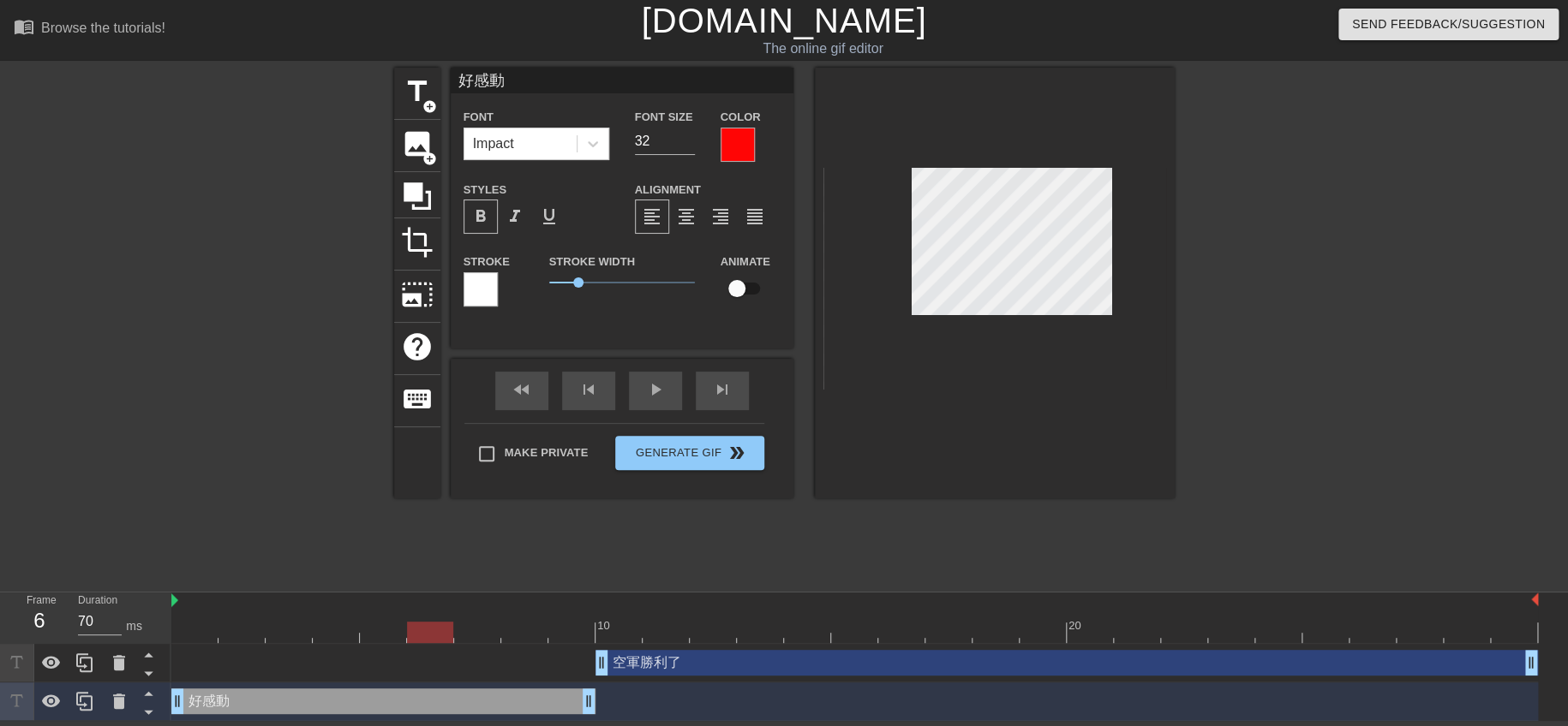
click at [1266, 346] on div at bounding box center [1323, 324] width 257 height 514
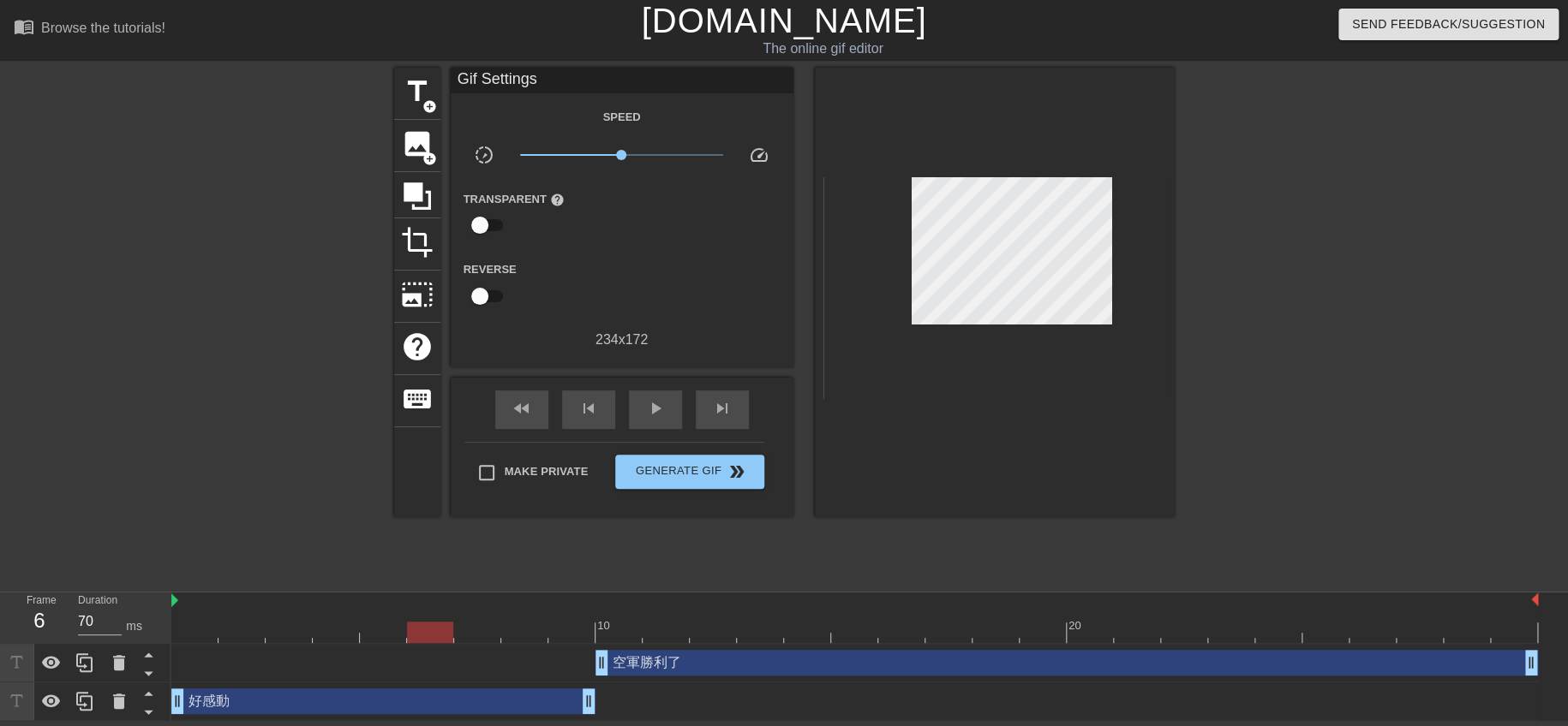
click at [1283, 400] on div at bounding box center [1323, 324] width 257 height 514
click at [721, 664] on div "空軍勝利了 drag_handle drag_handle" at bounding box center [1066, 662] width 943 height 25
click at [1283, 290] on div at bounding box center [1323, 324] width 257 height 514
click at [651, 398] on span "play_arrow" at bounding box center [655, 408] width 21 height 21
click at [657, 408] on span "pause" at bounding box center [655, 408] width 21 height 21
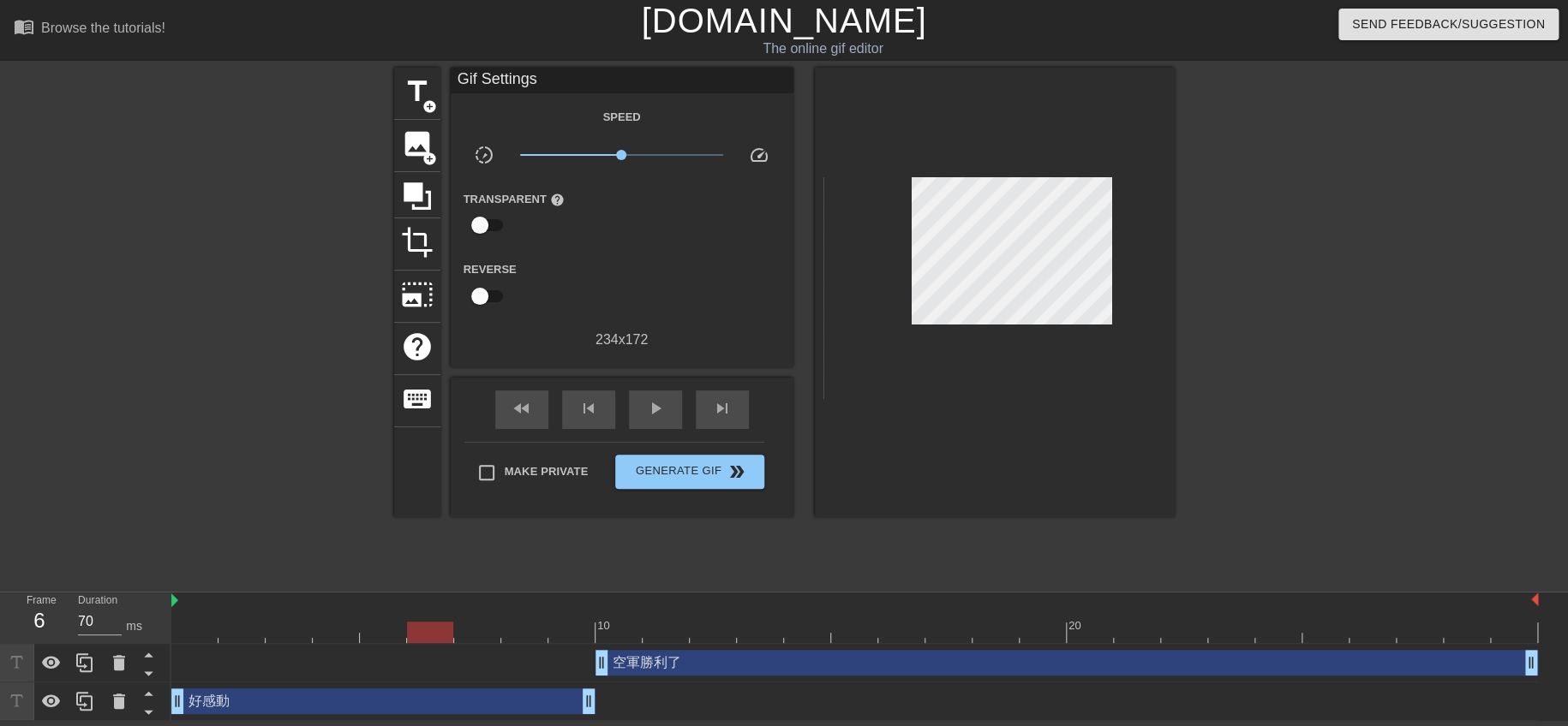
click at [450, 634] on div at bounding box center [854, 632] width 1366 height 22
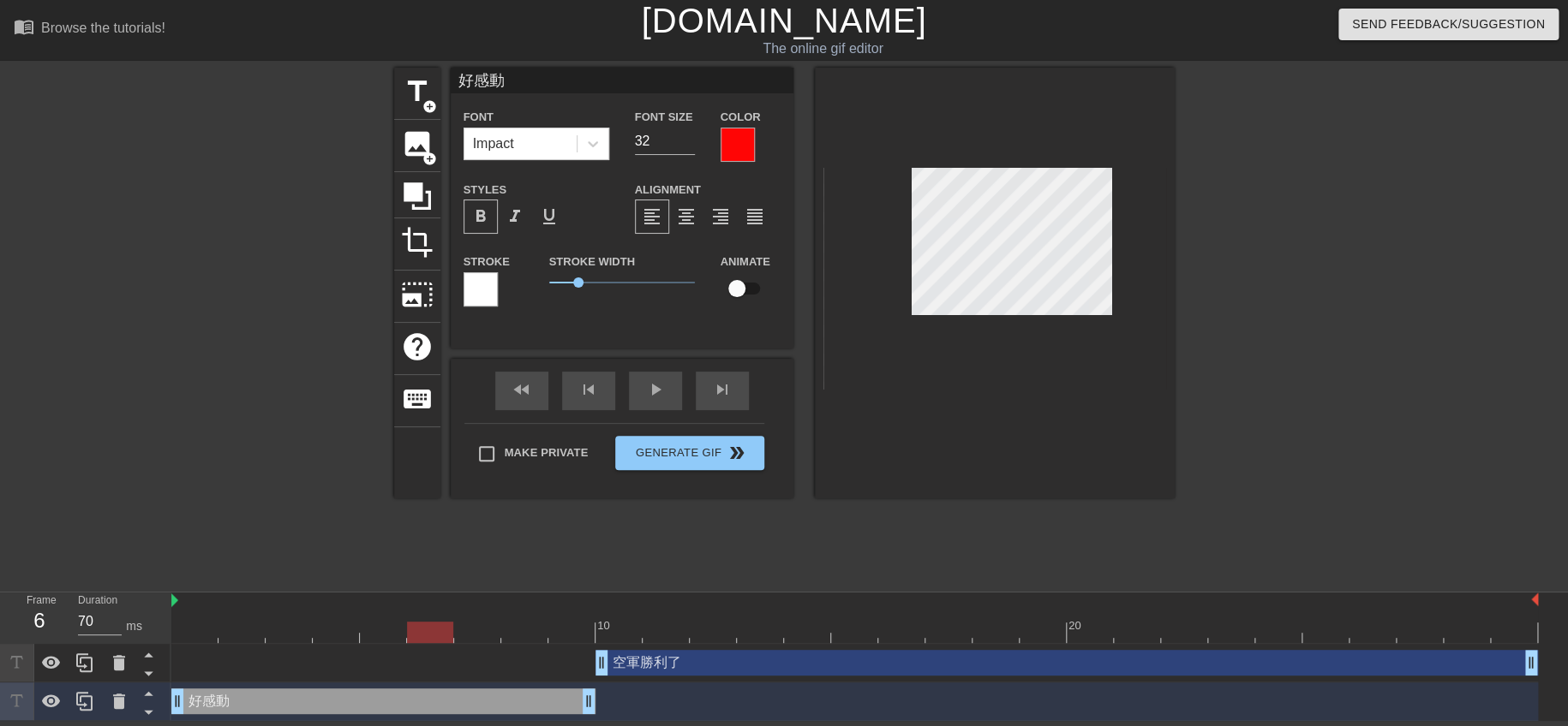
drag, startPoint x: 1278, startPoint y: 291, endPoint x: 1189, endPoint y: 308, distance: 90.6
click at [1278, 291] on div at bounding box center [1323, 324] width 257 height 514
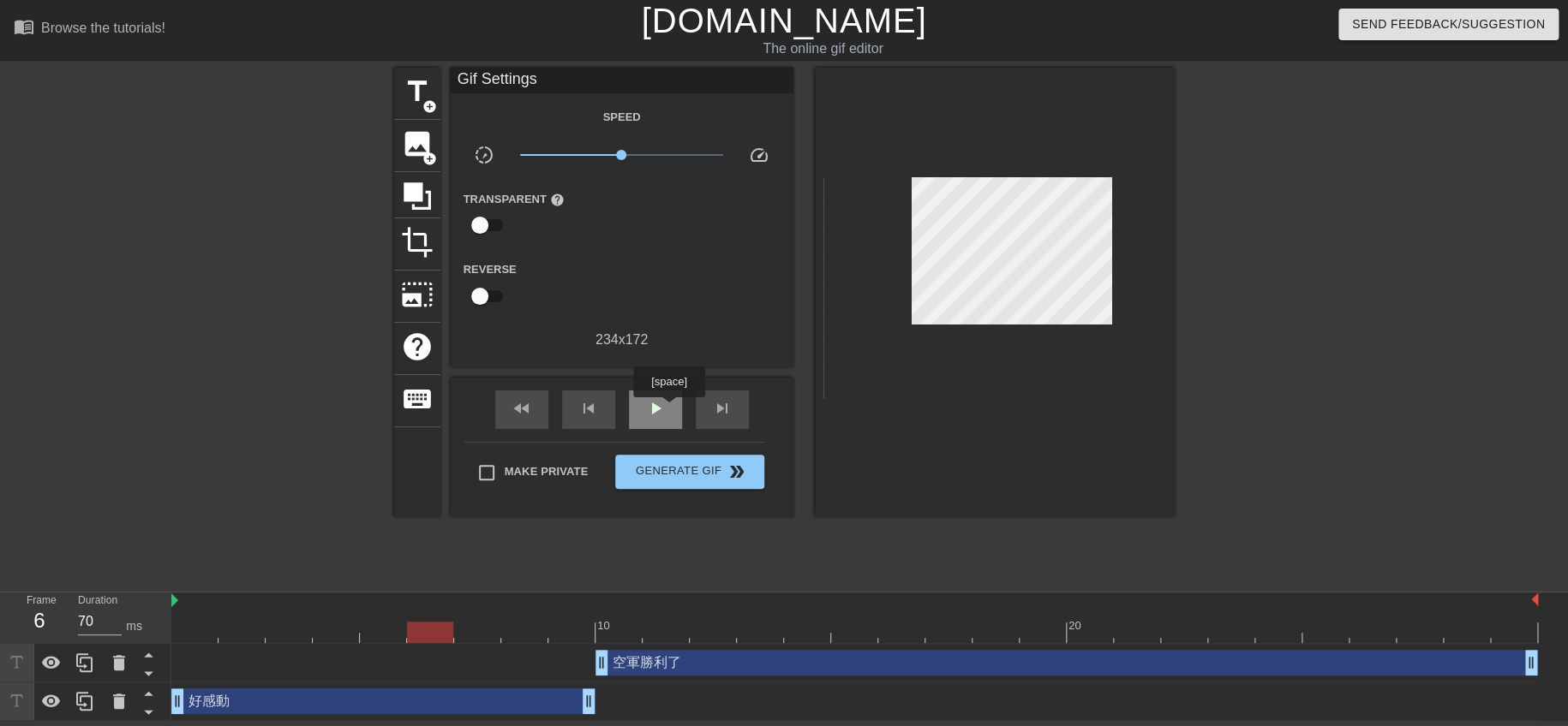
click at [668, 410] on div "play_arrow" at bounding box center [655, 410] width 53 height 38
click at [668, 412] on div "pause" at bounding box center [655, 410] width 53 height 38
click at [1213, 331] on div at bounding box center [1323, 324] width 257 height 514
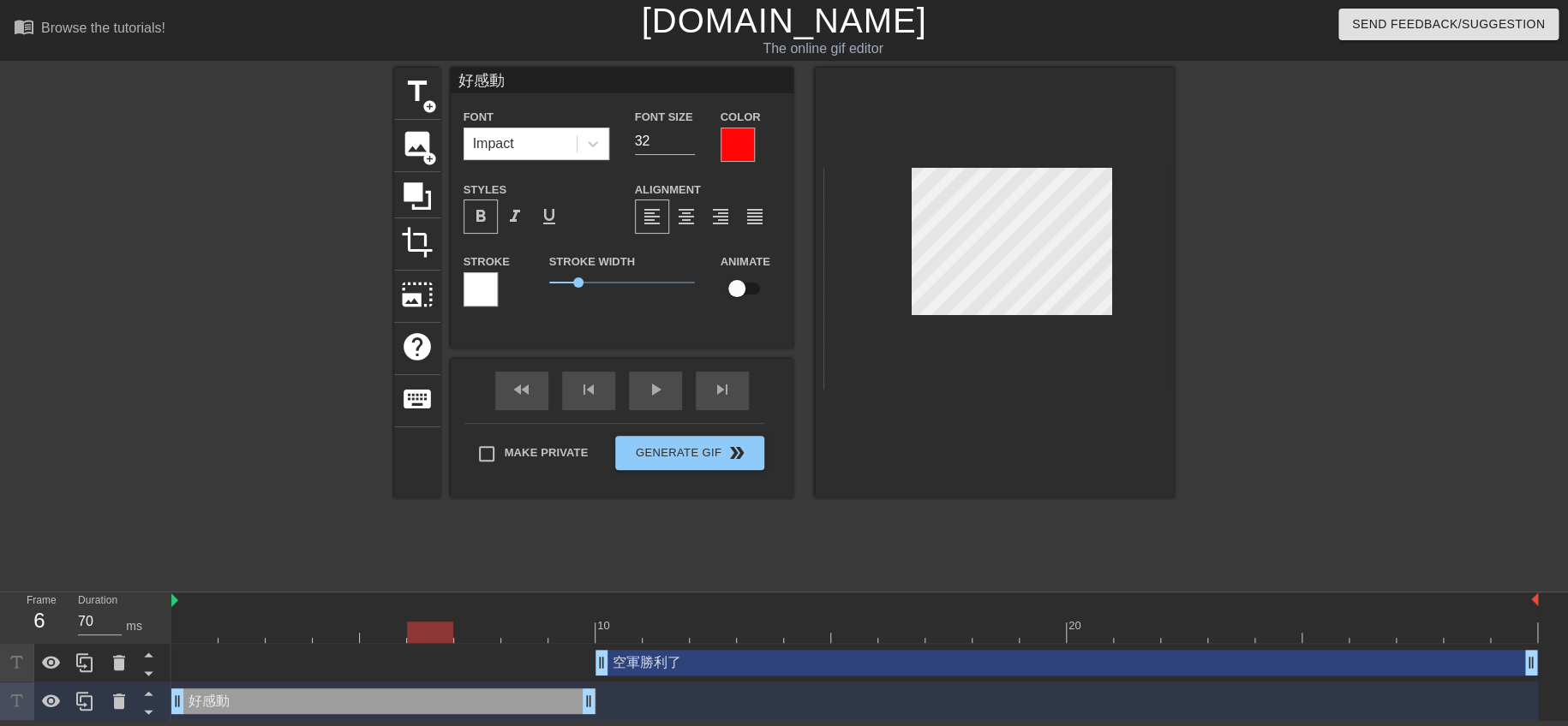
click at [1221, 315] on div at bounding box center [1323, 324] width 257 height 514
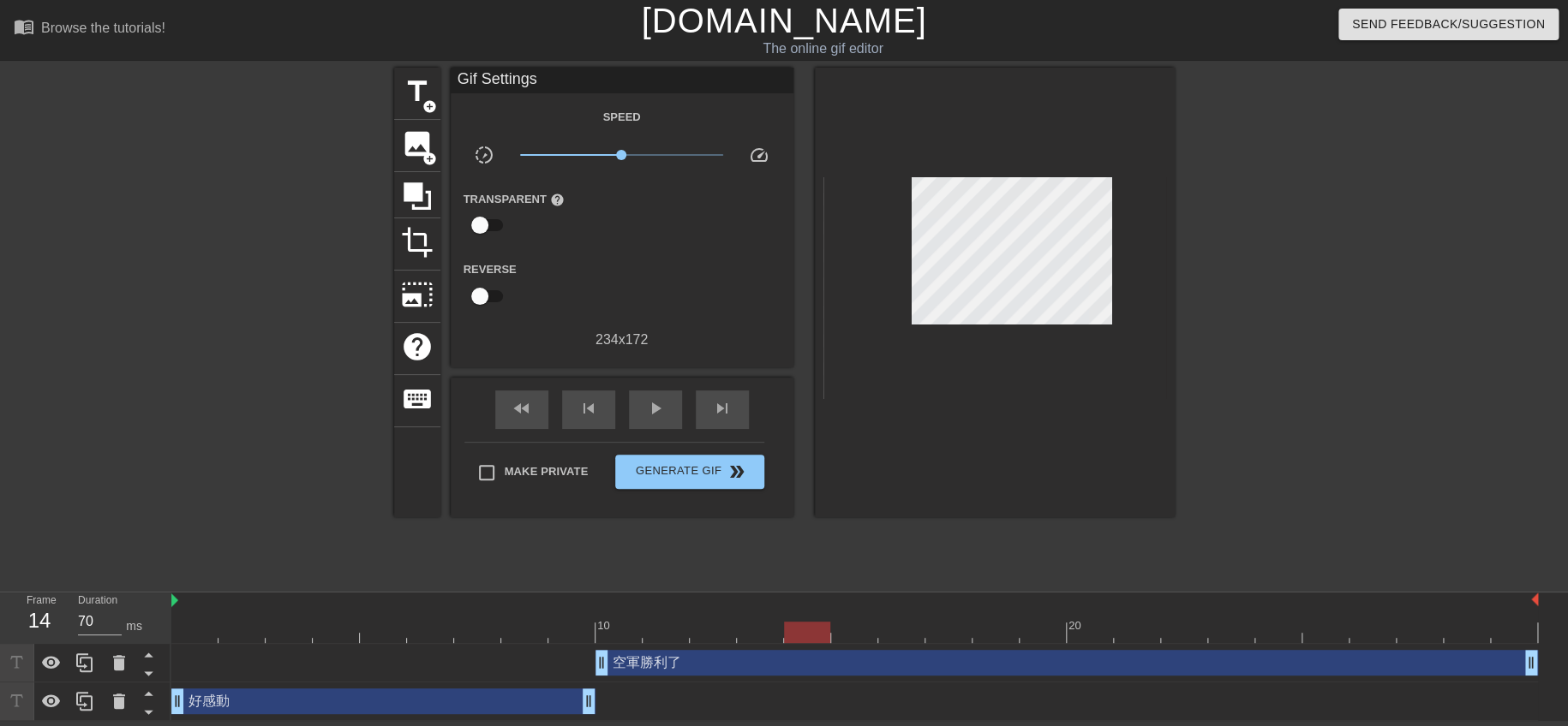
click at [807, 631] on div at bounding box center [854, 632] width 1366 height 22
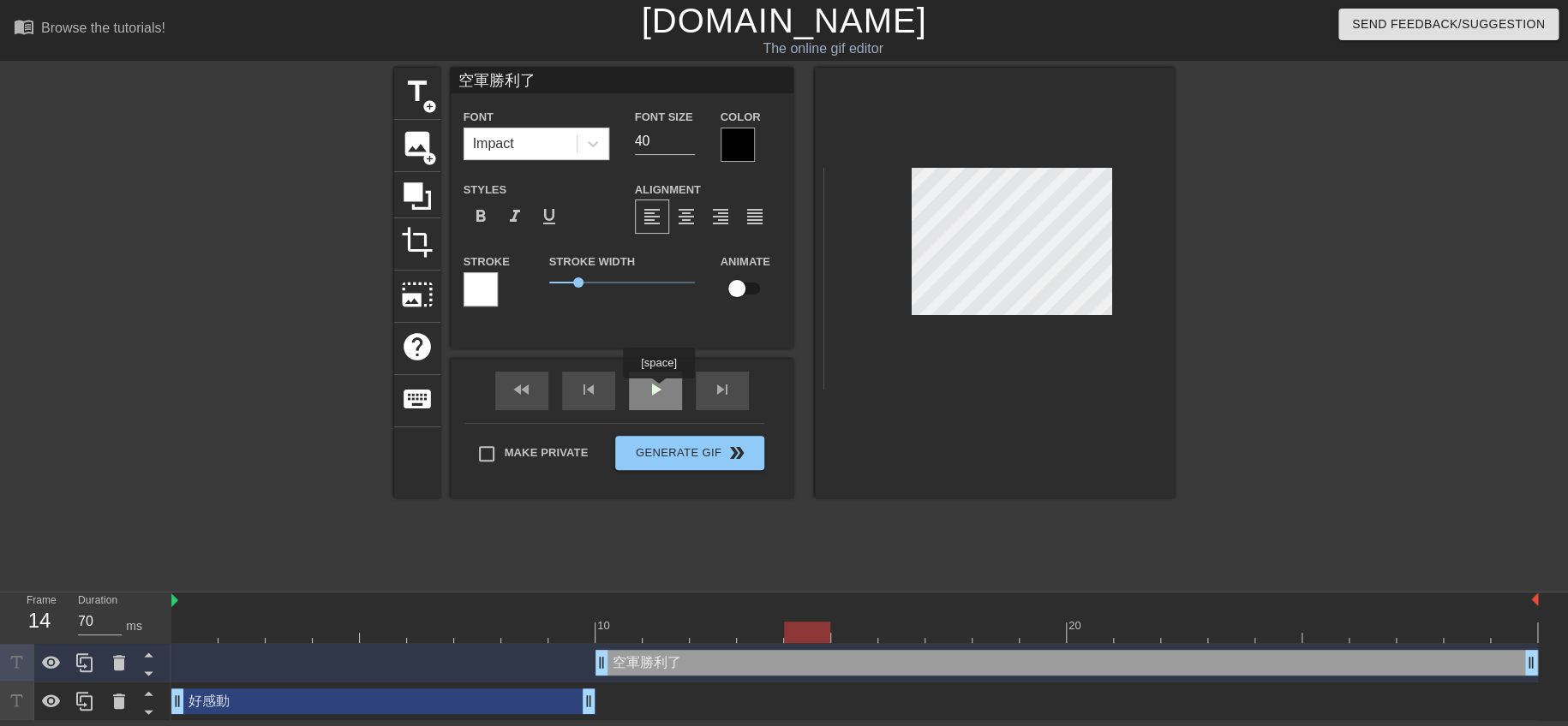
click at [658, 391] on div "play_arrow" at bounding box center [655, 391] width 53 height 38
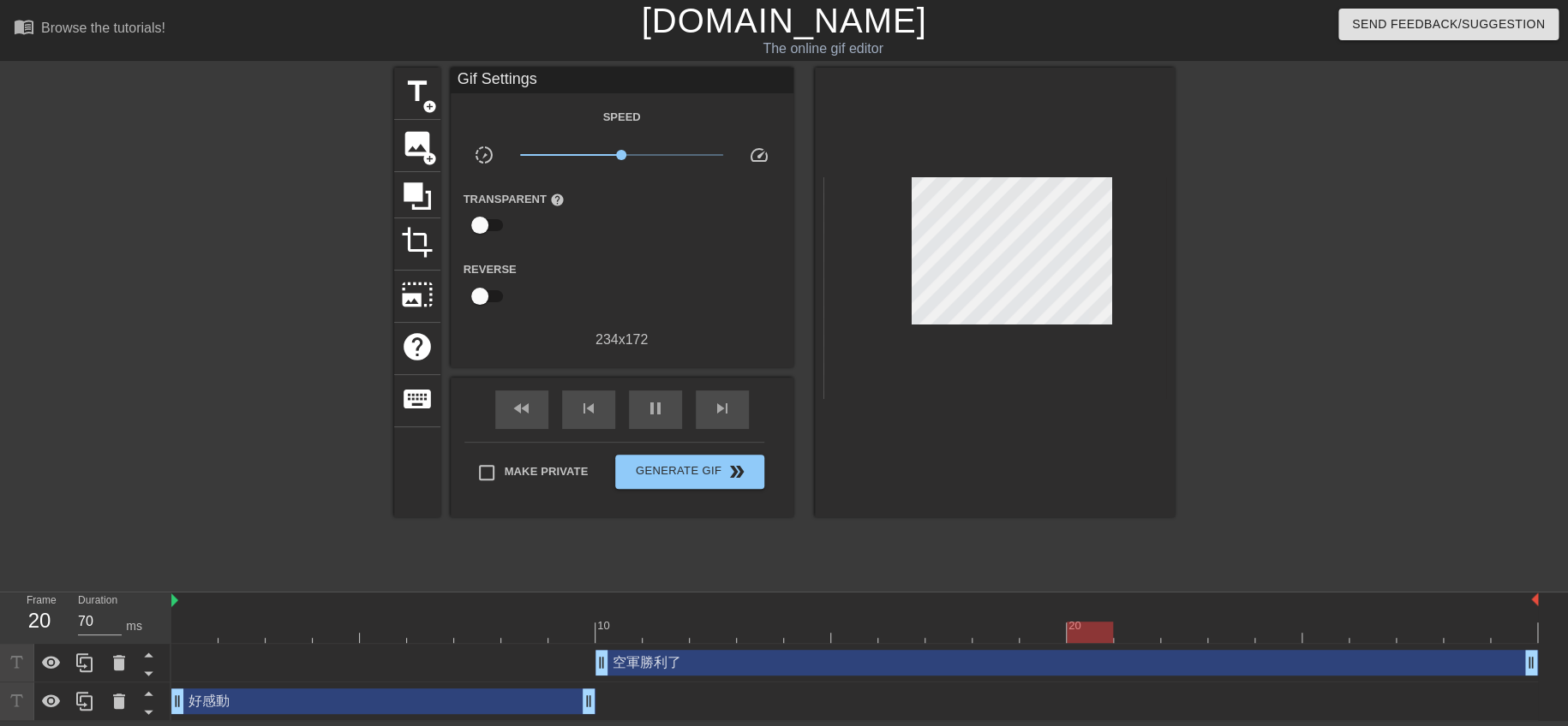
click at [1404, 396] on div at bounding box center [1323, 324] width 257 height 514
click at [300, 333] on div at bounding box center [245, 324] width 257 height 514
click at [660, 402] on span "pause" at bounding box center [655, 408] width 21 height 21
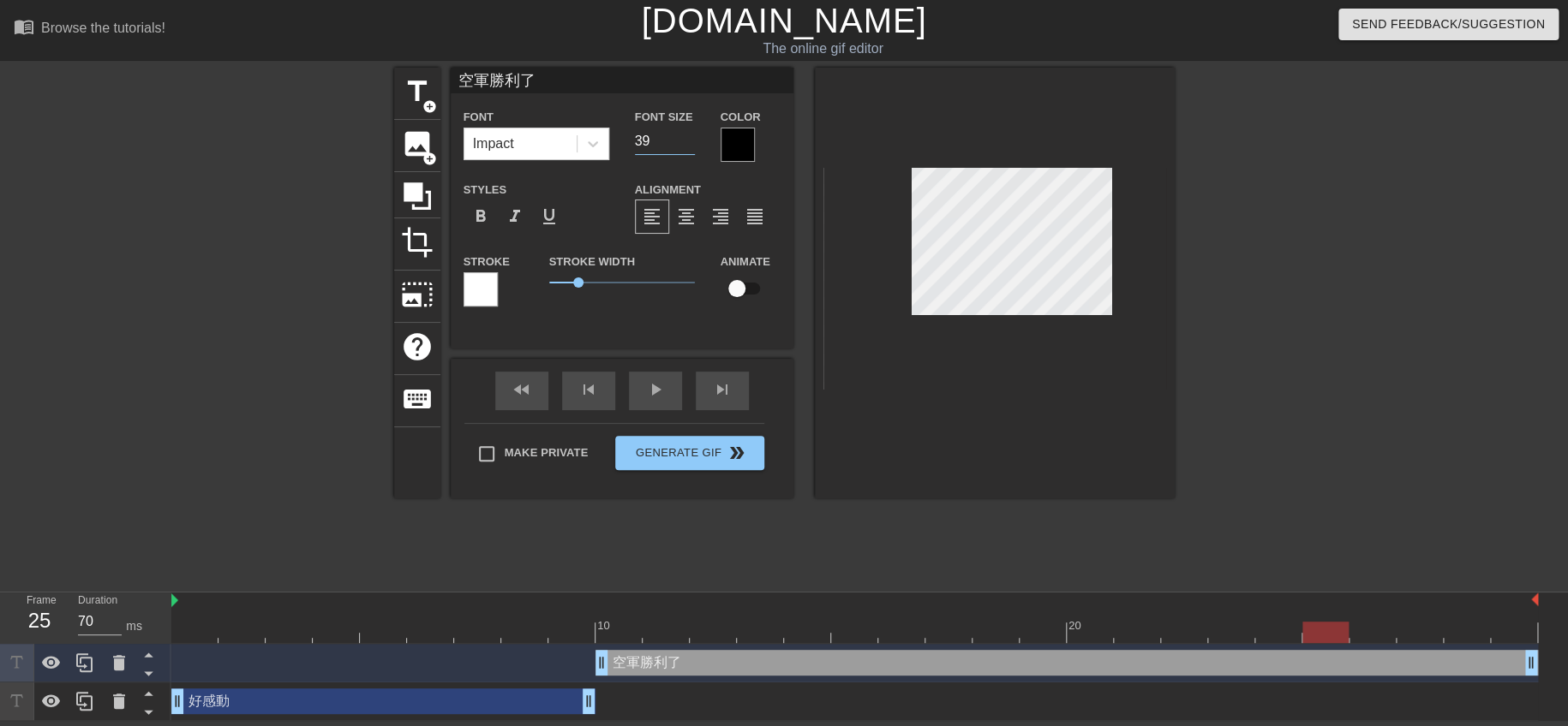
click at [689, 145] on input "39" at bounding box center [664, 141] width 60 height 27
type input "38"
click at [689, 145] on input "38" at bounding box center [664, 141] width 60 height 27
click at [1363, 353] on div at bounding box center [1323, 324] width 257 height 514
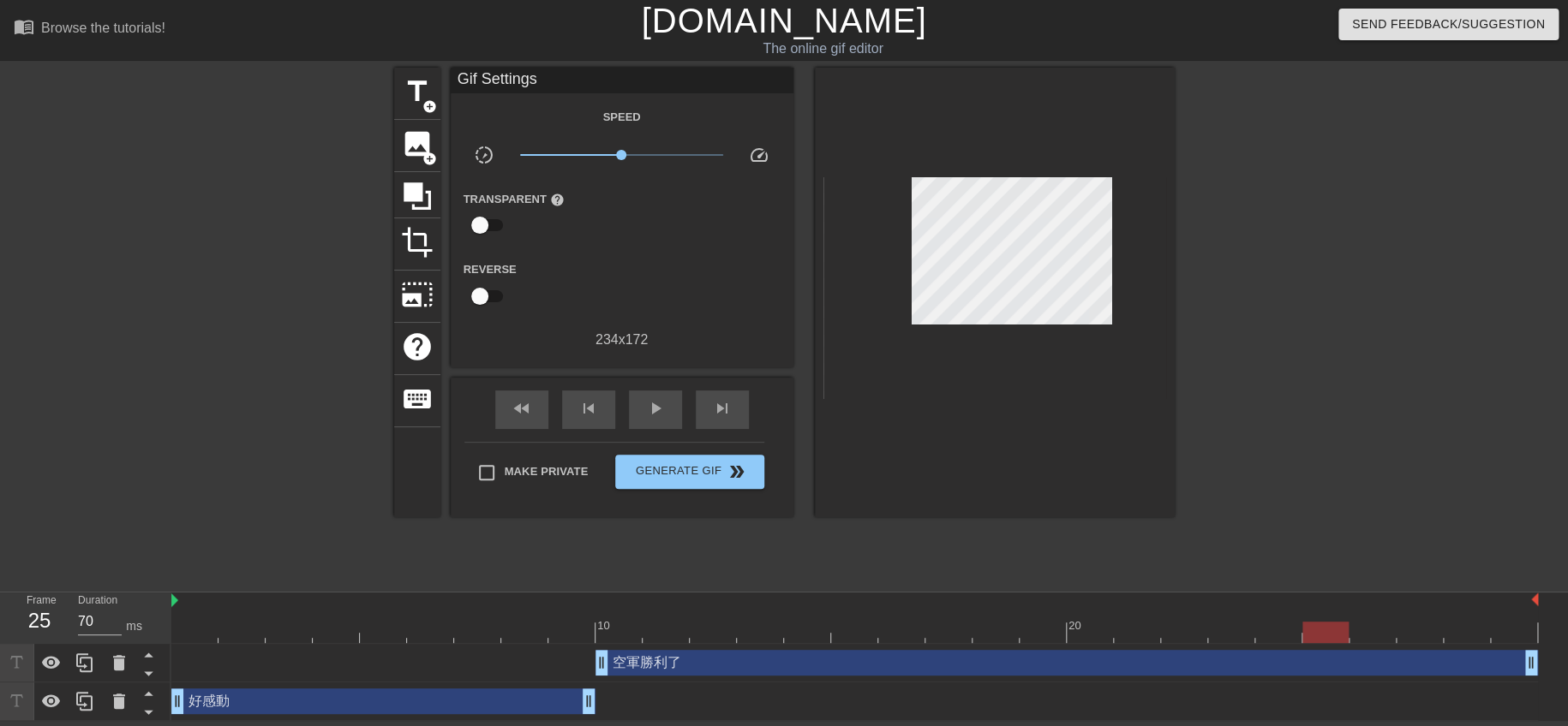
click at [1303, 459] on div at bounding box center [1323, 324] width 257 height 514
click at [499, 462] on input "Make Private" at bounding box center [487, 473] width 36 height 36
checkbox input "true"
click at [644, 474] on span "Generate Gif double_arrow" at bounding box center [689, 472] width 135 height 21
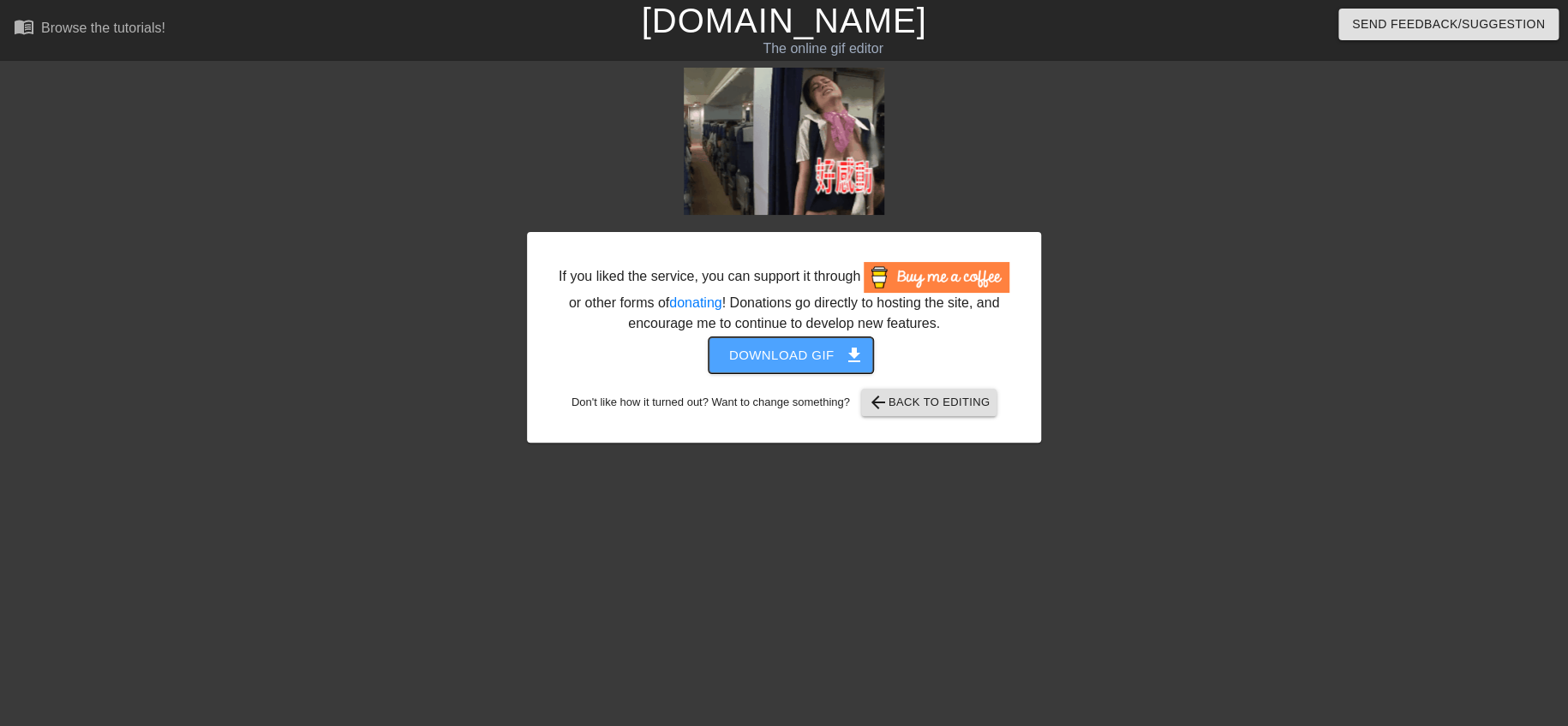
click at [752, 356] on span "Download gif get_app" at bounding box center [791, 355] width 125 height 23
